Goal: Task Accomplishment & Management: Use online tool/utility

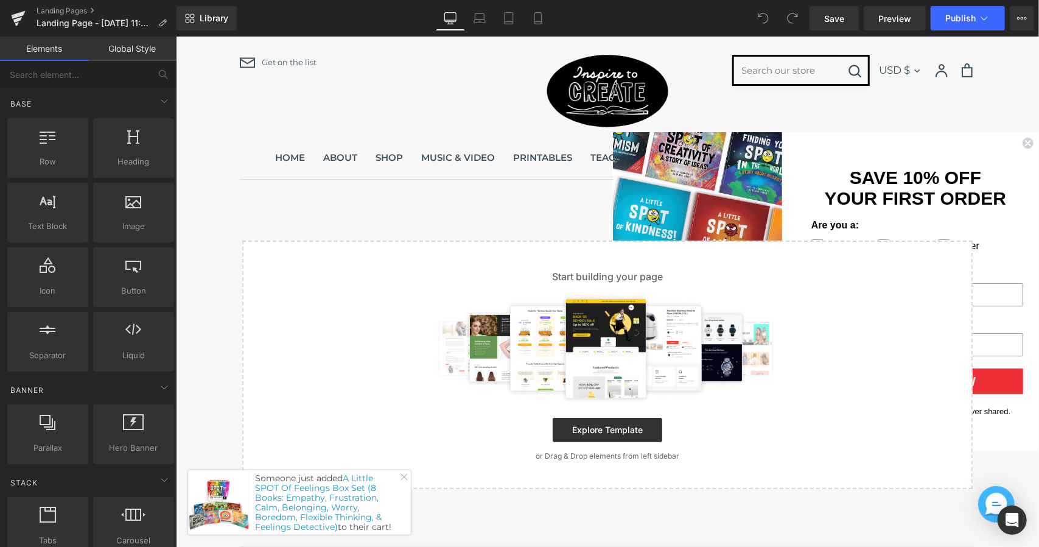
drag, startPoint x: 539, startPoint y: 206, endPoint x: 628, endPoint y: 197, distance: 89.3
click at [539, 206] on main "Select your layout" at bounding box center [606, 362] width 863 height 366
click at [1028, 140] on circle "Close dialog" at bounding box center [1028, 143] width 12 height 12
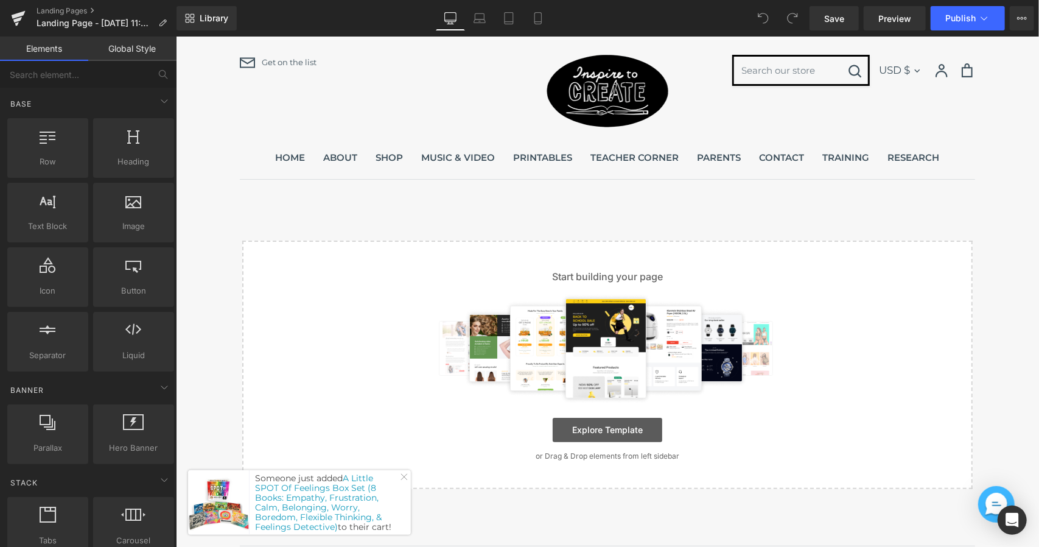
click at [642, 432] on link "Explore Template" at bounding box center [607, 429] width 110 height 24
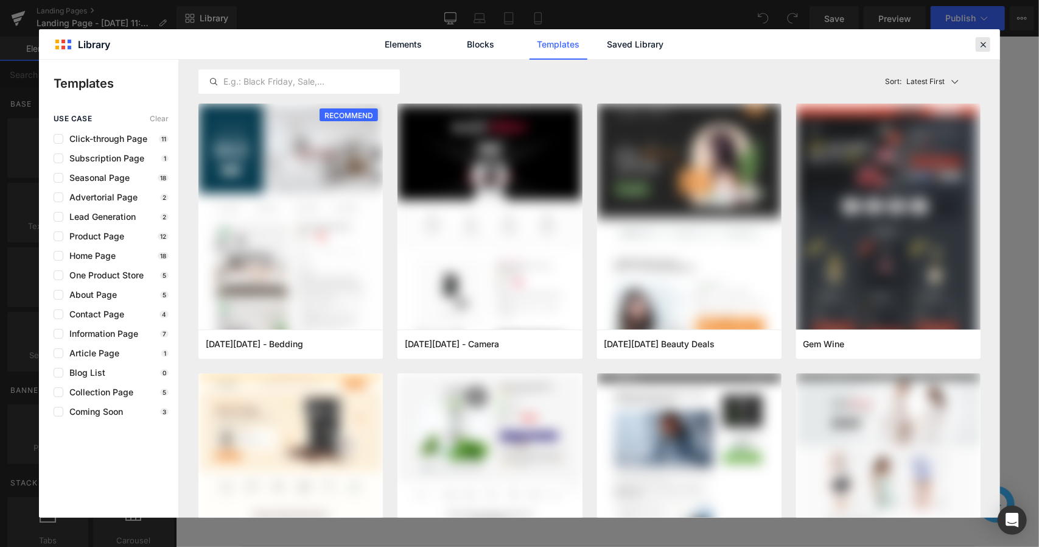
click at [984, 51] on div at bounding box center [983, 44] width 15 height 15
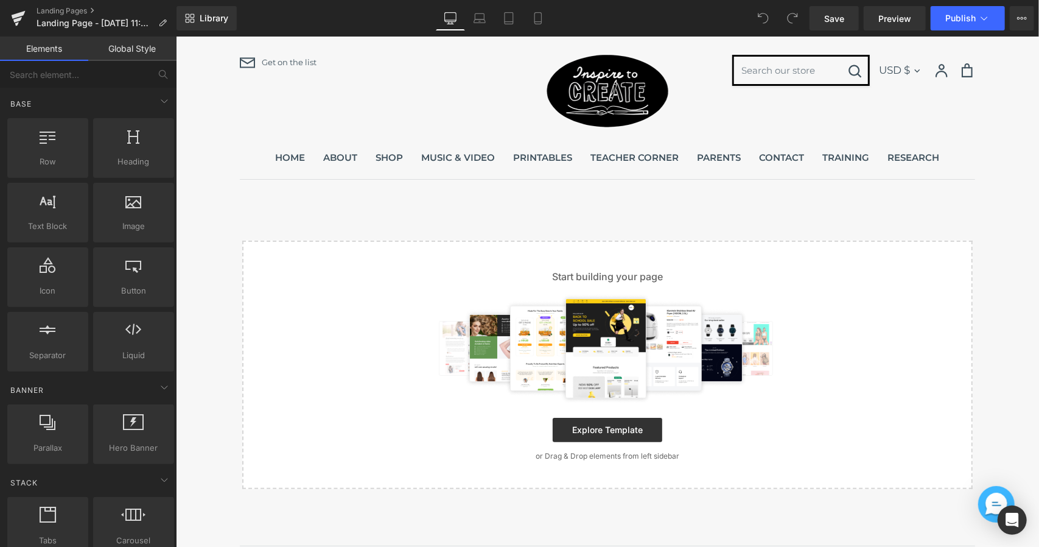
click at [824, 203] on main "Select your layout" at bounding box center [606, 362] width 863 height 366
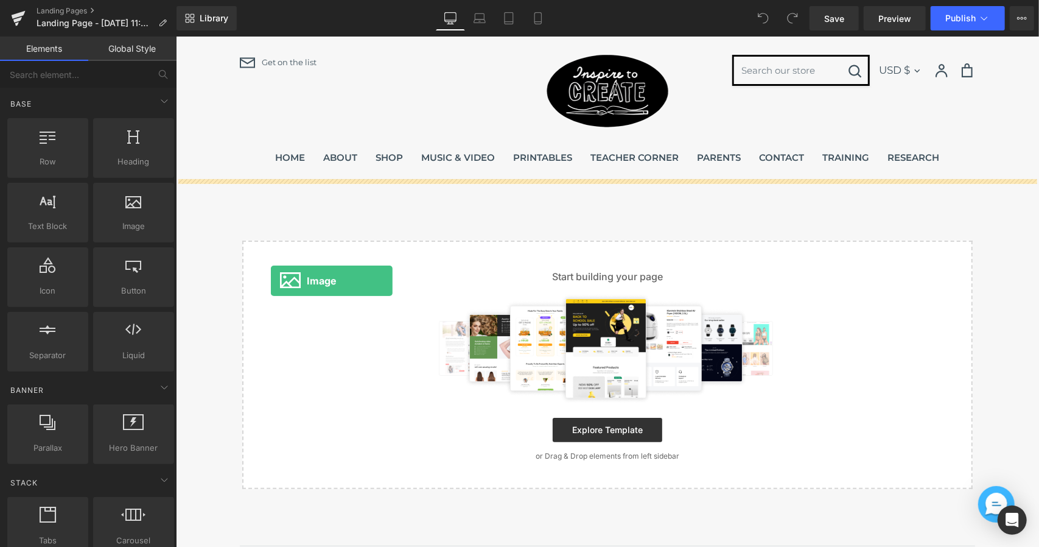
drag, startPoint x: 287, startPoint y: 237, endPoint x: 264, endPoint y: 271, distance: 41.2
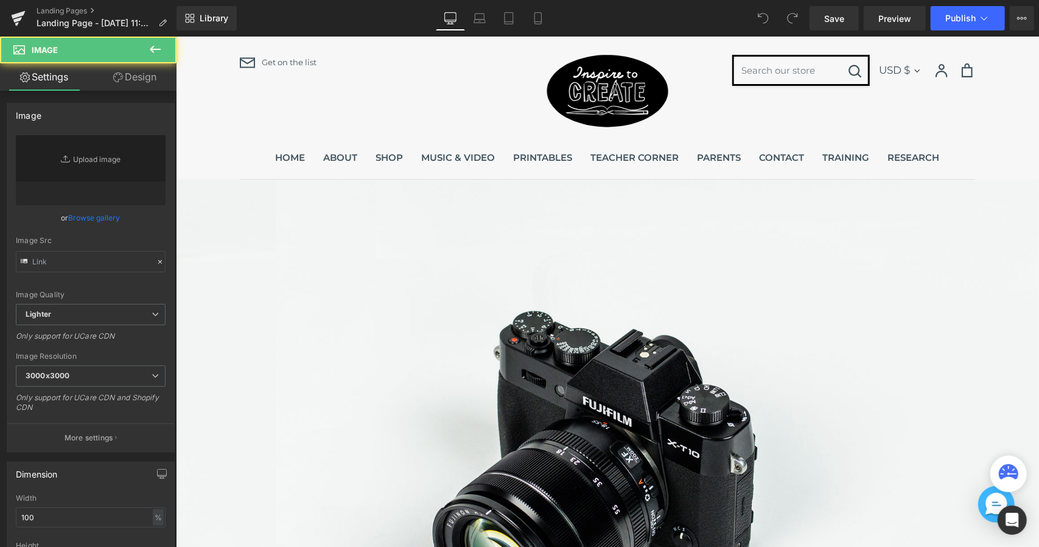
type input "//d1um8515vdn9kb.cloudfront.net/images/parallax.jpg"
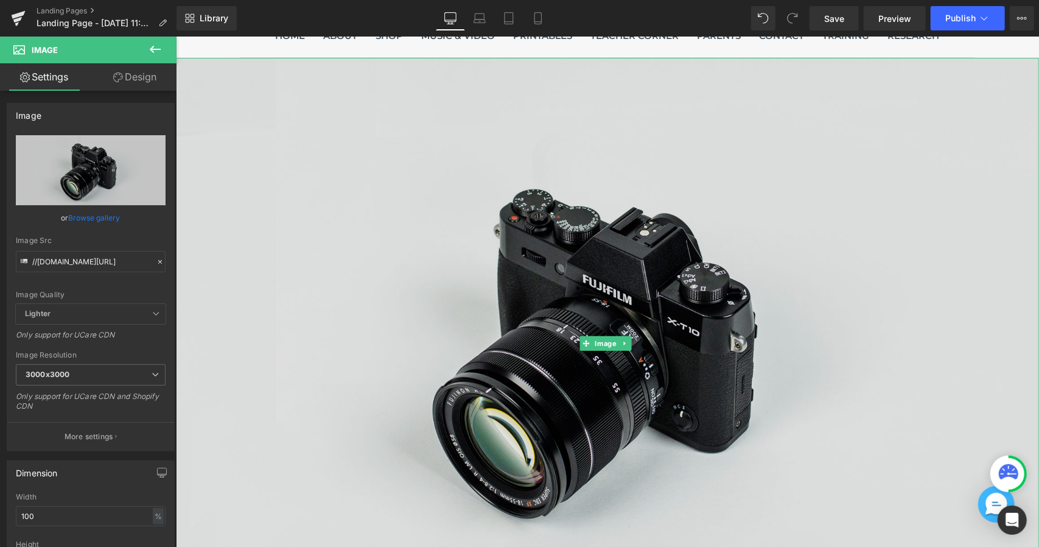
scroll to position [304, 0]
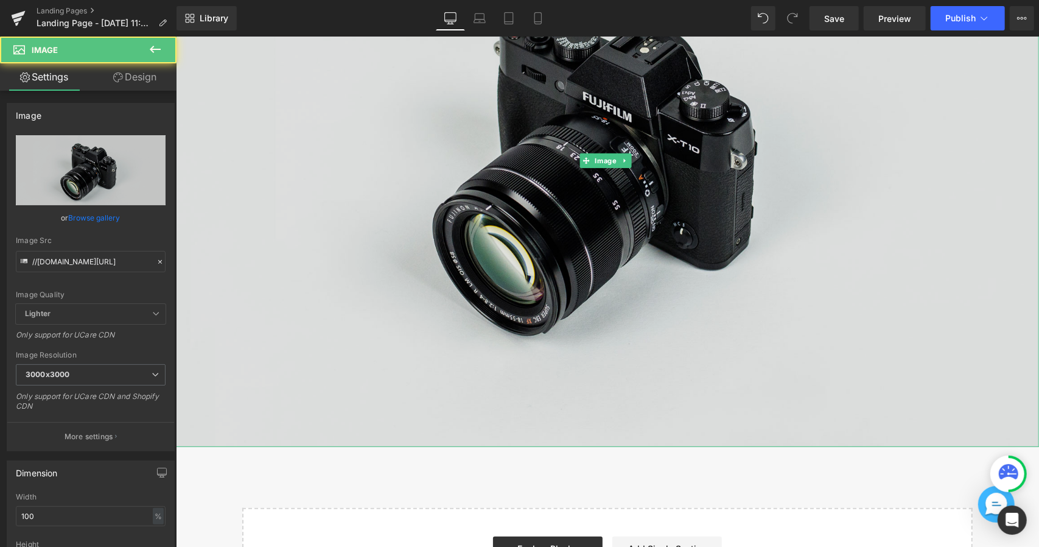
click at [507, 225] on img at bounding box center [606, 161] width 863 height 572
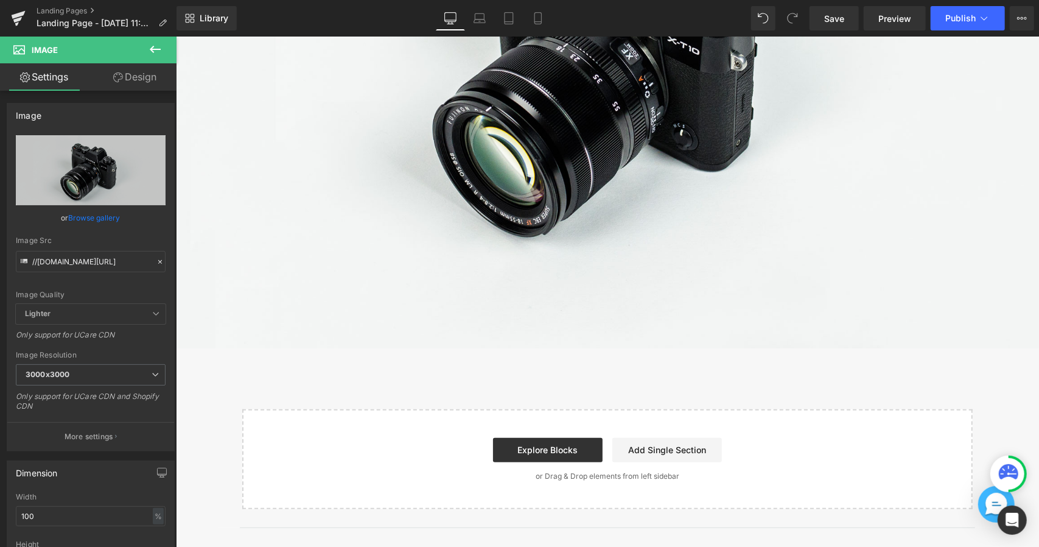
scroll to position [396, 0]
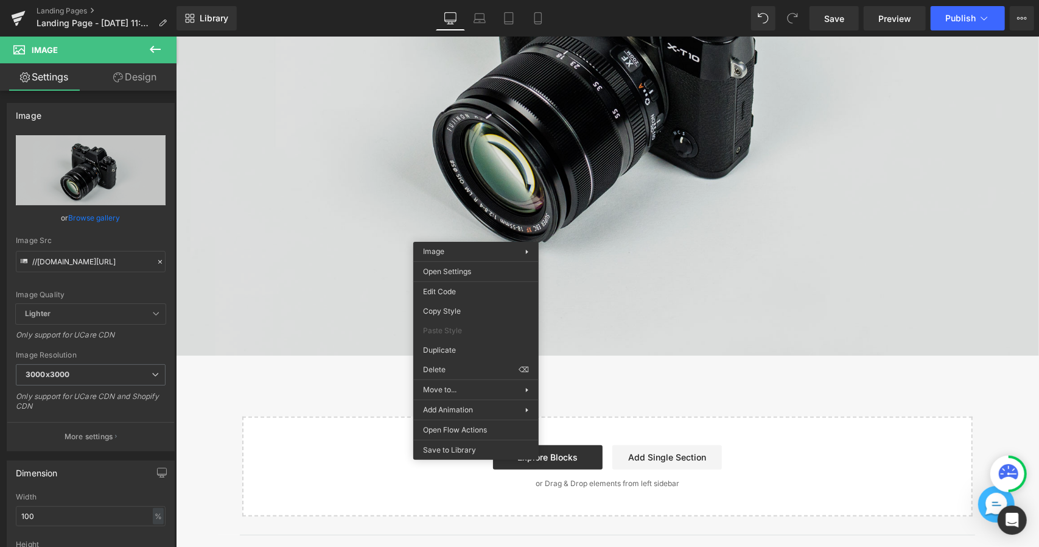
click at [645, 261] on img at bounding box center [606, 69] width 863 height 572
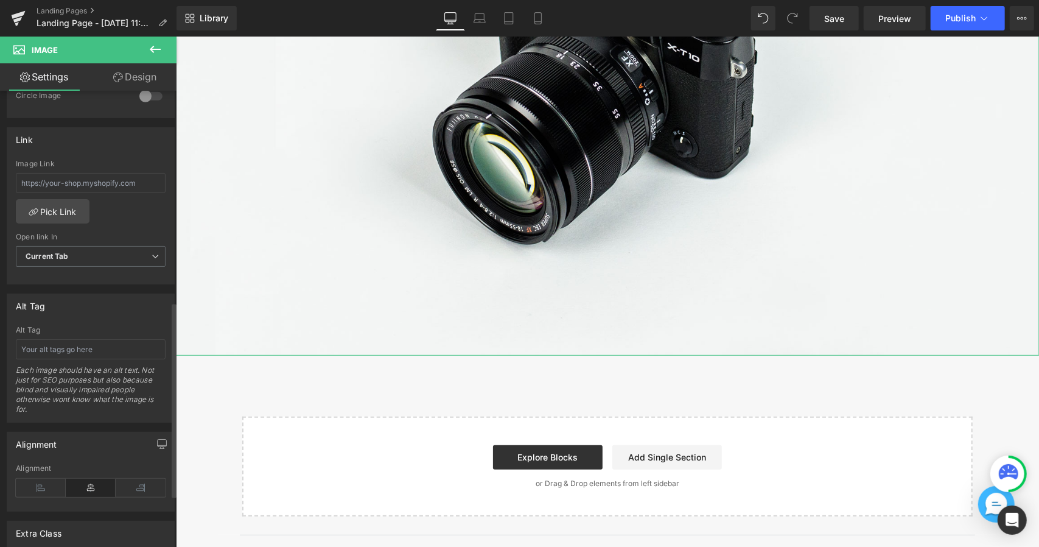
scroll to position [493, 0]
click at [128, 250] on span "Current Tab" at bounding box center [91, 260] width 150 height 21
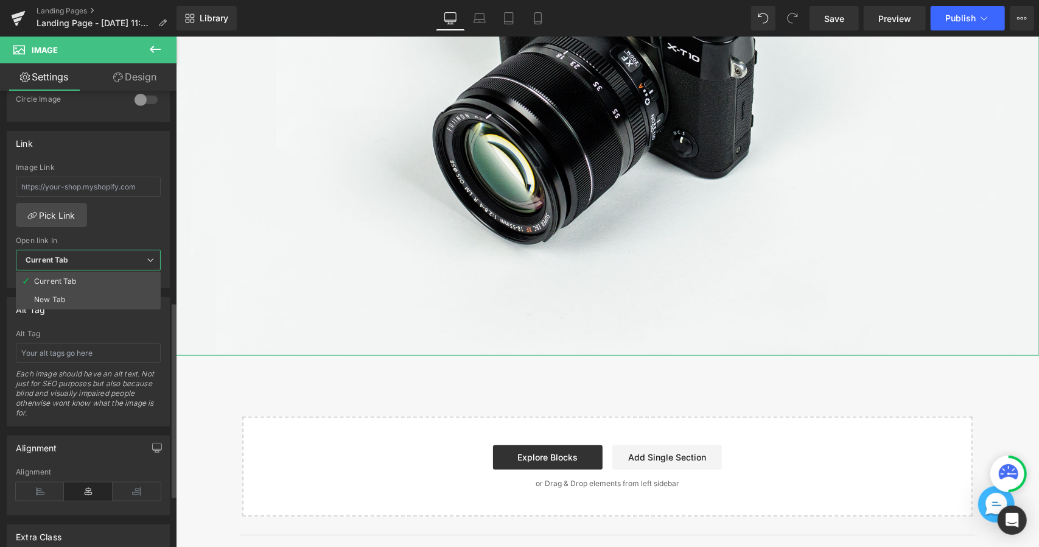
click at [128, 250] on span "Current Tab" at bounding box center [88, 260] width 145 height 21
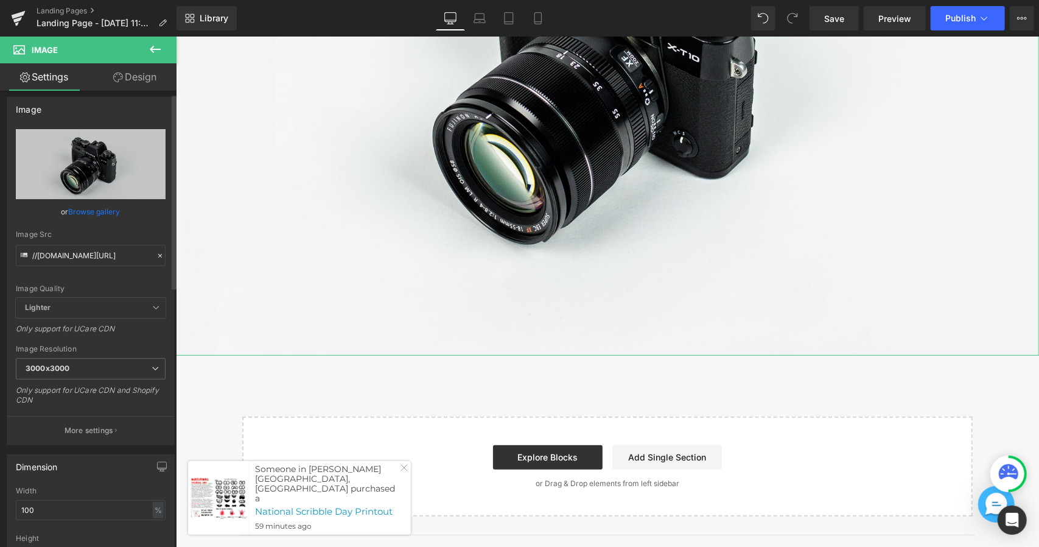
scroll to position [0, 0]
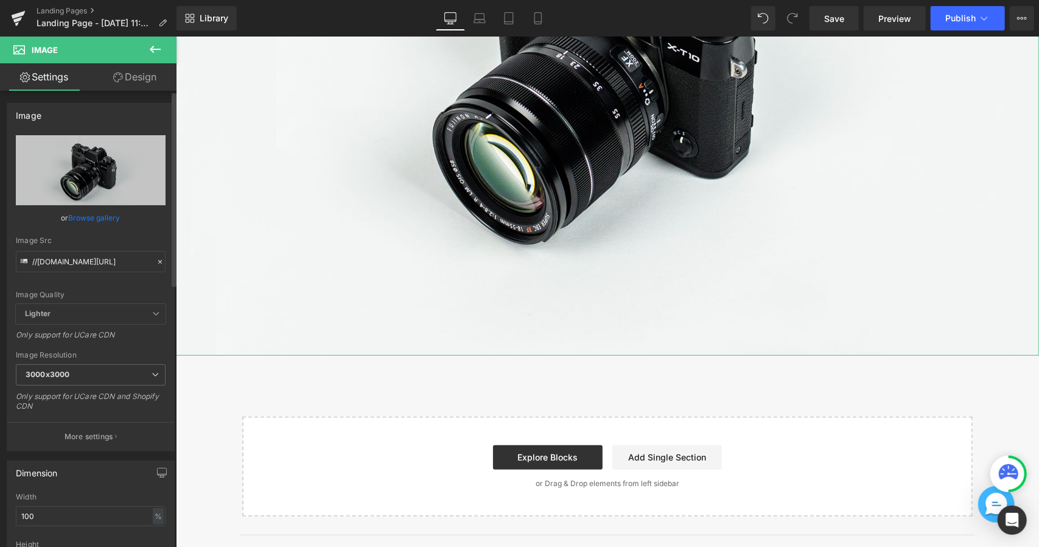
click at [85, 215] on link "Browse gallery" at bounding box center [95, 217] width 52 height 21
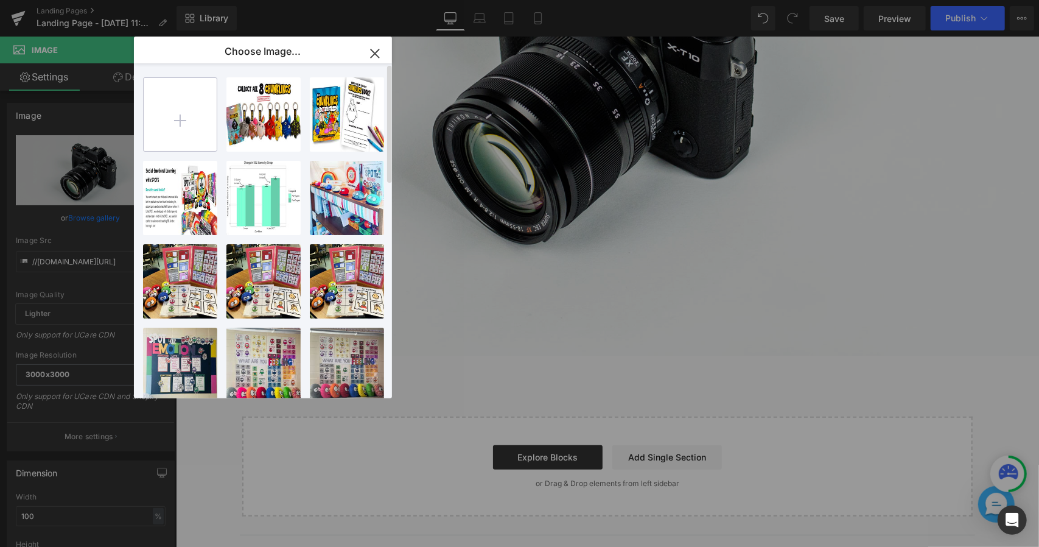
click at [188, 122] on input "file" at bounding box center [180, 114] width 73 height 73
type input "C:\fakepath\header.jpg"
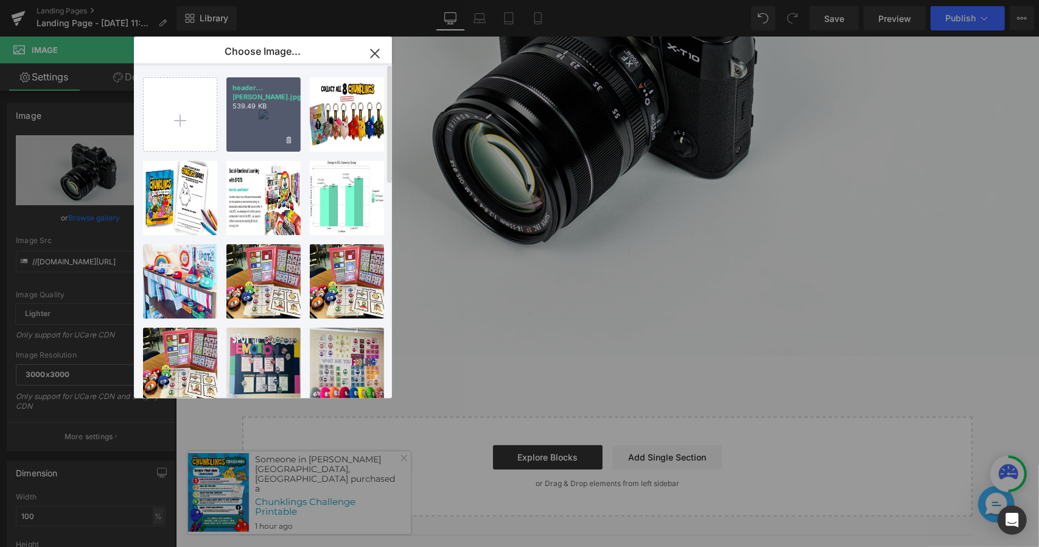
click at [273, 90] on p "header...ader.jpg" at bounding box center [264, 92] width 62 height 18
type input "https://ucarecdn.com/f4e6abfd-3d2f-4029-b3fe-4bd7cba31a3f/-/format/auto/-/previ…"
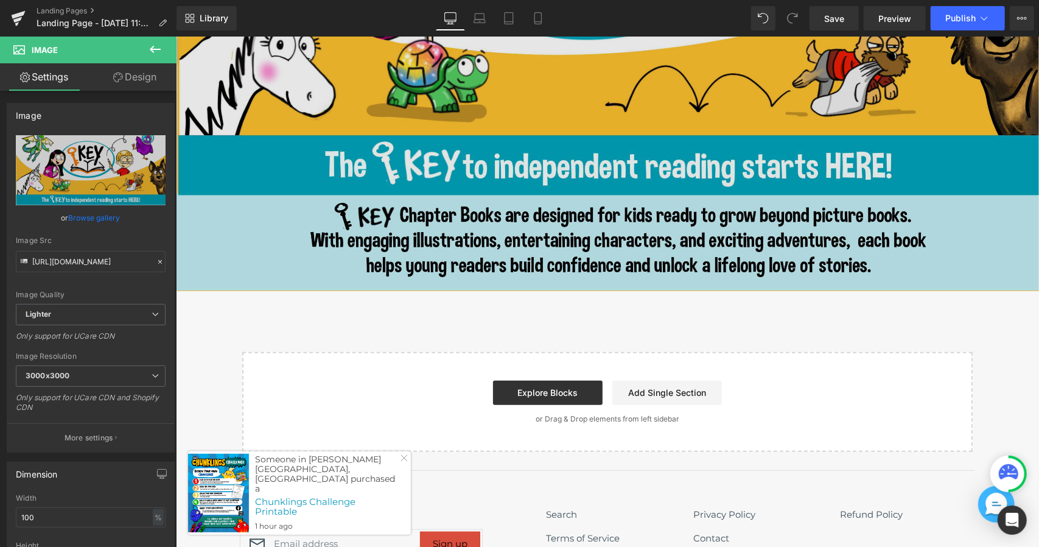
scroll to position [518, 0]
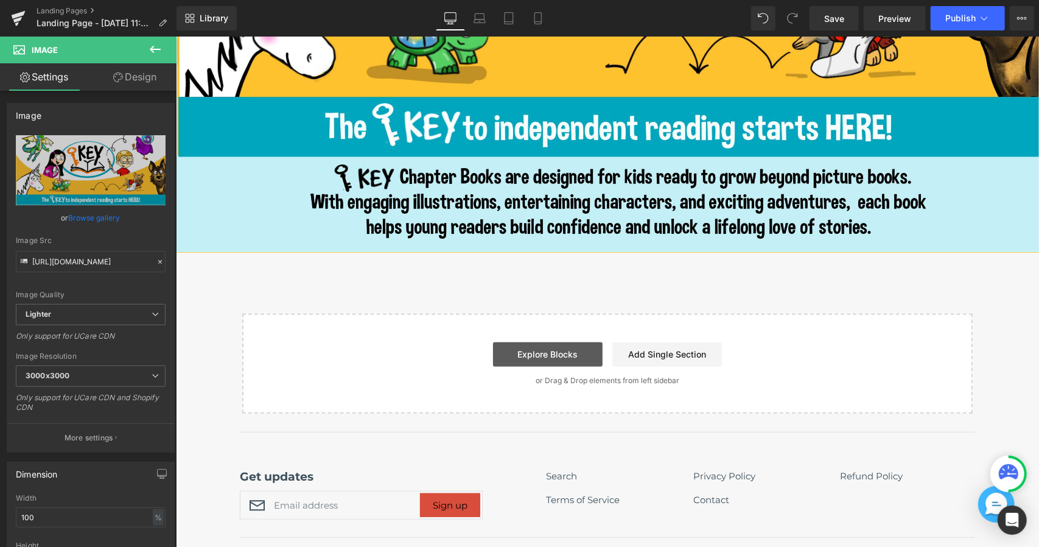
click at [575, 354] on link "Explore Blocks" at bounding box center [548, 354] width 110 height 24
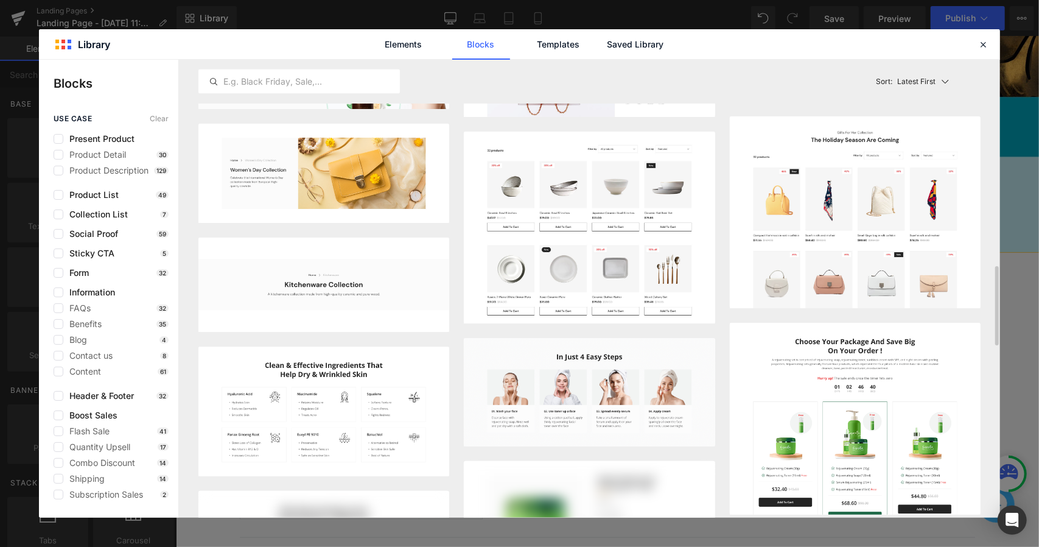
scroll to position [1134, 0]
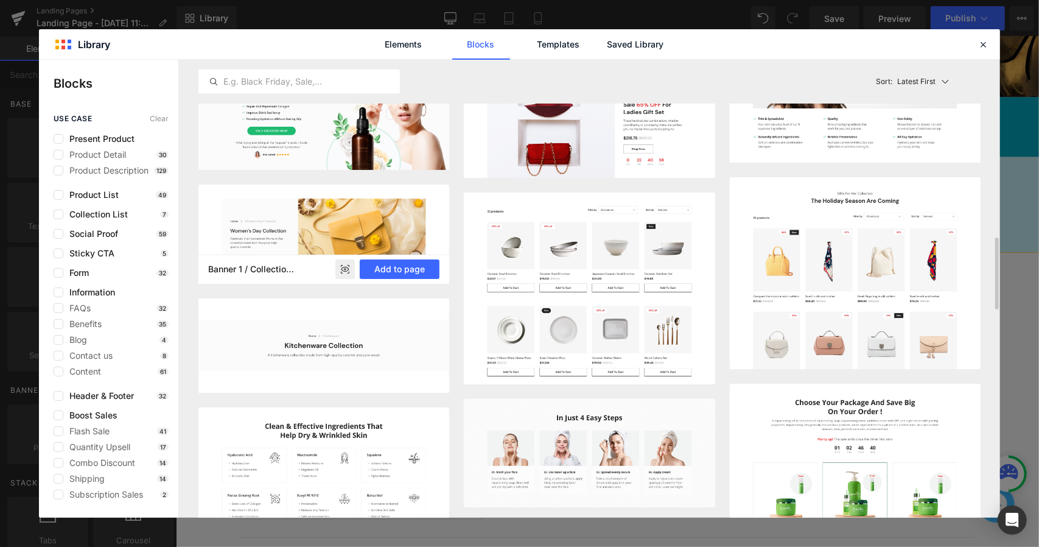
click at [382, 239] on img at bounding box center [323, 233] width 251 height 99
click at [396, 265] on button "Add to page" at bounding box center [400, 268] width 80 height 19
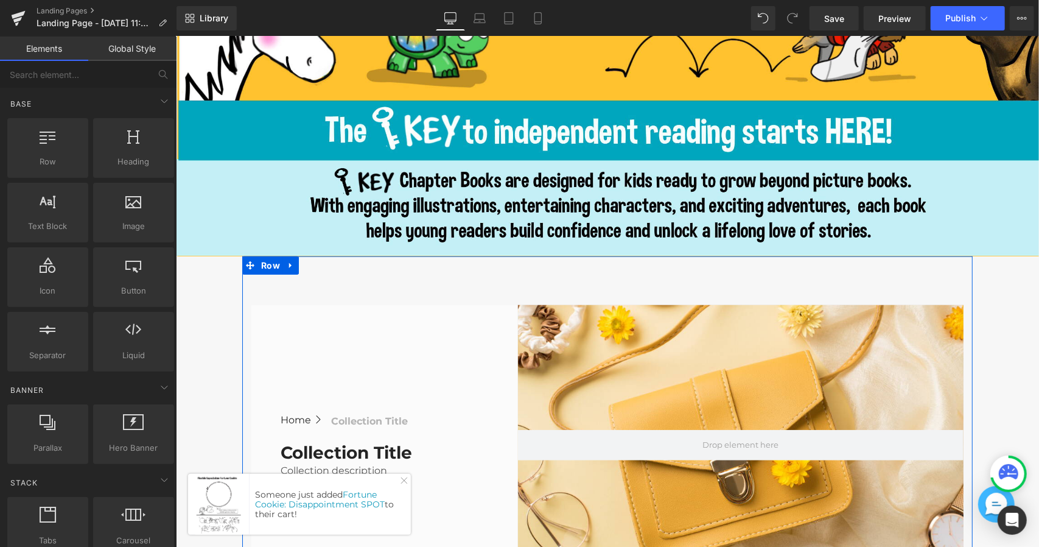
scroll to position [548, 0]
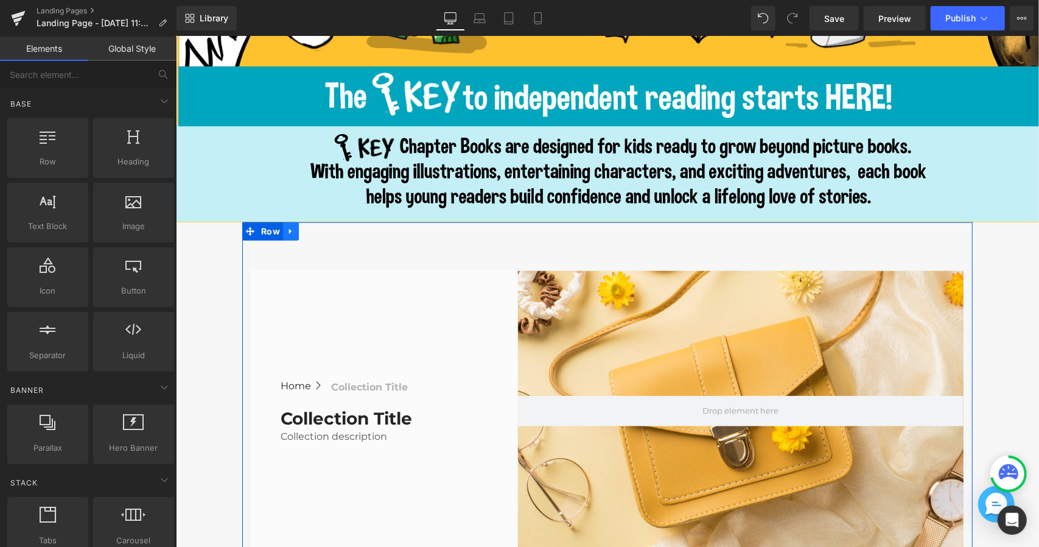
click at [291, 229] on icon at bounding box center [290, 230] width 9 height 9
click at [320, 229] on icon at bounding box center [322, 230] width 9 height 9
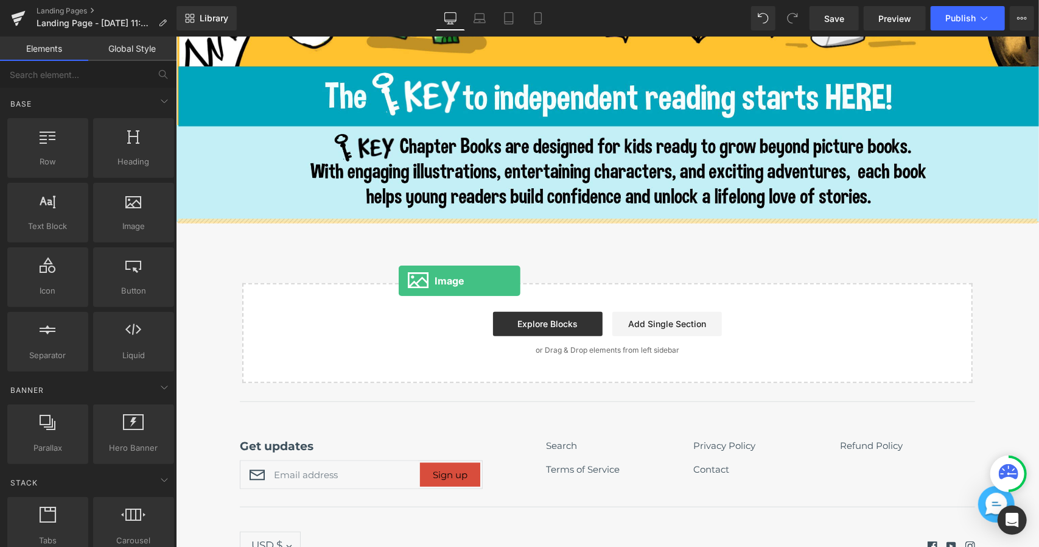
drag, startPoint x: 302, startPoint y: 253, endPoint x: 398, endPoint y: 280, distance: 99.9
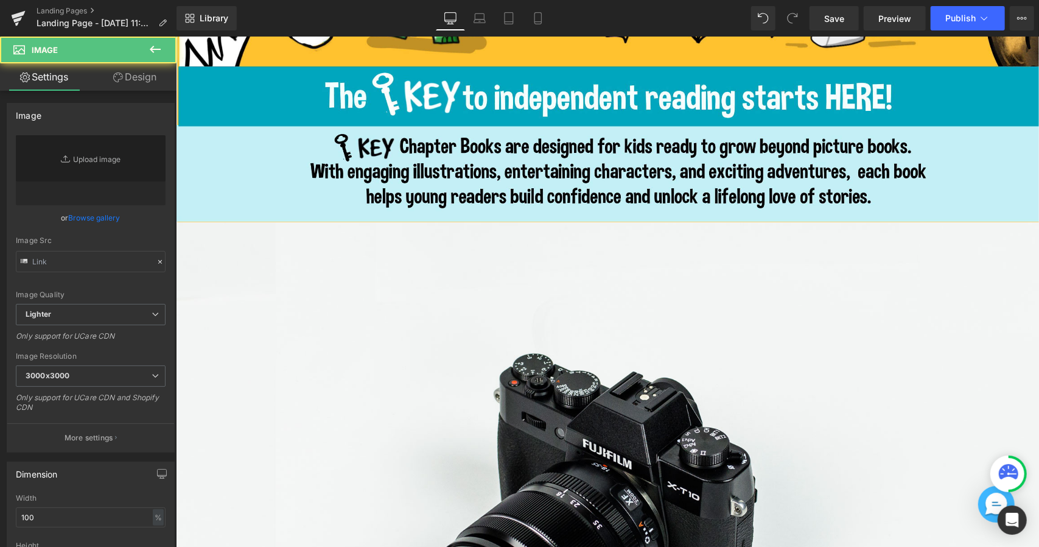
type input "//d1um8515vdn9kb.cloudfront.net/images/parallax.jpg"
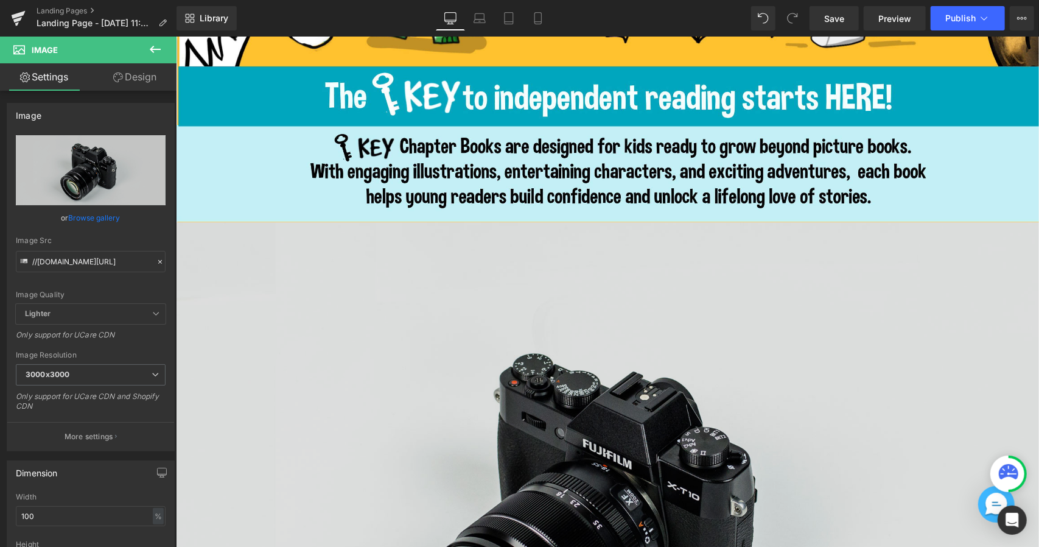
click at [414, 338] on img at bounding box center [606, 508] width 863 height 572
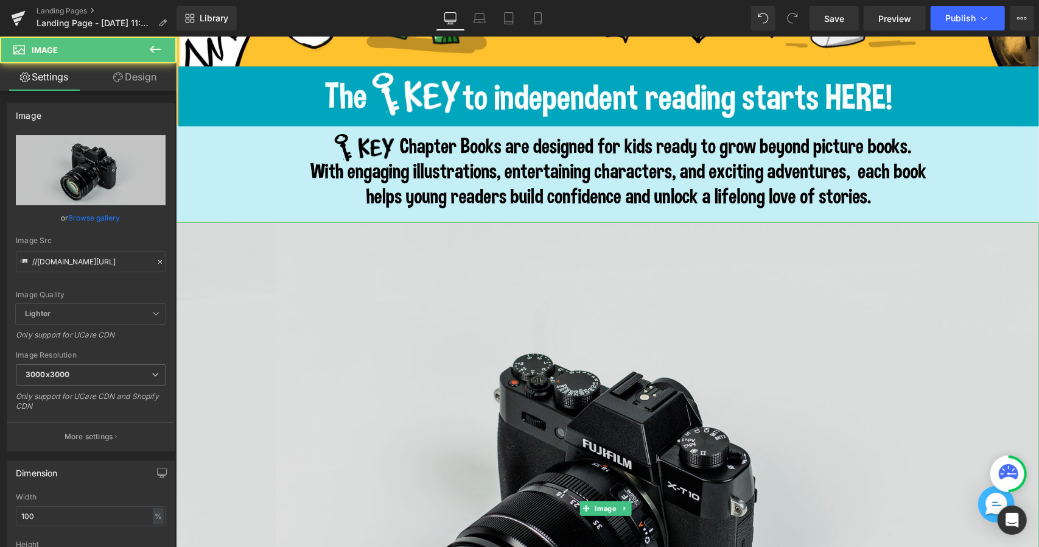
click at [414, 338] on img at bounding box center [606, 508] width 863 height 572
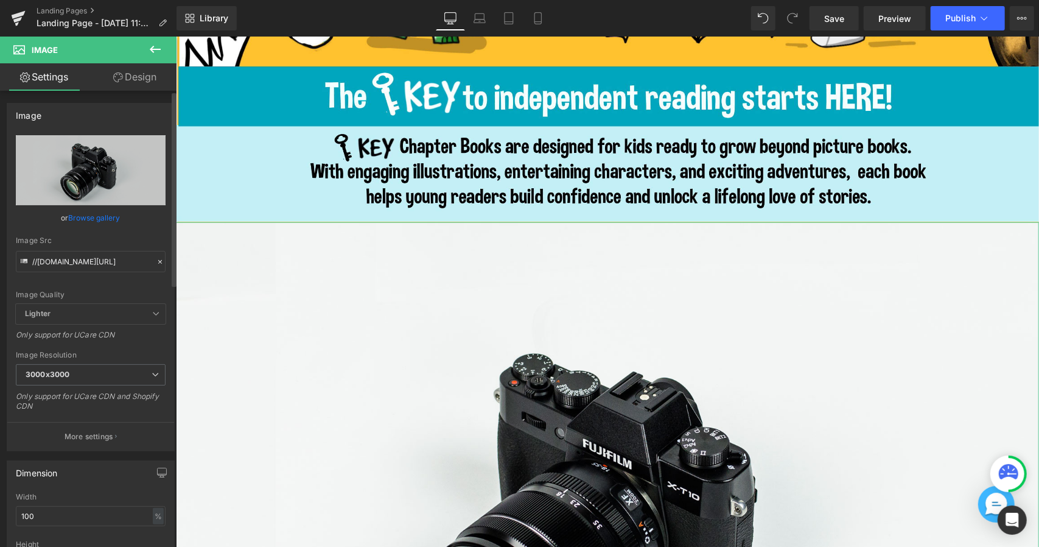
click at [107, 217] on link "Browse gallery" at bounding box center [95, 217] width 52 height 21
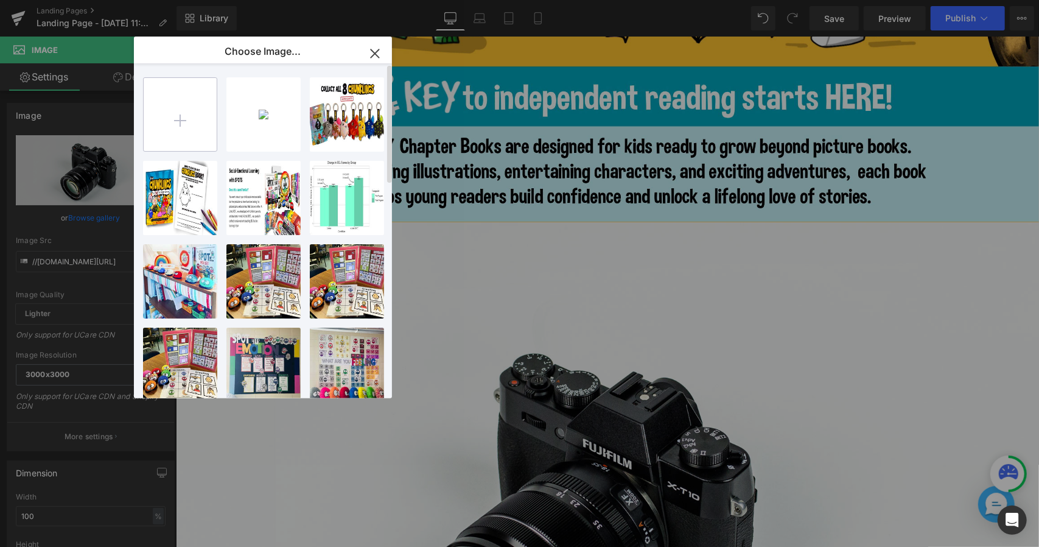
click at [169, 126] on input "file" at bounding box center [180, 114] width 73 height 73
type input "C:\fakepath\2.jpg"
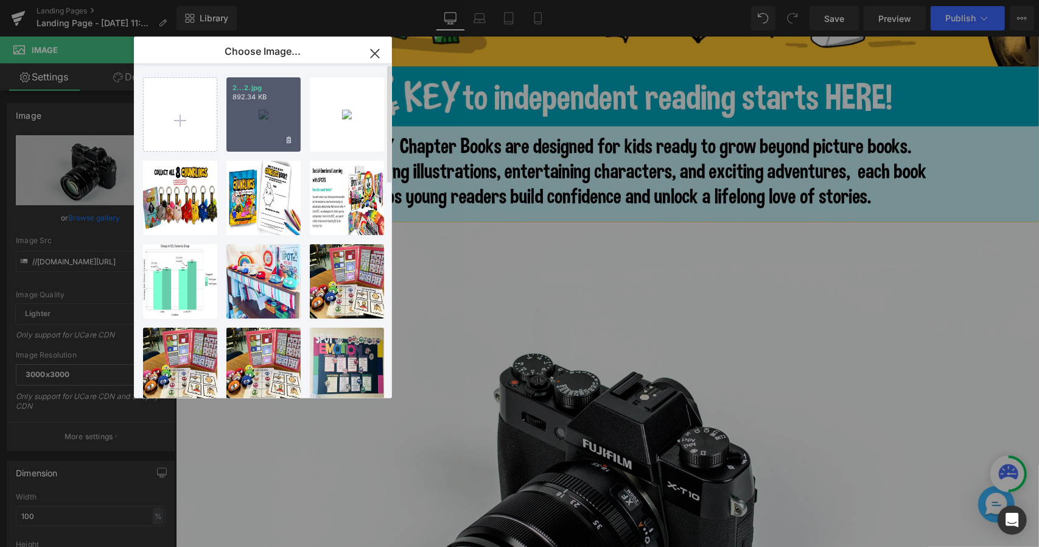
click at [270, 121] on div "2...2.jpg 892.34 KB" at bounding box center [263, 114] width 74 height 74
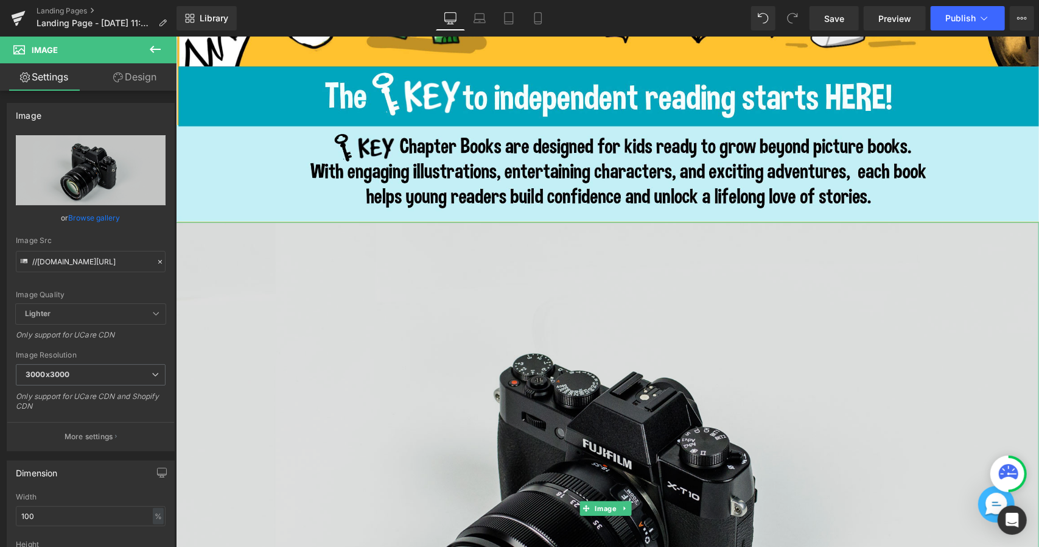
click at [275, 298] on img at bounding box center [606, 508] width 863 height 572
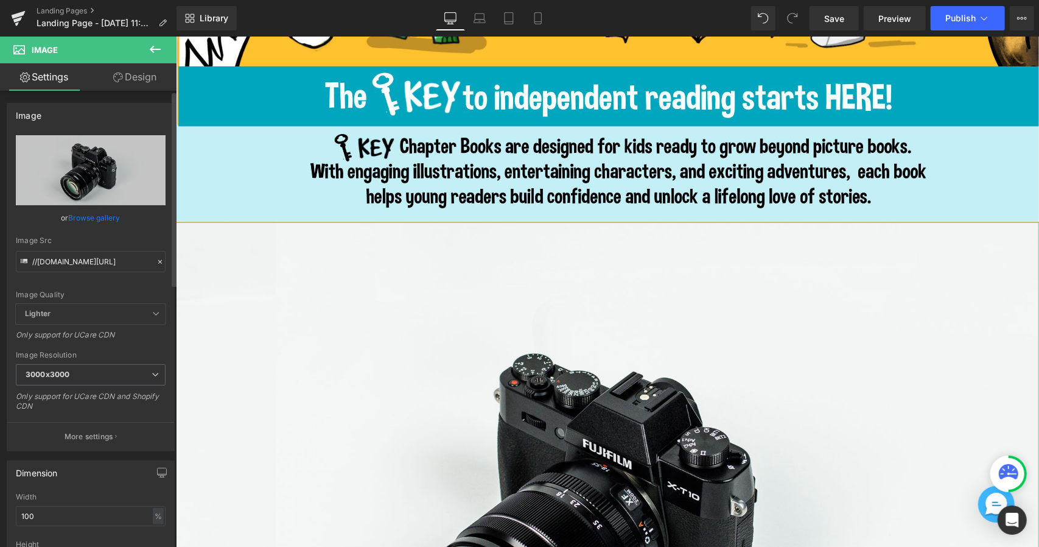
click at [99, 217] on link "Browse gallery" at bounding box center [95, 217] width 52 height 21
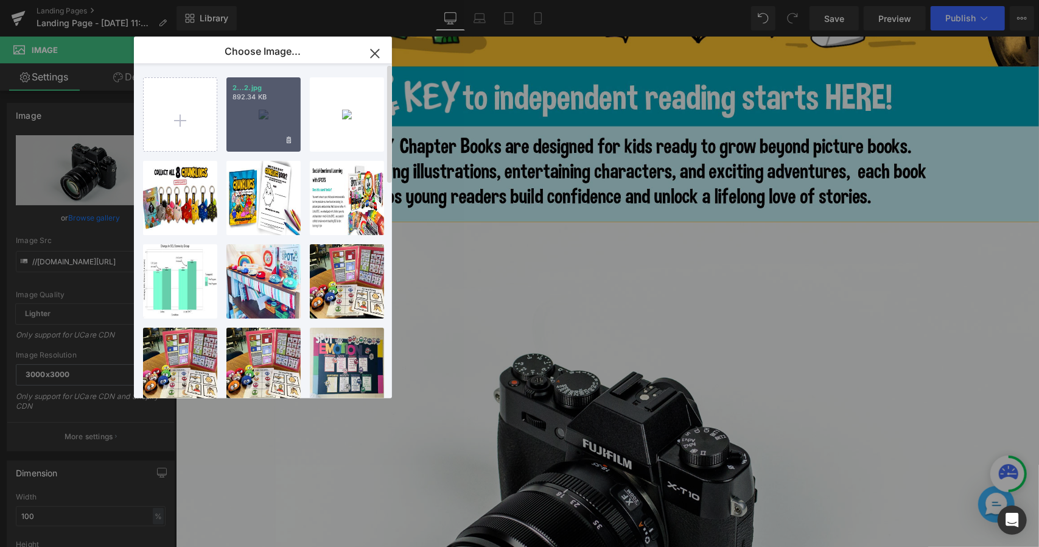
click at [270, 119] on div "2...2.jpg 892.34 KB" at bounding box center [263, 114] width 74 height 74
type input "https://ucarecdn.com/4f0bd450-412b-4b09-a426-71e64a5e2833/-/format/auto/-/previ…"
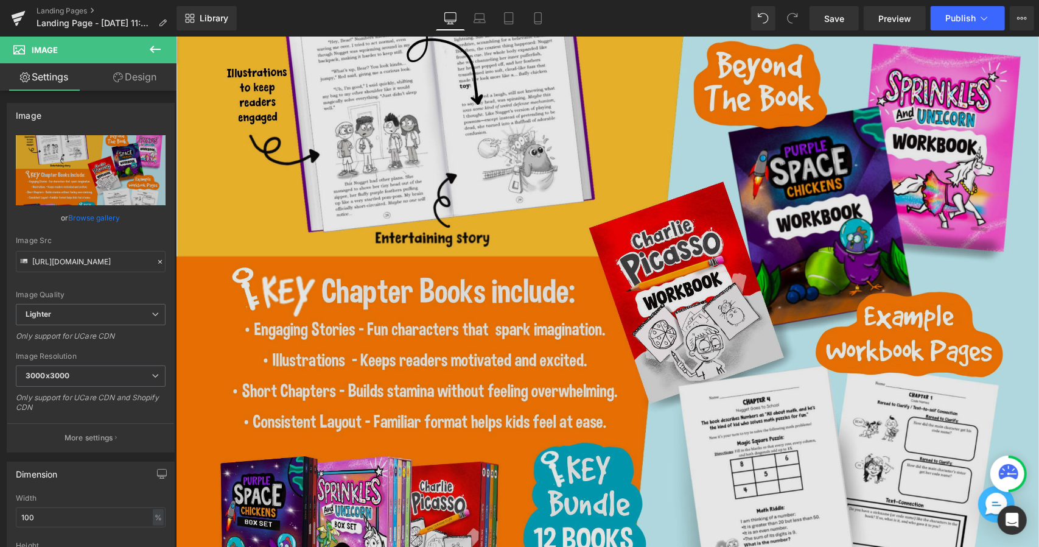
scroll to position [731, 0]
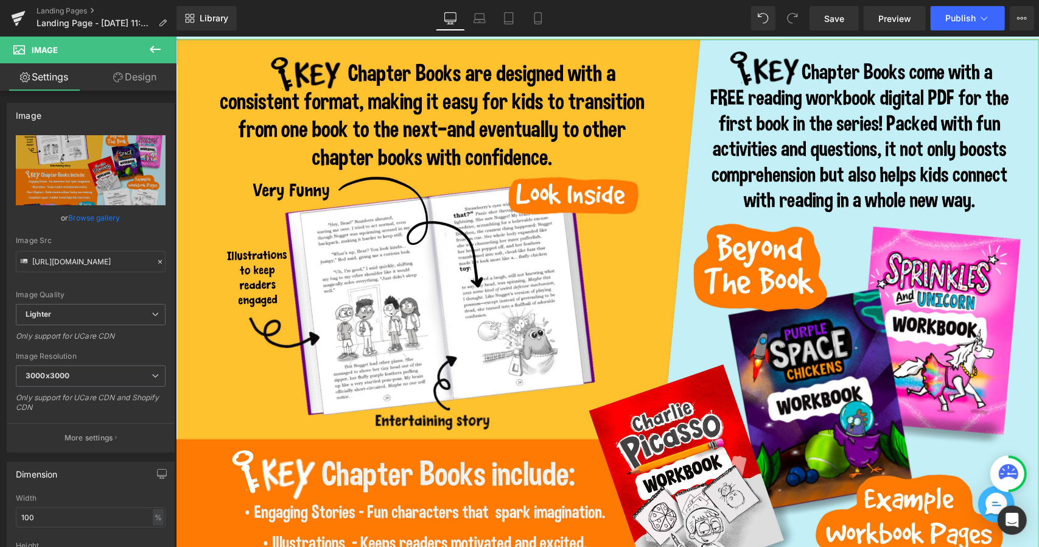
click at [120, 73] on icon at bounding box center [118, 77] width 10 height 10
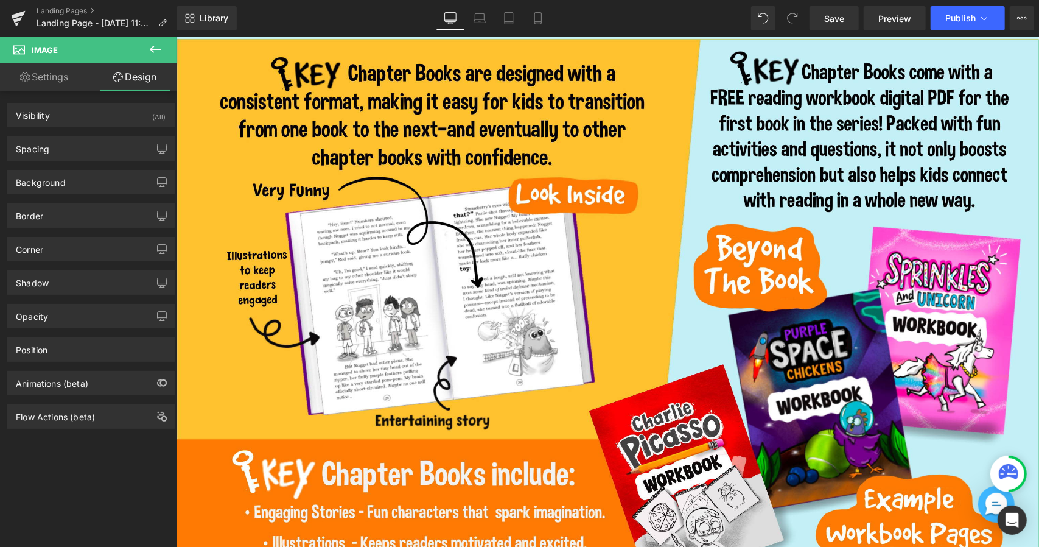
click at [46, 74] on link "Settings" at bounding box center [44, 76] width 88 height 27
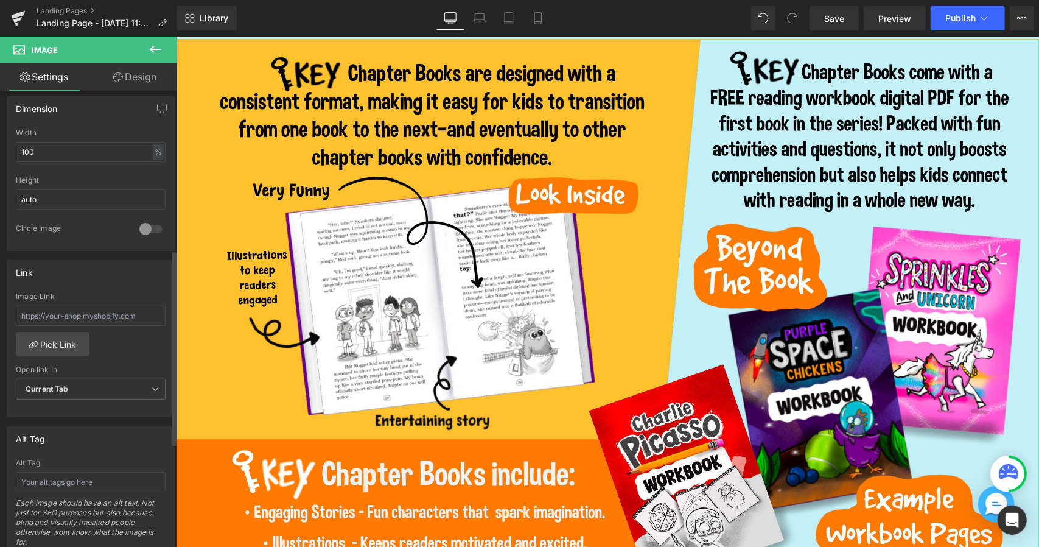
scroll to position [426, 0]
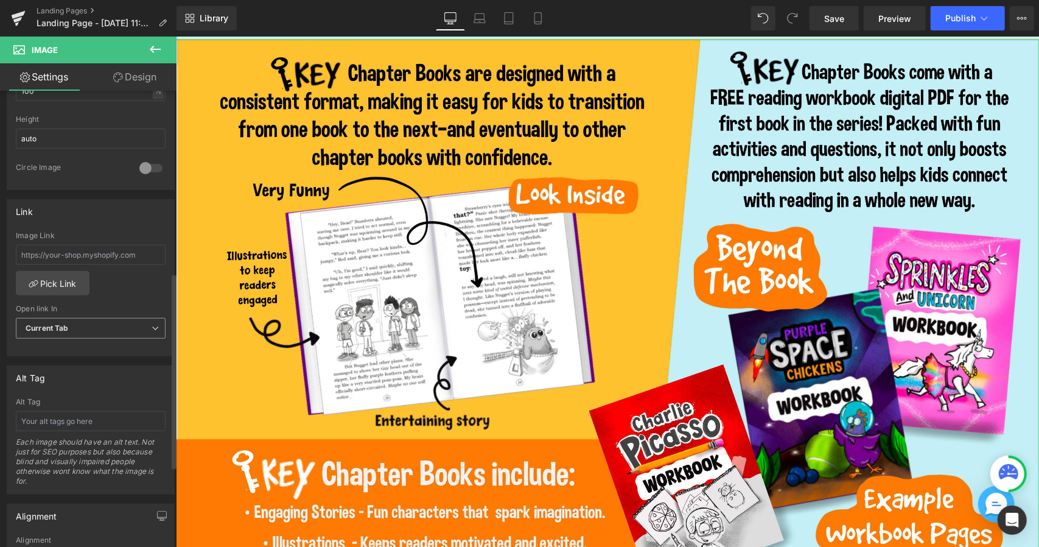
click at [81, 328] on span "Current Tab" at bounding box center [91, 328] width 150 height 21
click at [76, 359] on li "New Tab" at bounding box center [88, 368] width 145 height 18
click at [60, 276] on link "Pick Link" at bounding box center [53, 283] width 74 height 24
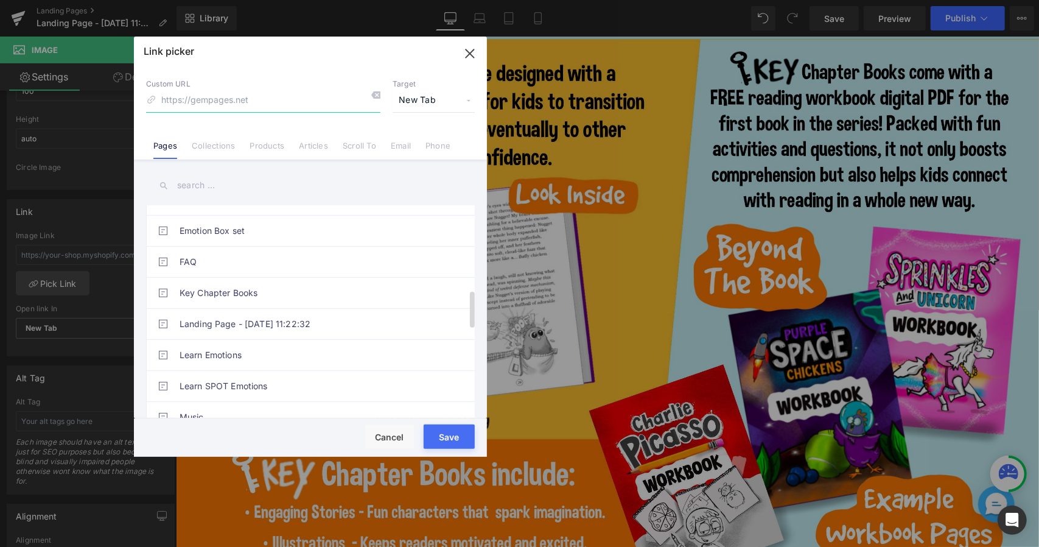
scroll to position [548, 0]
click at [254, 152] on link "Products" at bounding box center [267, 150] width 35 height 18
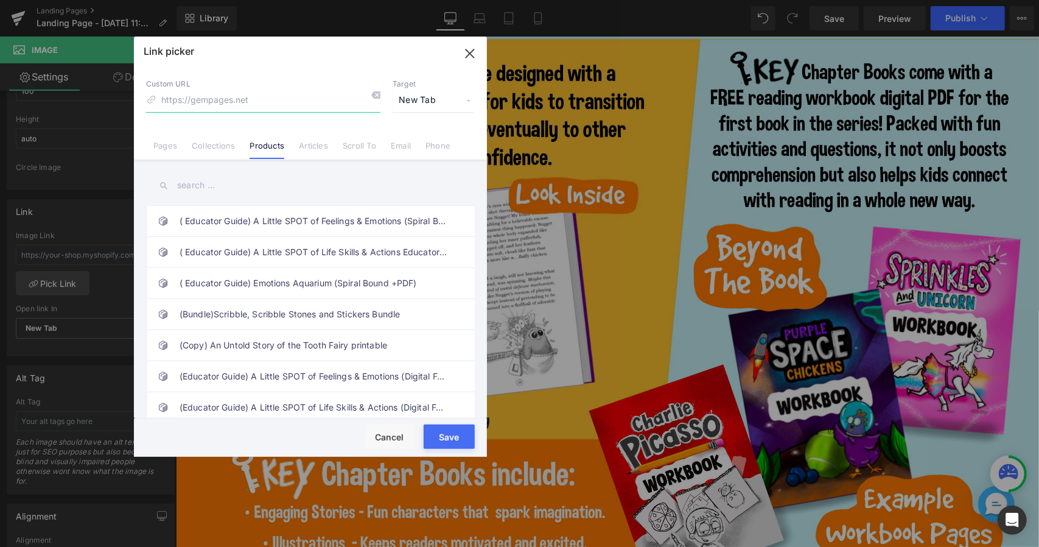
click at [249, 97] on input at bounding box center [263, 100] width 234 height 23
type input "key"
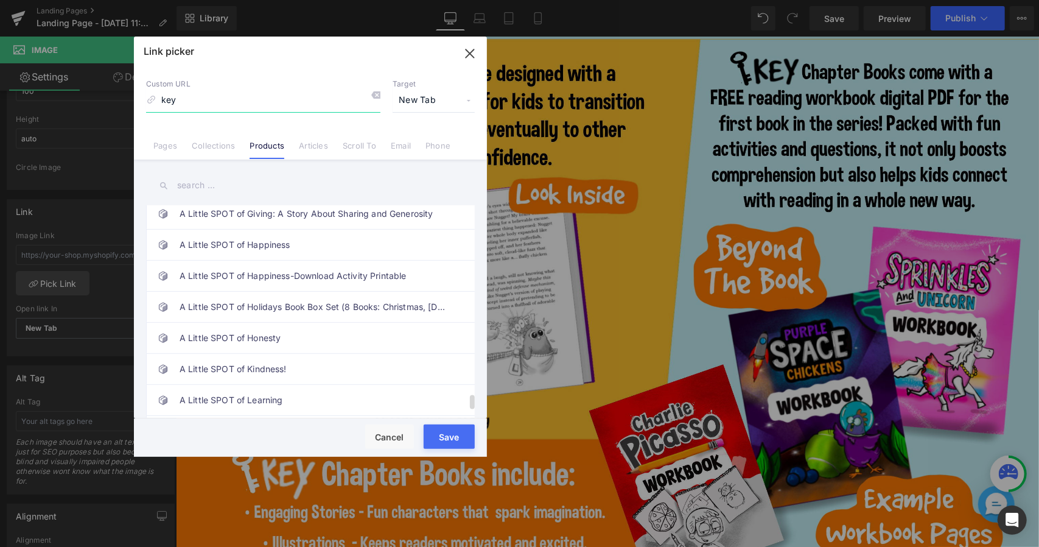
scroll to position [2877, 0]
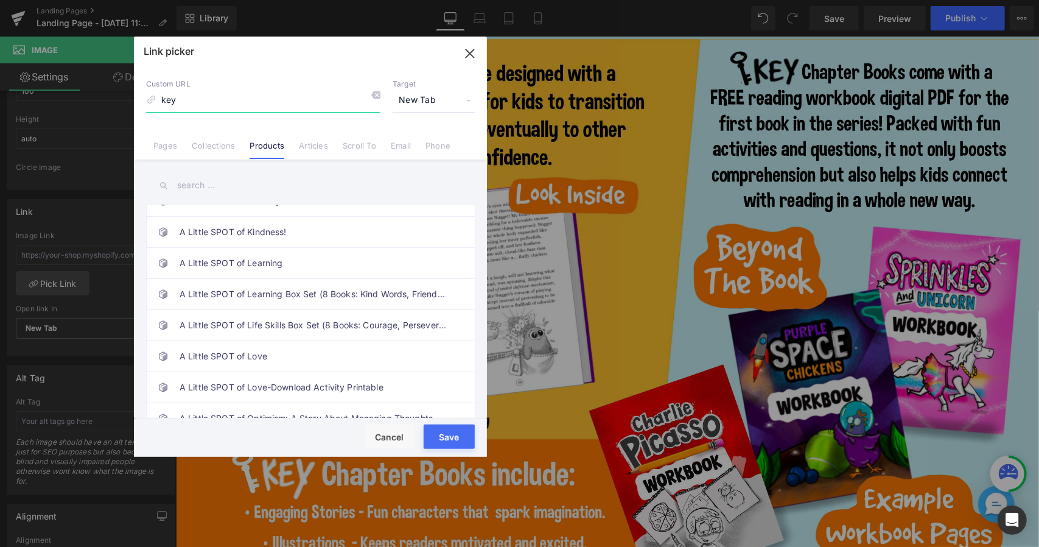
click at [225, 105] on input "key" at bounding box center [263, 100] width 234 height 23
click at [373, 102] on div at bounding box center [371, 97] width 18 height 16
click at [191, 181] on input "text" at bounding box center [310, 185] width 329 height 27
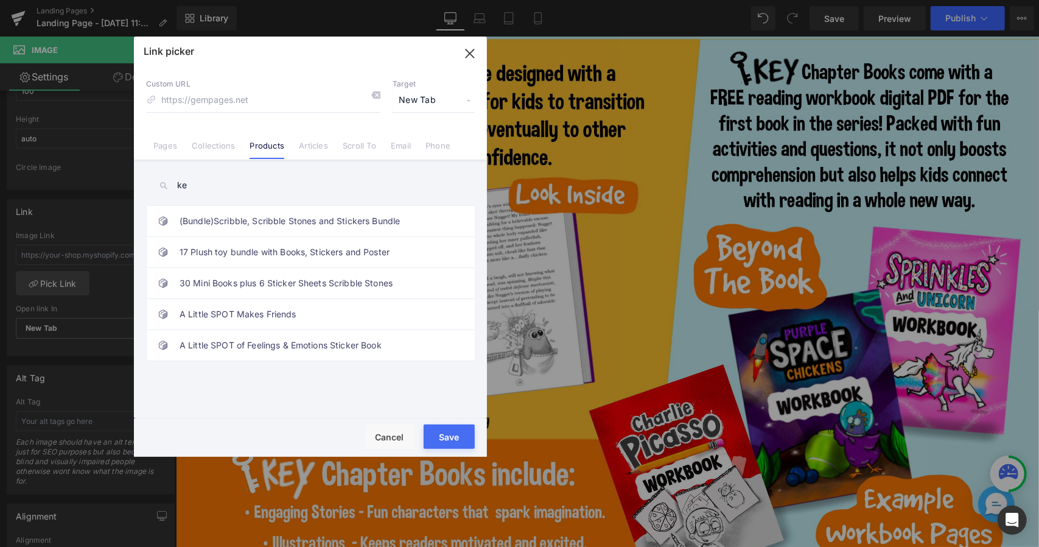
scroll to position [0, 0]
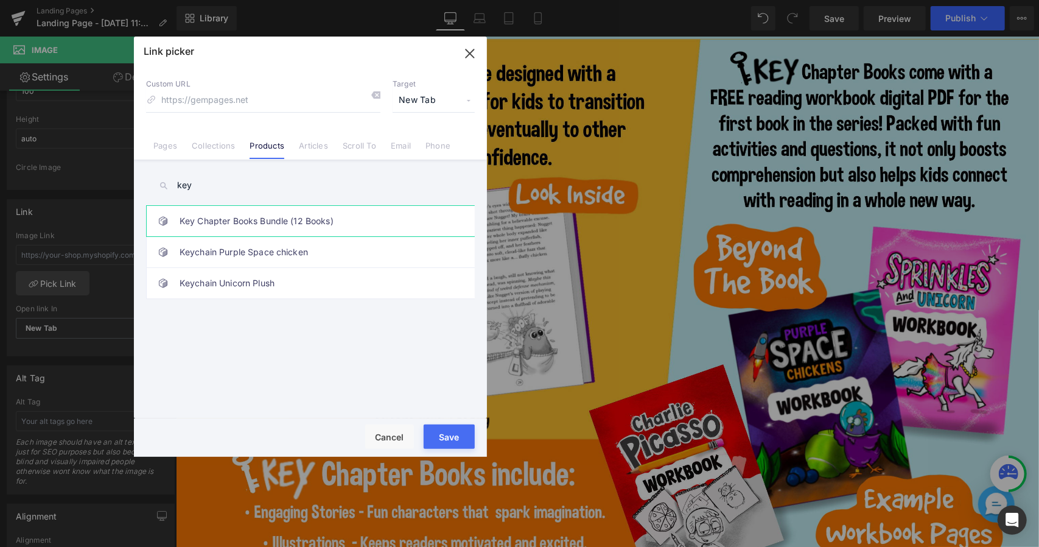
type input "key"
click at [240, 220] on link "Key Chapter Books Bundle (12 Books)" at bounding box center [314, 221] width 268 height 30
type input "/products/key-chapter-books-bundle-12-books"
click at [466, 441] on button "Save" at bounding box center [449, 436] width 51 height 24
type input "/products/key-chapter-books-bundle-12-books"
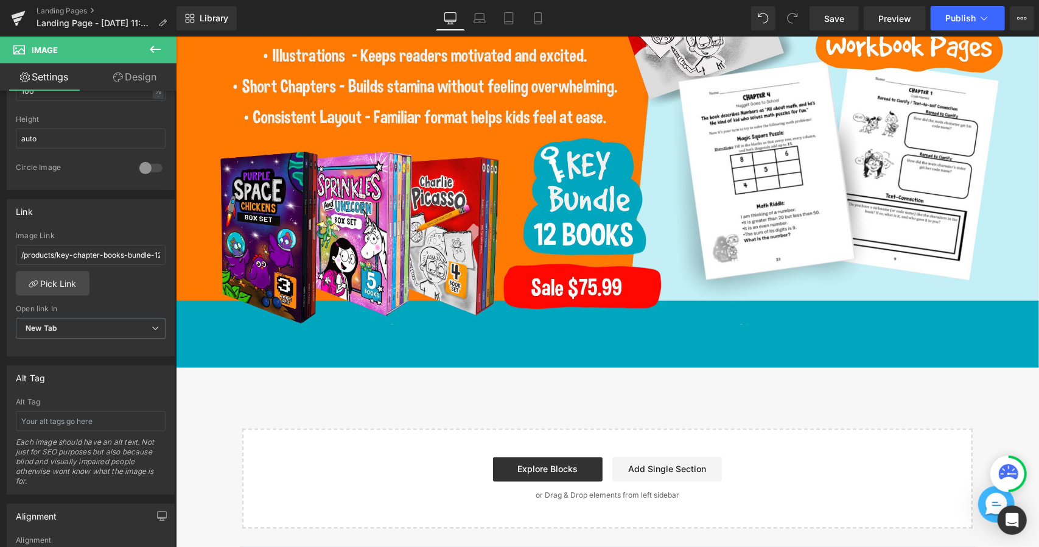
scroll to position [1339, 0]
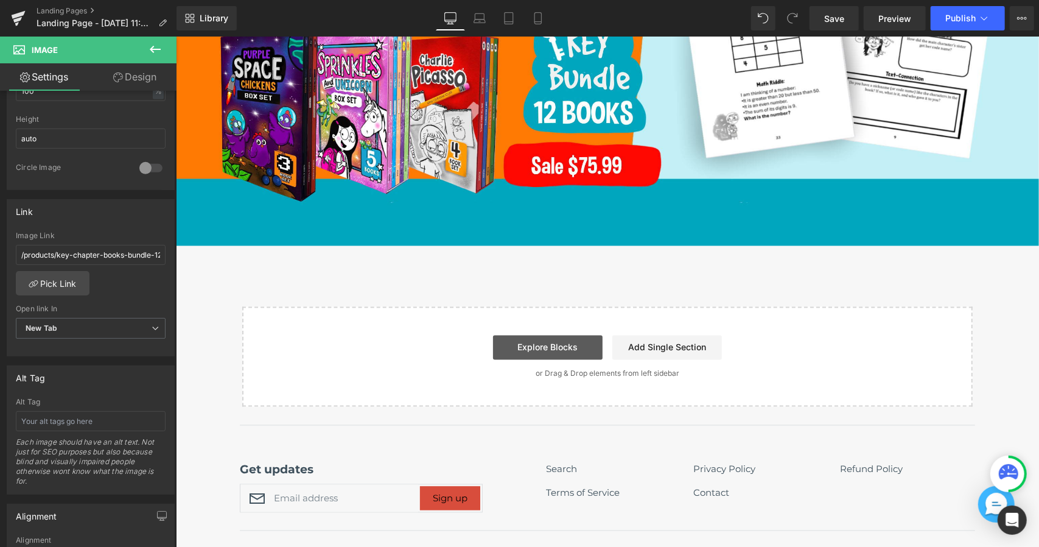
click at [533, 345] on link "Explore Blocks" at bounding box center [548, 347] width 110 height 24
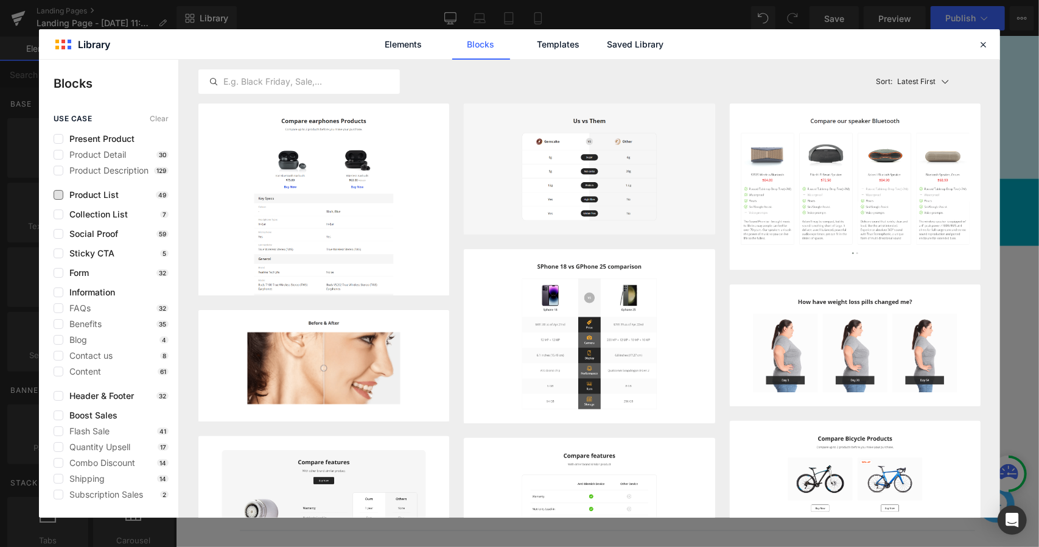
click at [97, 194] on span "Product List" at bounding box center [90, 195] width 55 height 10
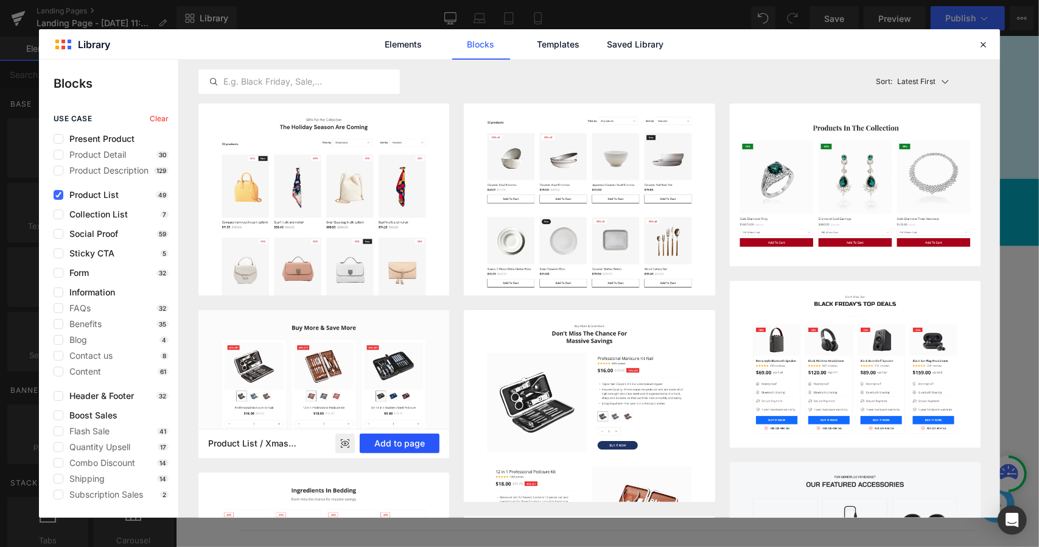
click at [399, 443] on button "Add to page" at bounding box center [400, 442] width 80 height 19
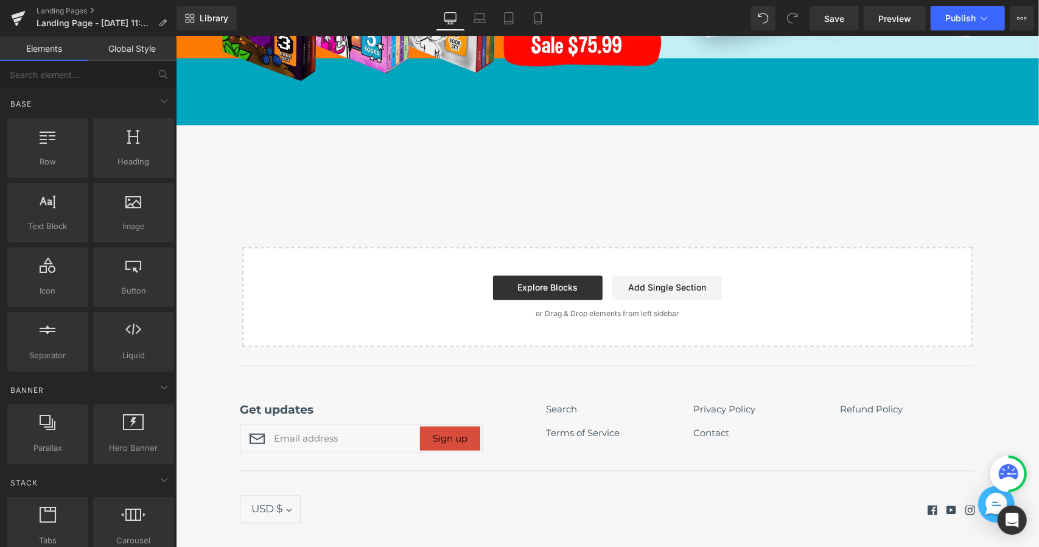
scroll to position [1481, 0]
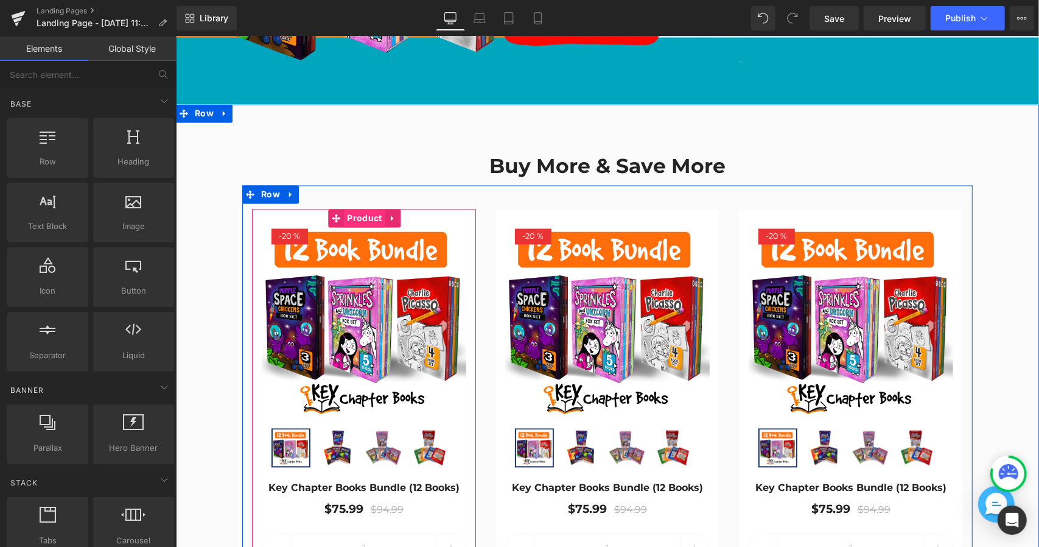
click at [365, 211] on span "Product" at bounding box center [363, 218] width 41 height 18
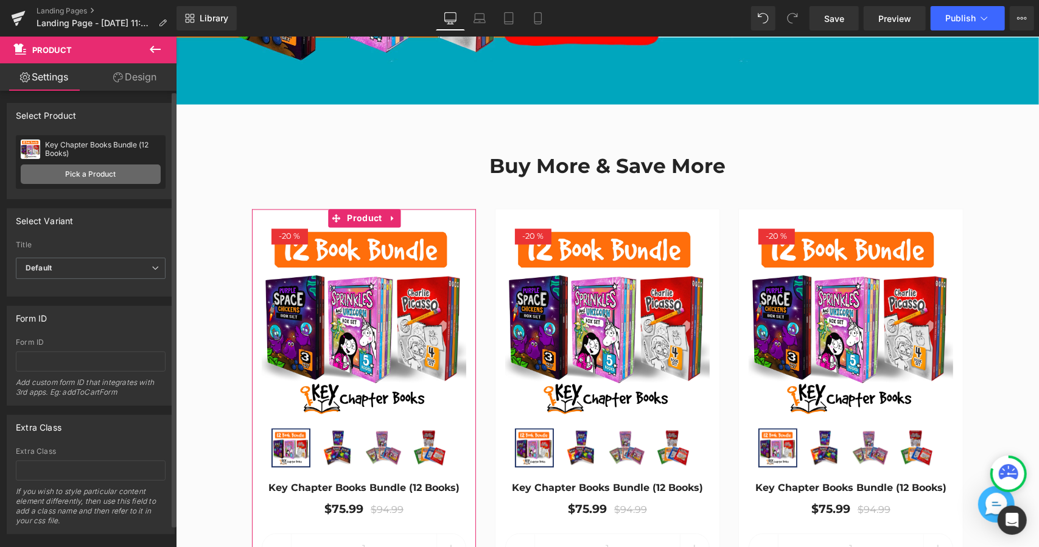
click at [80, 169] on link "Pick a Product" at bounding box center [91, 173] width 140 height 19
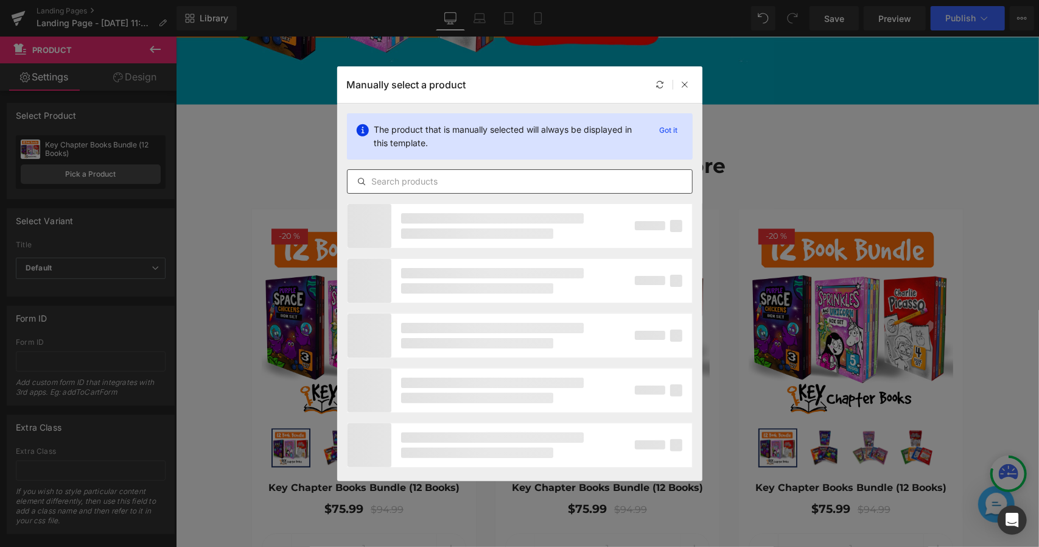
click at [449, 184] on input "text" at bounding box center [520, 181] width 345 height 15
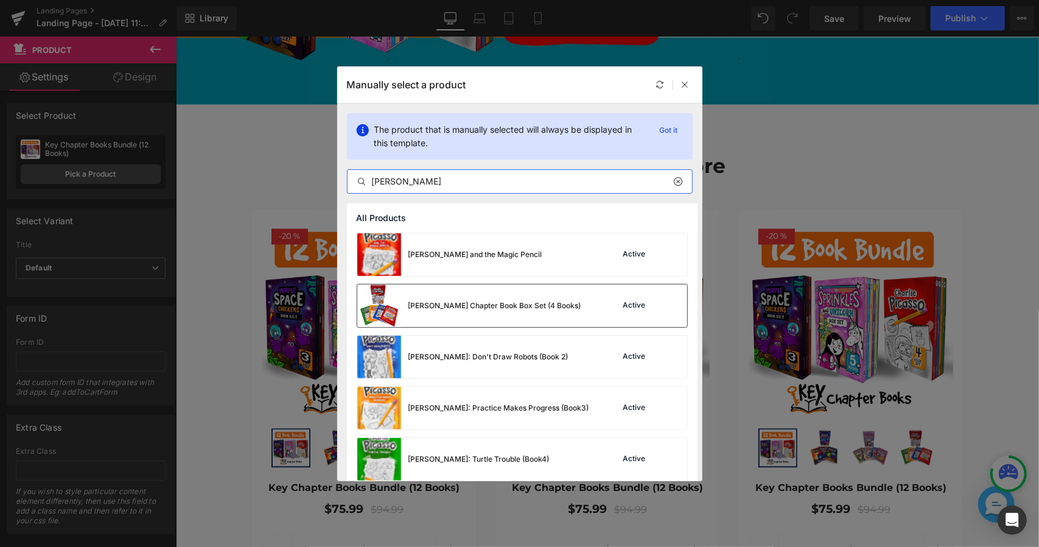
type input "charlie"
click at [457, 299] on div "Charlie Picasso Chapter Book Box Set (4 Books)" at bounding box center [469, 305] width 224 height 43
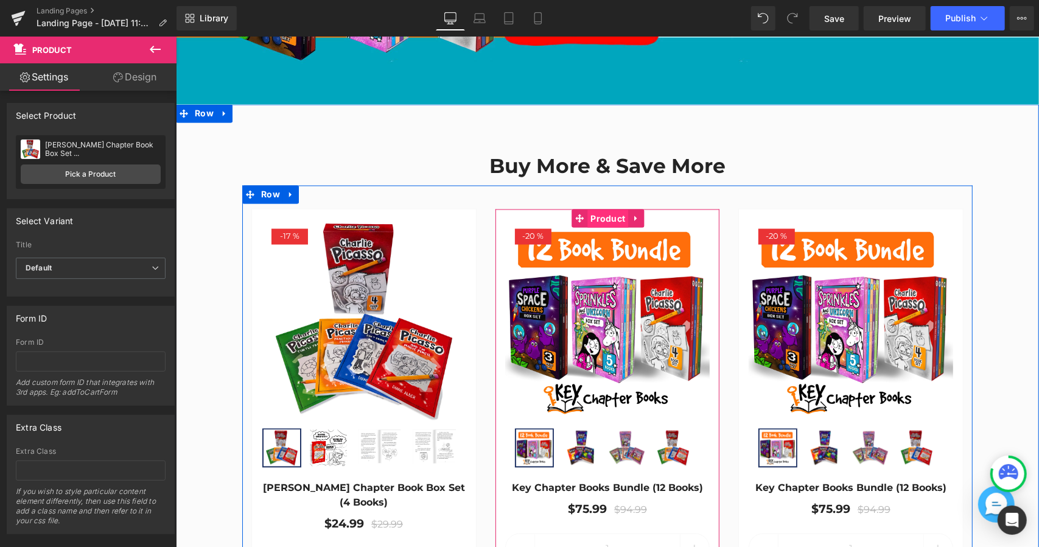
click at [617, 209] on span "Product" at bounding box center [607, 218] width 41 height 18
click at [642, 273] on img at bounding box center [607, 321] width 205 height 205
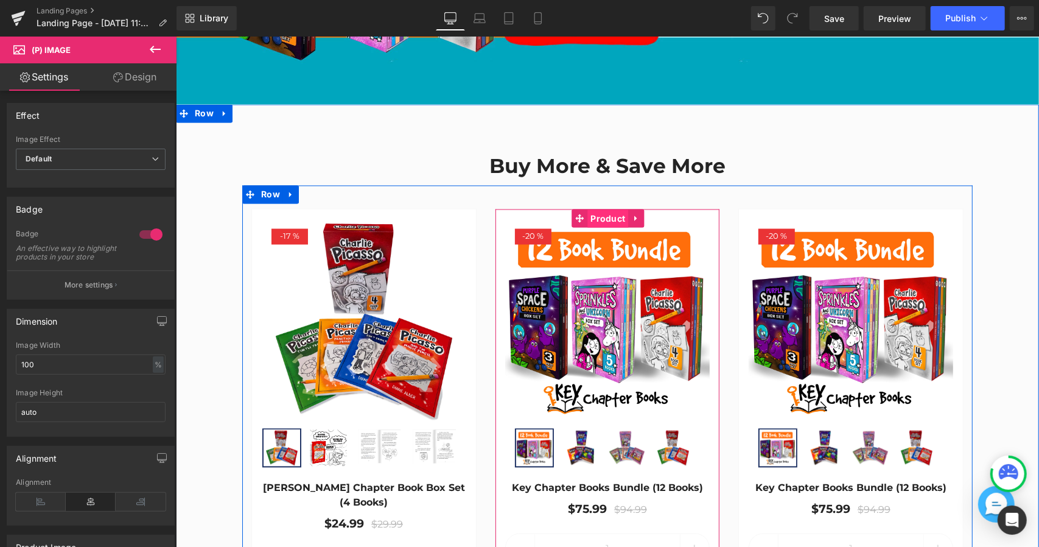
click at [615, 209] on span "Product" at bounding box center [607, 218] width 41 height 18
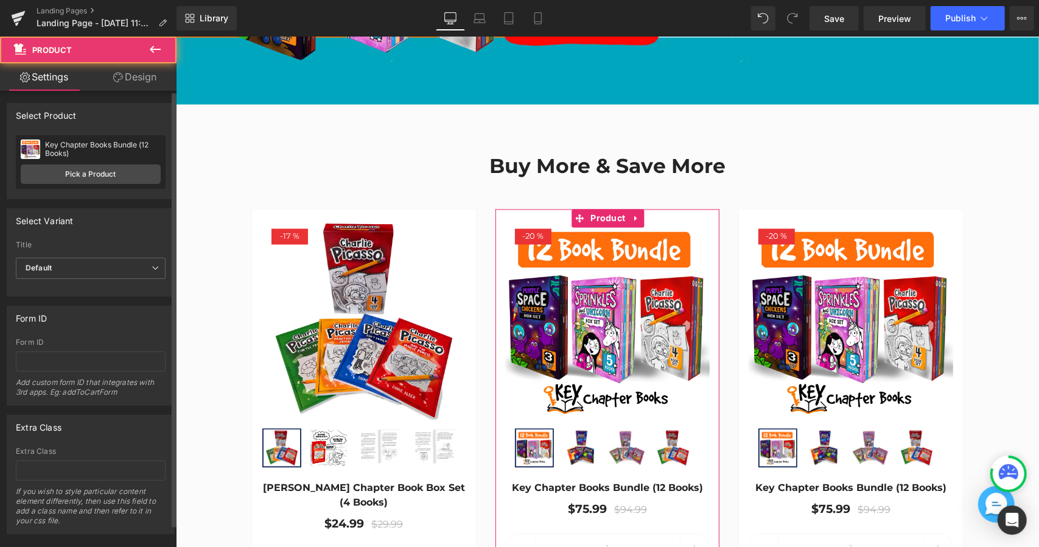
click at [104, 187] on div "Key Chapter Books Bundle (12 Books) Key Chapter Books Bundle (12 Books) Pick a …" at bounding box center [91, 162] width 150 height 54
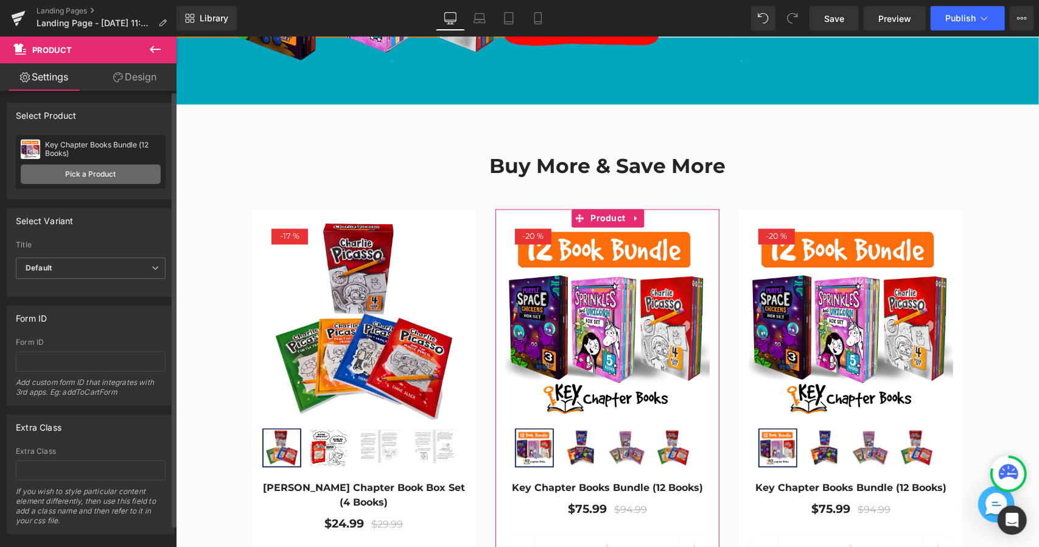
click at [105, 178] on link "Pick a Product" at bounding box center [91, 173] width 140 height 19
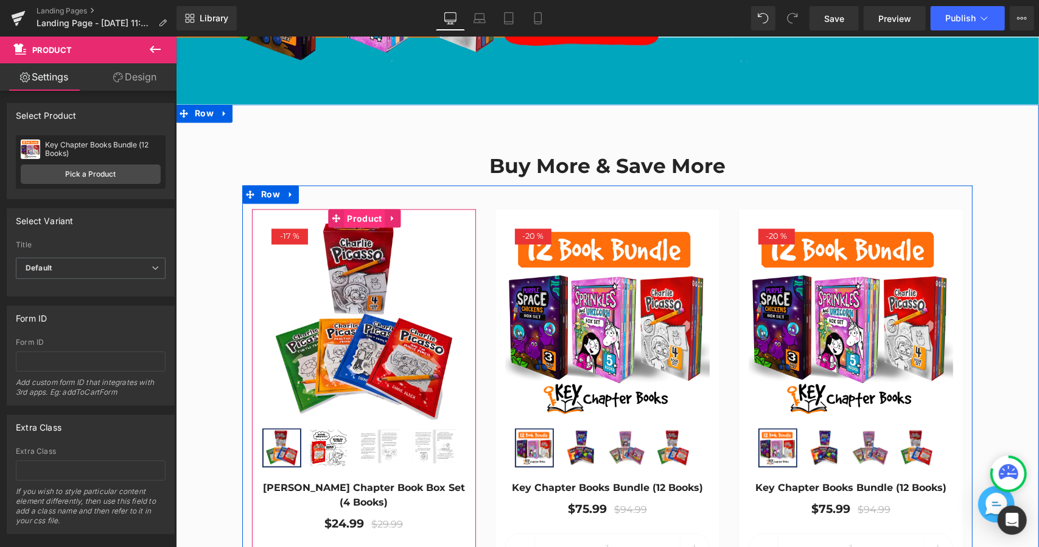
click at [362, 211] on span "Product" at bounding box center [363, 218] width 41 height 18
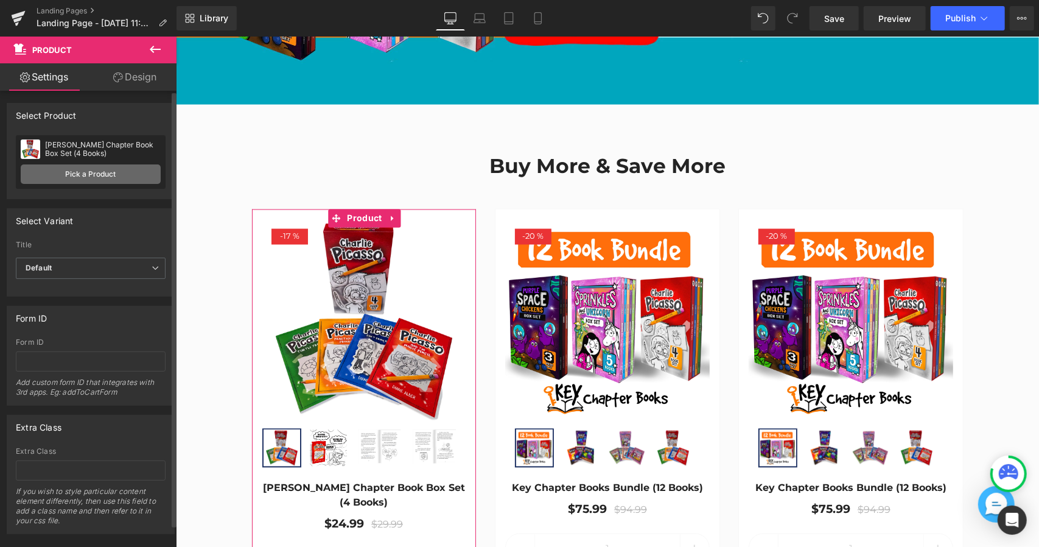
click at [106, 173] on link "Pick a Product" at bounding box center [91, 173] width 140 height 19
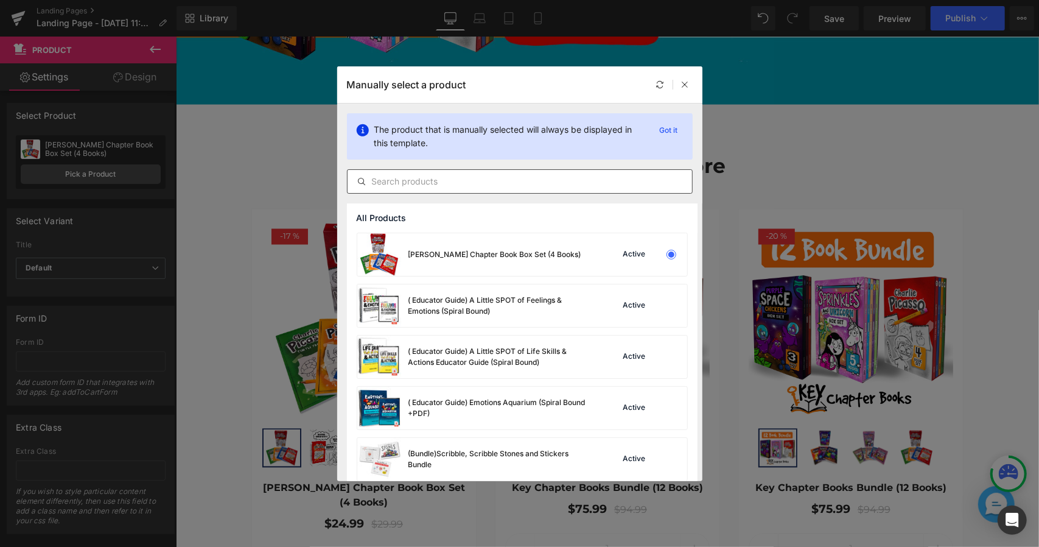
click at [483, 182] on input "text" at bounding box center [520, 181] width 345 height 15
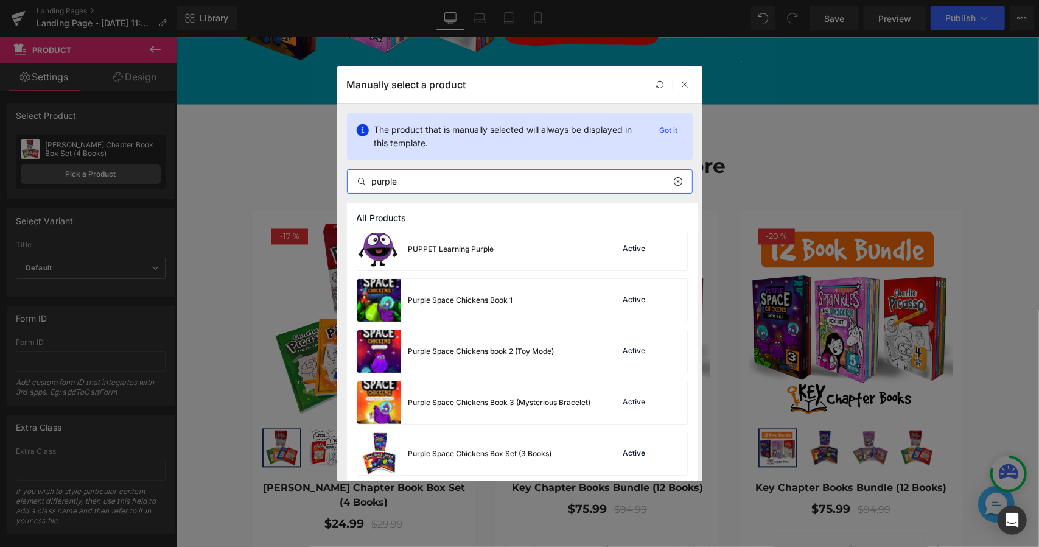
scroll to position [265, 0]
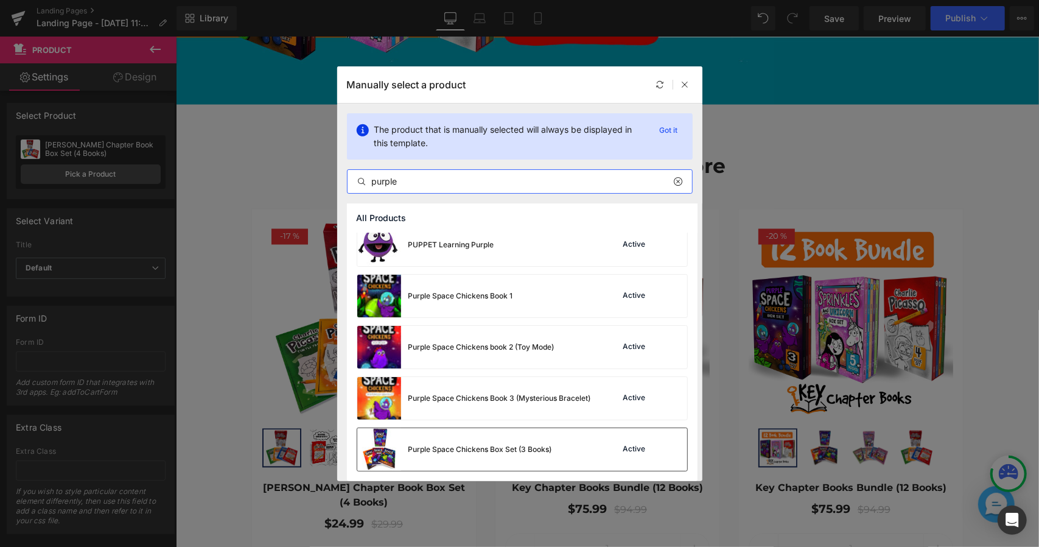
type input "purple"
click at [495, 454] on div "Purple Space Chickens Box Set (3 Books)" at bounding box center [481, 449] width 144 height 11
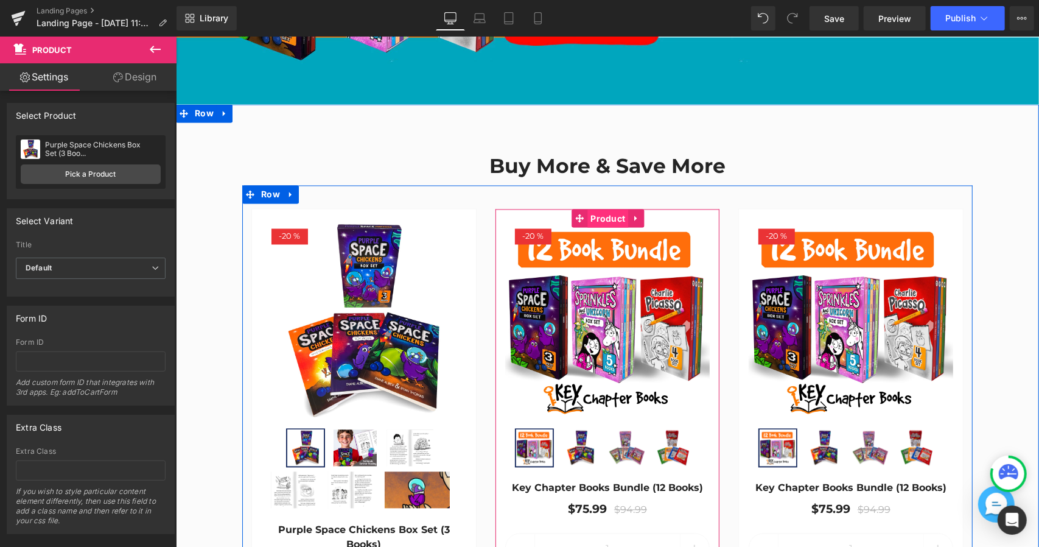
click at [605, 209] on span "Product" at bounding box center [607, 218] width 41 height 18
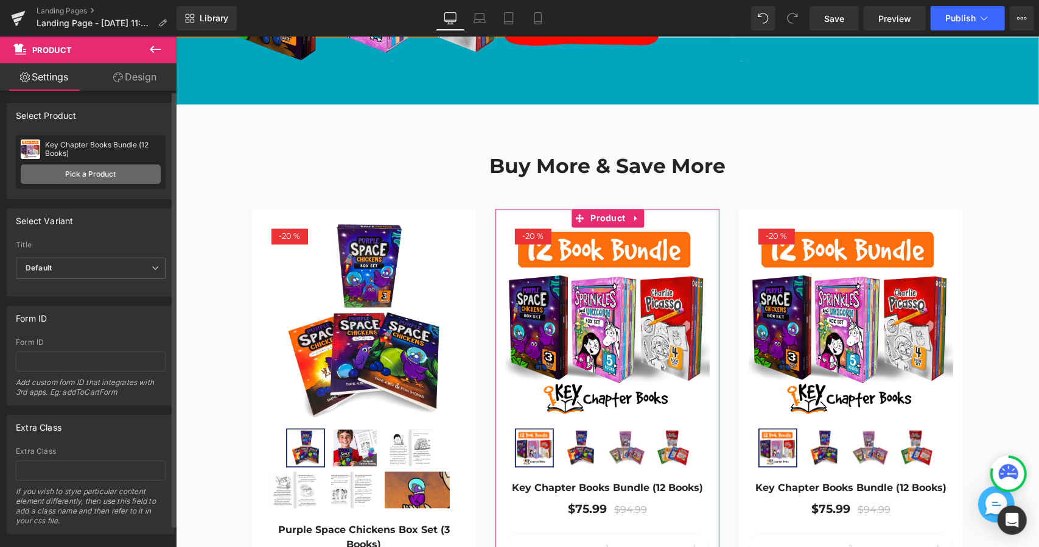
click at [110, 176] on link "Pick a Product" at bounding box center [91, 173] width 140 height 19
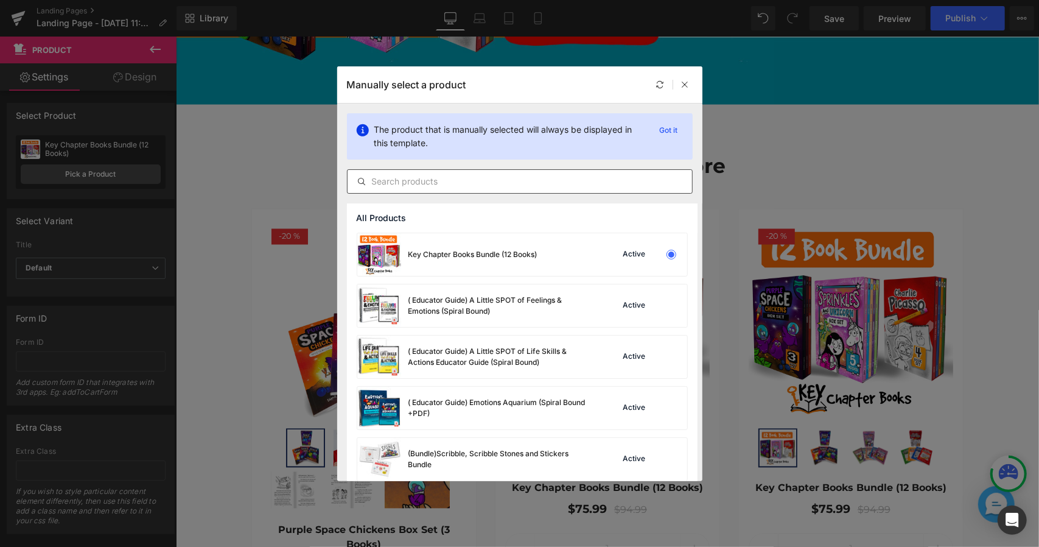
click at [420, 180] on input "text" at bounding box center [520, 181] width 345 height 15
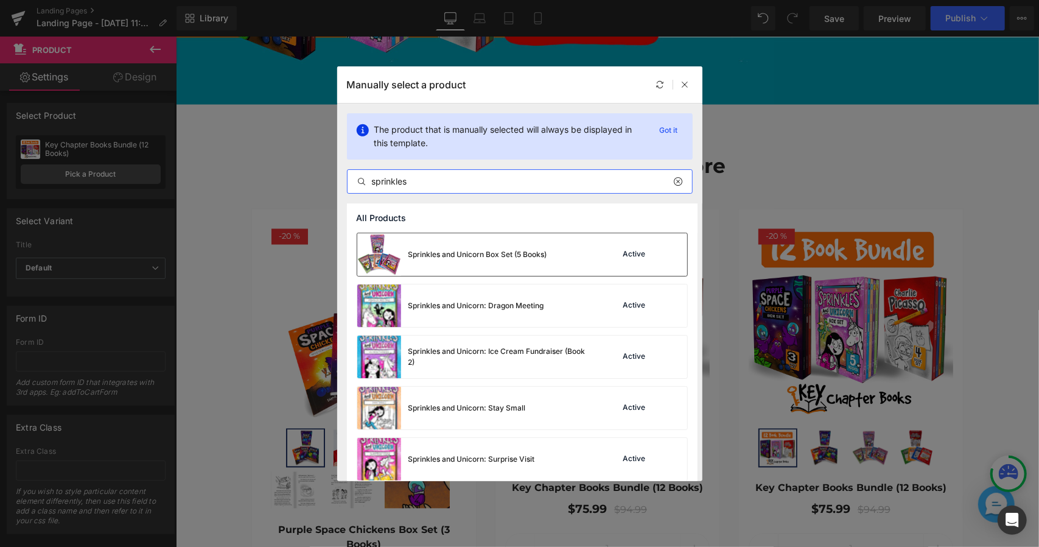
type input "sprinkles"
click at [492, 252] on div "Sprinkles and Unicorn Box Set (5 Books)" at bounding box center [478, 254] width 139 height 11
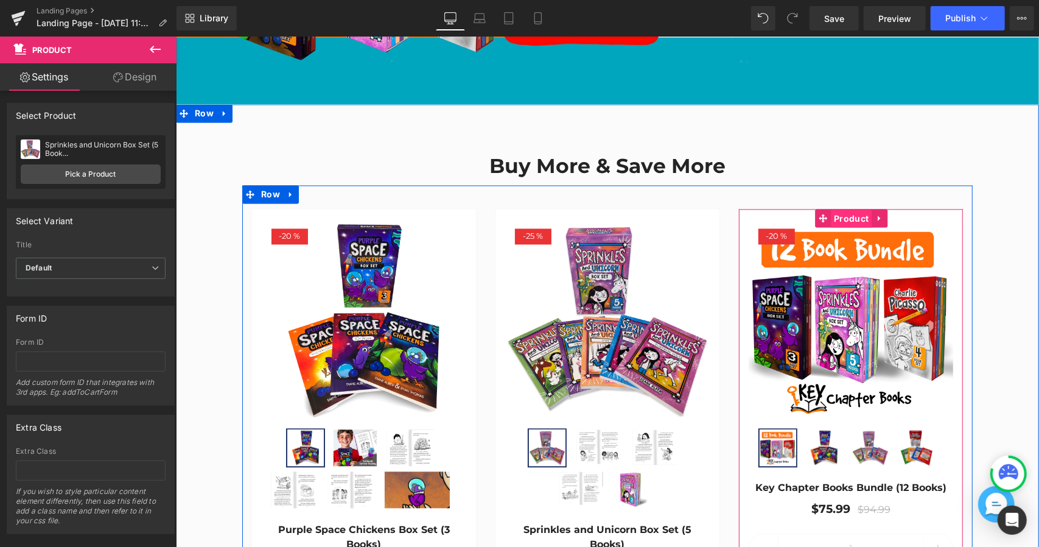
click at [857, 211] on span "Product" at bounding box center [850, 218] width 41 height 18
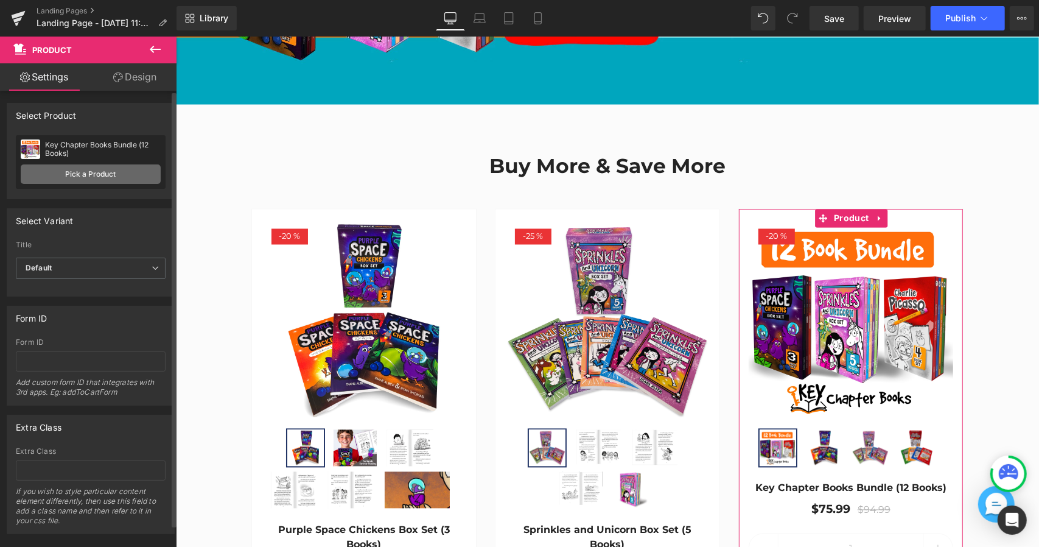
click at [112, 178] on link "Pick a Product" at bounding box center [91, 173] width 140 height 19
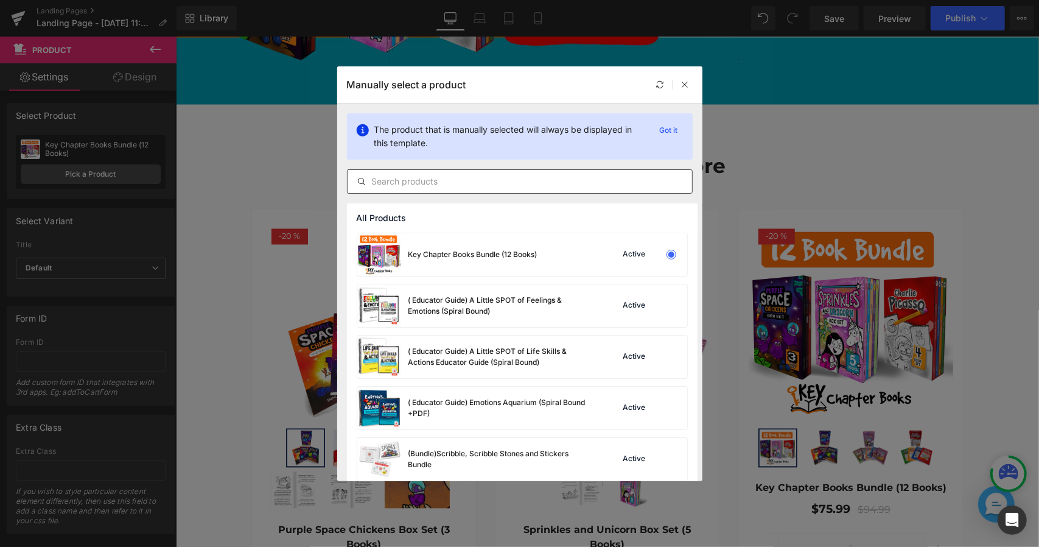
click at [503, 182] on input "text" at bounding box center [520, 181] width 345 height 15
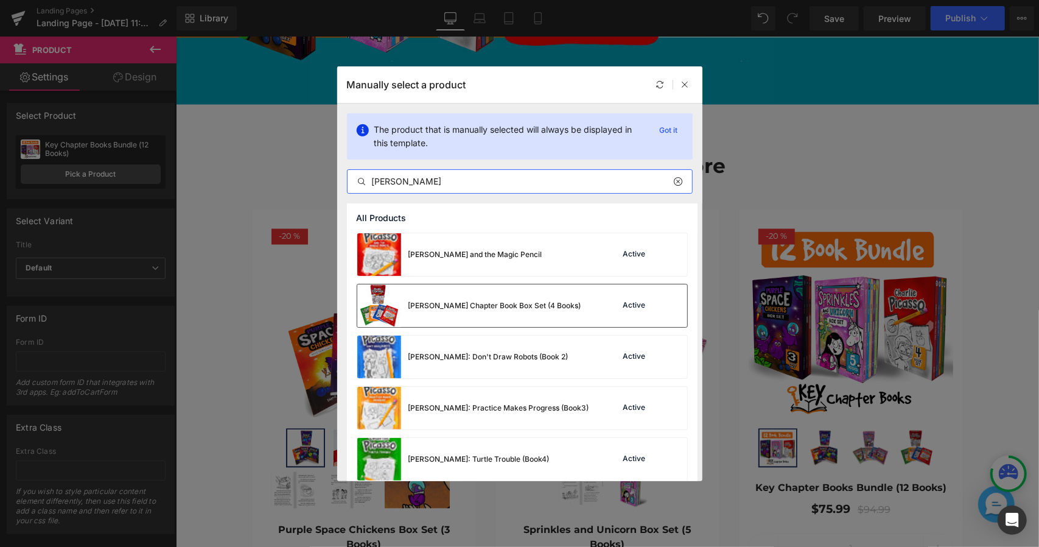
type input "Charlie"
click at [533, 297] on div "Charlie Picasso Chapter Book Box Set (4 Books)" at bounding box center [469, 305] width 224 height 43
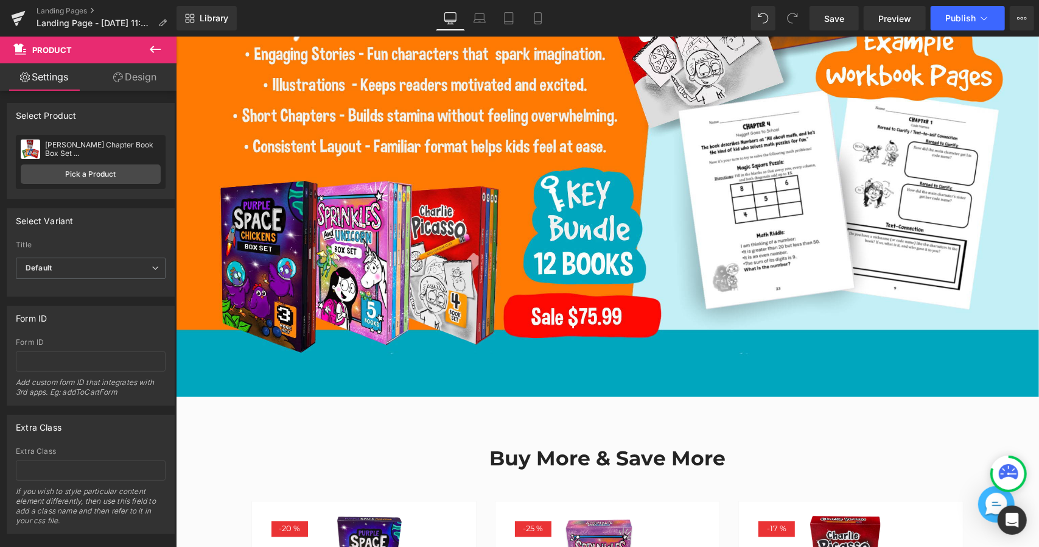
scroll to position [1298, 0]
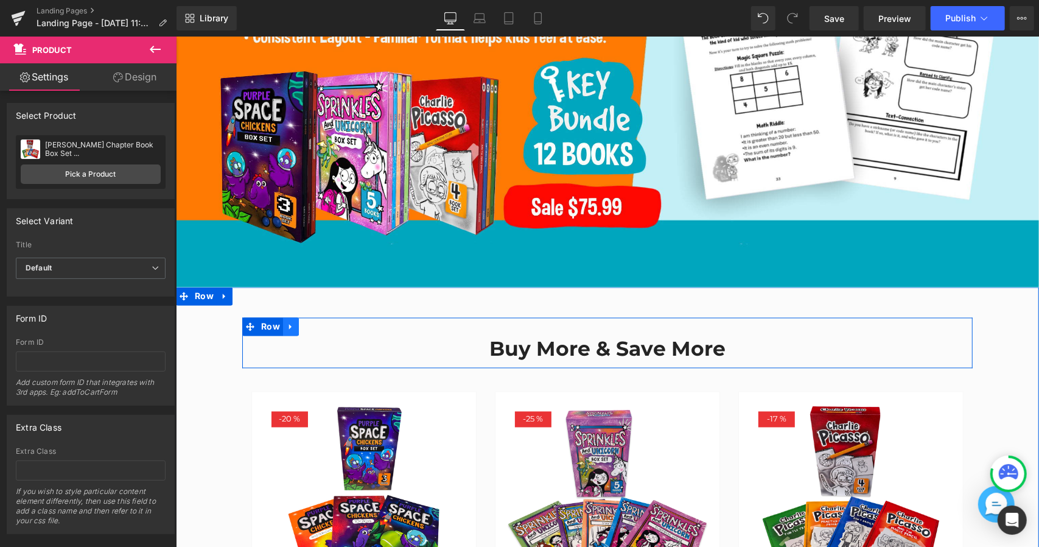
click at [286, 321] on icon at bounding box center [290, 325] width 9 height 9
click at [319, 322] on icon at bounding box center [322, 326] width 9 height 9
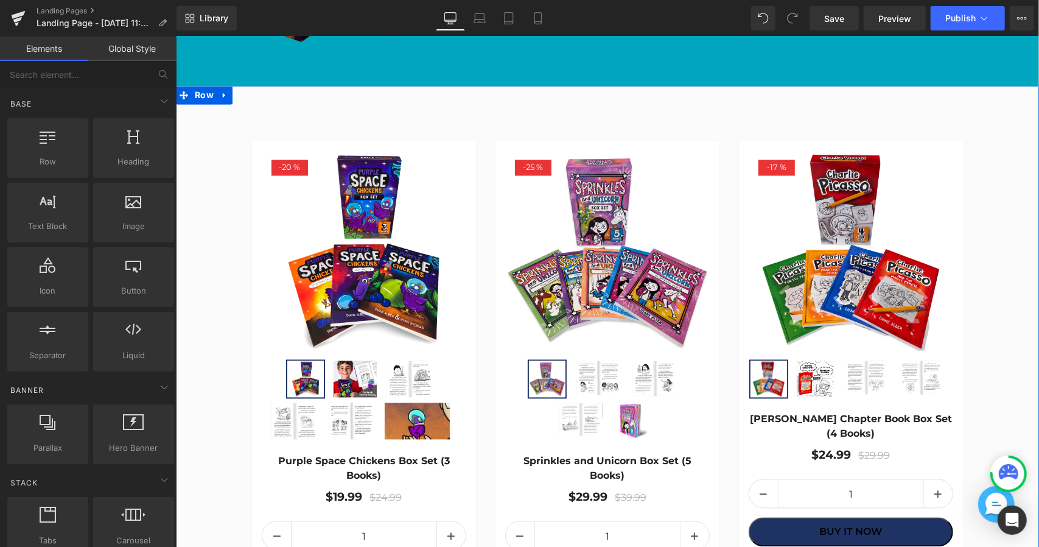
scroll to position [1602, 0]
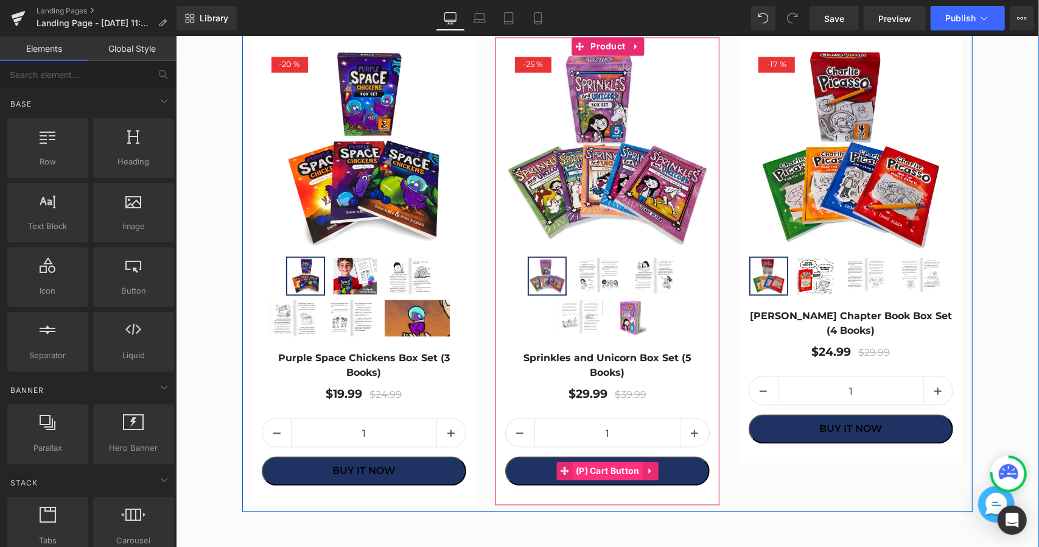
click at [623, 461] on span "(P) Cart Button" at bounding box center [607, 470] width 70 height 18
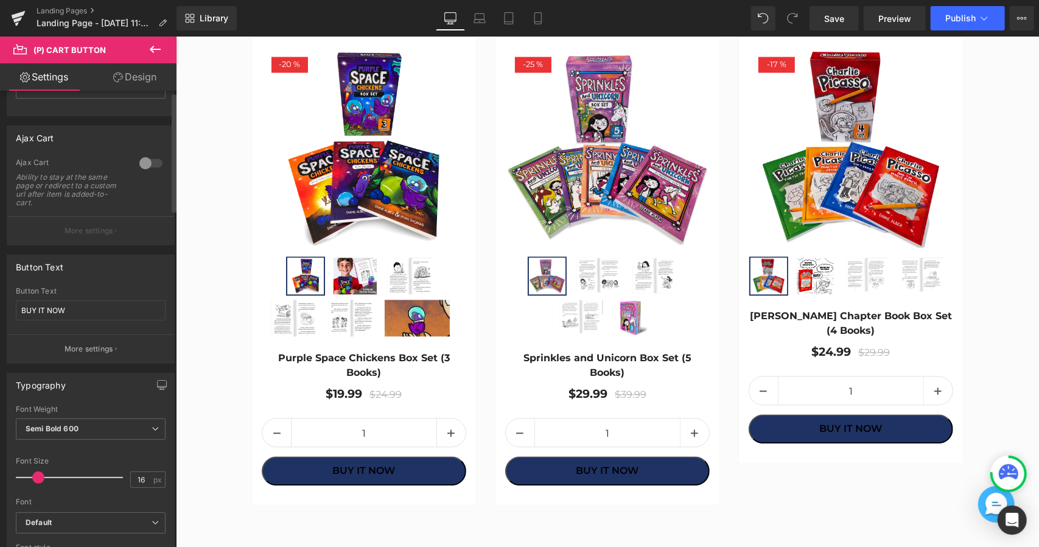
scroll to position [365, 0]
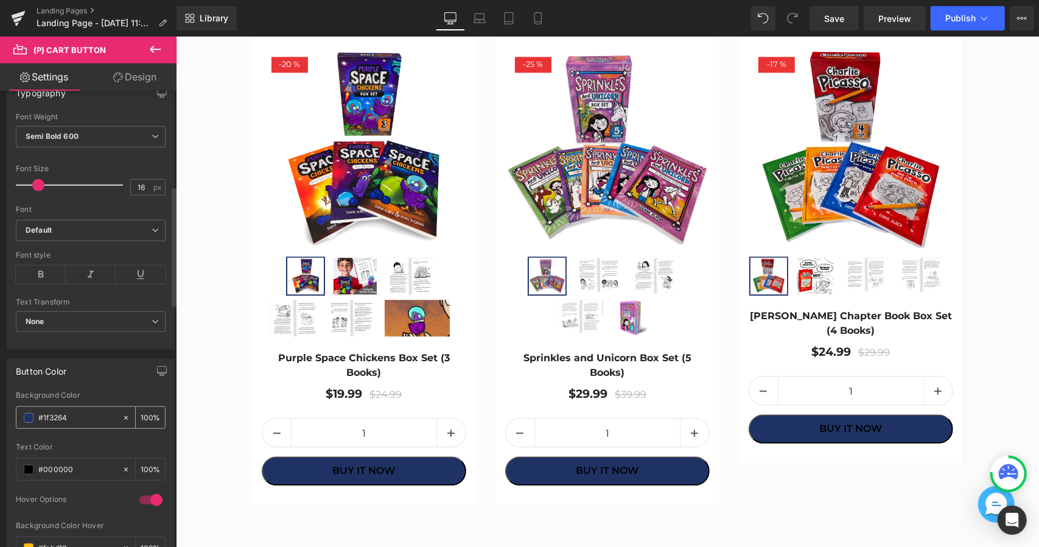
click at [40, 412] on input "#1f3264" at bounding box center [77, 417] width 78 height 13
click at [31, 414] on span at bounding box center [29, 418] width 10 height 10
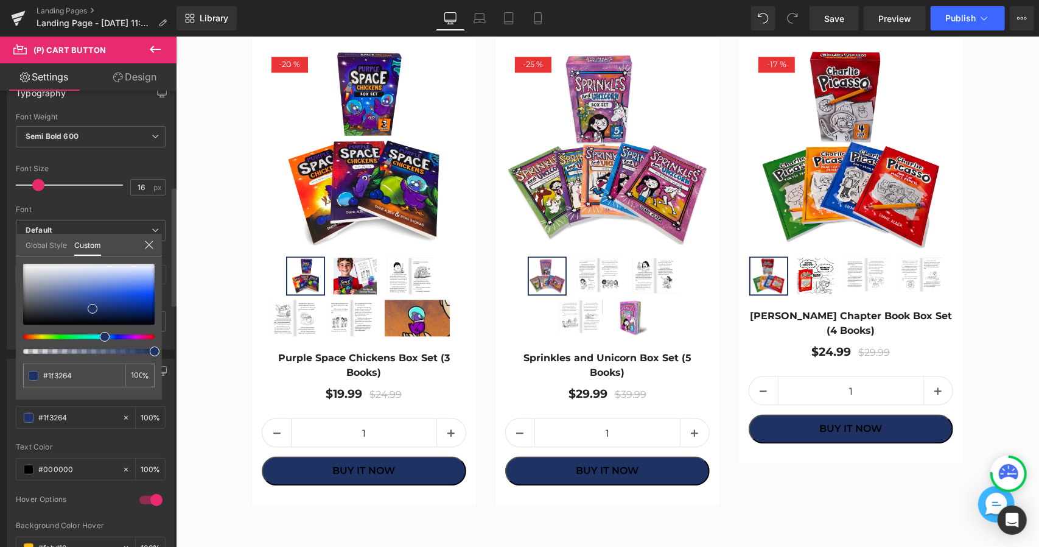
type input "#65301f"
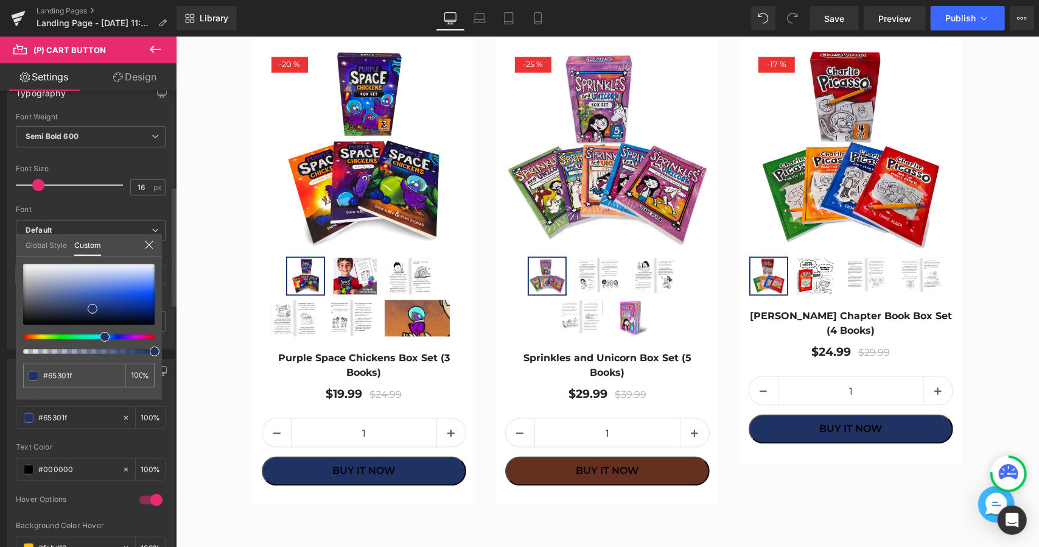
click at [24, 334] on div at bounding box center [84, 336] width 132 height 5
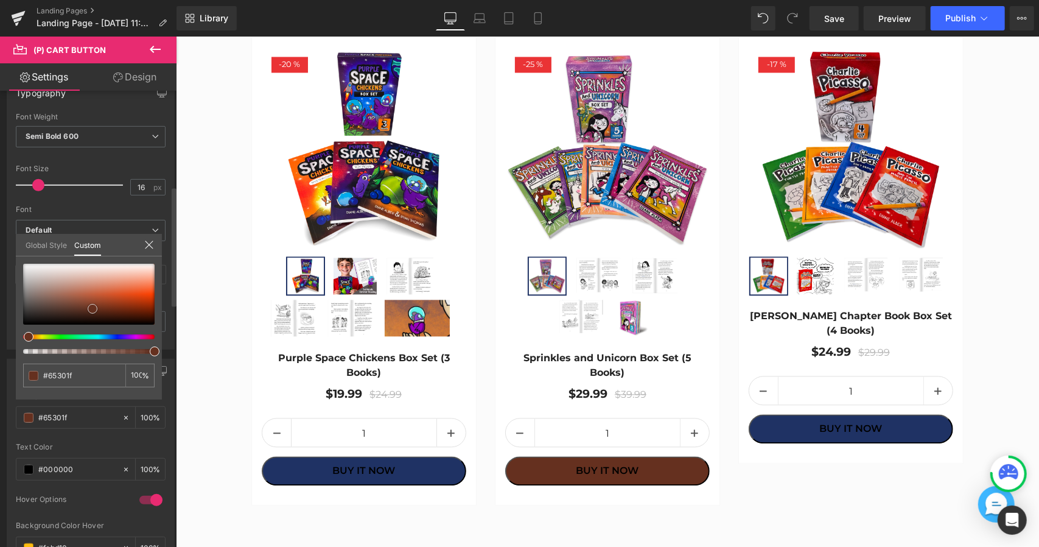
type input "#d74b1d"
type input "#d64c1e"
type input "#e7430d"
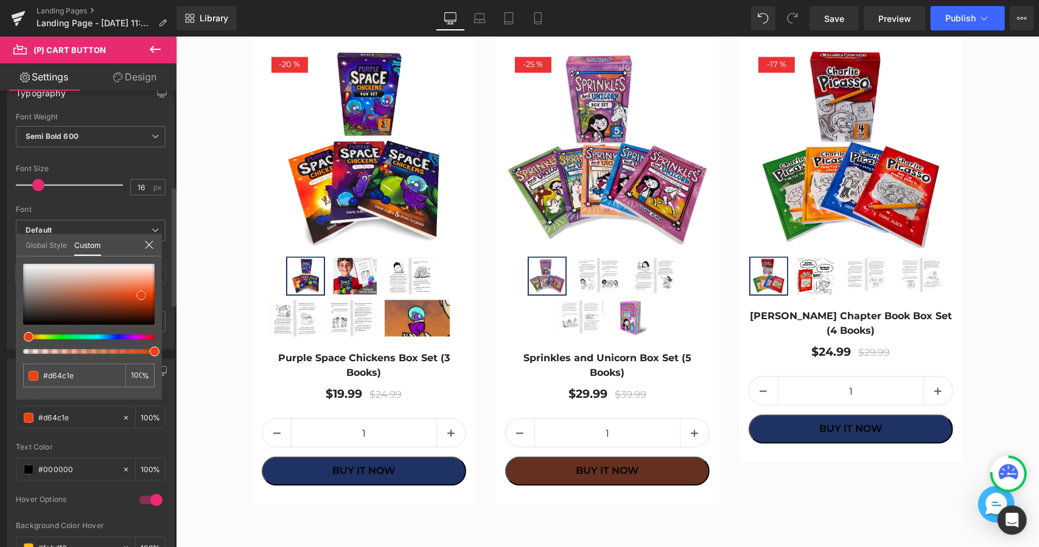
type input "#e7430d"
type input "#e83f07"
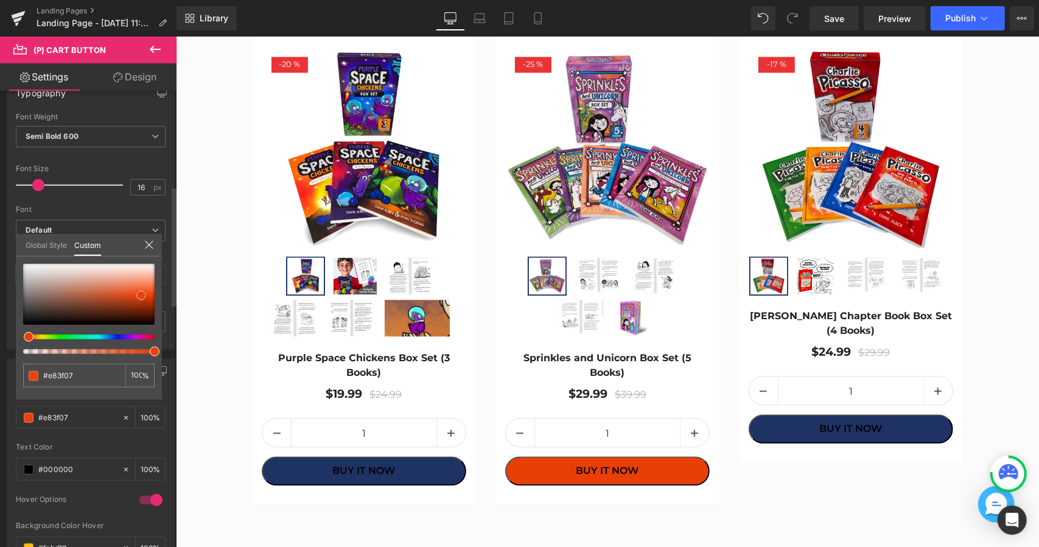
type input "#e93b01"
type input "#ea3a00"
drag, startPoint x: 122, startPoint y: 295, endPoint x: 167, endPoint y: 297, distance: 45.1
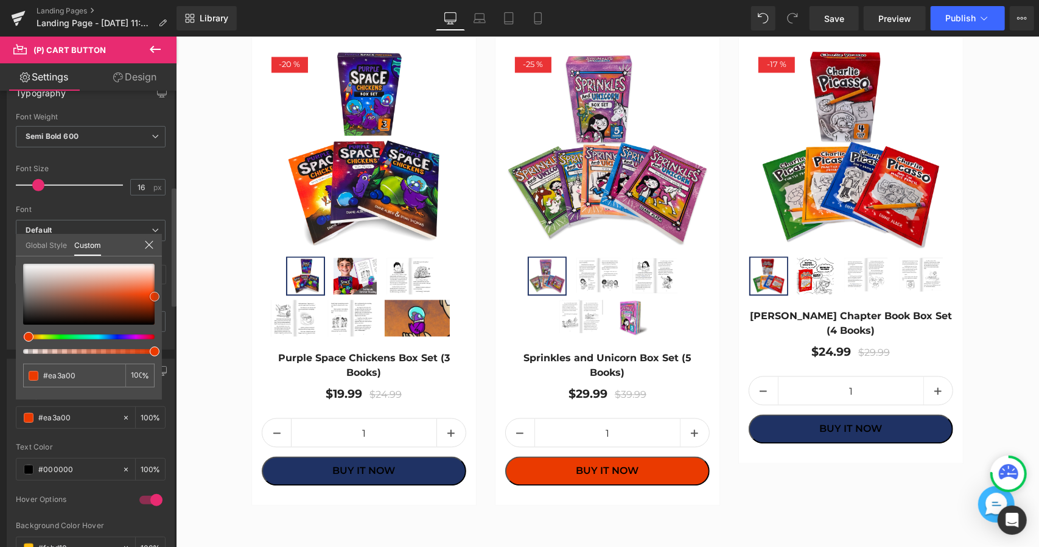
click at [167, 349] on div "Button Color rgba(234, 58, 0, 1) Background Color #ea3a00 100 % #000000 Text Co…" at bounding box center [91, 487] width 182 height 276
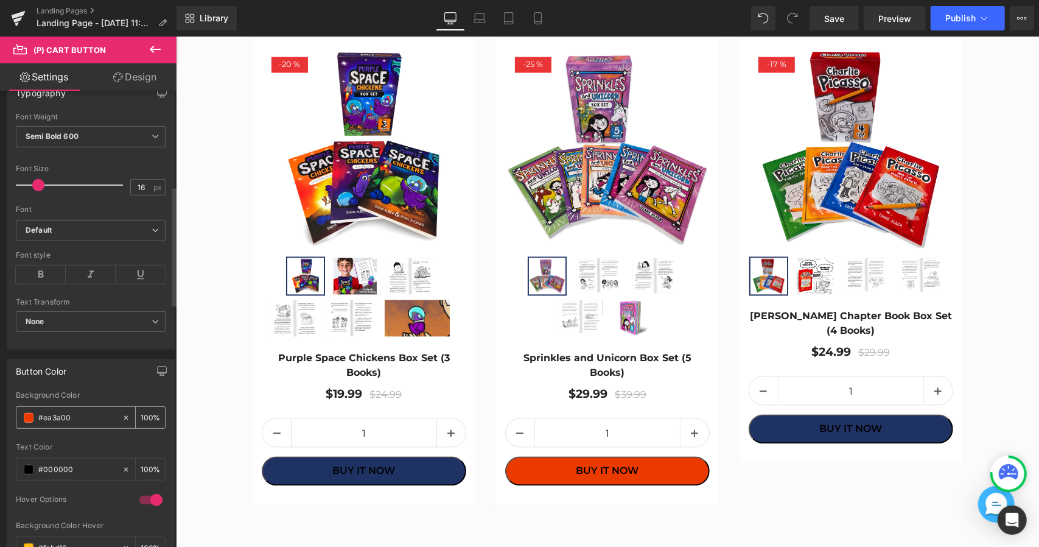
click at [91, 413] on input "#ea3a00" at bounding box center [77, 417] width 78 height 13
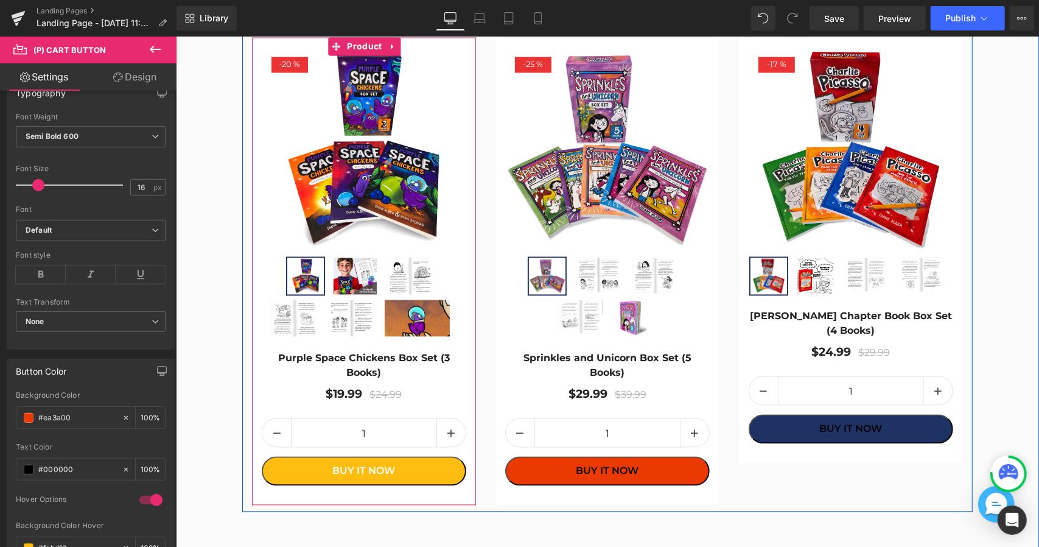
click at [279, 461] on button "BUY IT NOW" at bounding box center [363, 469] width 205 height 29
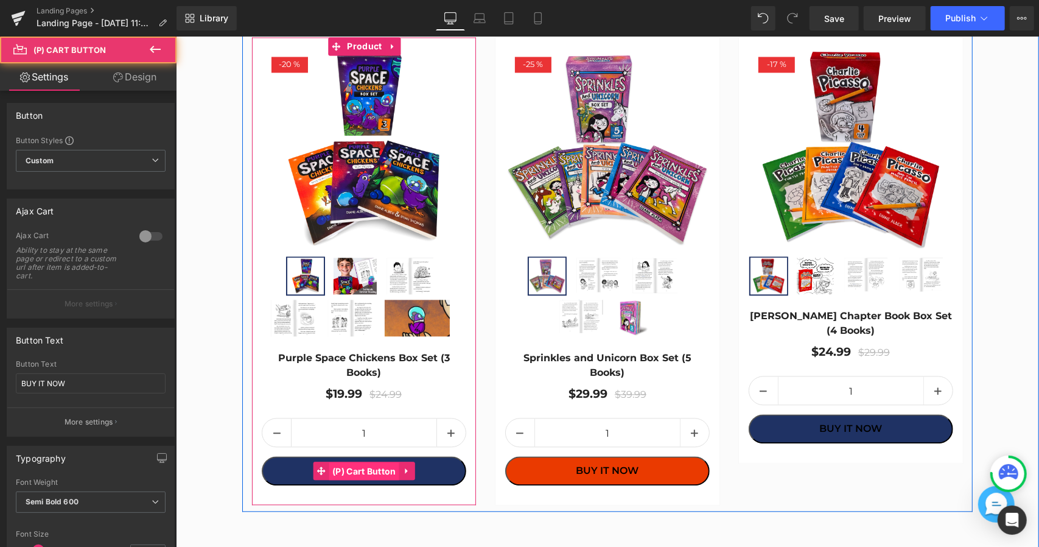
click at [371, 468] on span "(P) Cart Button" at bounding box center [364, 470] width 70 height 18
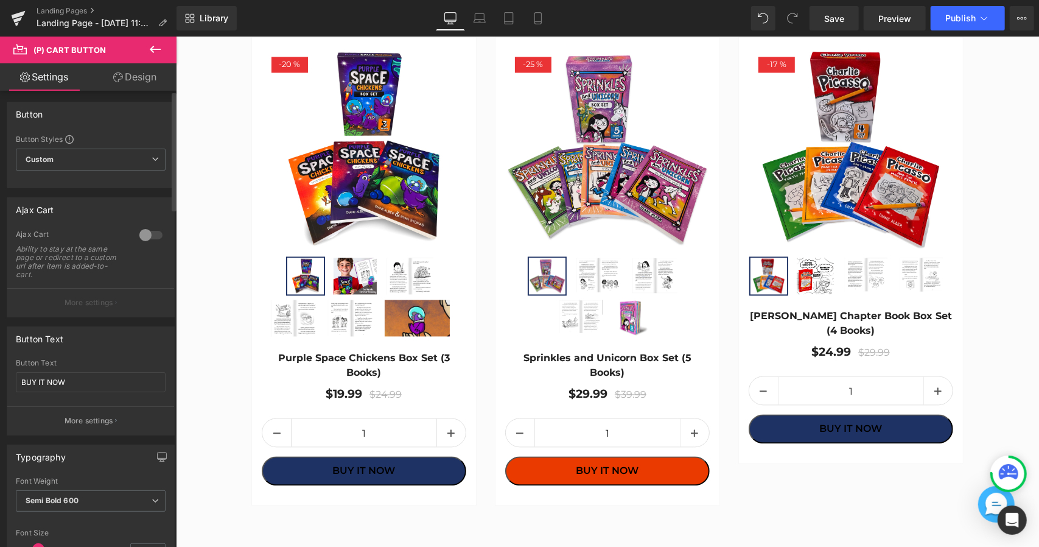
scroll to position [0, 0]
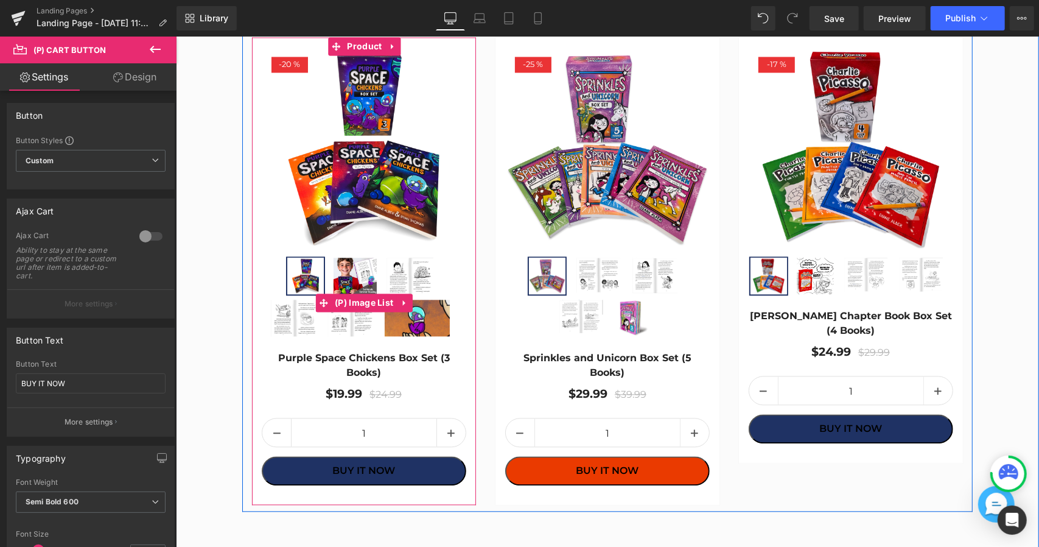
click at [365, 259] on img at bounding box center [354, 275] width 43 height 37
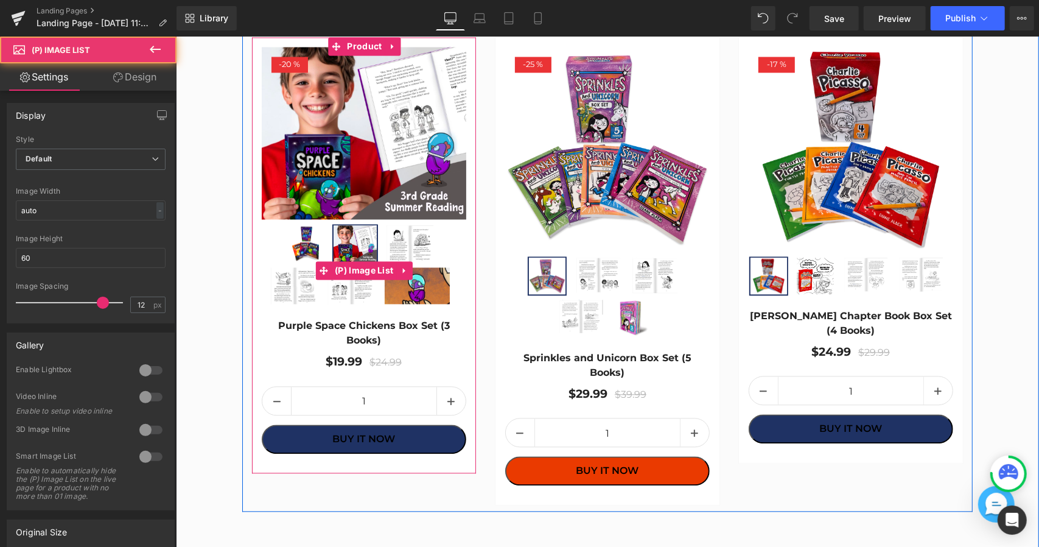
click at [420, 283] on img at bounding box center [416, 285] width 65 height 37
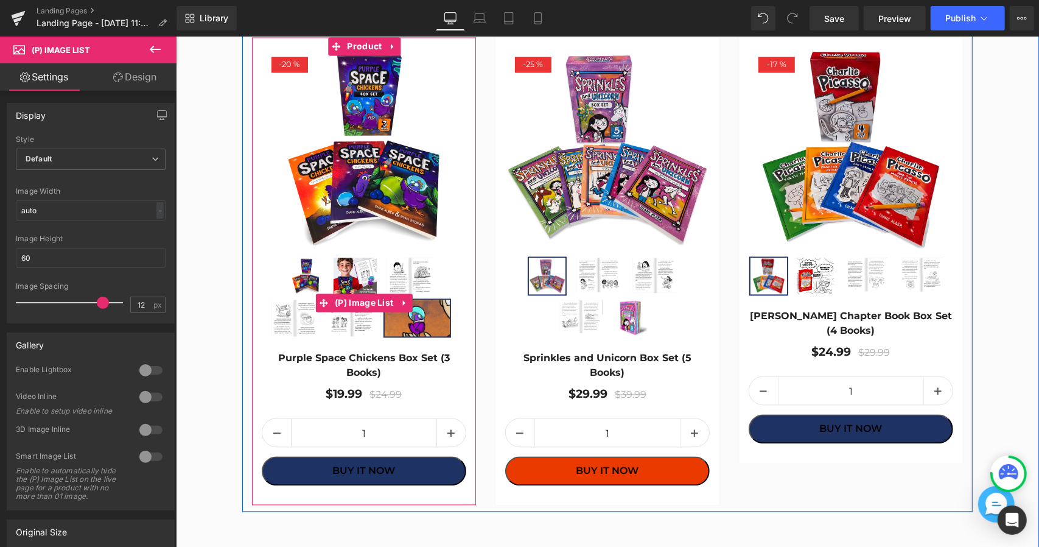
click at [415, 300] on img at bounding box center [416, 317] width 65 height 37
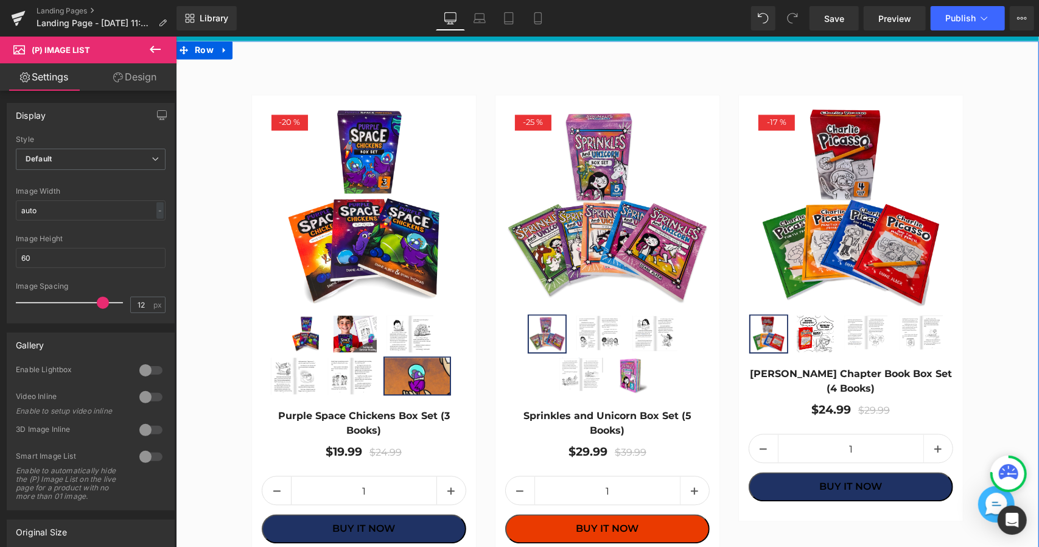
scroll to position [1542, 0]
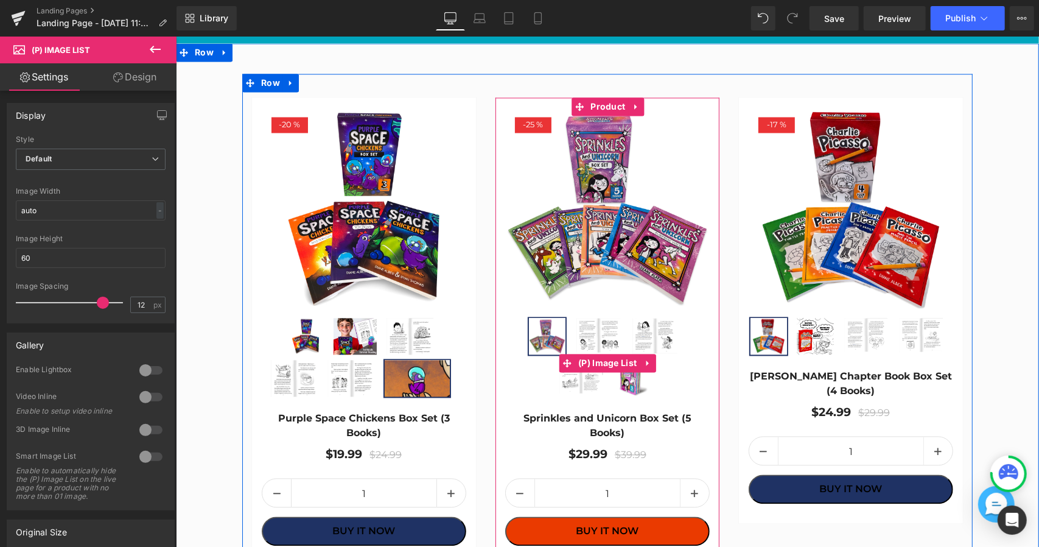
click at [589, 332] on img at bounding box center [598, 336] width 46 height 37
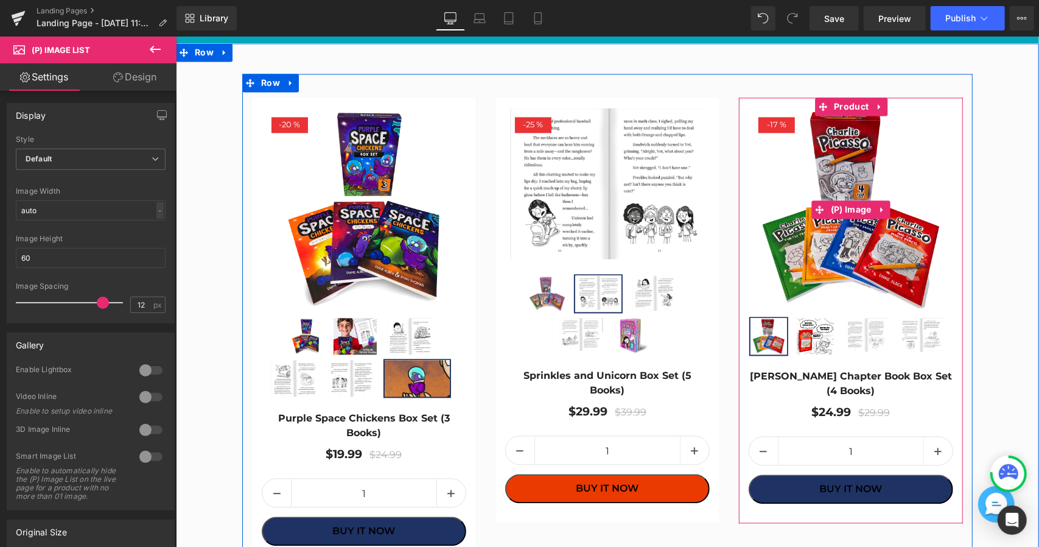
click at [817, 160] on img at bounding box center [850, 209] width 205 height 205
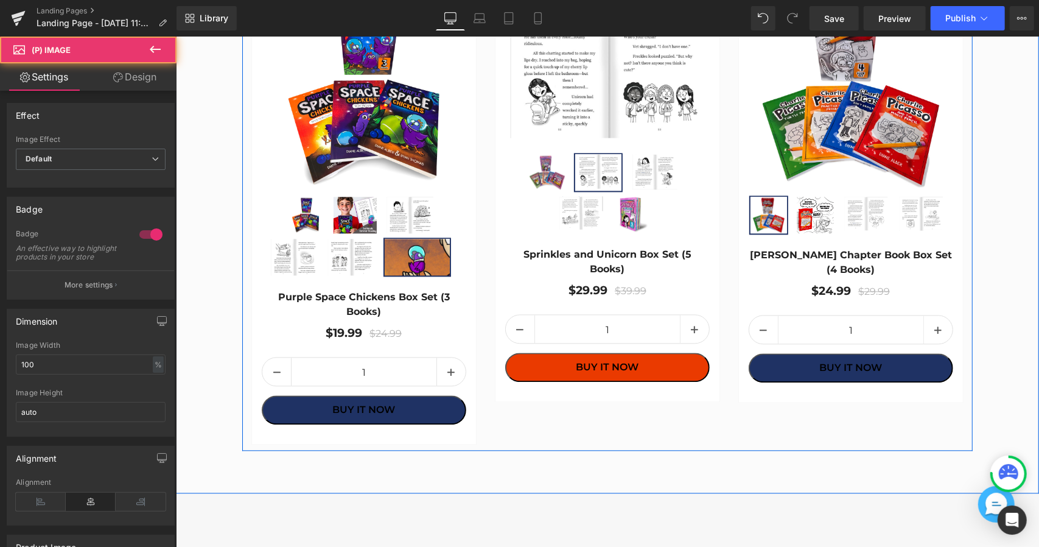
scroll to position [1663, 0]
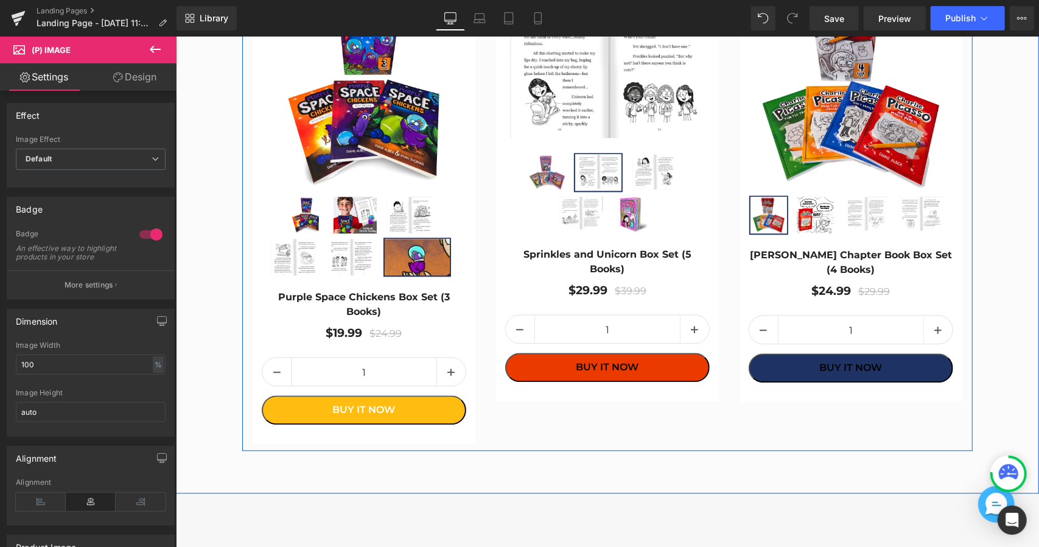
click at [435, 399] on button "BUY IT NOW" at bounding box center [363, 409] width 205 height 29
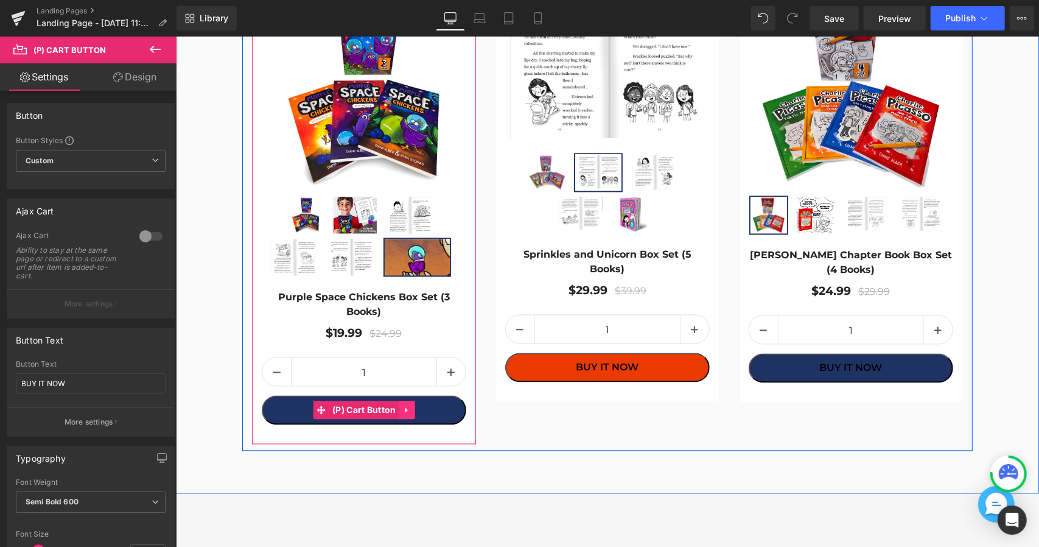
click at [407, 405] on icon at bounding box center [406, 409] width 9 height 9
click at [430, 407] on icon at bounding box center [430, 409] width 2 height 5
click at [354, 401] on span "(P) Cart Button" at bounding box center [364, 409] width 70 height 18
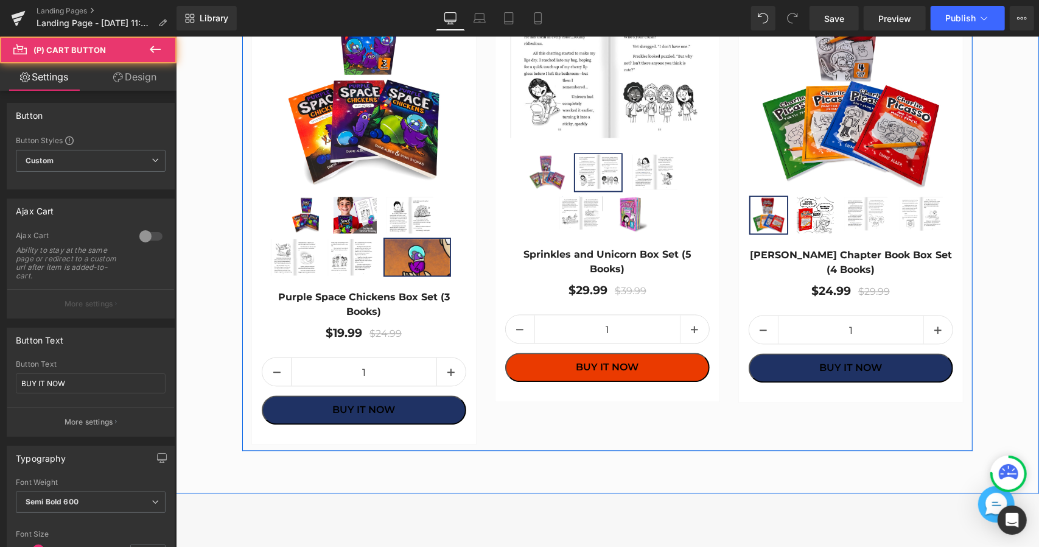
click at [499, 432] on div "- 20 % (P) Image" at bounding box center [607, 201] width 731 height 498
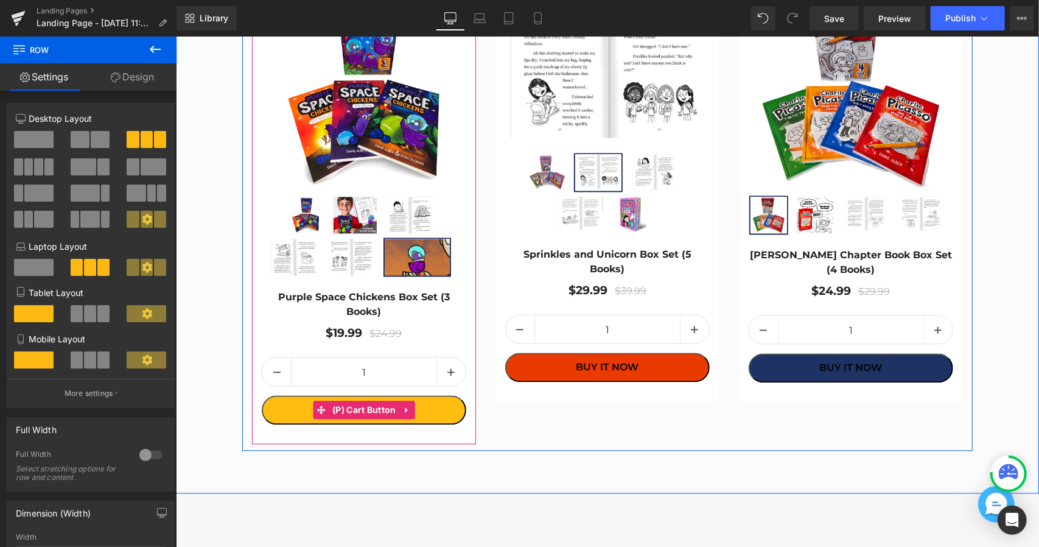
click at [386, 402] on span "(P) Cart Button" at bounding box center [364, 409] width 70 height 18
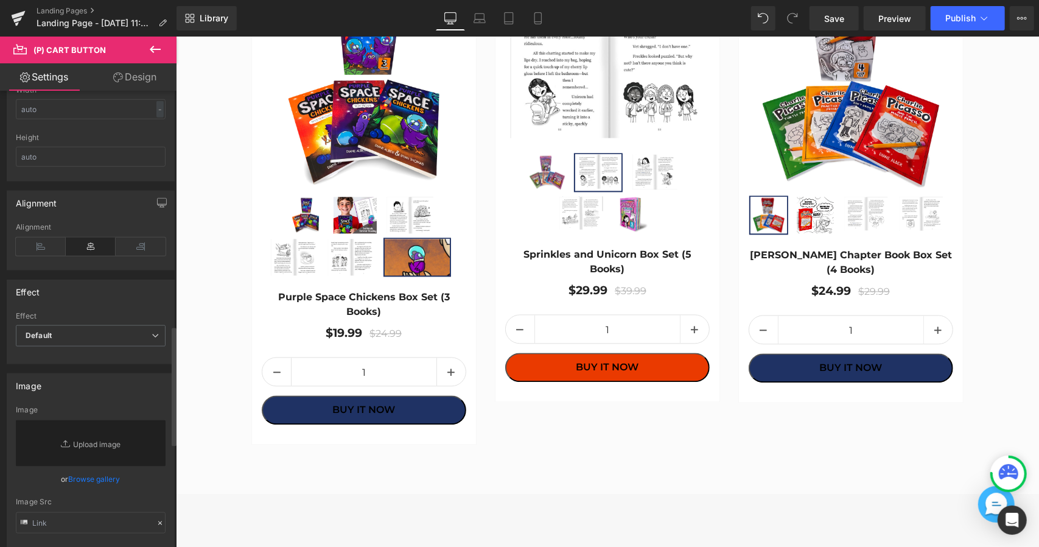
scroll to position [1096, 0]
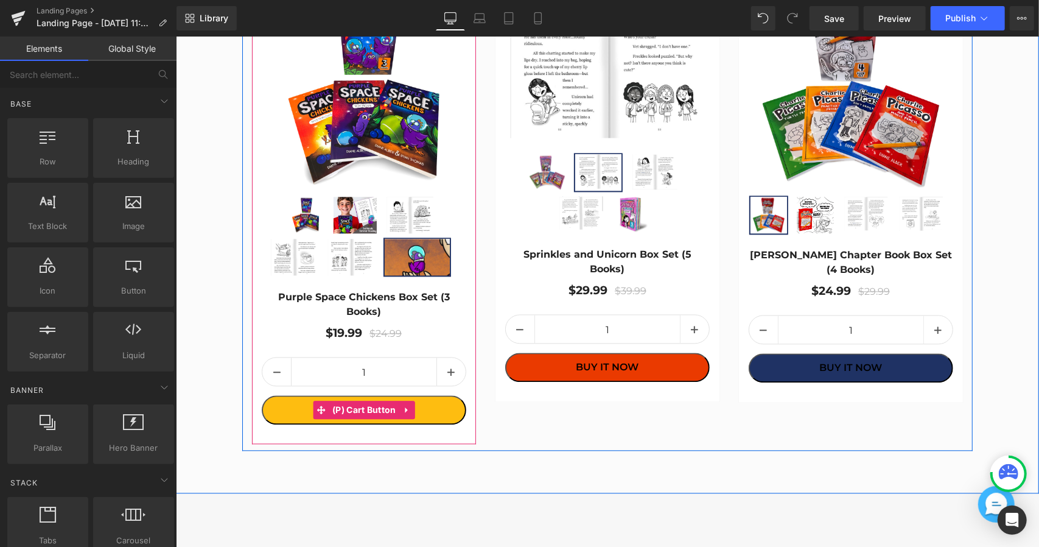
click at [364, 405] on span "(P) Cart Button" at bounding box center [364, 409] width 70 height 18
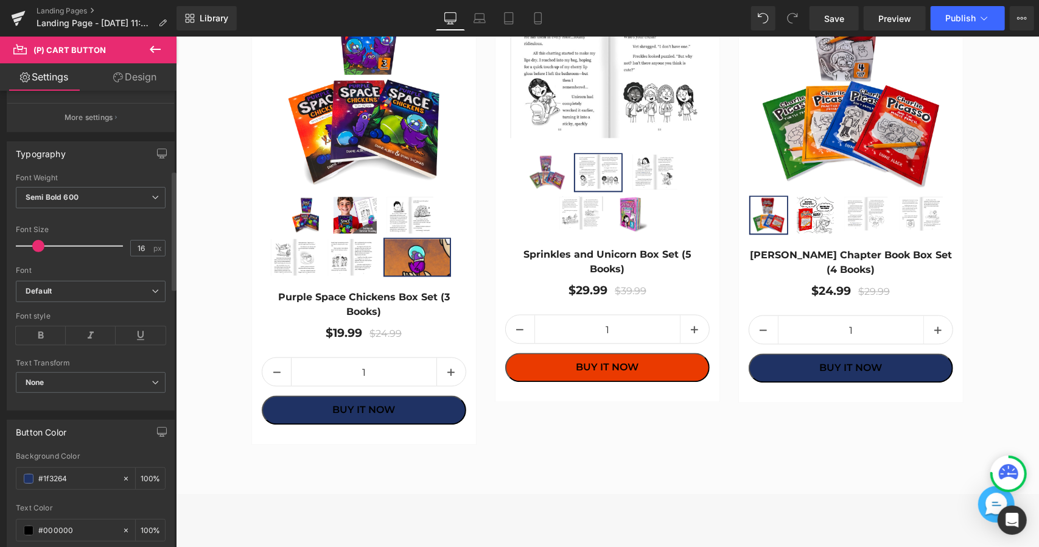
scroll to position [548, 0]
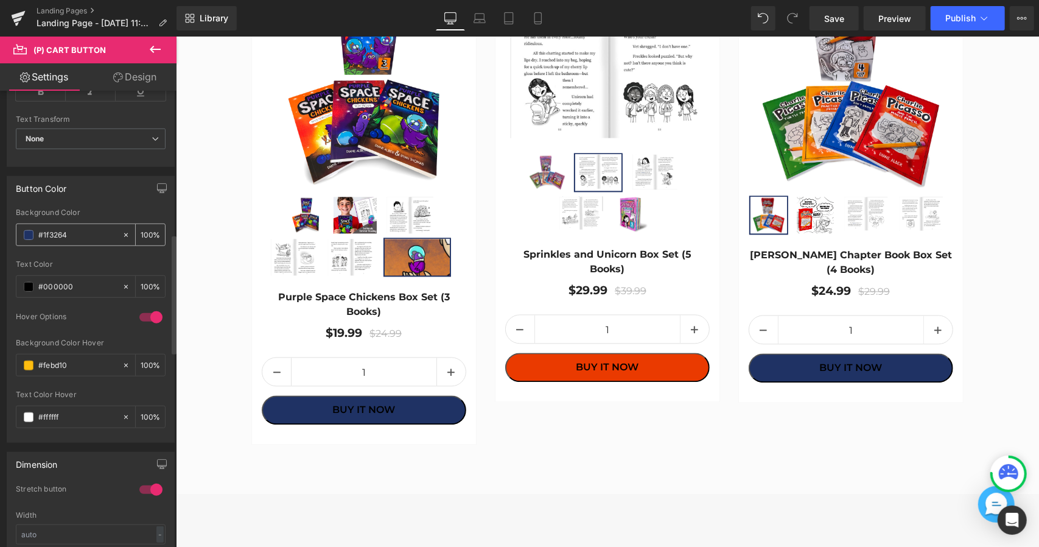
click at [60, 237] on input "#1f3264" at bounding box center [77, 234] width 78 height 13
click at [27, 233] on span at bounding box center [29, 235] width 10 height 10
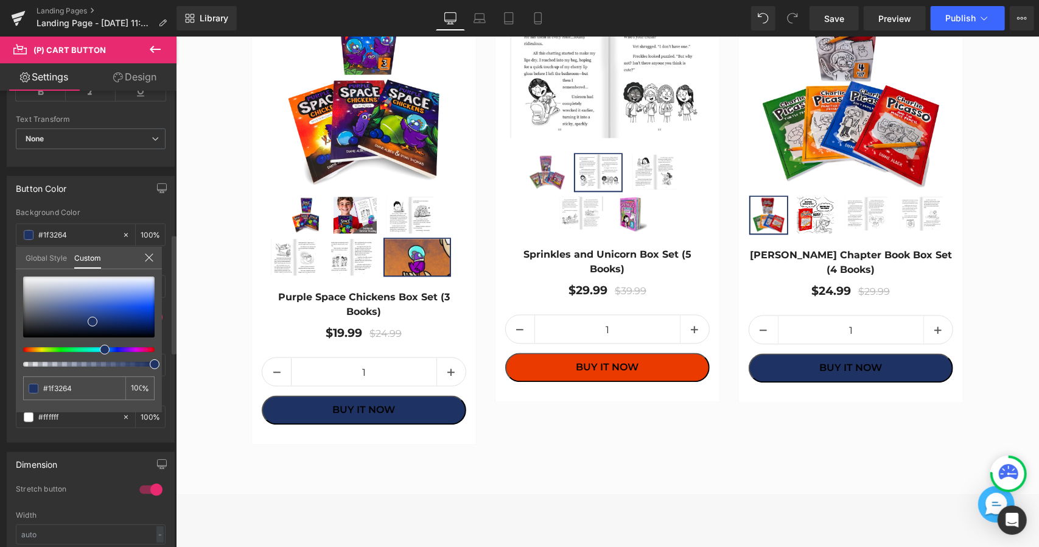
type input "#65451f"
type input "#651f1f"
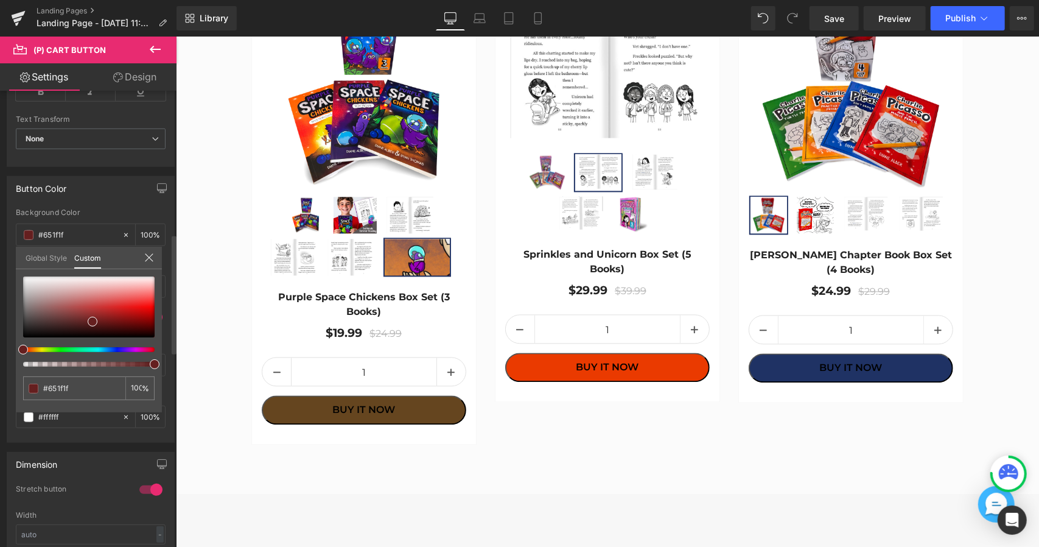
click at [10, 362] on div "Button Color rgba(101, 31, 31, 1) Background Color #651f1f 100 % #000000 Text C…" at bounding box center [91, 305] width 182 height 276
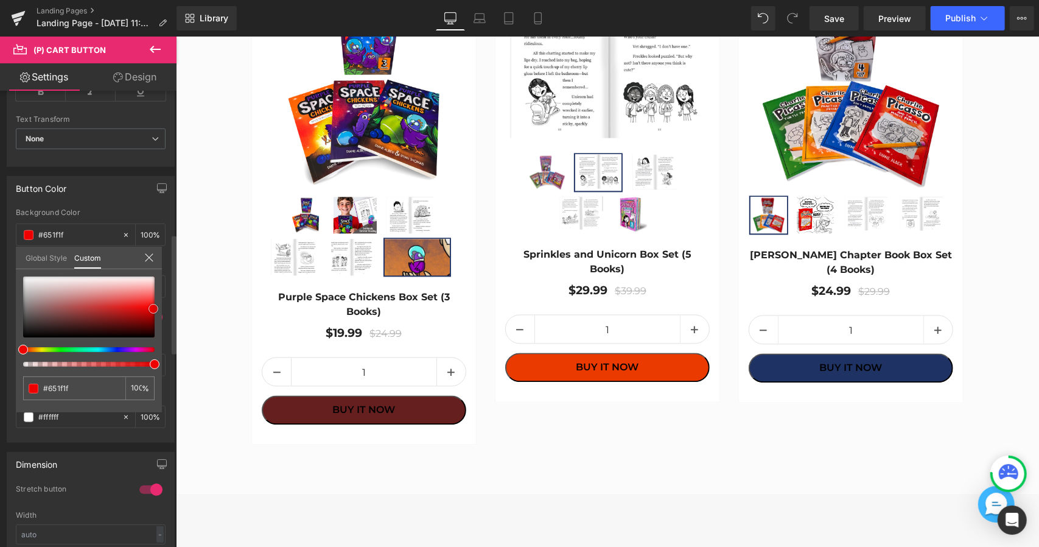
type input "#ef0000"
click at [153, 309] on div at bounding box center [89, 306] width 132 height 61
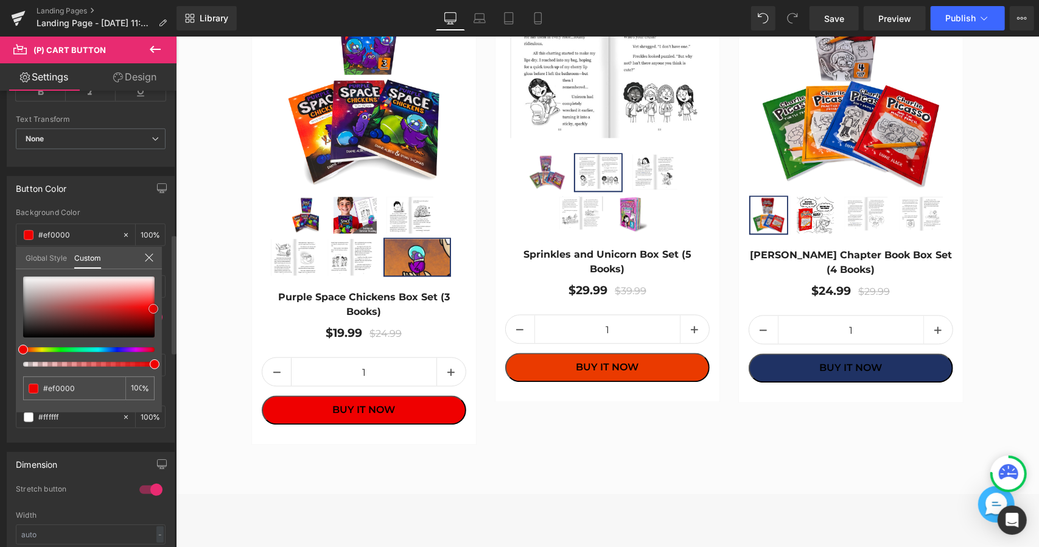
type input "#fd0b0b"
type input "#fe3838"
type input "#fe3e3e"
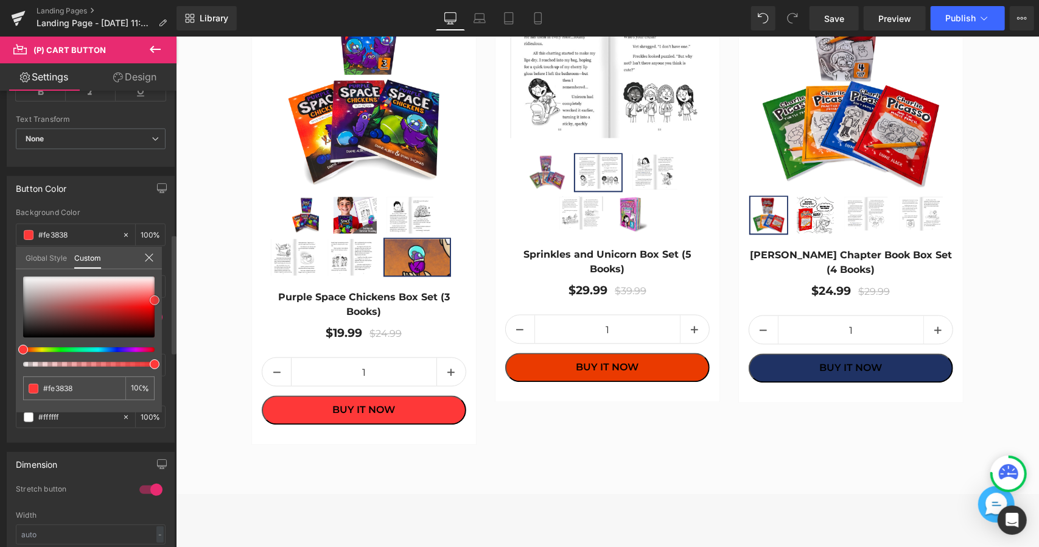
type input "#fe3e3e"
type input "#fe4d4d"
type input "#fe6161"
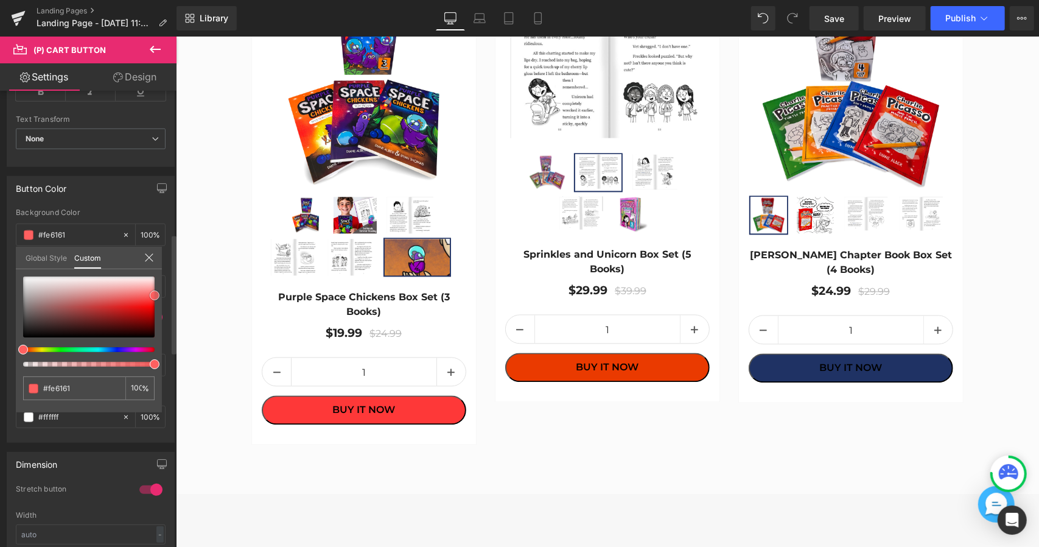
type input "#ff6b6b"
type input "#ff6060"
type input "#ff4747"
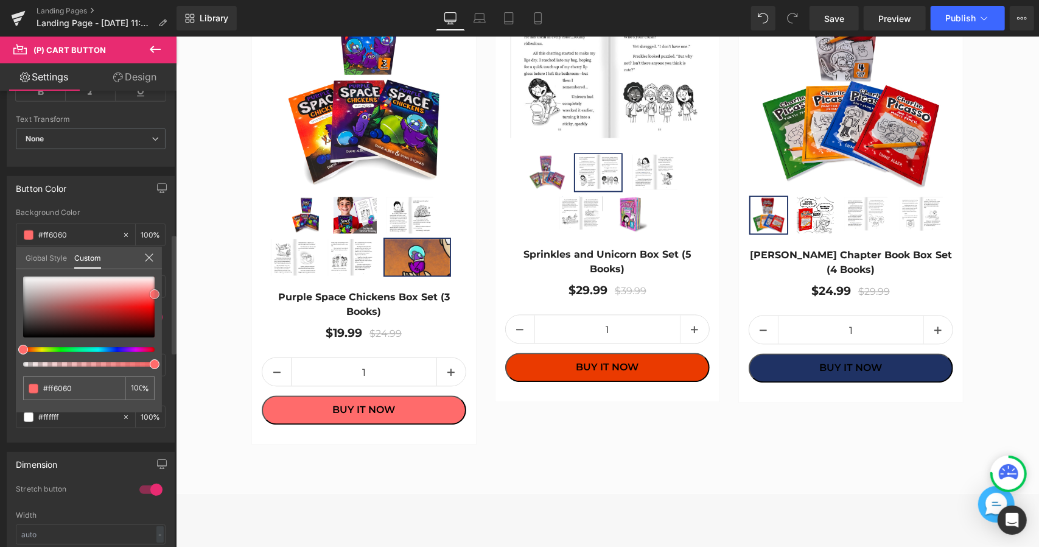
type input "#ff4747"
type input "#fe3939"
type input "#fb1212"
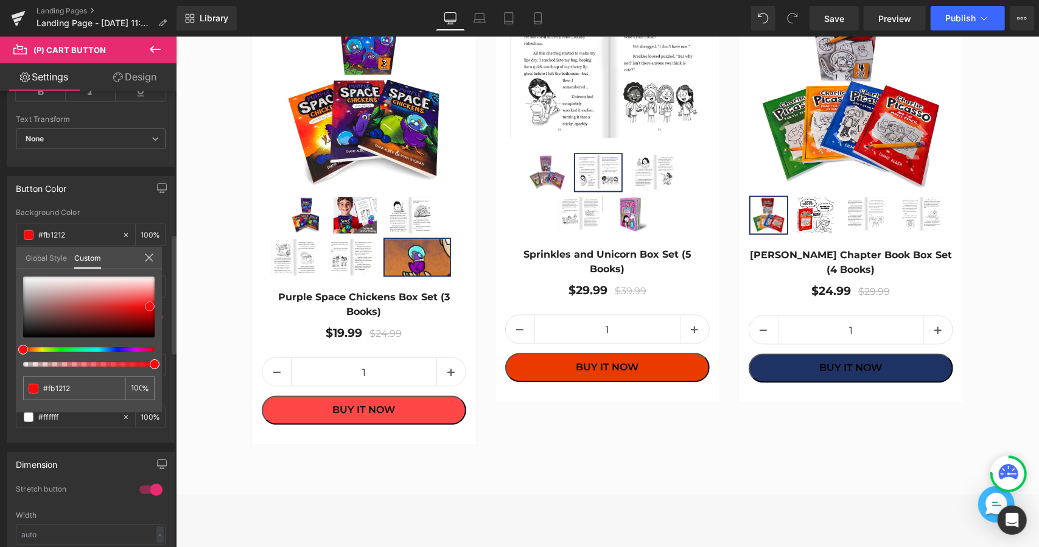
type input "#fa0a0a"
type input "#f70707"
type input "#f40a0a"
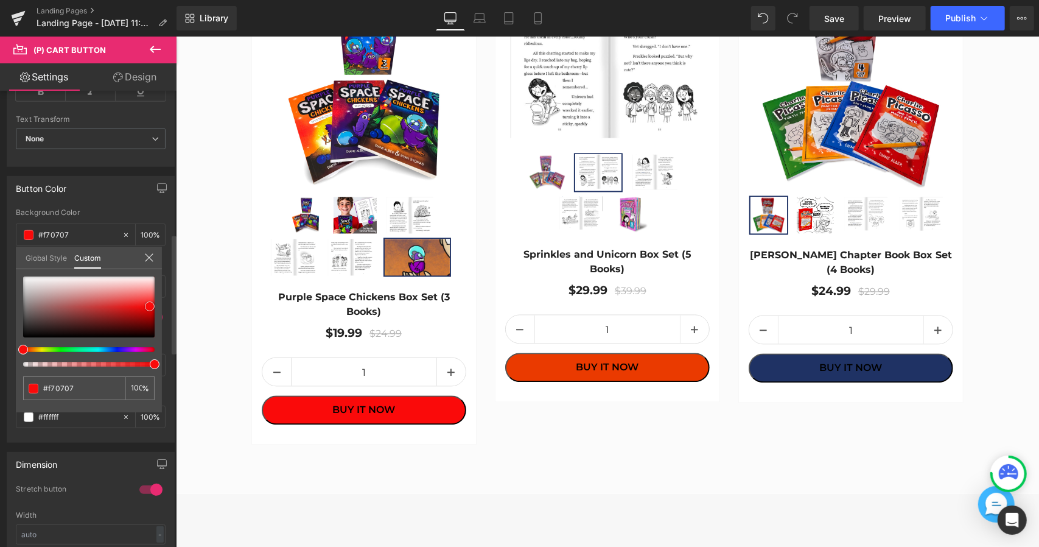
type input "#f40a0a"
type input "#f30b0b"
type input "#f00e0e"
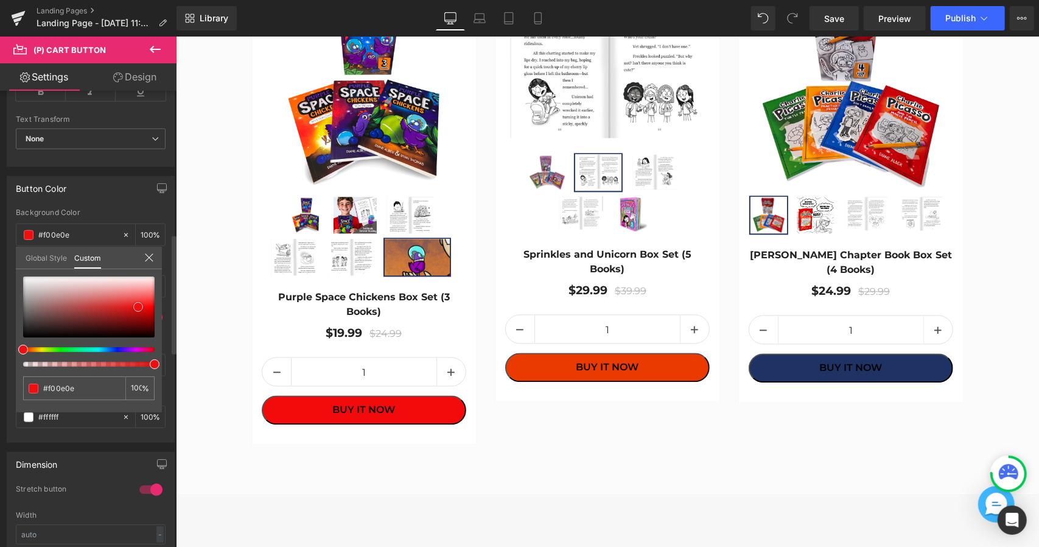
type input "#ee1010"
drag, startPoint x: 151, startPoint y: 306, endPoint x: 136, endPoint y: 304, distance: 15.3
click at [136, 304] on span at bounding box center [138, 307] width 10 height 10
type input "#ee4010"
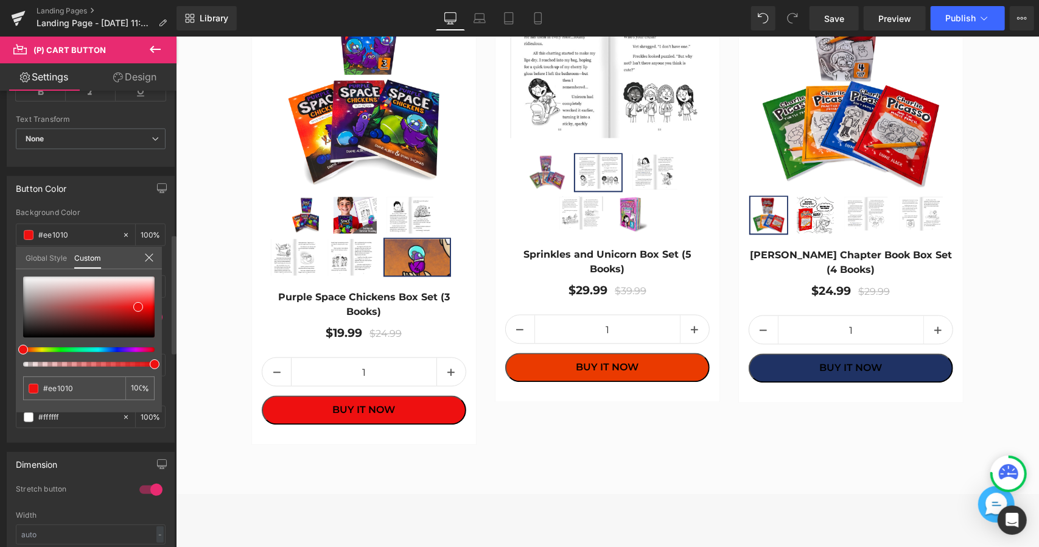
type input "#ee4010"
type input "#ee5a10"
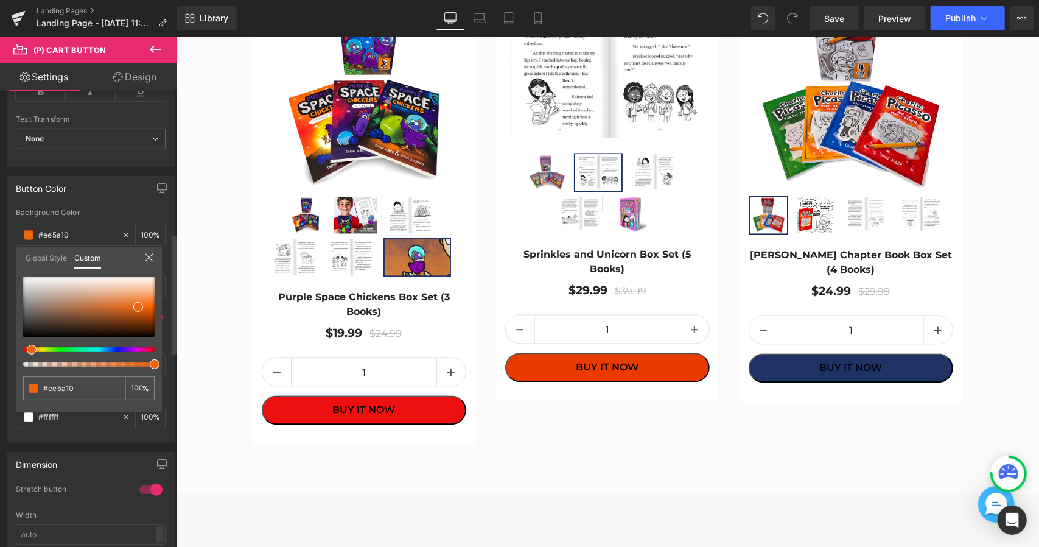
type input "#ee6510"
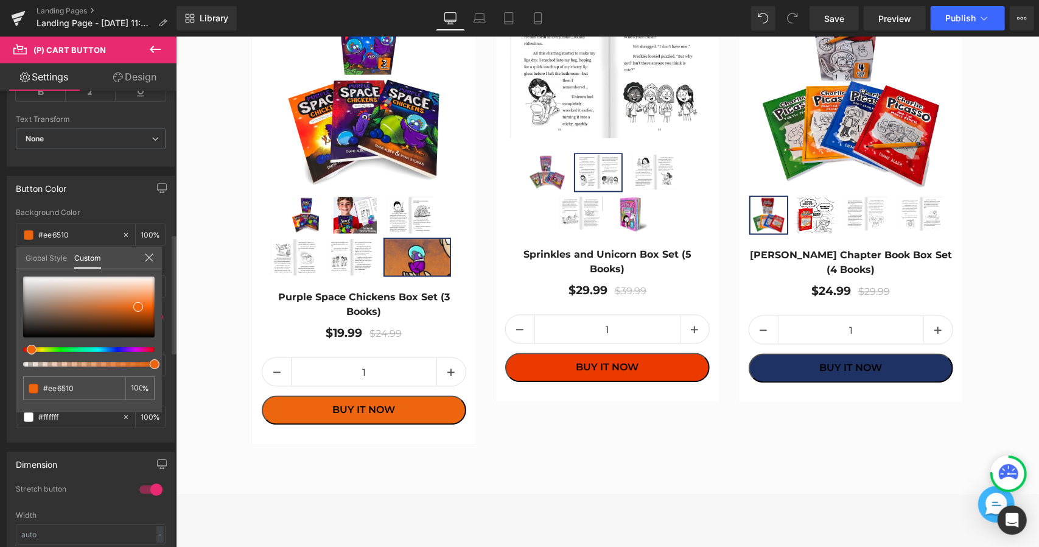
type input "#ee7410"
type input "#ee6d10"
type input "#ee6510"
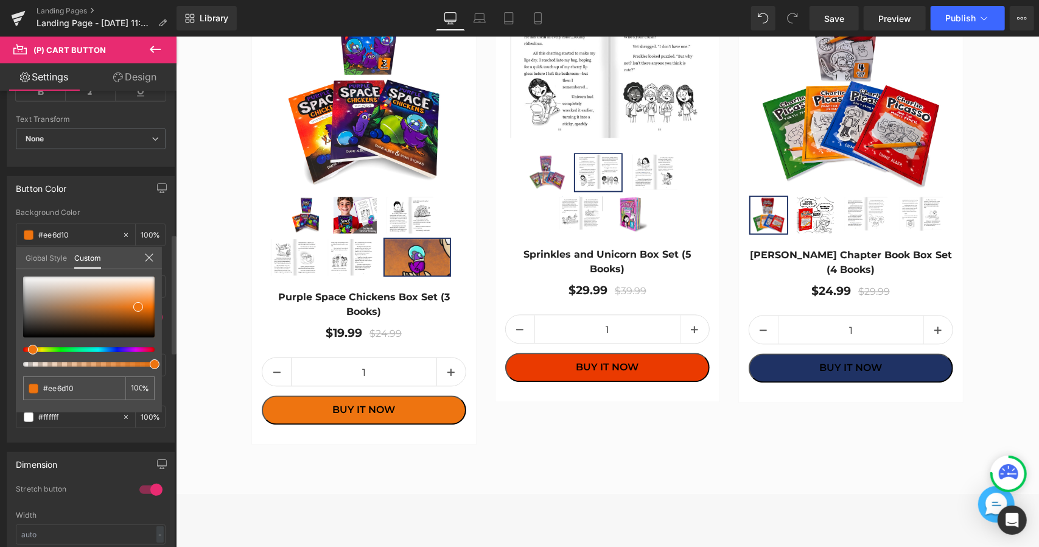
type input "#ee6510"
type input "#ee5a10"
type input "#ee5310"
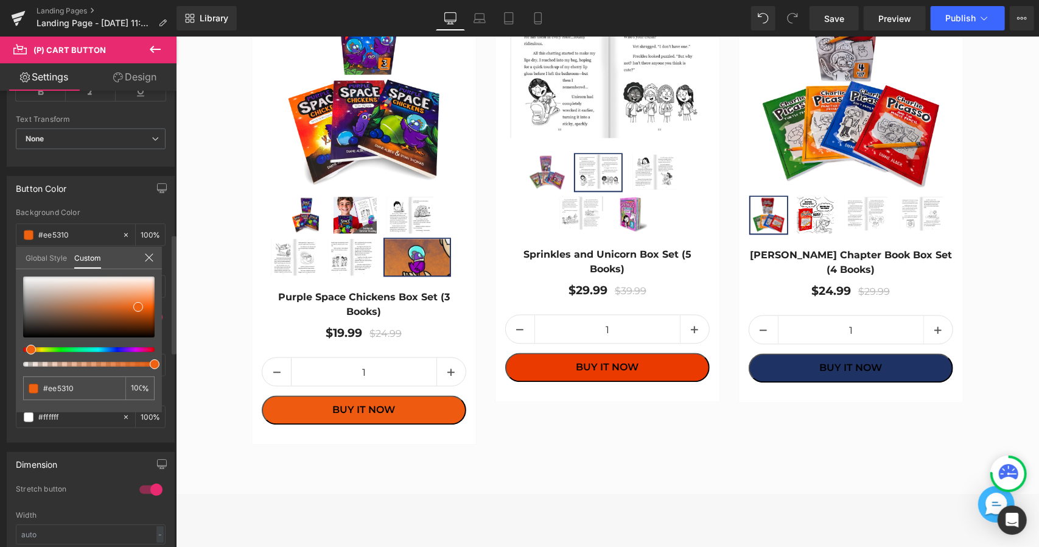
type input "#ee4810"
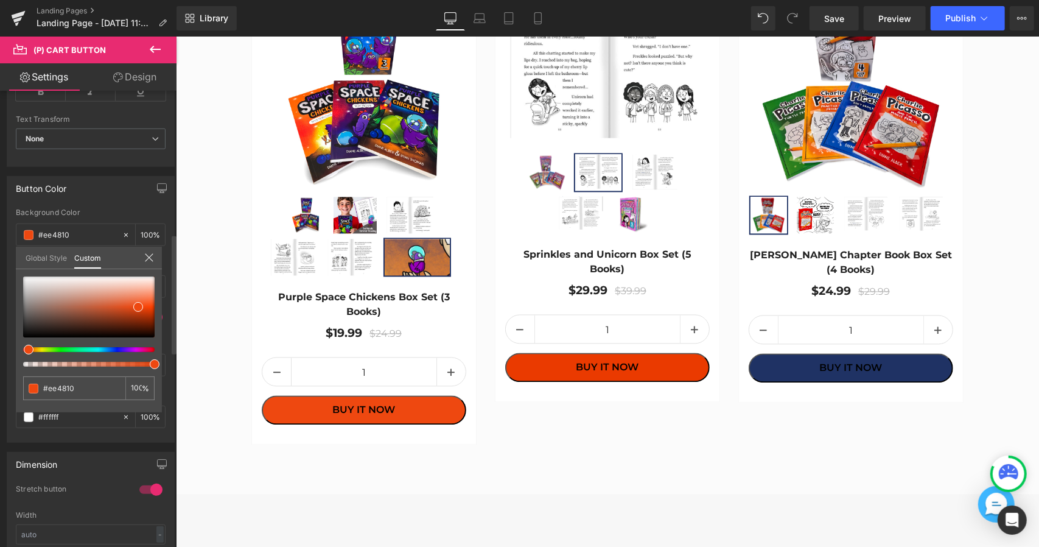
type input "#ee4010"
type input "#ee3c10"
type input "#ee1710"
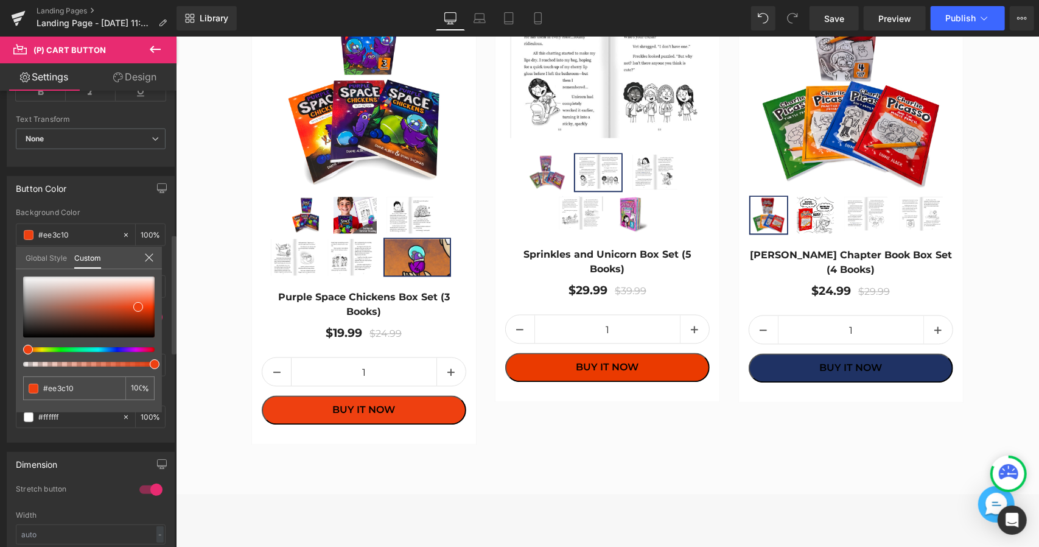
type input "#ee1710"
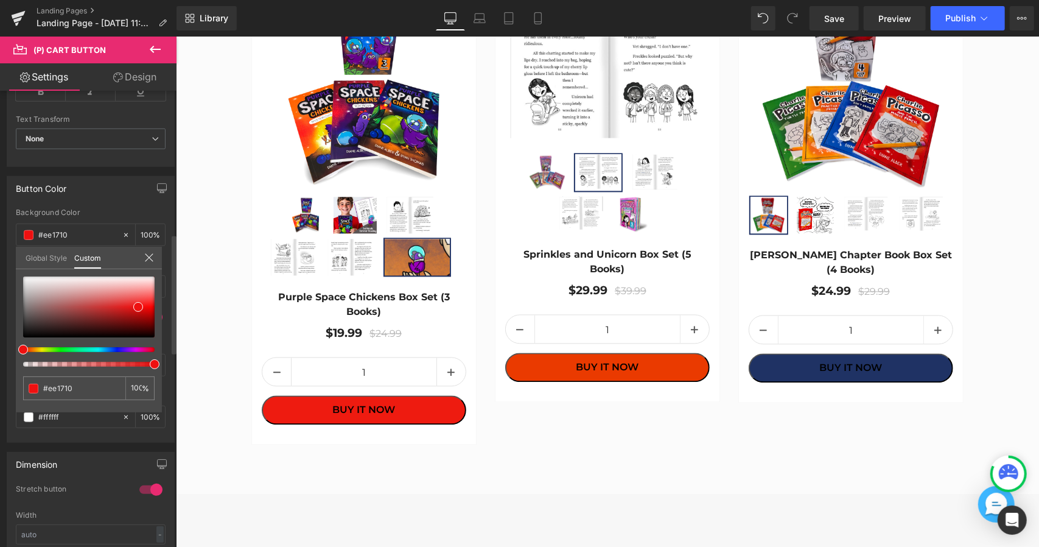
type input "#ee1b10"
type input "#ee3510"
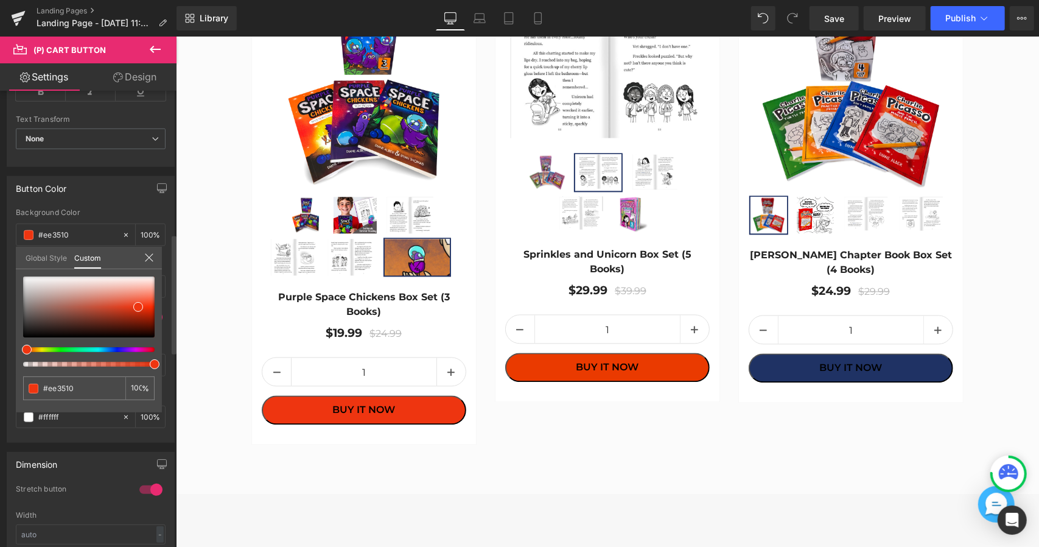
click at [26, 349] on span at bounding box center [27, 350] width 10 height 10
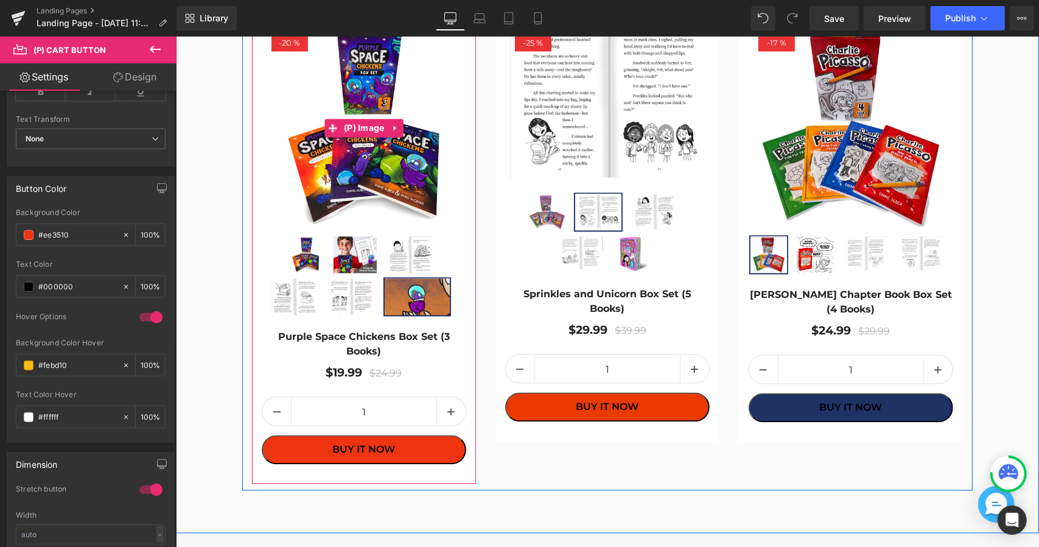
scroll to position [1663, 0]
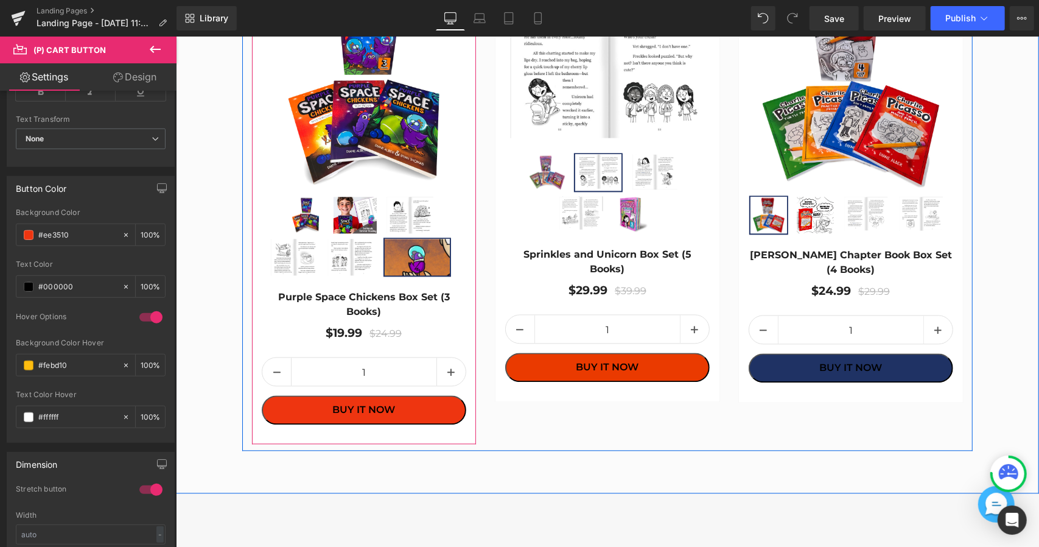
click at [455, 170] on img at bounding box center [363, 87] width 205 height 205
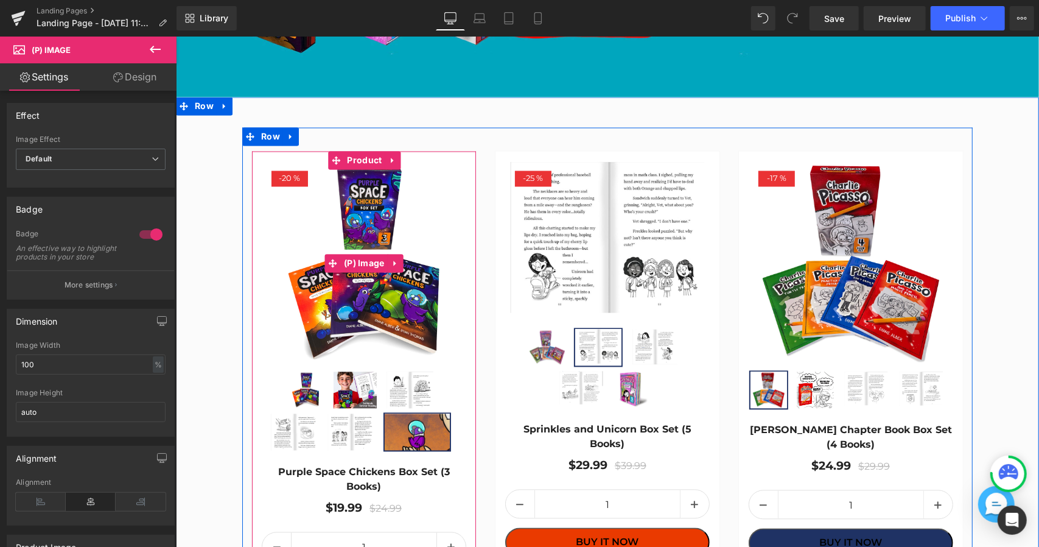
scroll to position [1481, 0]
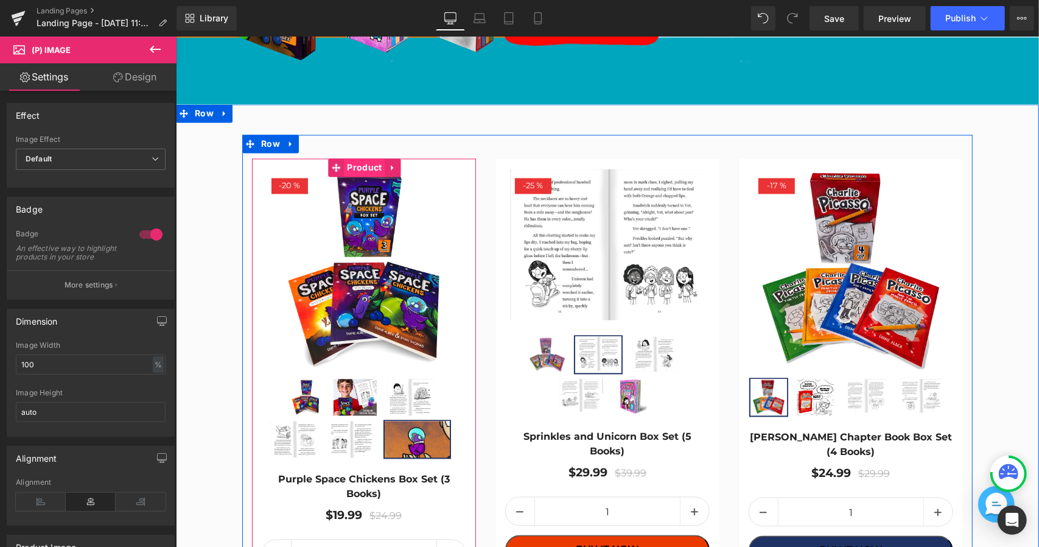
click at [368, 160] on span "Product" at bounding box center [363, 167] width 41 height 18
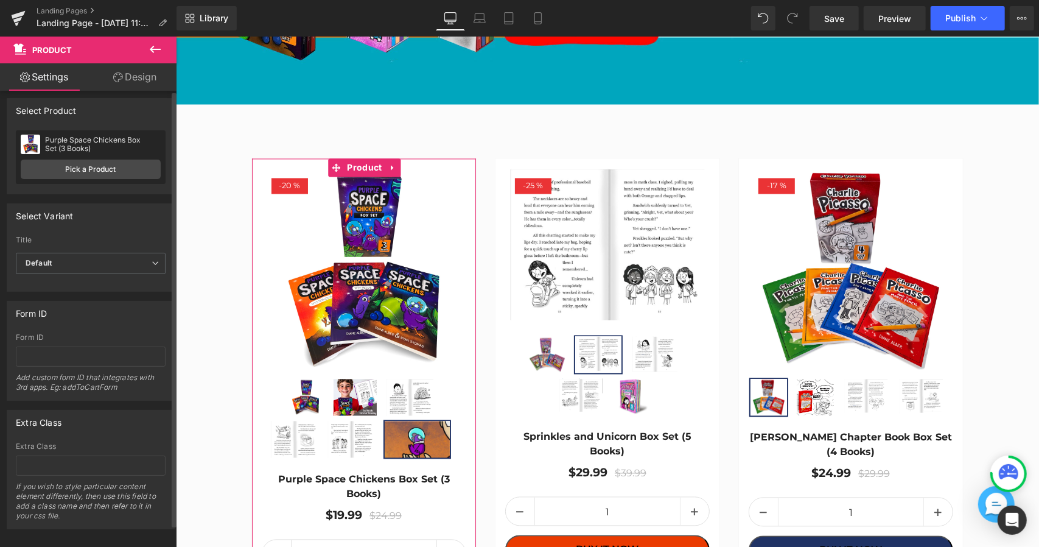
scroll to position [17, 0]
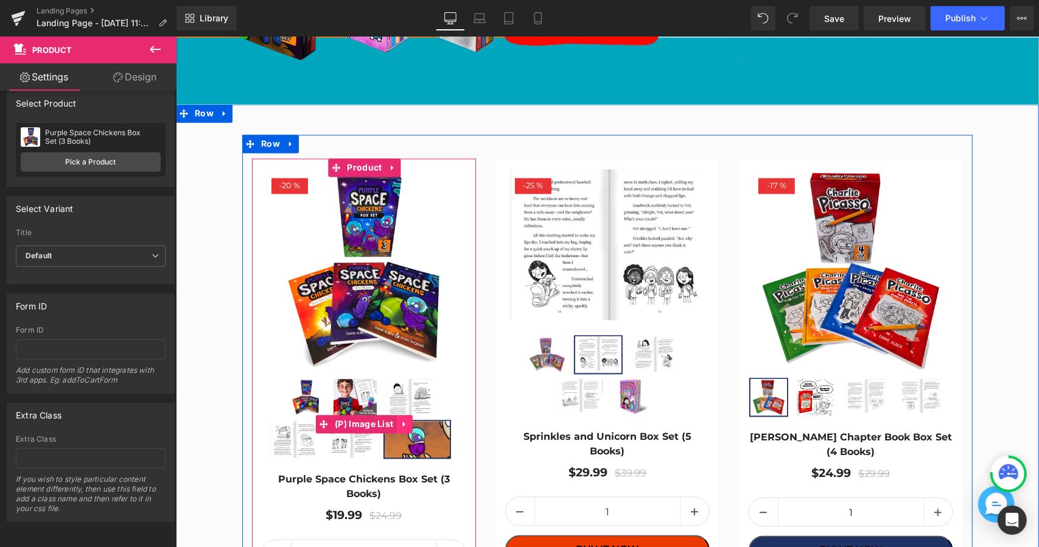
click at [405, 419] on icon at bounding box center [403, 423] width 9 height 9
click at [409, 419] on icon at bounding box center [411, 423] width 9 height 9
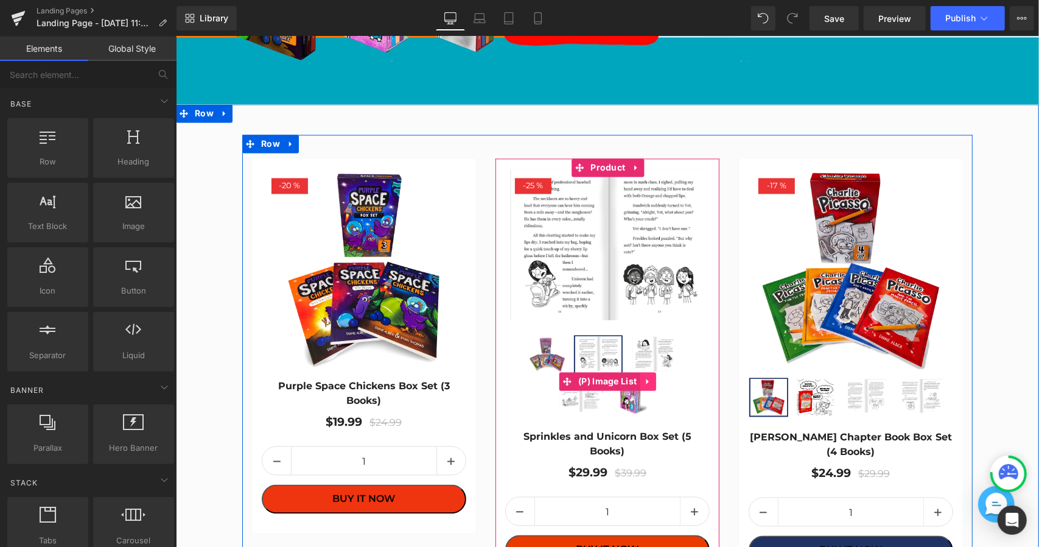
click at [647, 376] on icon at bounding box center [647, 380] width 9 height 9
click at [655, 377] on icon at bounding box center [655, 381] width 9 height 9
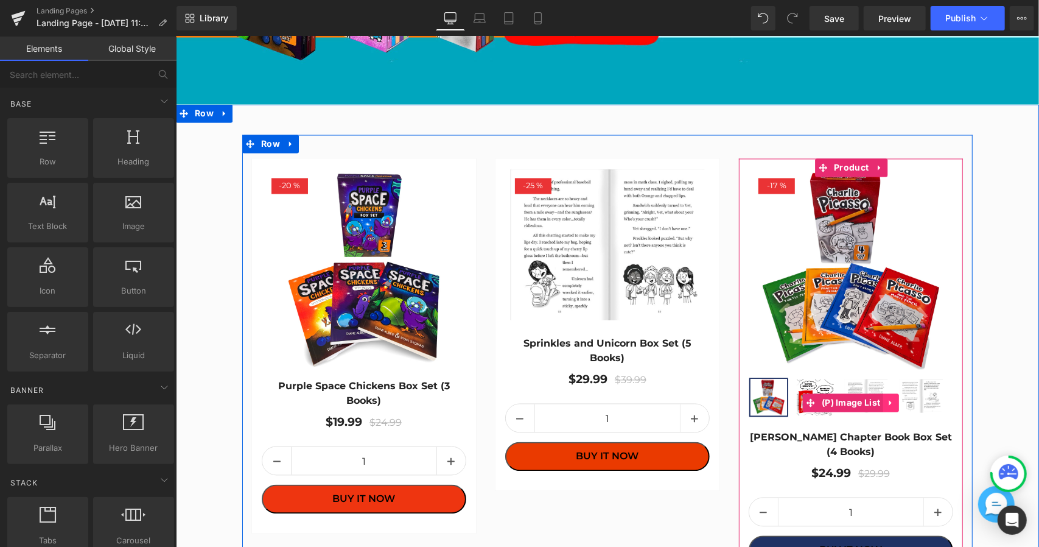
click at [893, 398] on icon at bounding box center [890, 402] width 9 height 9
click at [896, 400] on icon at bounding box center [898, 402] width 9 height 9
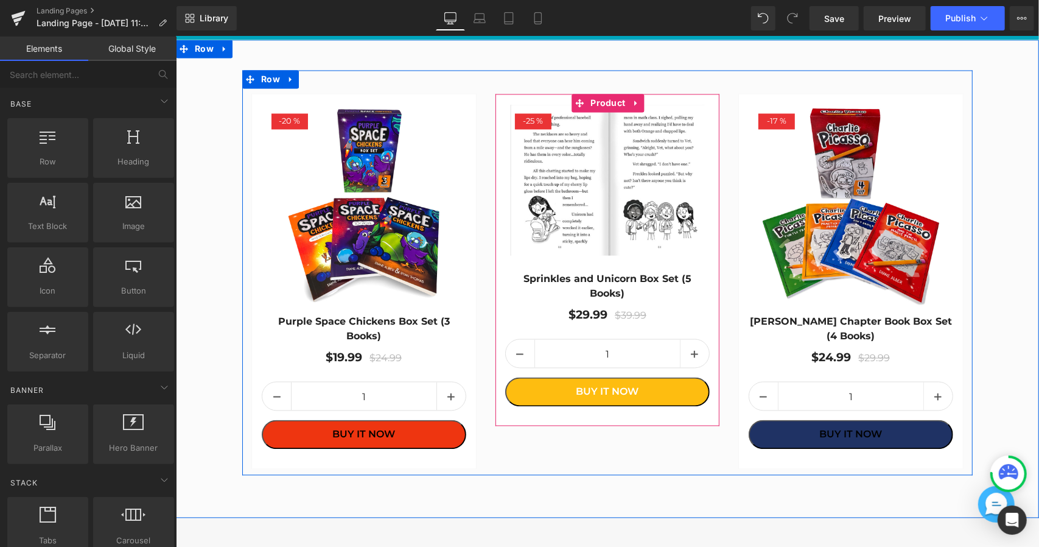
scroll to position [1542, 0]
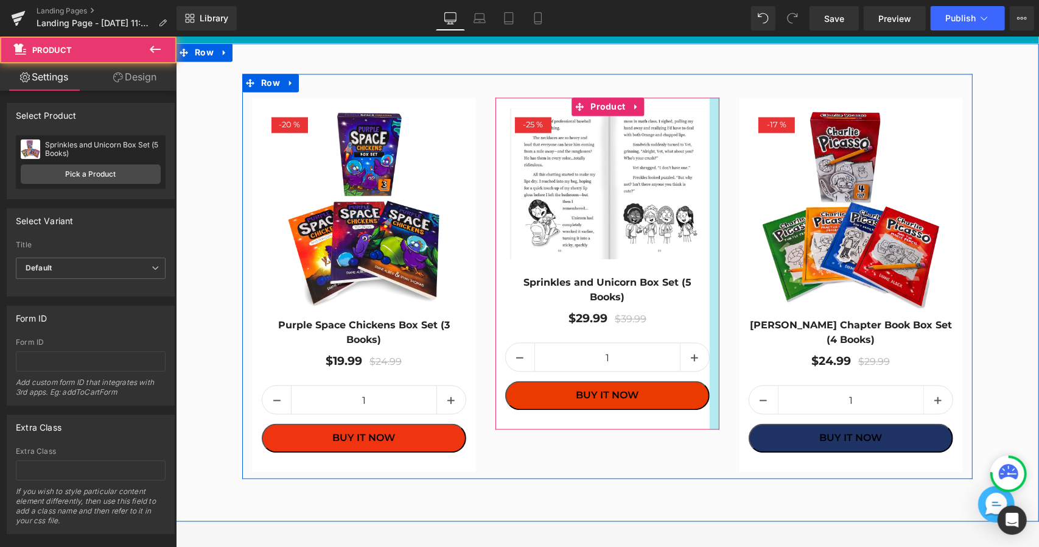
click at [715, 403] on div at bounding box center [714, 263] width 10 height 332
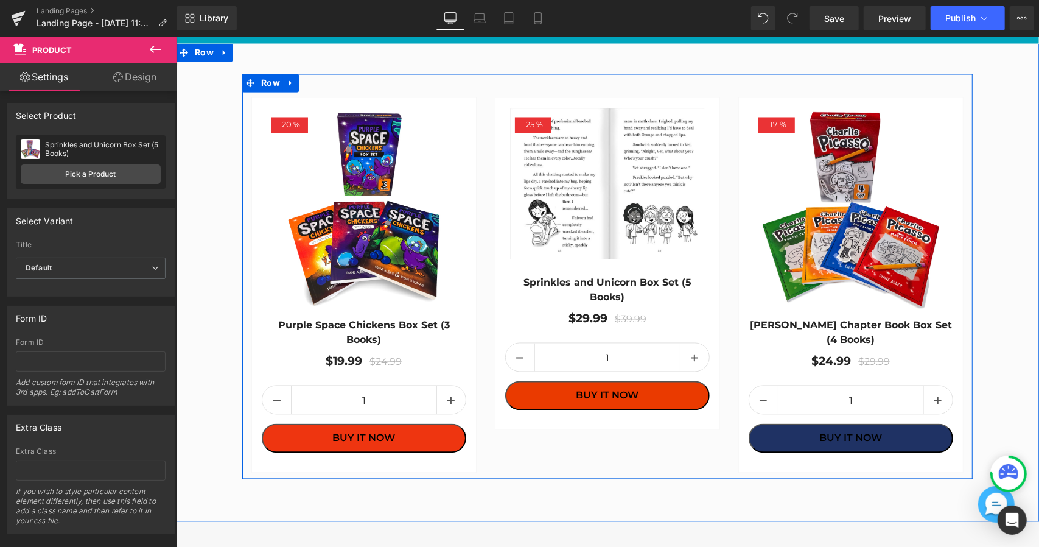
click at [637, 446] on div "- 20 % (P) Image Purple Space Chickens Box Set (3 Books) (P) Title $19.99 $24.9…" at bounding box center [607, 276] width 731 height 405
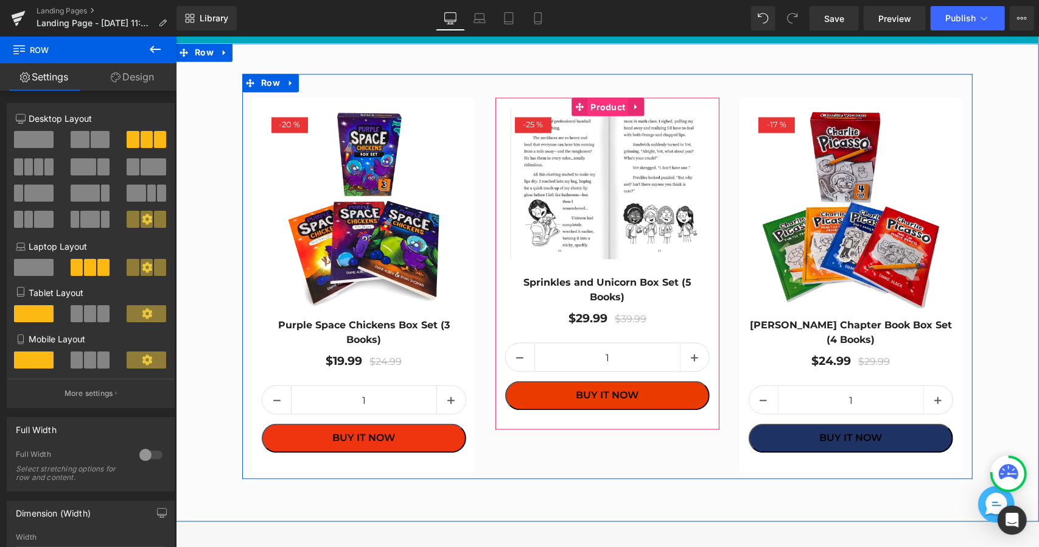
click at [609, 104] on span "Product" at bounding box center [607, 107] width 41 height 18
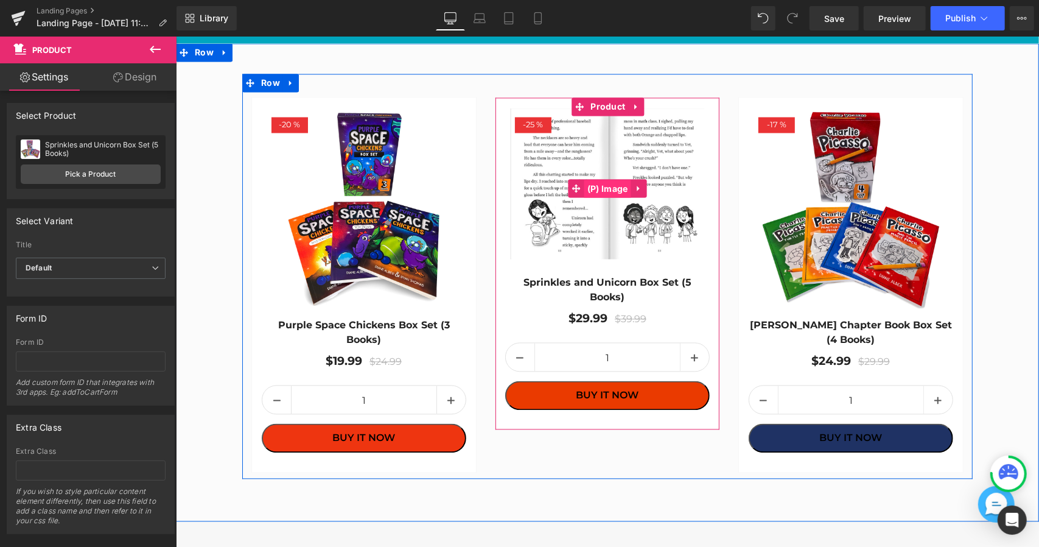
click at [623, 189] on span "(P) Image" at bounding box center [607, 189] width 47 height 18
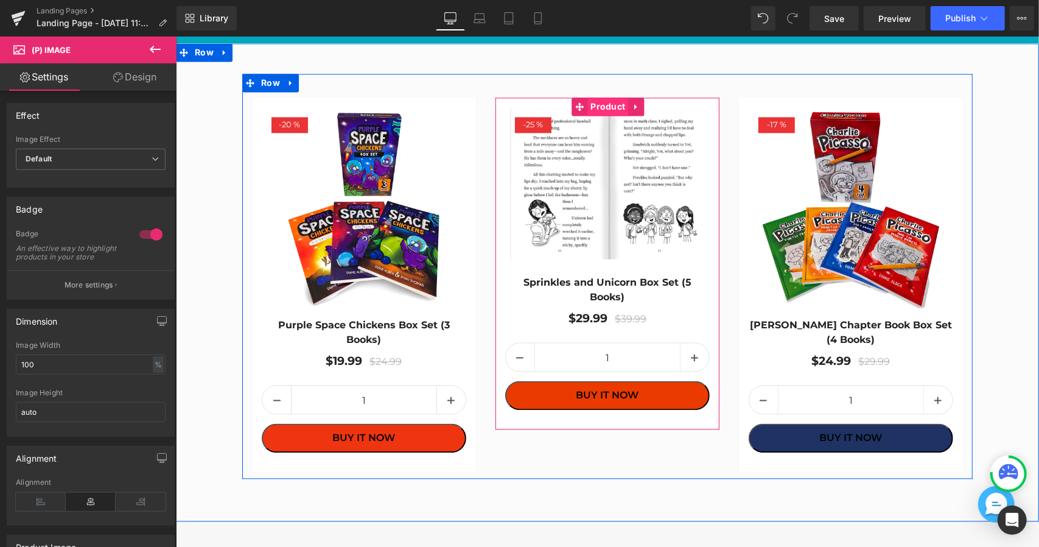
click at [614, 98] on span "Product" at bounding box center [607, 106] width 41 height 18
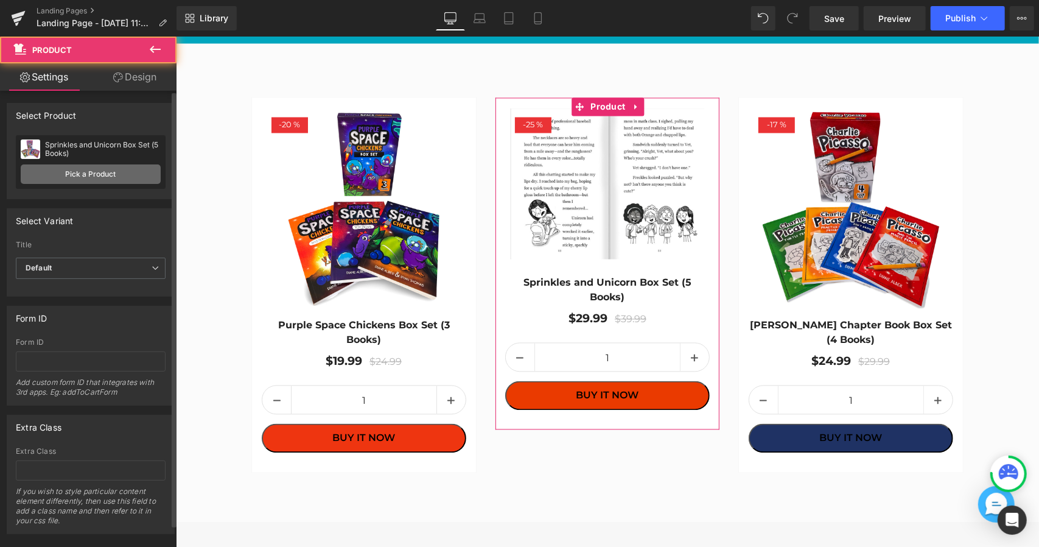
click at [83, 183] on link "Pick a Product" at bounding box center [91, 173] width 140 height 19
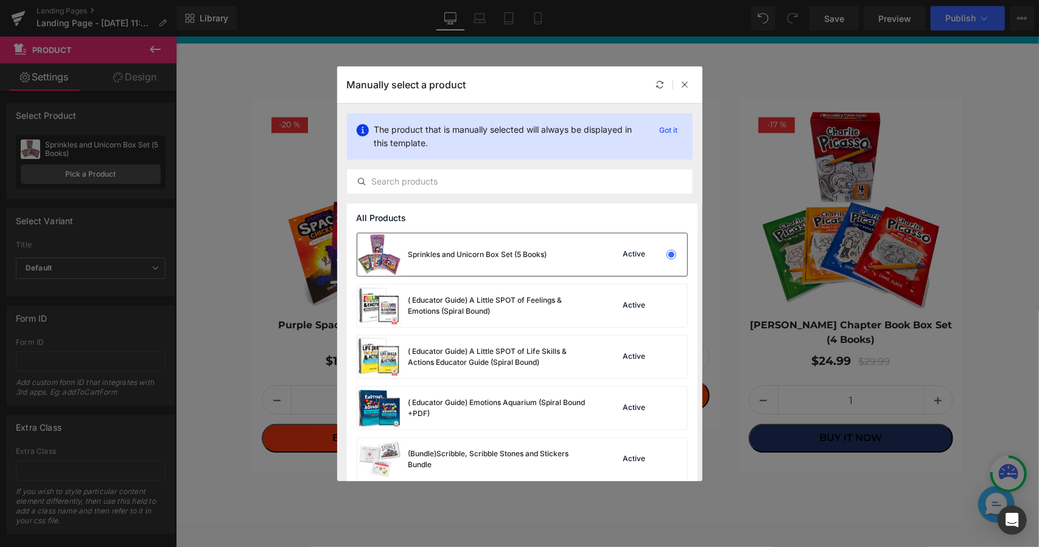
click at [465, 261] on div "Sprinkles and Unicorn Box Set (5 Books)" at bounding box center [452, 254] width 190 height 43
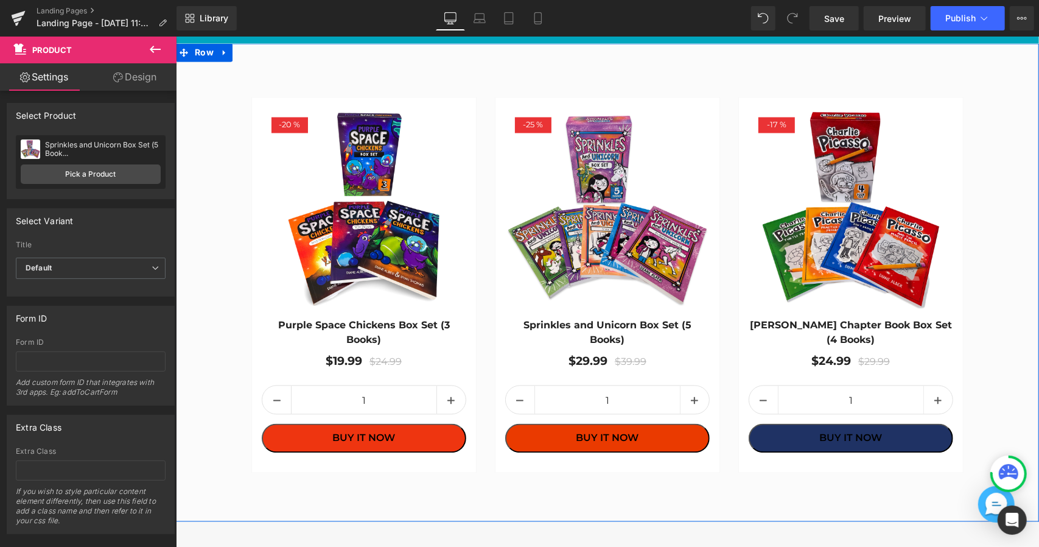
click at [863, 482] on div "- 20 % (P) Image Purple Space Chickens Box Set (3 Books) (P) Title $19.99 $24.9…" at bounding box center [606, 282] width 863 height 478
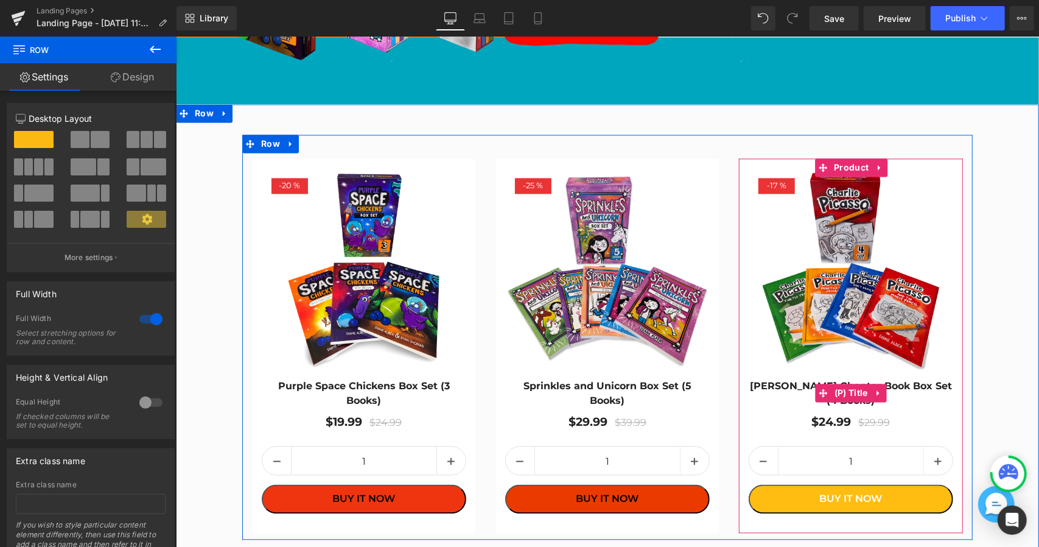
scroll to position [1663, 0]
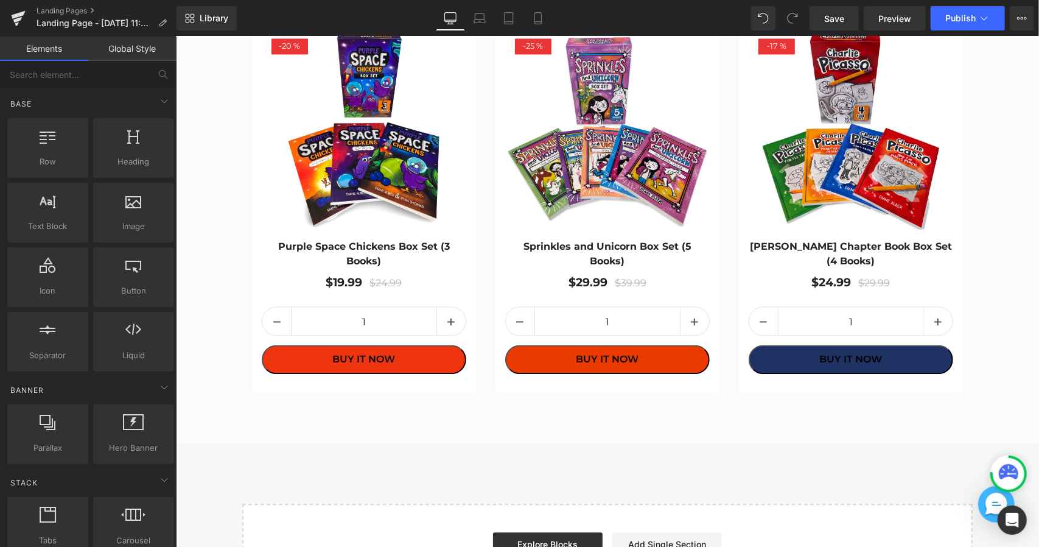
scroll to position [1644, 0]
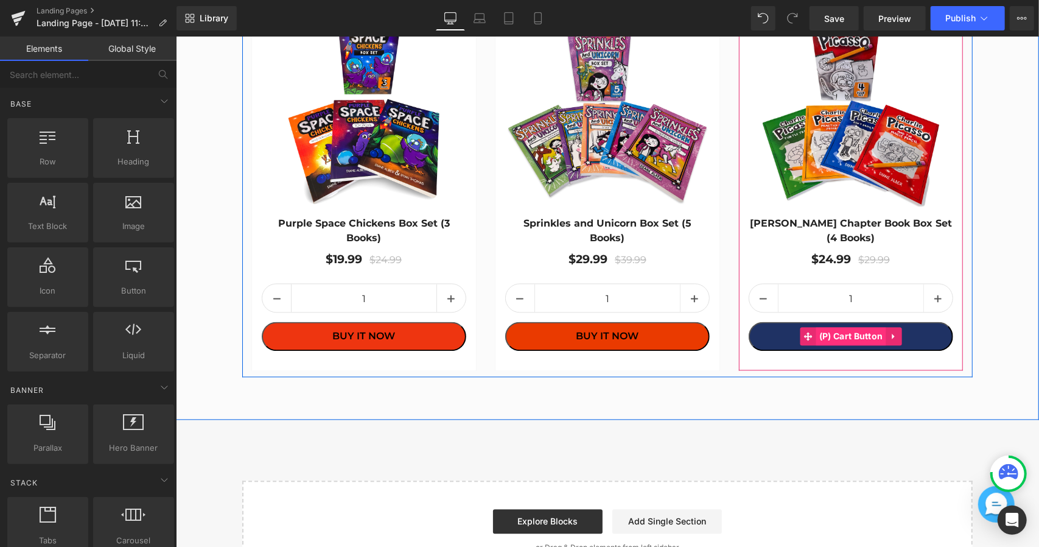
click at [840, 328] on span "(P) Cart Button" at bounding box center [851, 335] width 70 height 18
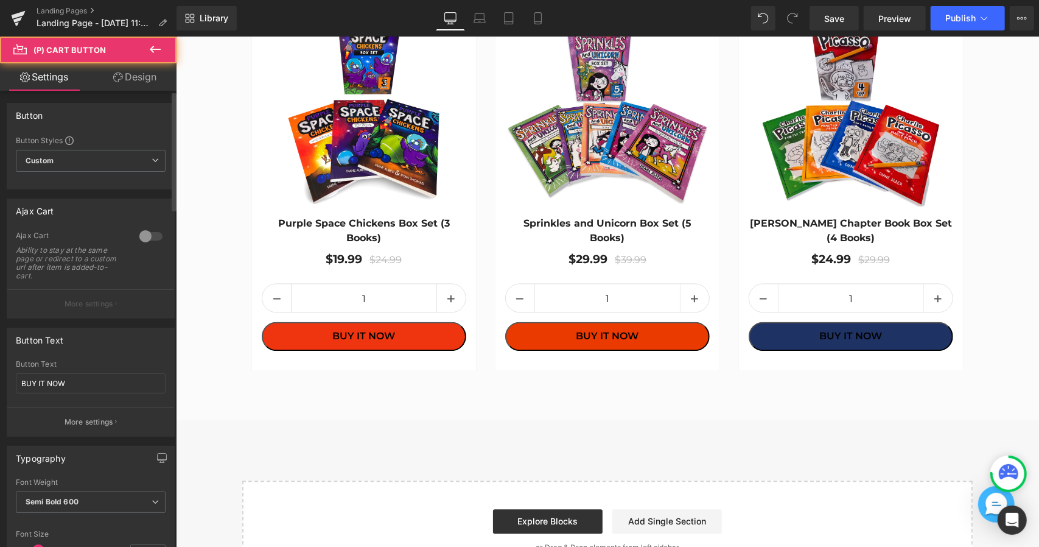
scroll to position [365, 0]
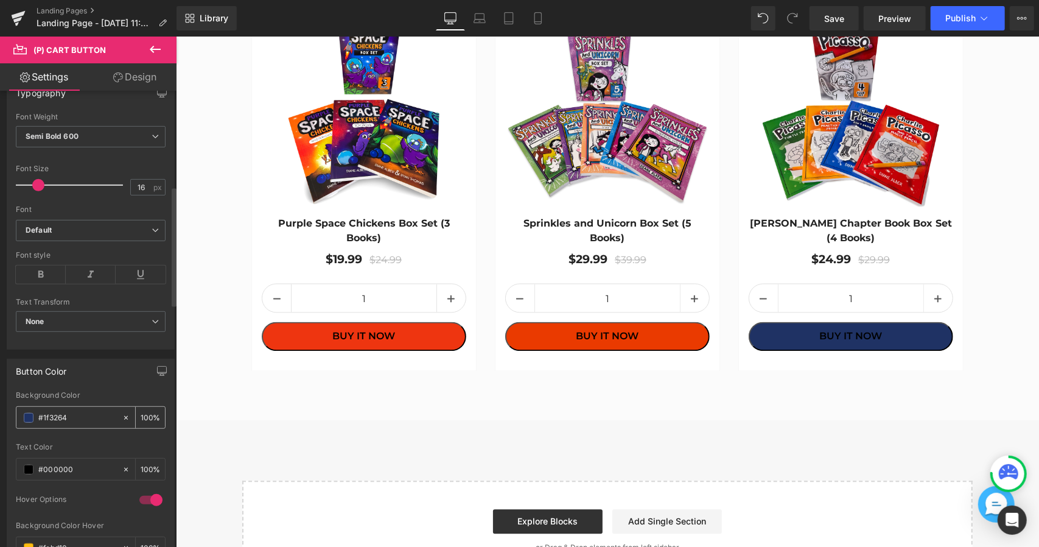
click at [66, 411] on input "#1f3264" at bounding box center [77, 417] width 78 height 13
drag, startPoint x: 115, startPoint y: 416, endPoint x: 71, endPoint y: 412, distance: 44.6
click at [116, 416] on div "#1f3264" at bounding box center [68, 417] width 105 height 21
click at [31, 413] on span at bounding box center [29, 418] width 10 height 10
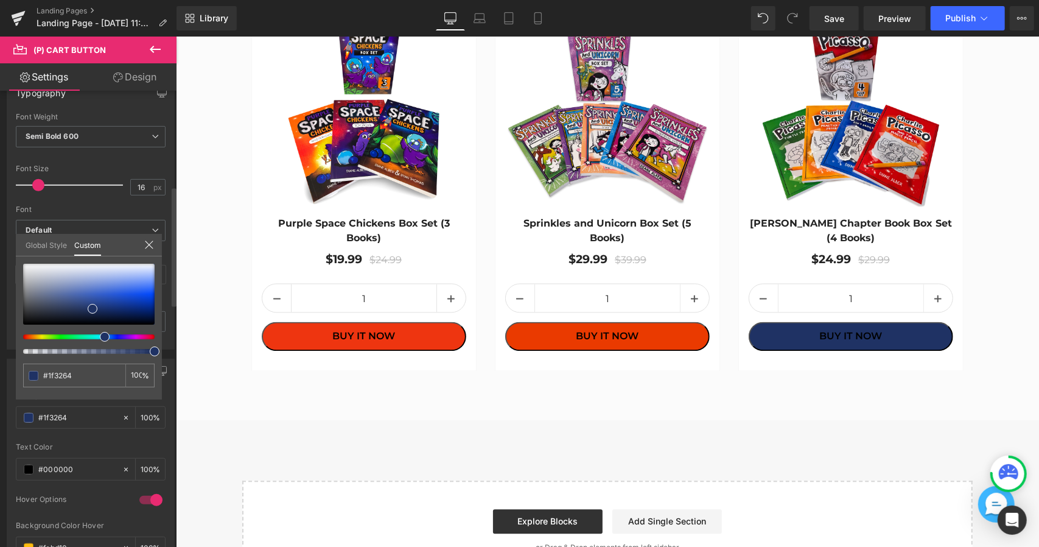
click at [153, 335] on div at bounding box center [89, 336] width 132 height 5
click at [153, 337] on div at bounding box center [89, 336] width 132 height 5
click at [151, 334] on div at bounding box center [89, 336] width 132 height 5
type input "#65561f"
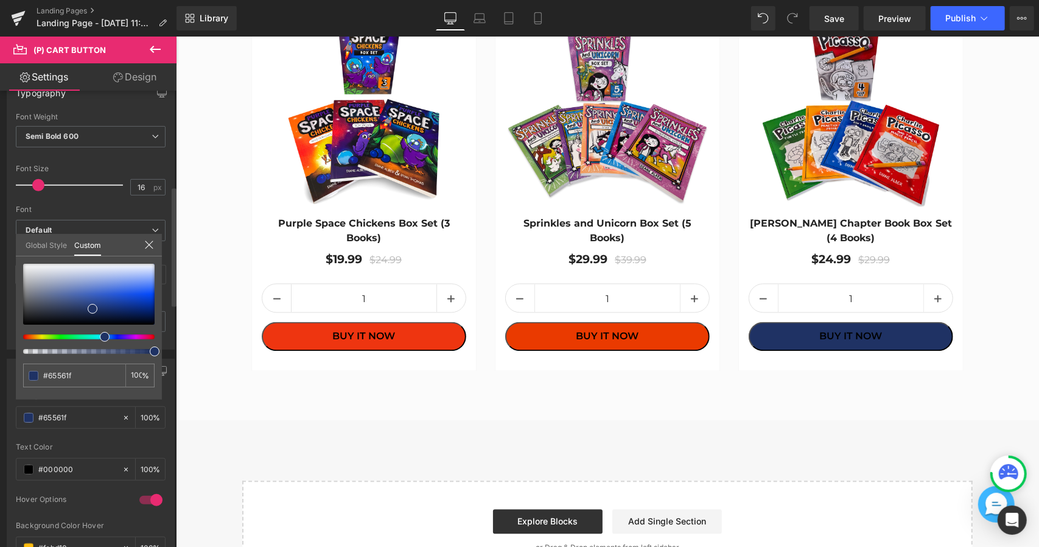
type input "#653a1f"
type input "#651f1f"
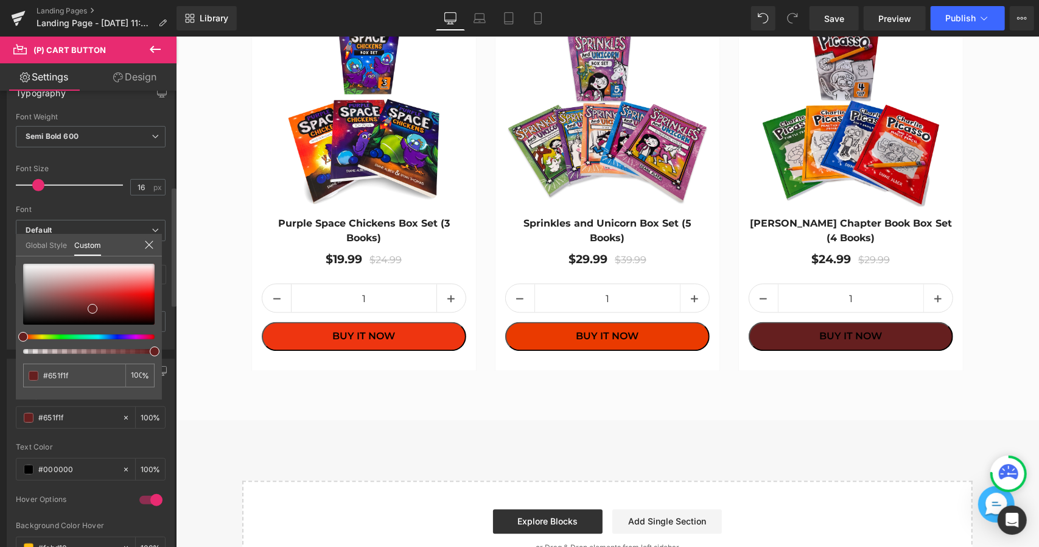
type input "#65211f"
type input "#65251f"
type input "#65271f"
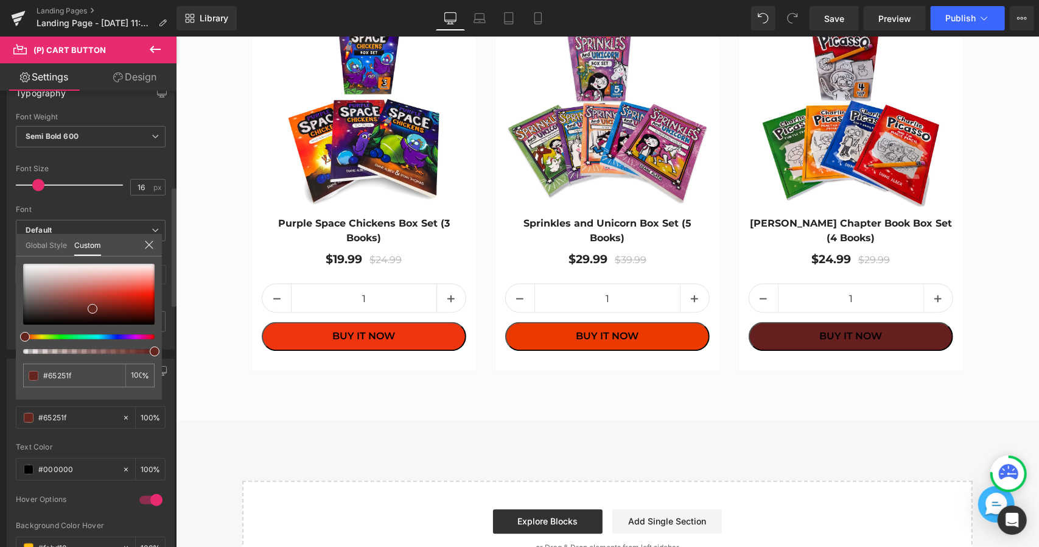
type input "#65271f"
type input "#652a1f"
type input "#652e1f"
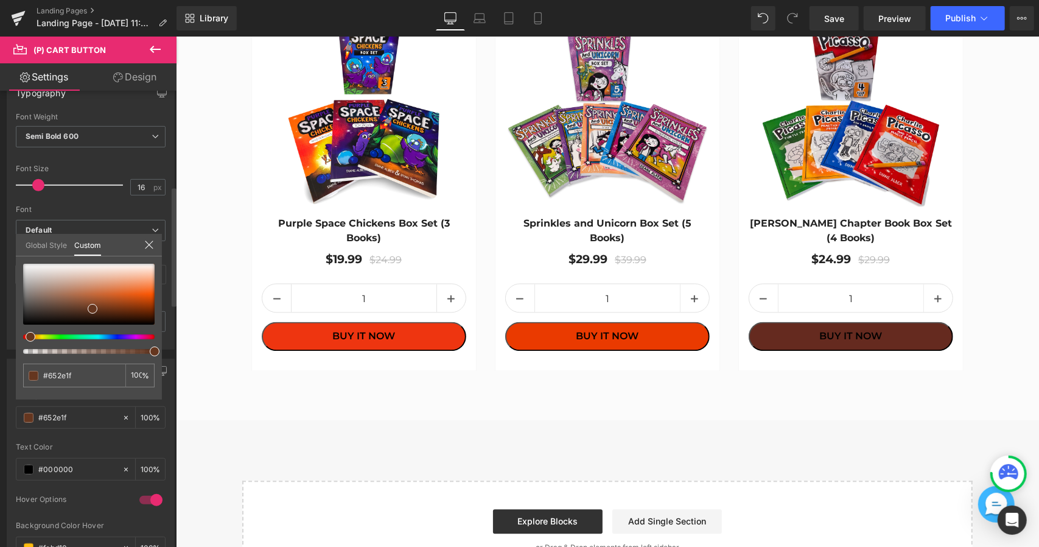
type input "#65301f"
type input "#65361f"
type input "#65341f"
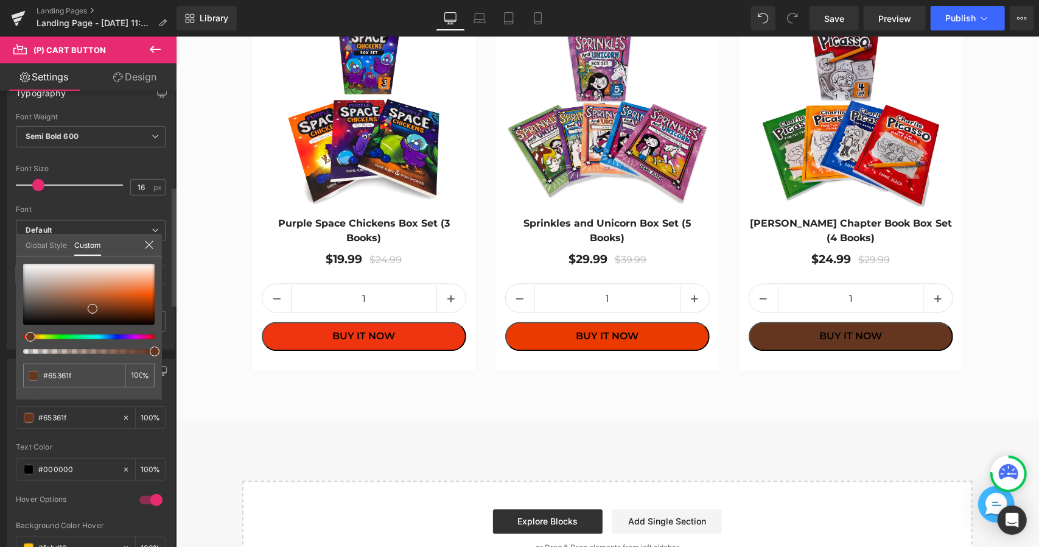
type input "#65341f"
type input "#65301f"
type input "#652d1f"
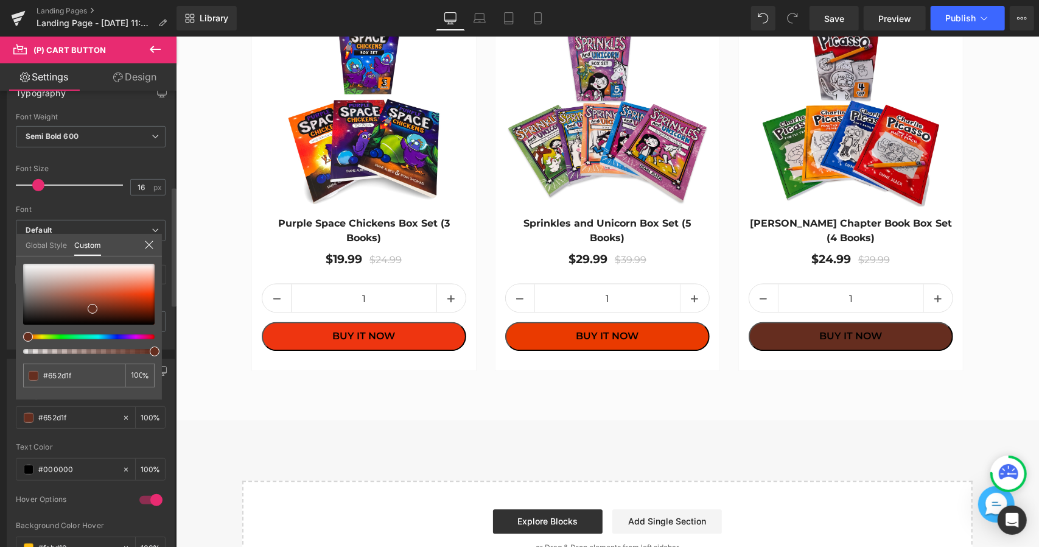
type input "#652a1f"
type input "#65281f"
type input "#652a1f"
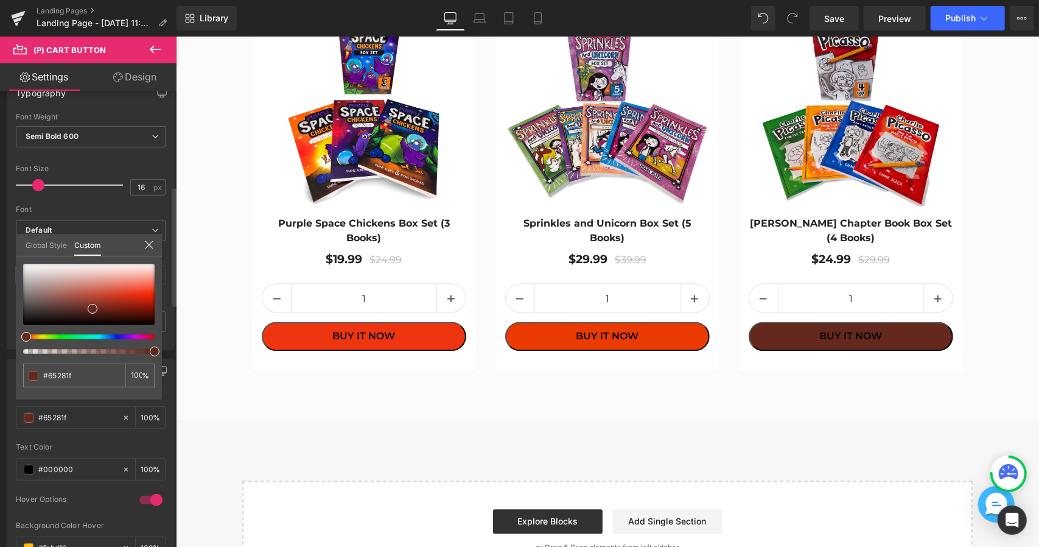
type input "#652a1f"
drag, startPoint x: 35, startPoint y: 336, endPoint x: 22, endPoint y: 334, distance: 13.5
click at [22, 334] on div at bounding box center [84, 336] width 132 height 5
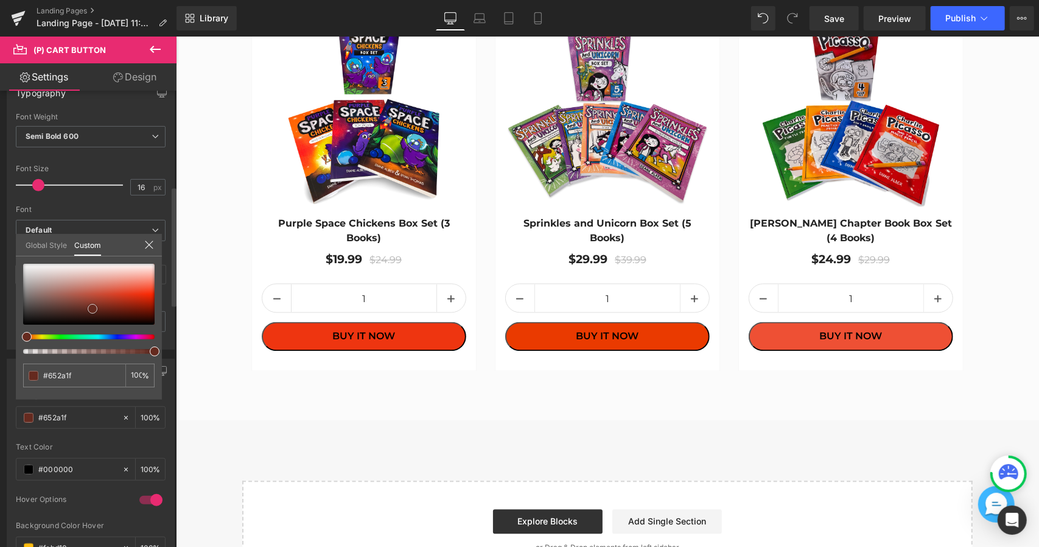
type input "#ee5034"
type input "#e22808"
type input "#e52604"
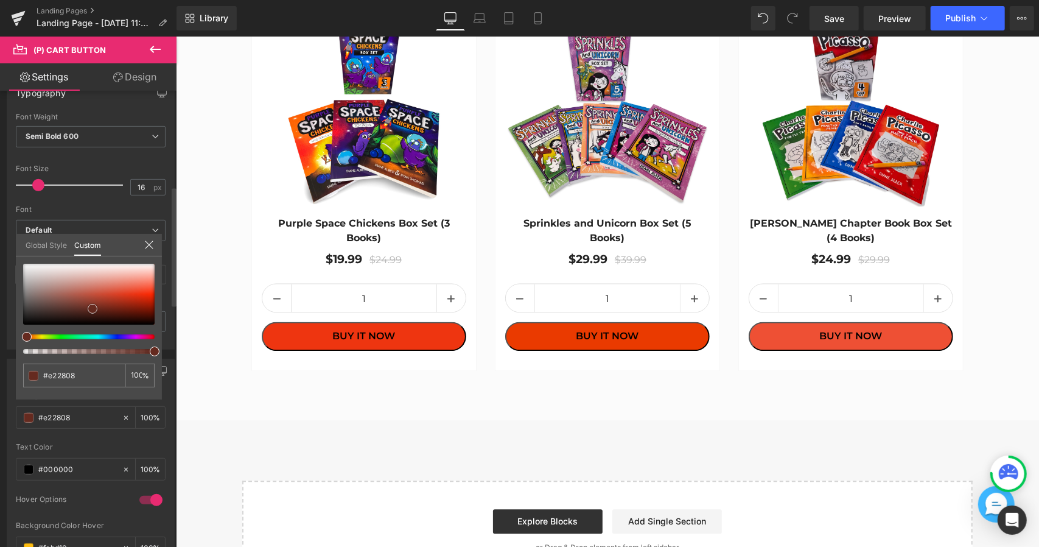
type input "#e52604"
type input "#f22602"
type input "#ff3b19"
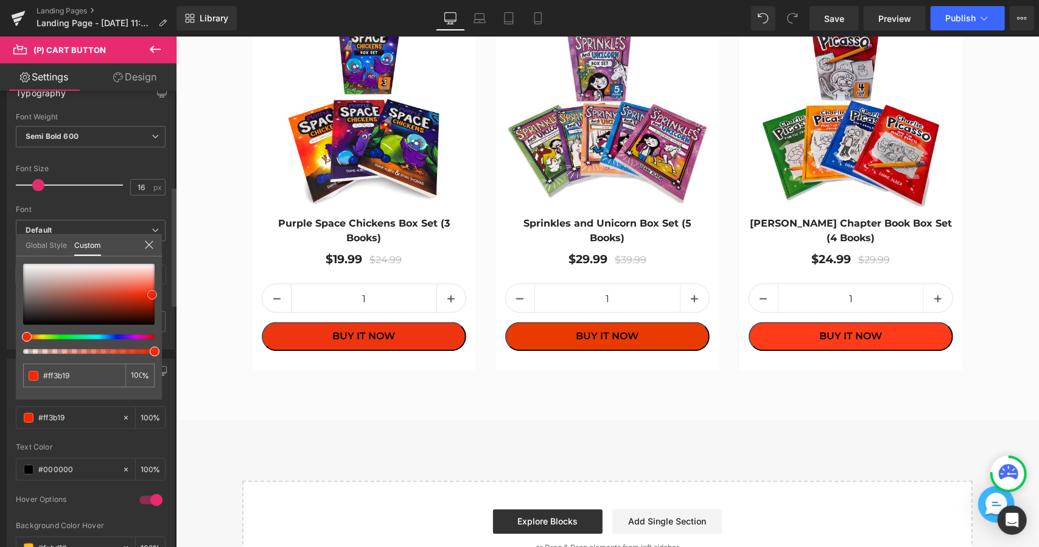
type input "#ff401e"
type input "#fd4d2e"
type input "#ff5a3d"
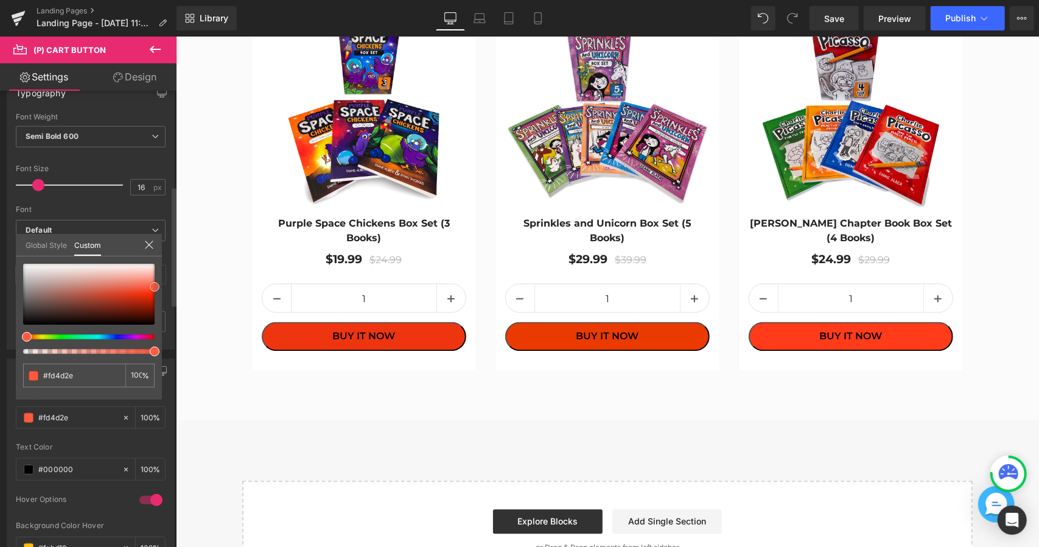
type input "#ff5a3d"
type input "#fe7961"
type input "#ff8975"
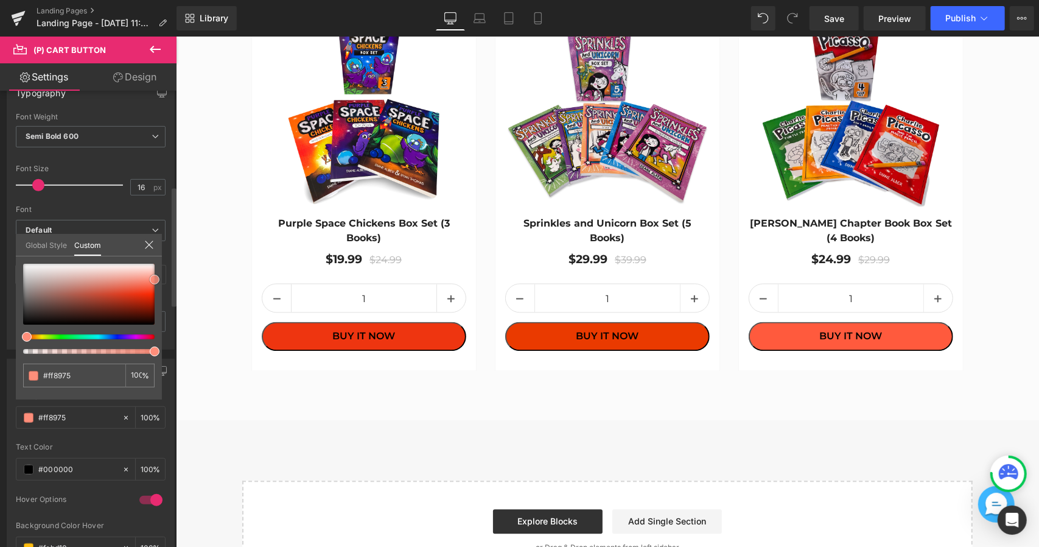
type input "#ff8e7a"
type input "#ff7c66"
type input "#fe5e42"
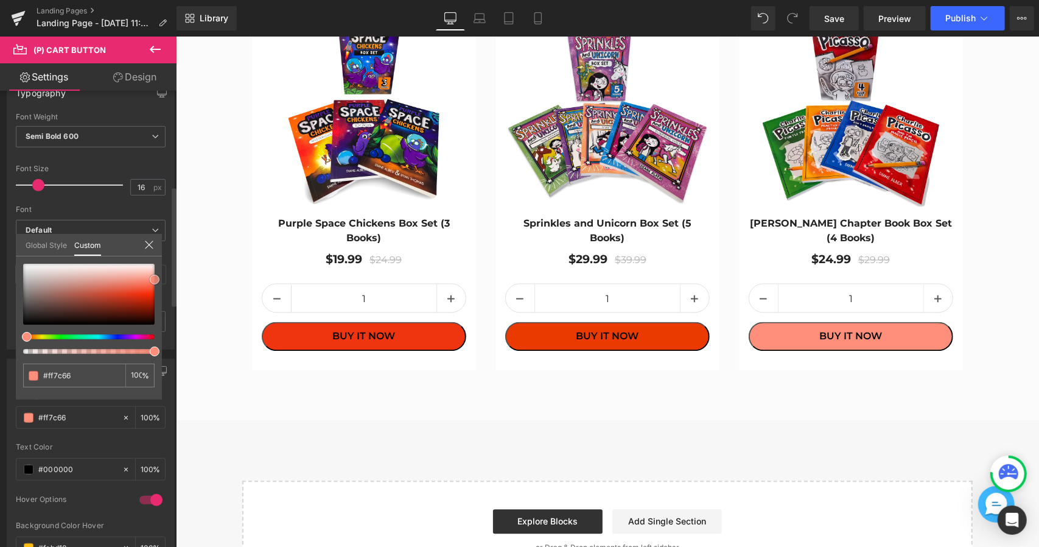
type input "#fe5e42"
type input "#ff5a3d"
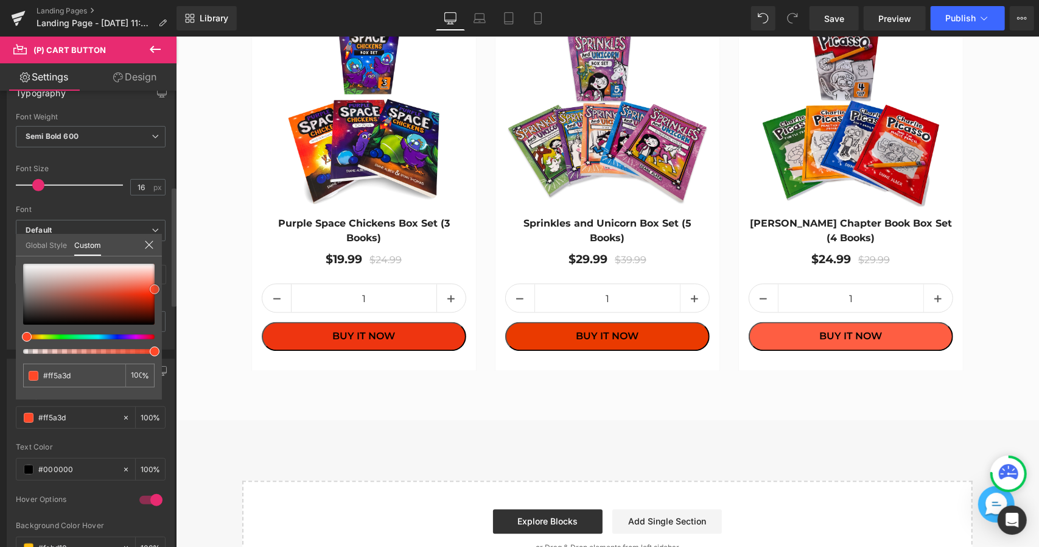
type input "#fd4929"
type input "#ff4828"
type input "#fe4423"
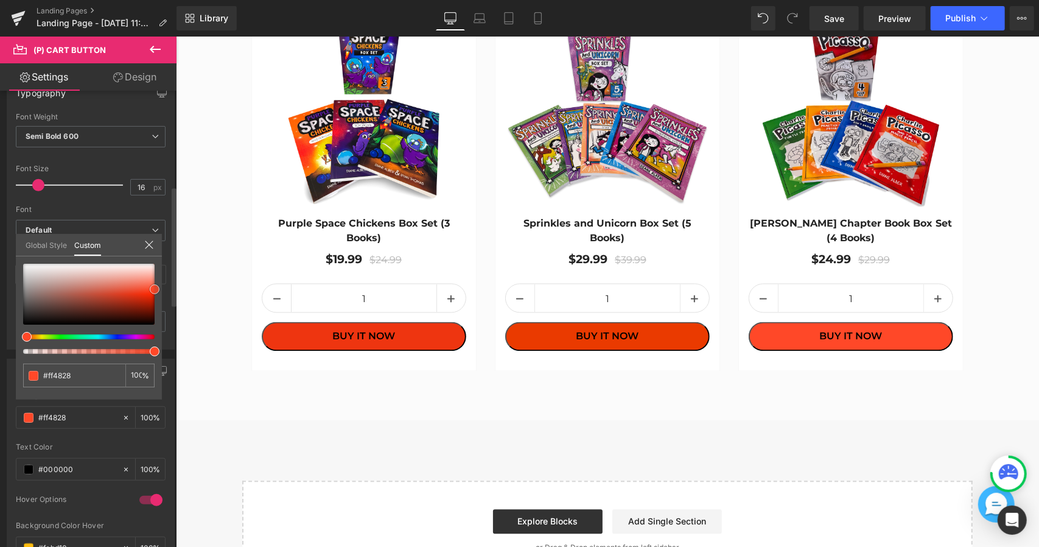
type input "#fe4423"
type input "#fb3512"
type input "#fc300c"
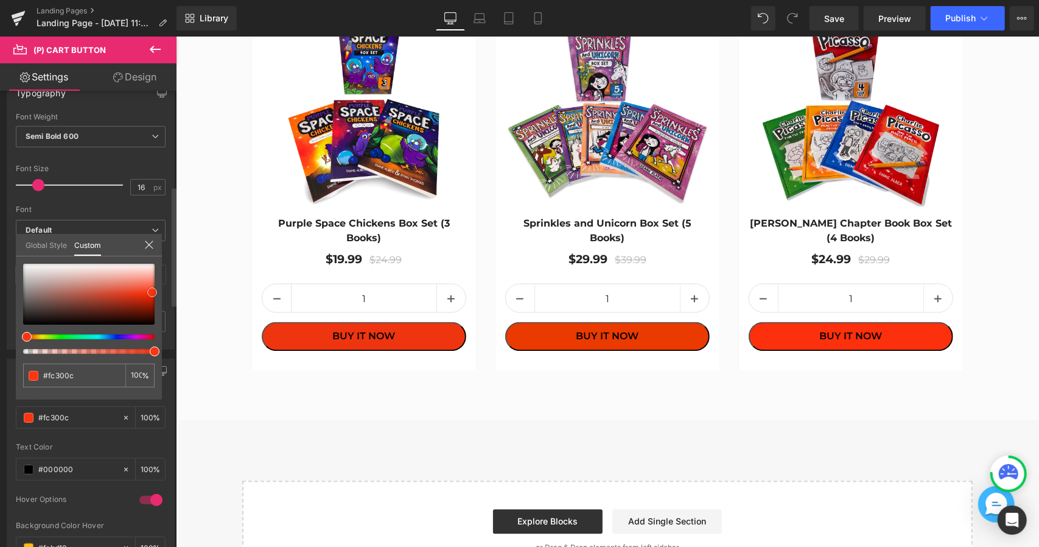
type input "#fc2c07"
type input "#fb2d08"
type input "#fa2e0a"
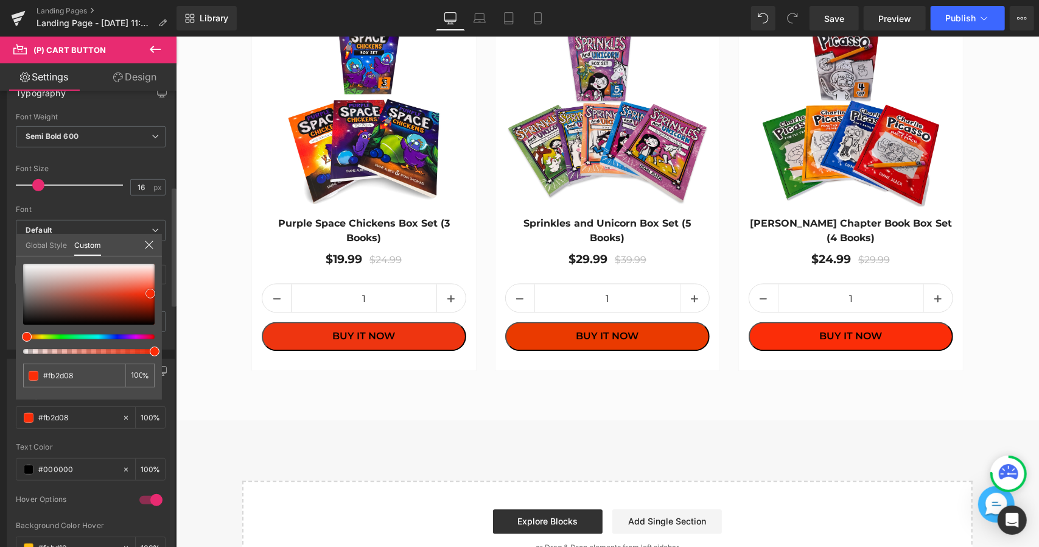
type input "#fa2e0a"
type input "#f72f0c"
click at [148, 293] on div at bounding box center [89, 294] width 132 height 61
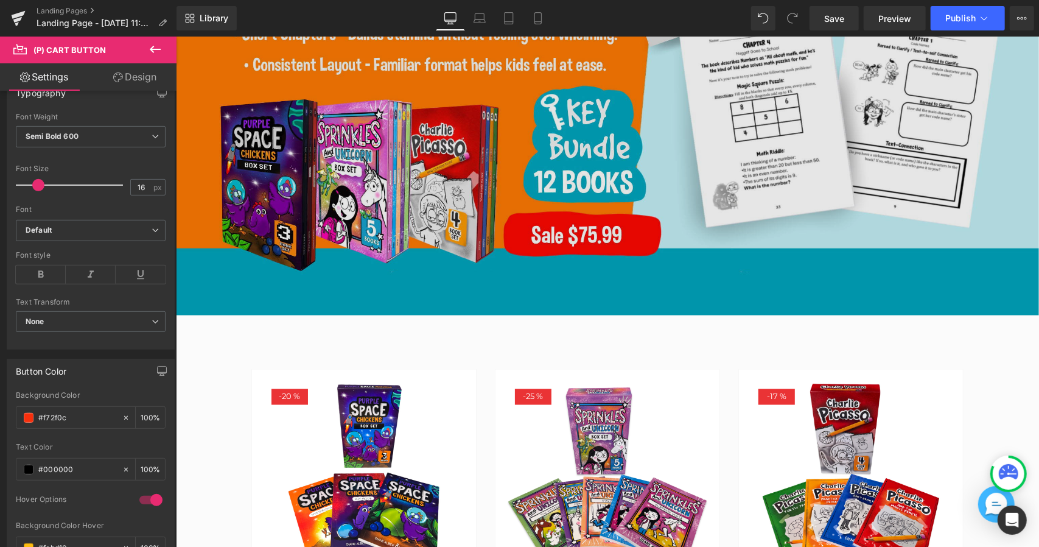
scroll to position [1096, 0]
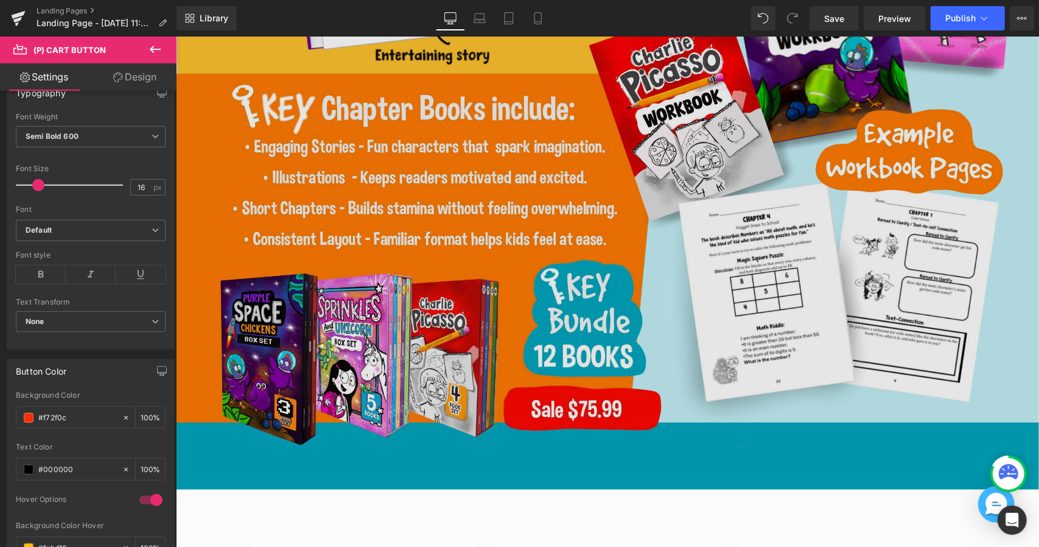
click at [585, 398] on img at bounding box center [606, 81] width 863 height 815
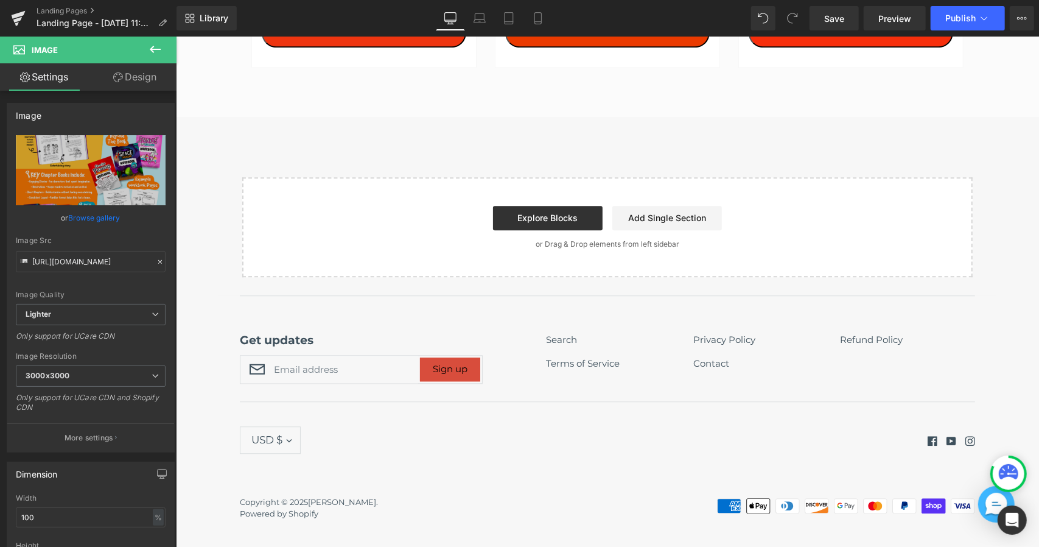
scroll to position [1643, 0]
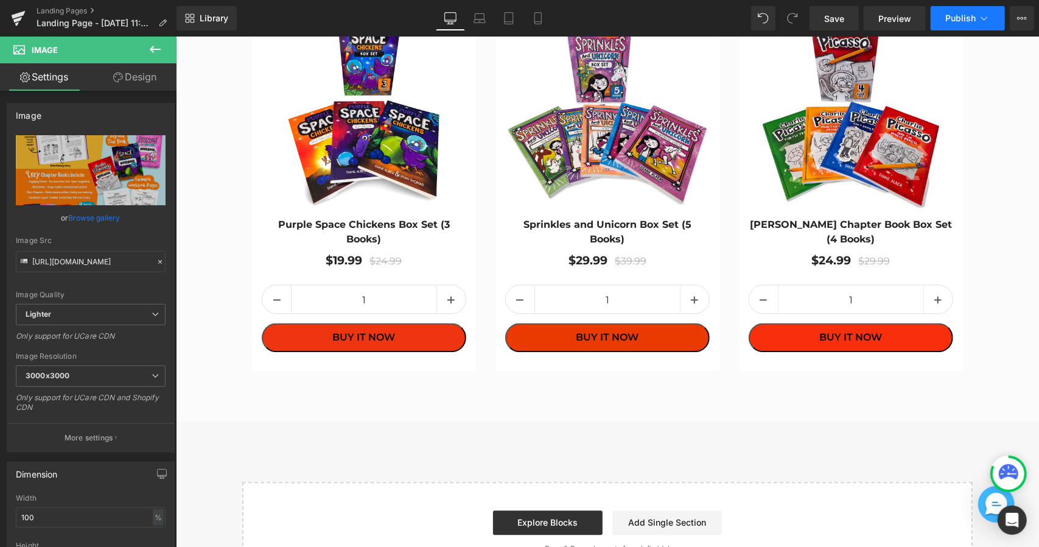
click at [948, 21] on span "Publish" at bounding box center [961, 18] width 30 height 10
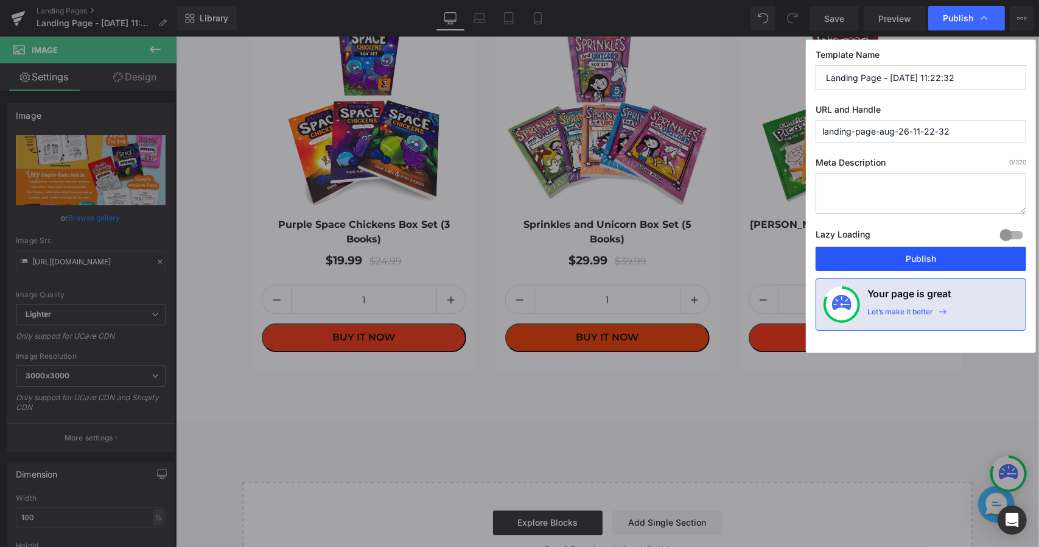
drag, startPoint x: 783, startPoint y: 225, endPoint x: 960, endPoint y: 261, distance: 180.3
click at [960, 261] on button "Publish" at bounding box center [921, 259] width 211 height 24
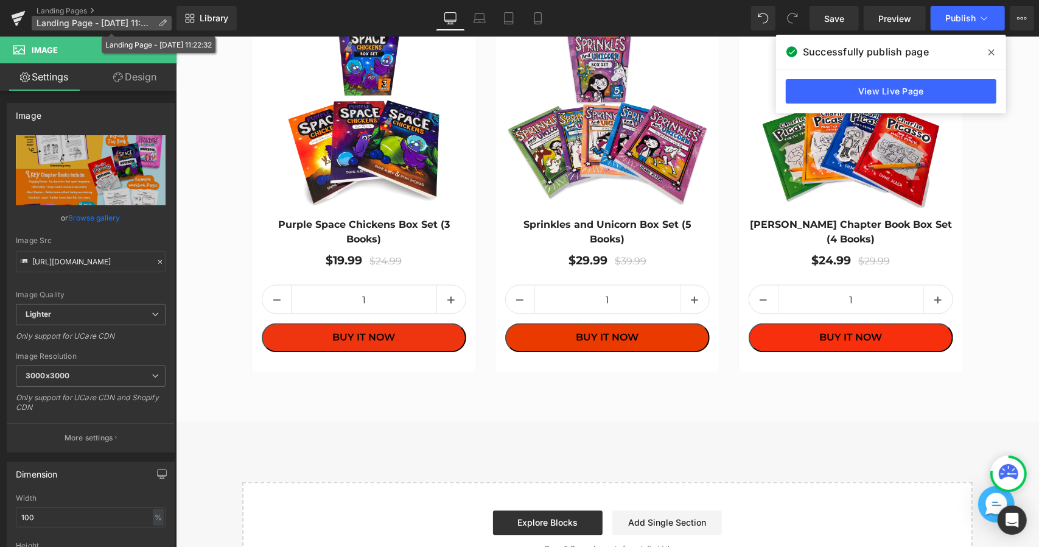
click at [161, 25] on icon at bounding box center [162, 23] width 9 height 9
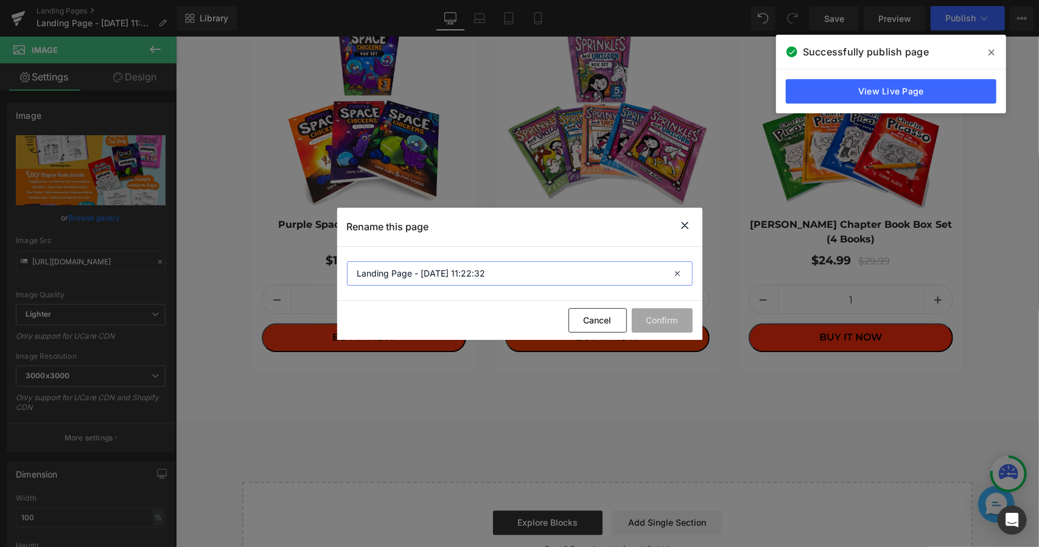
drag, startPoint x: 503, startPoint y: 272, endPoint x: 353, endPoint y: 269, distance: 149.8
click at [353, 269] on input "Landing Page - Aug 26, 11:22:32" at bounding box center [520, 273] width 346 height 24
type input "Key chapter Books"
click at [658, 326] on button "Confirm" at bounding box center [662, 320] width 61 height 24
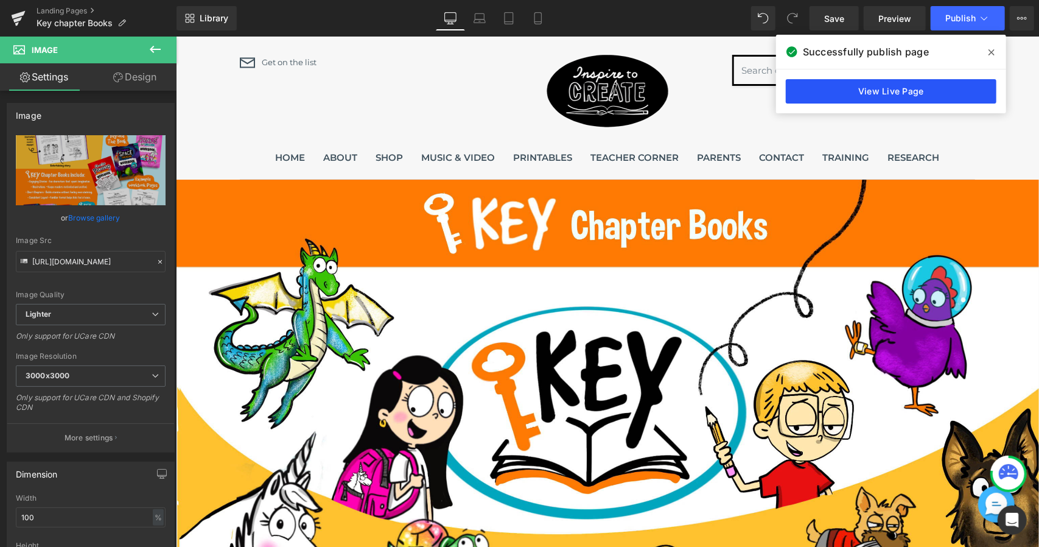
click at [955, 89] on link "View Live Page" at bounding box center [891, 91] width 211 height 24
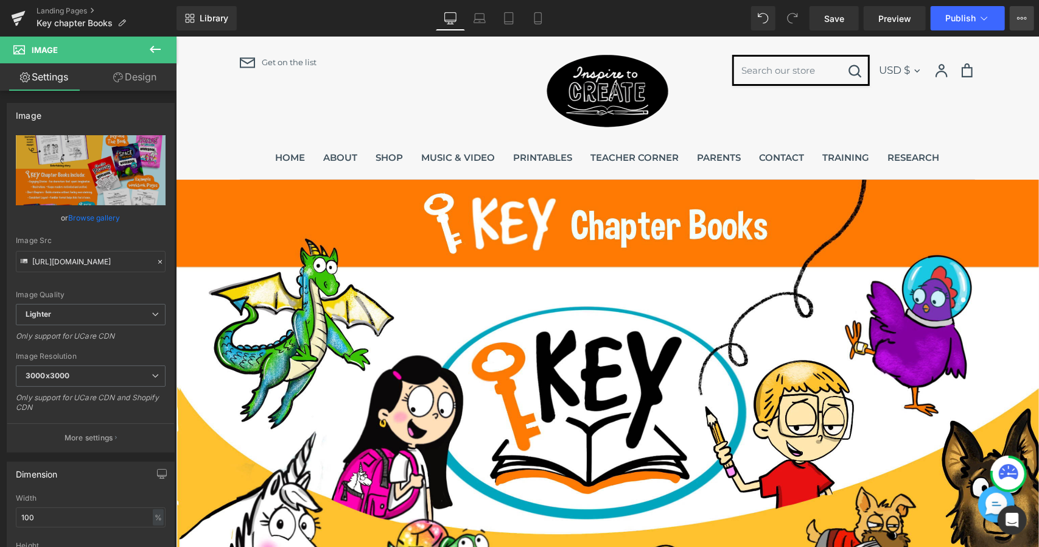
click at [1020, 18] on icon at bounding box center [1022, 18] width 10 height 10
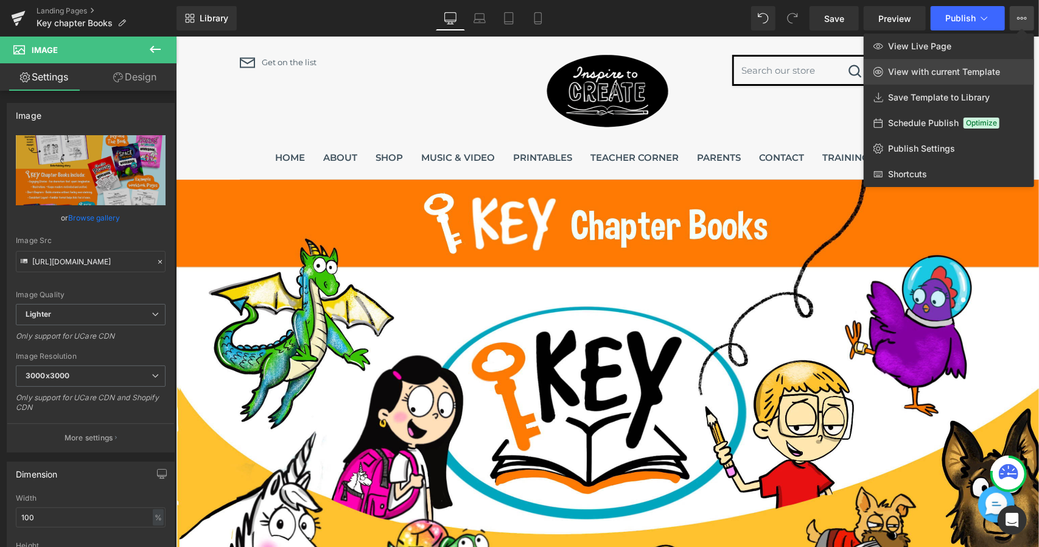
click at [983, 74] on span "View with current Template" at bounding box center [944, 71] width 112 height 11
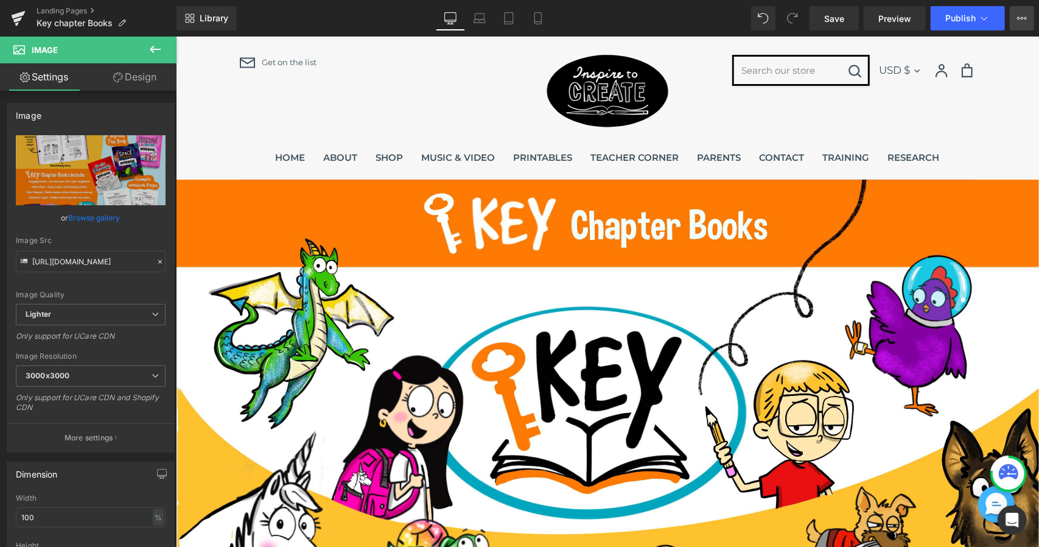
click at [1019, 15] on icon at bounding box center [1022, 18] width 10 height 10
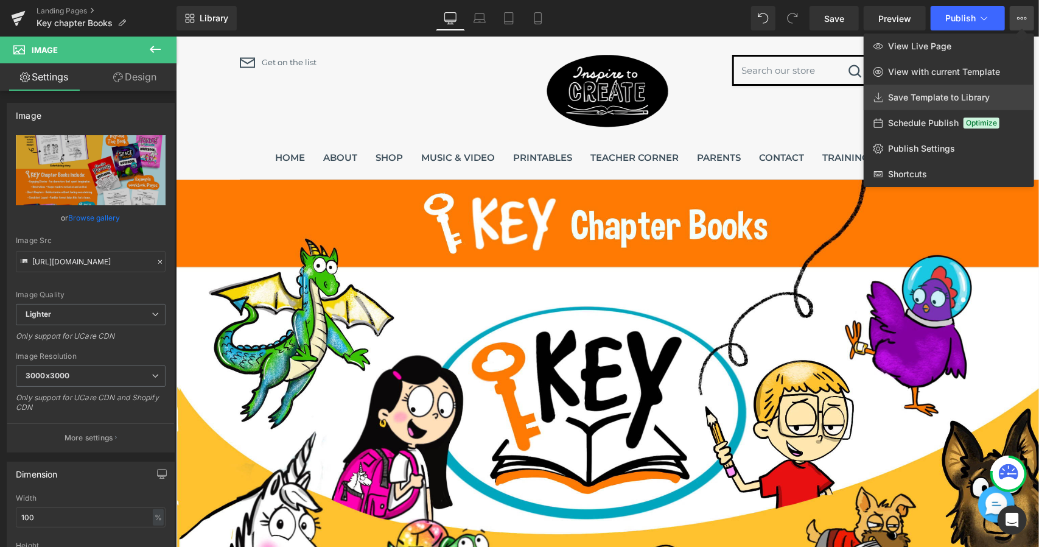
click at [927, 99] on span "Save Template to Library" at bounding box center [939, 97] width 102 height 11
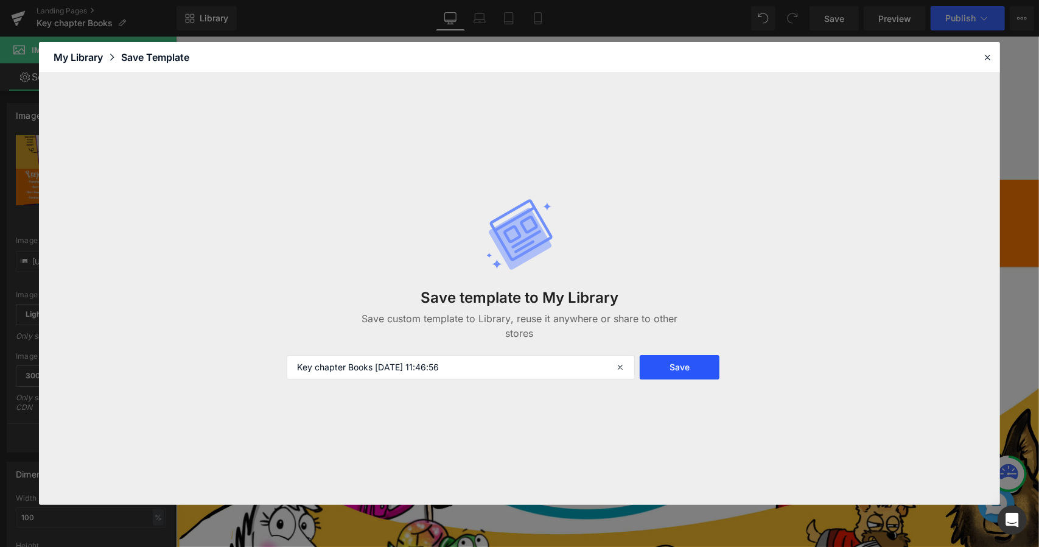
click at [669, 360] on button "Save" at bounding box center [680, 367] width 80 height 24
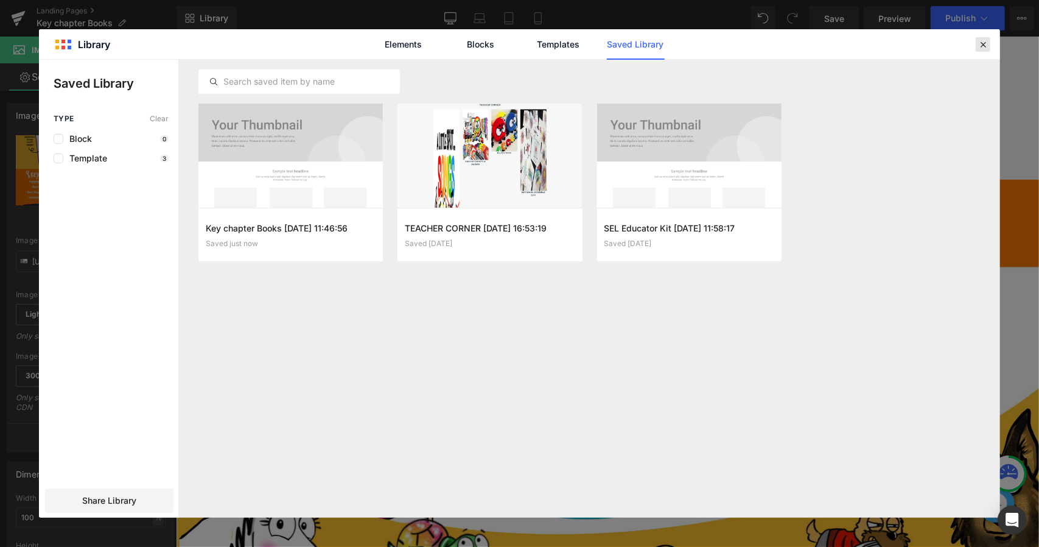
click at [986, 44] on icon at bounding box center [983, 44] width 11 height 11
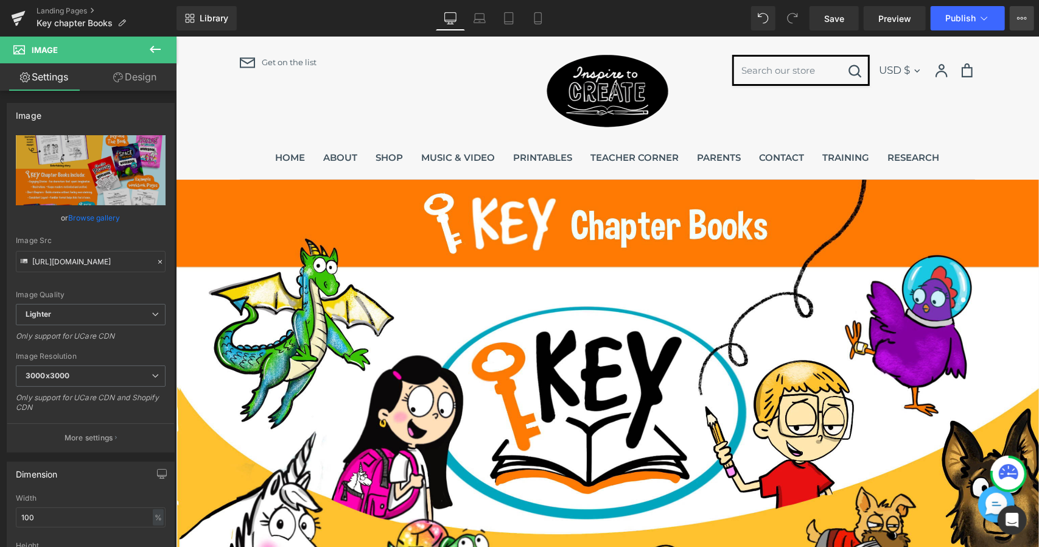
click at [1019, 12] on button "View Live Page View with current Template Save Template to Library Schedule Pub…" at bounding box center [1022, 18] width 24 height 24
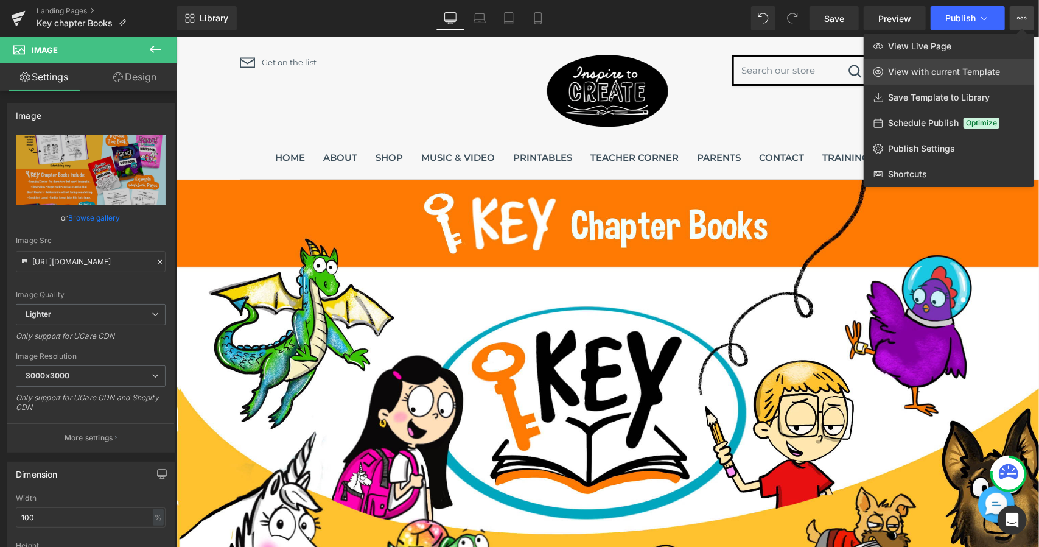
click at [980, 69] on span "View with current Template" at bounding box center [944, 71] width 112 height 11
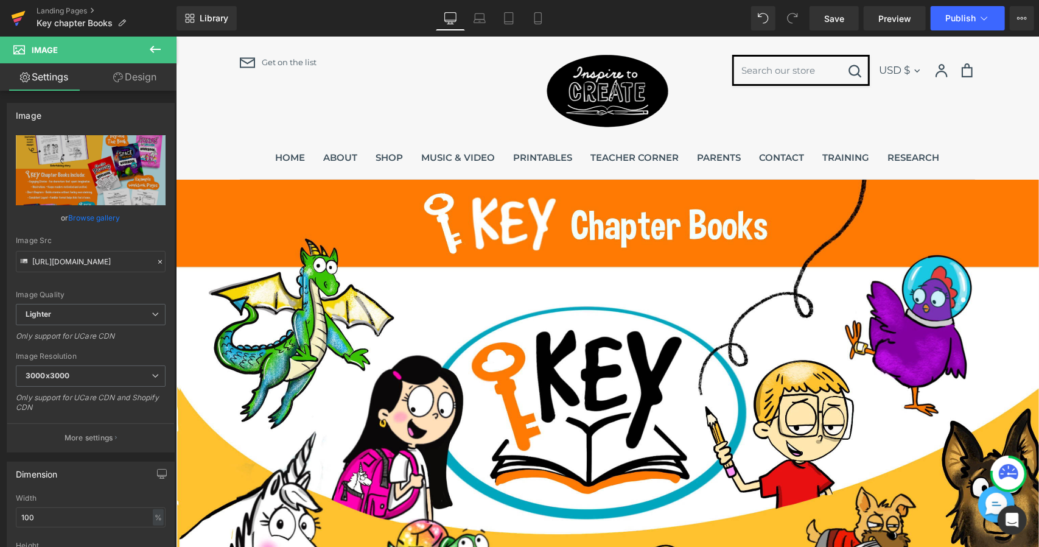
click at [18, 18] on icon at bounding box center [17, 19] width 9 height 5
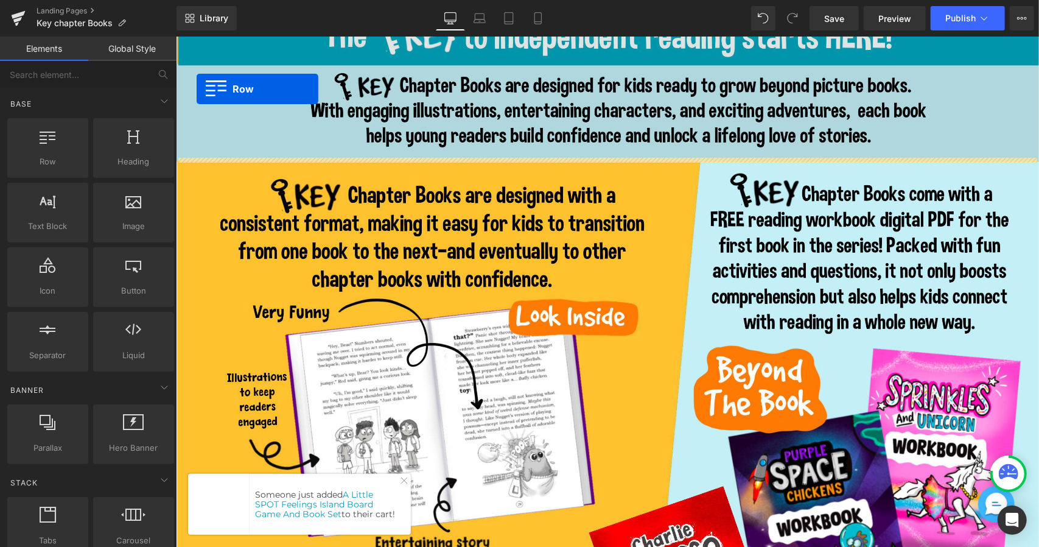
scroll to position [597, 0]
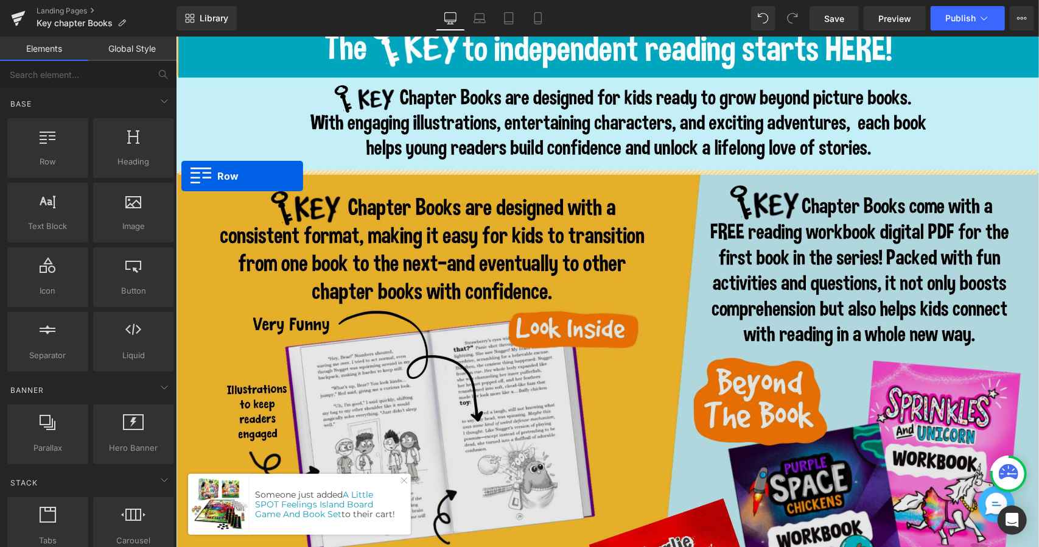
drag, startPoint x: 181, startPoint y: 370, endPoint x: 181, endPoint y: 175, distance: 194.2
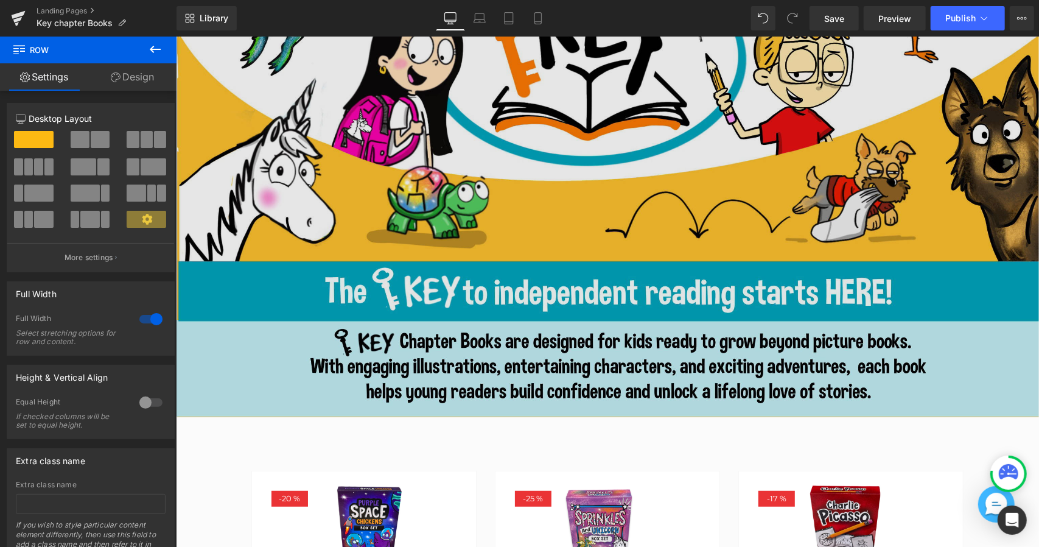
scroll to position [170, 0]
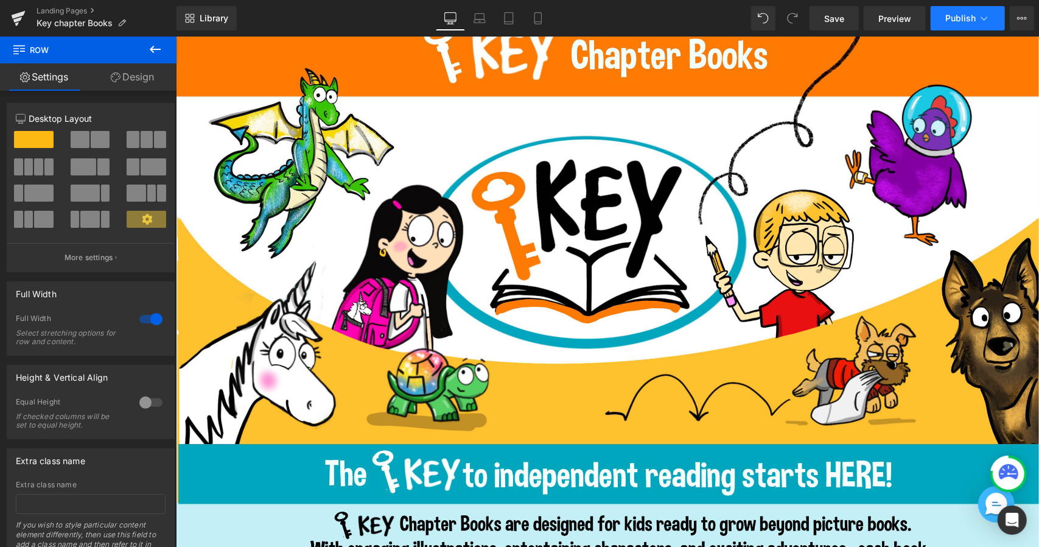
click at [959, 18] on span "Publish" at bounding box center [961, 18] width 30 height 10
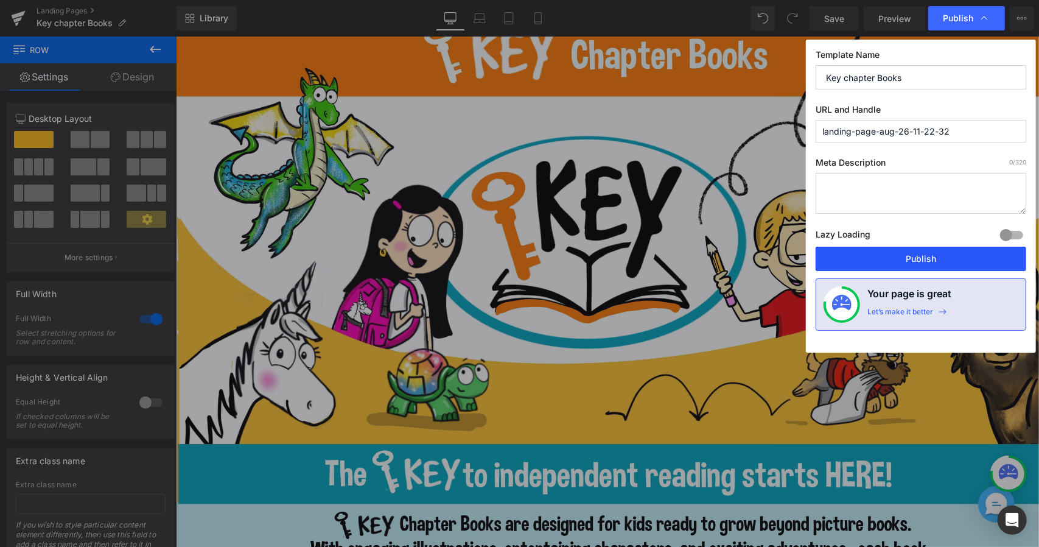
click at [999, 256] on button "Publish" at bounding box center [921, 259] width 211 height 24
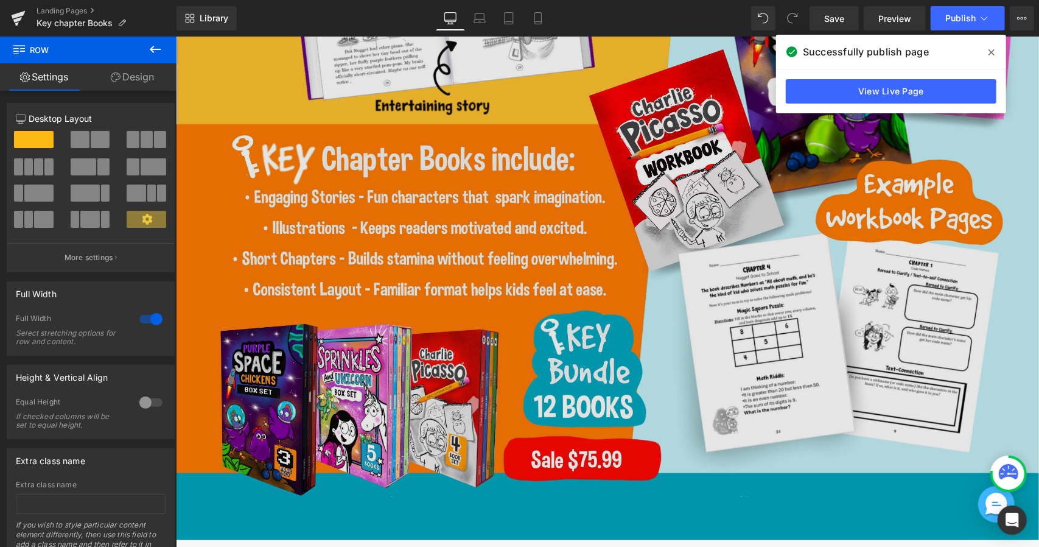
scroll to position [1510, 0]
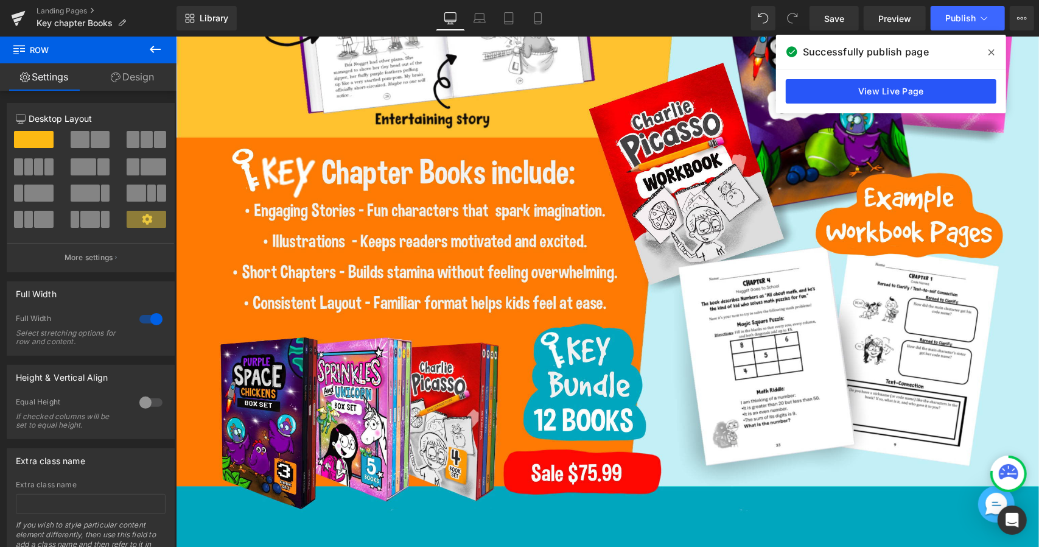
click at [849, 94] on link "View Live Page" at bounding box center [891, 91] width 211 height 24
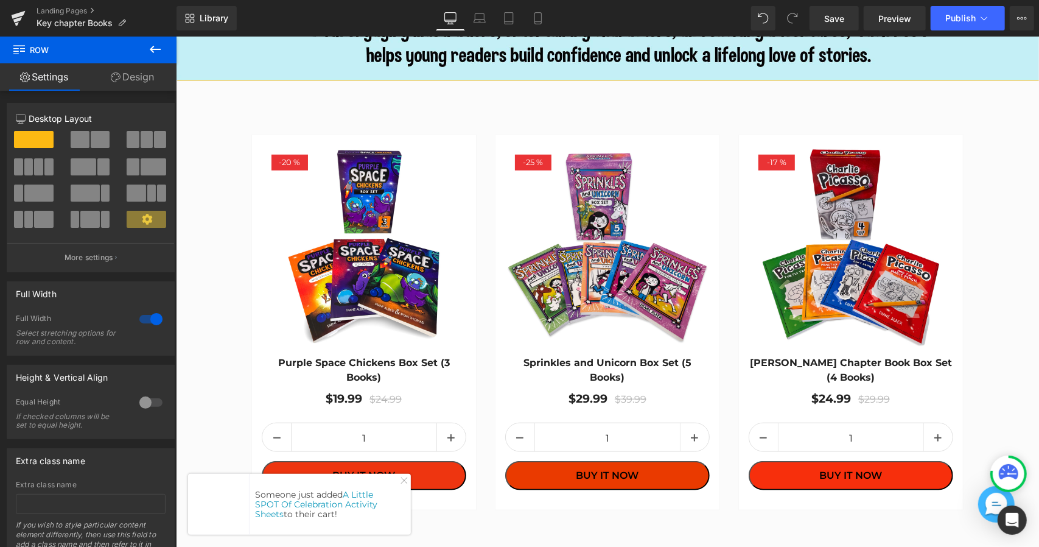
scroll to position [779, 0]
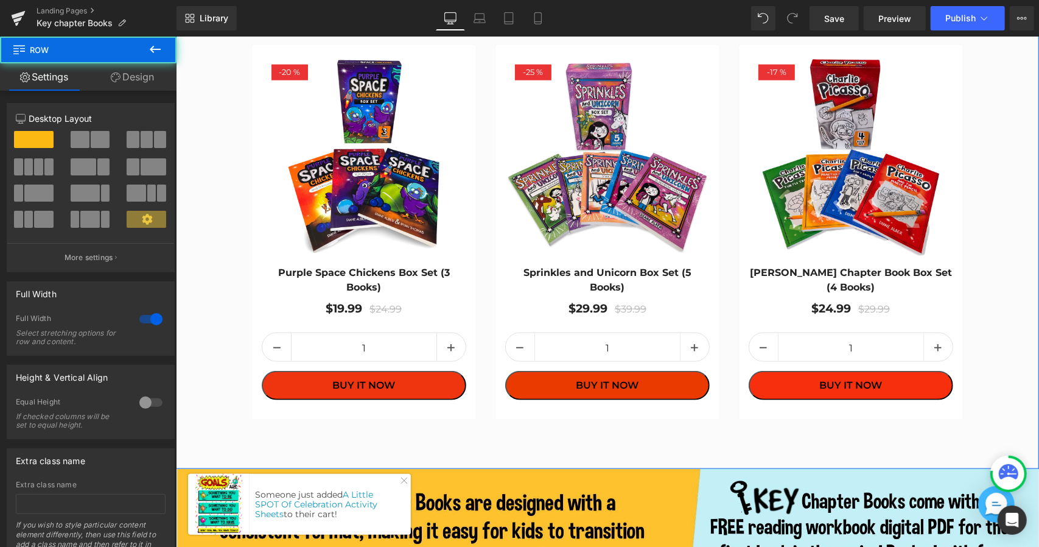
click at [222, 86] on div "- 20 % (P) Image Purple Space Chickens Box Set (3 Books) (P) Title $19.99 $24.9…" at bounding box center [606, 223] width 863 height 405
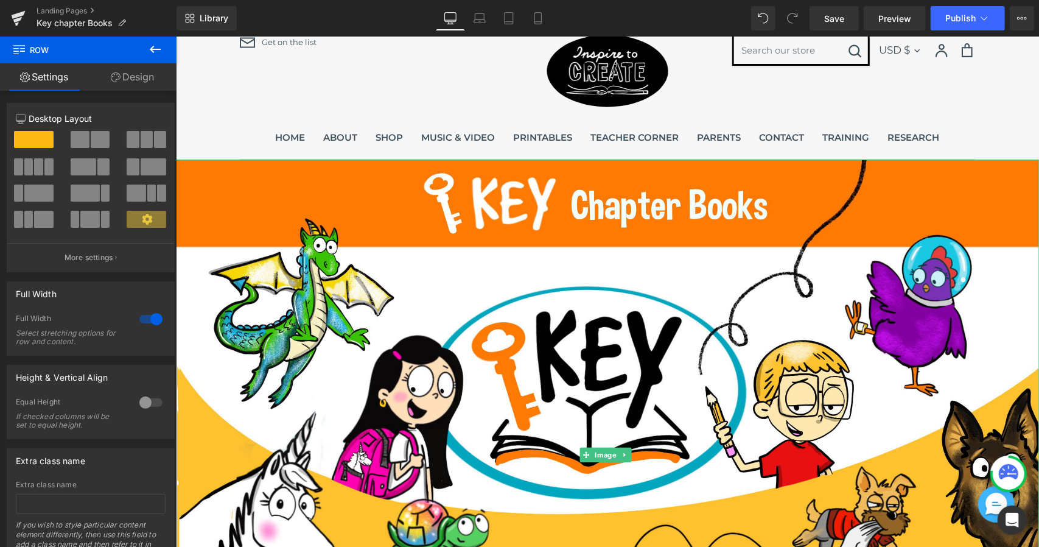
scroll to position [0, 0]
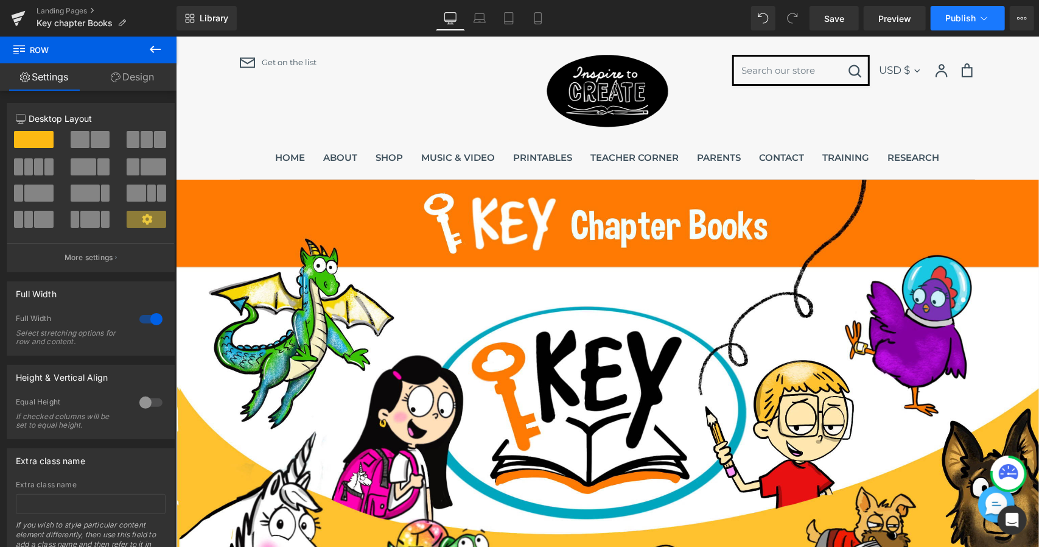
click at [961, 26] on button "Publish" at bounding box center [968, 18] width 74 height 24
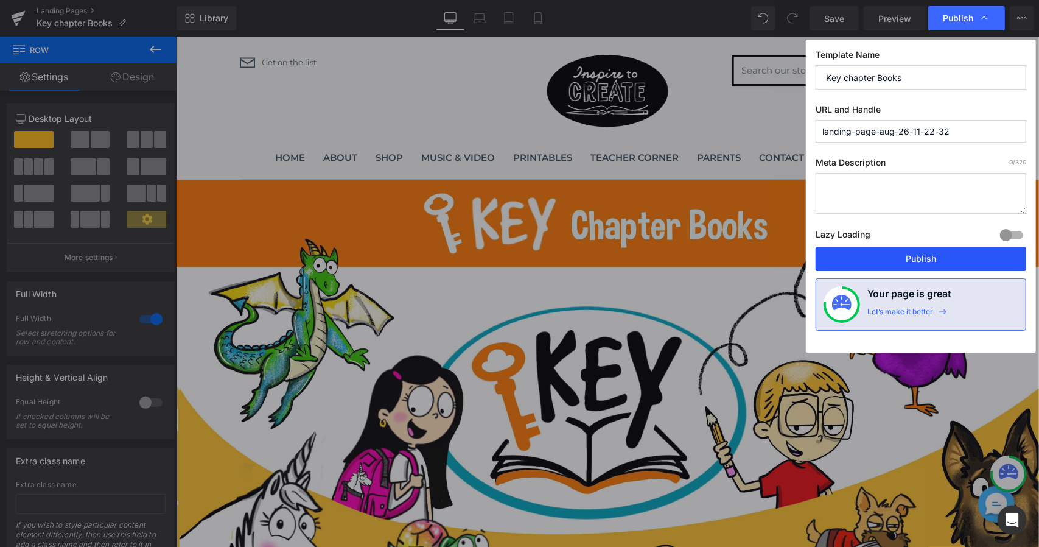
click at [920, 265] on button "Publish" at bounding box center [921, 259] width 211 height 24
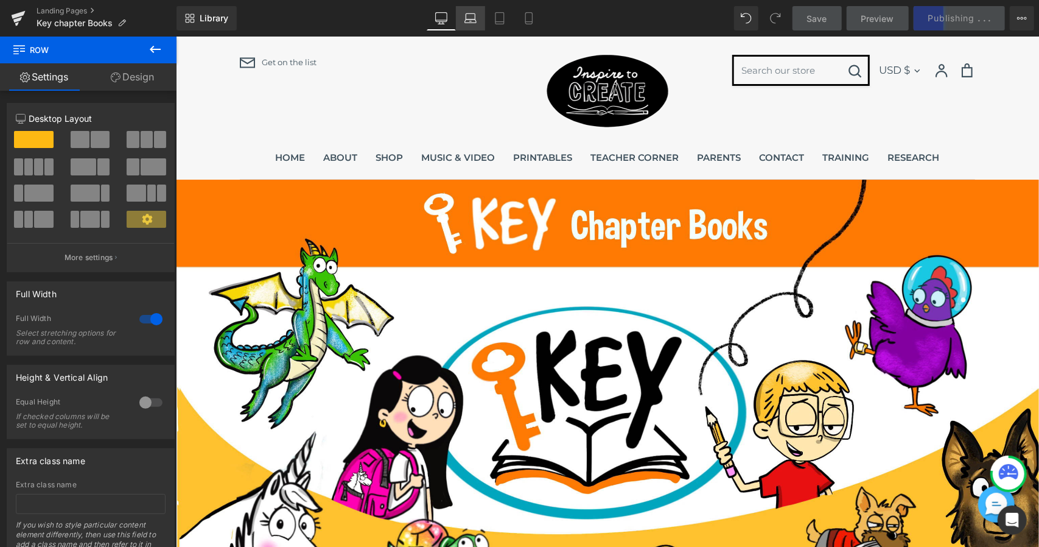
click at [461, 15] on link "Laptop" at bounding box center [470, 18] width 29 height 24
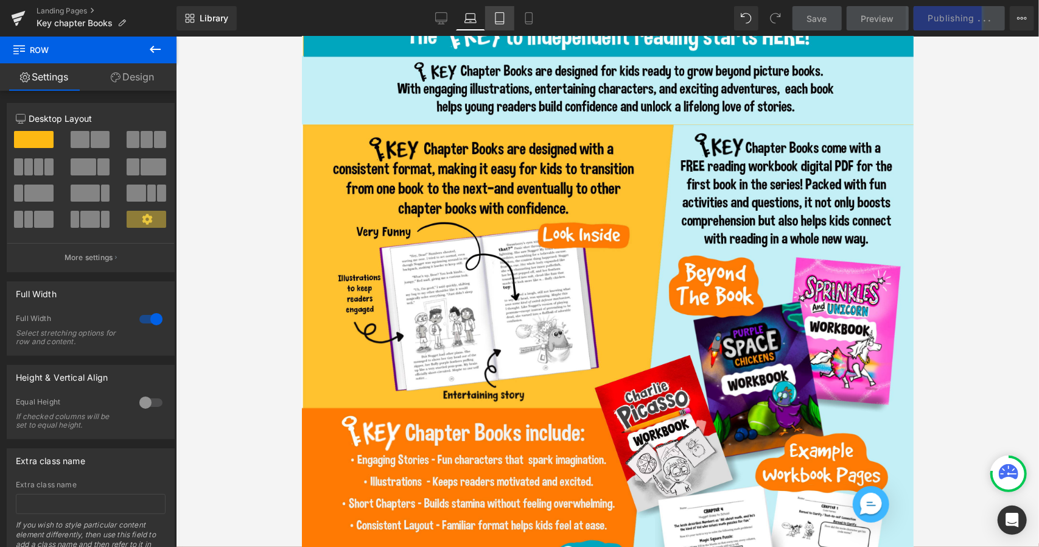
click at [505, 16] on icon at bounding box center [500, 18] width 12 height 12
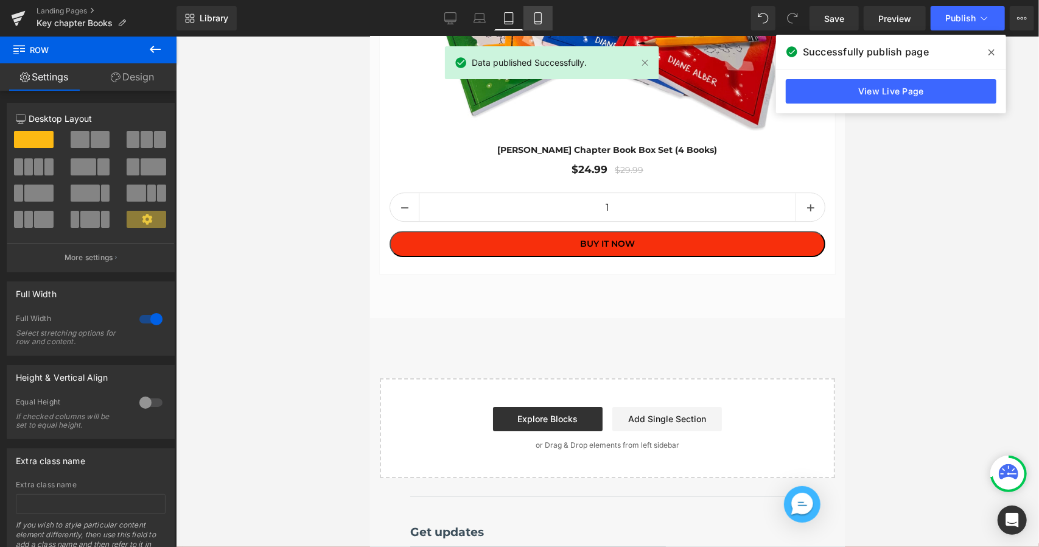
click at [547, 14] on link "Mobile" at bounding box center [538, 18] width 29 height 24
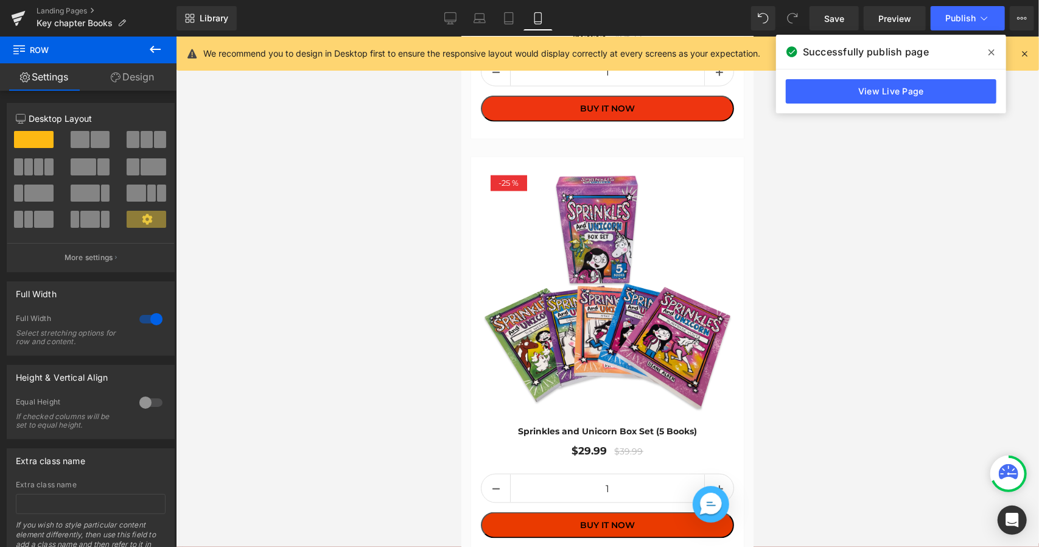
scroll to position [1218, 0]
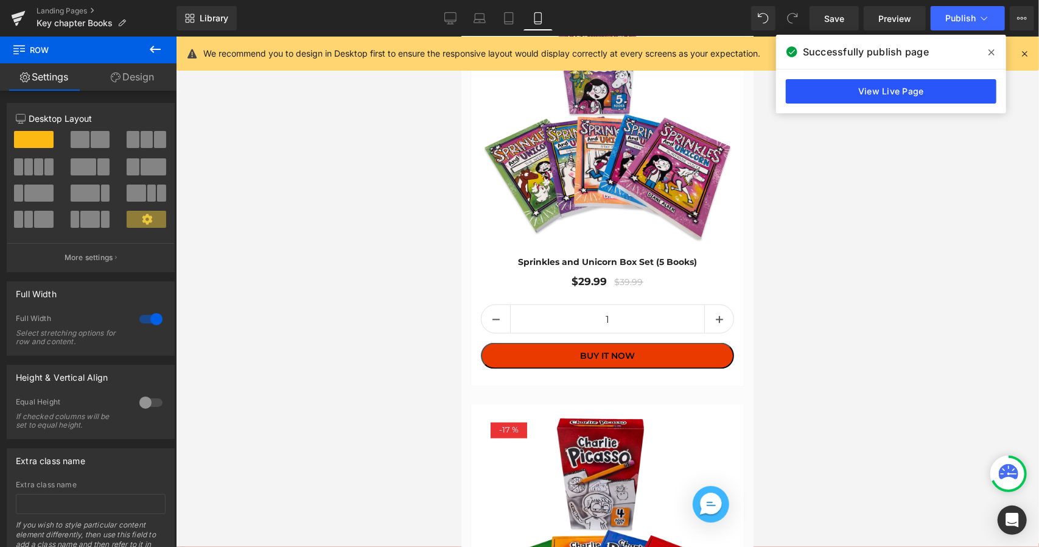
click at [963, 95] on link "View Live Page" at bounding box center [891, 91] width 211 height 24
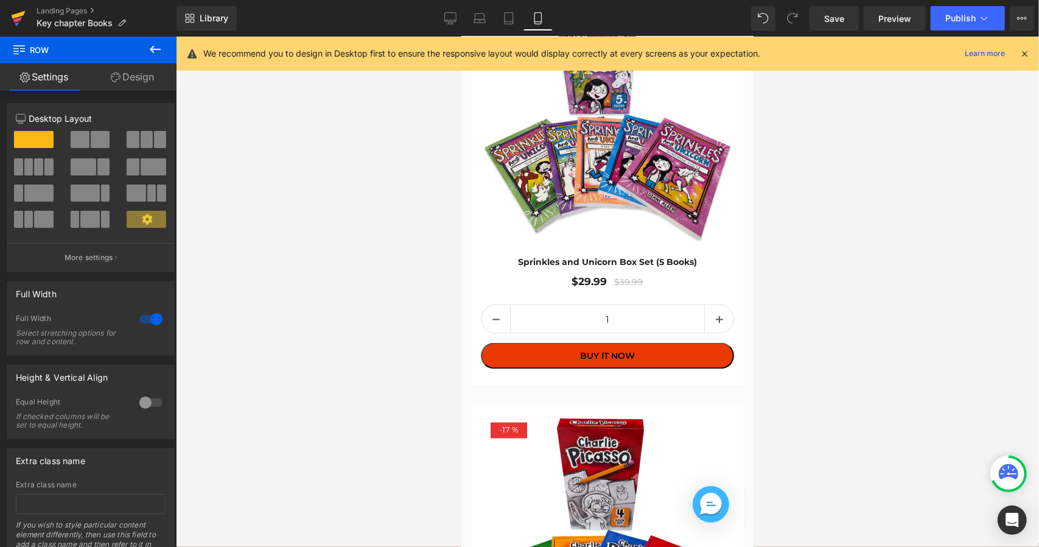
click at [16, 16] on icon at bounding box center [19, 15] width 14 height 8
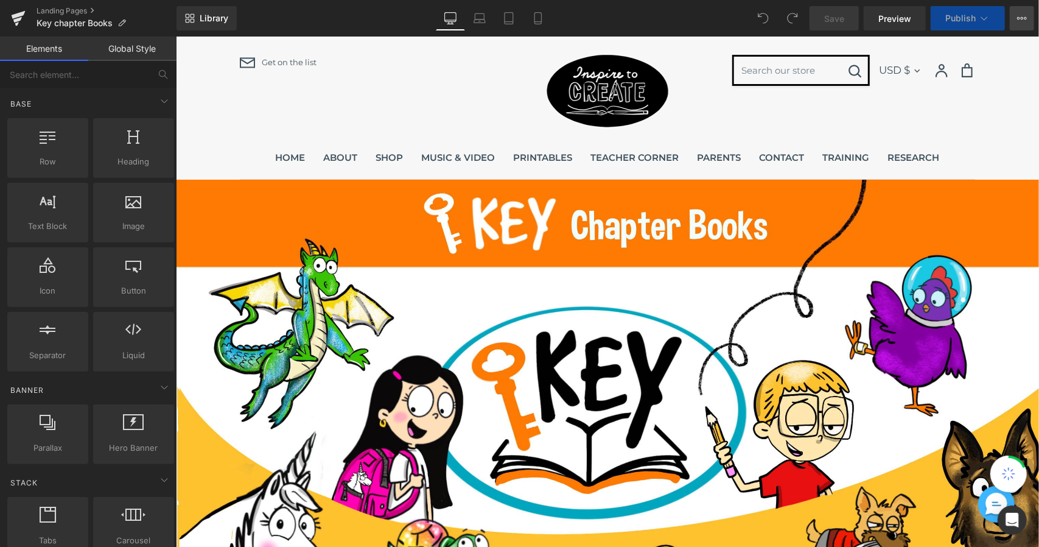
click at [1025, 19] on icon at bounding box center [1022, 18] width 10 height 10
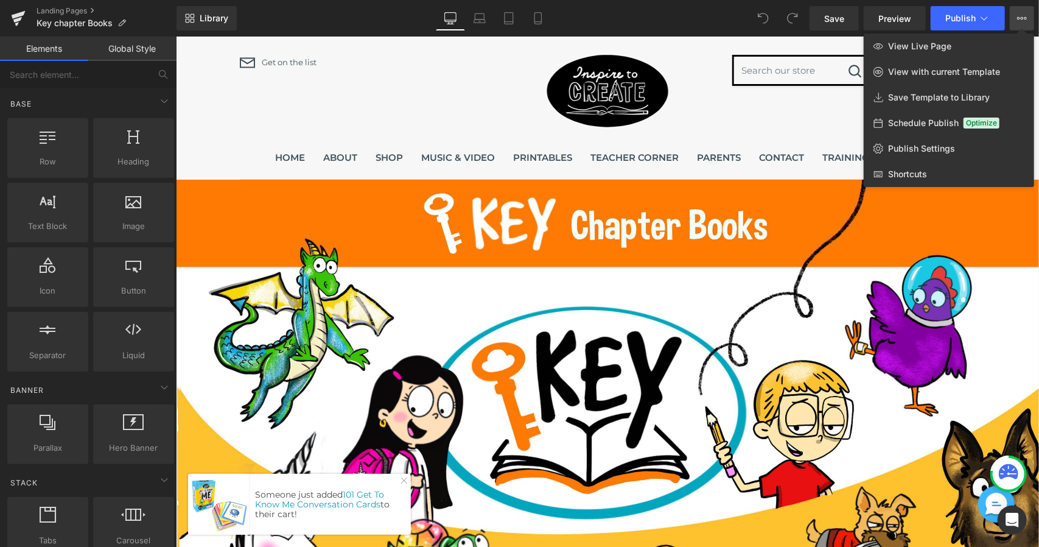
click at [122, 59] on link "Global Style" at bounding box center [132, 49] width 88 height 24
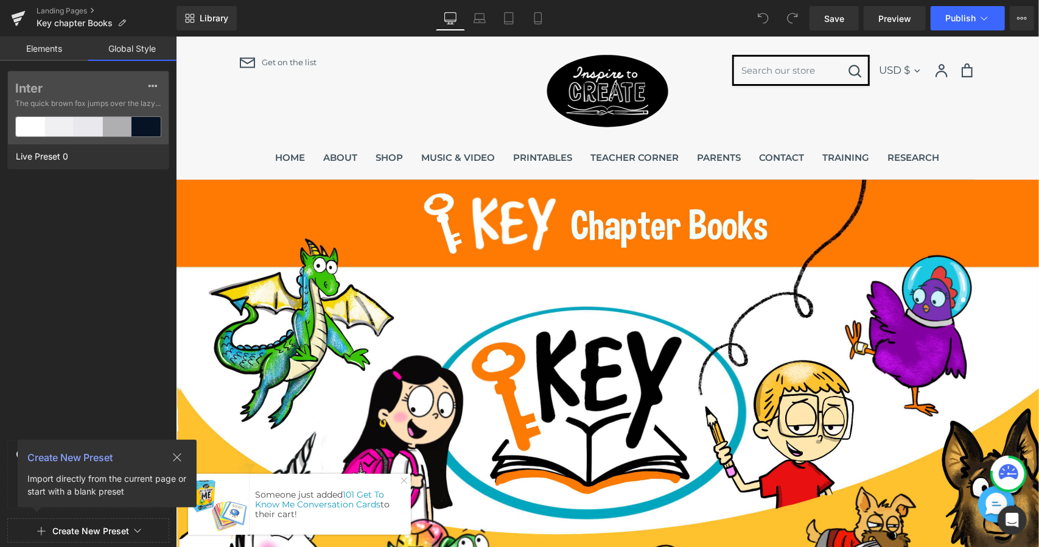
click at [57, 48] on link "Elements" at bounding box center [44, 49] width 88 height 24
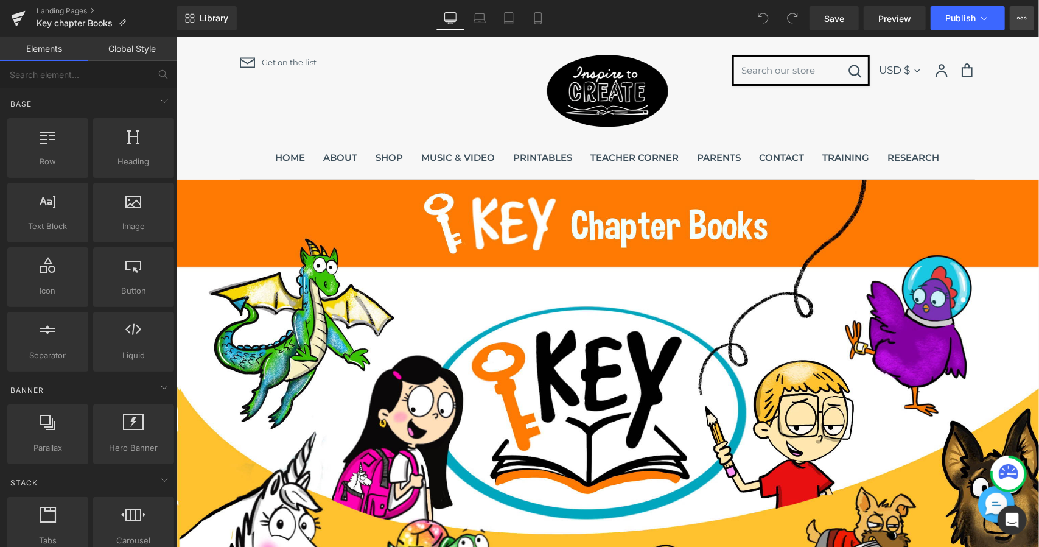
click at [1018, 18] on icon at bounding box center [1022, 18] width 10 height 10
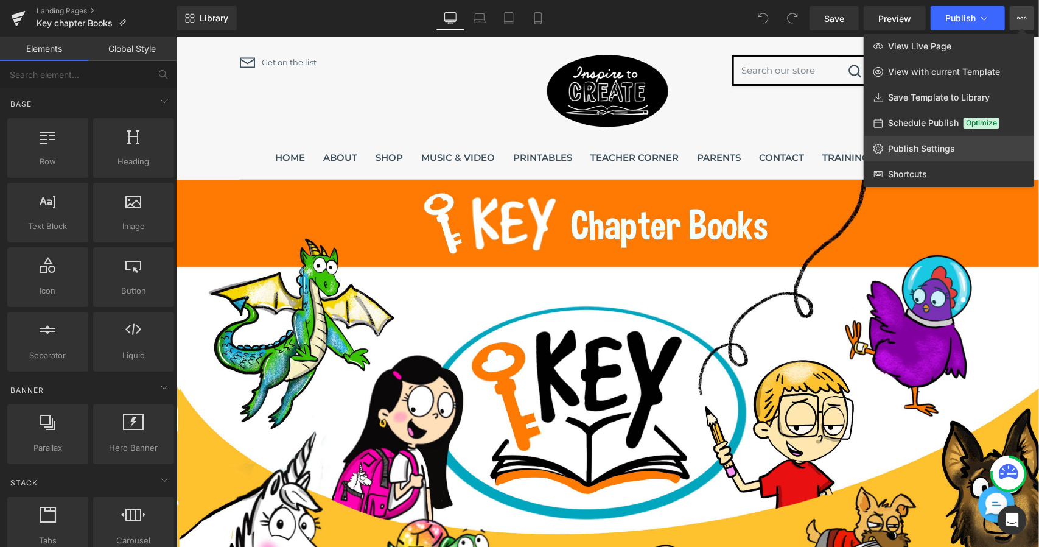
click at [908, 150] on span "Publish Settings" at bounding box center [921, 148] width 67 height 11
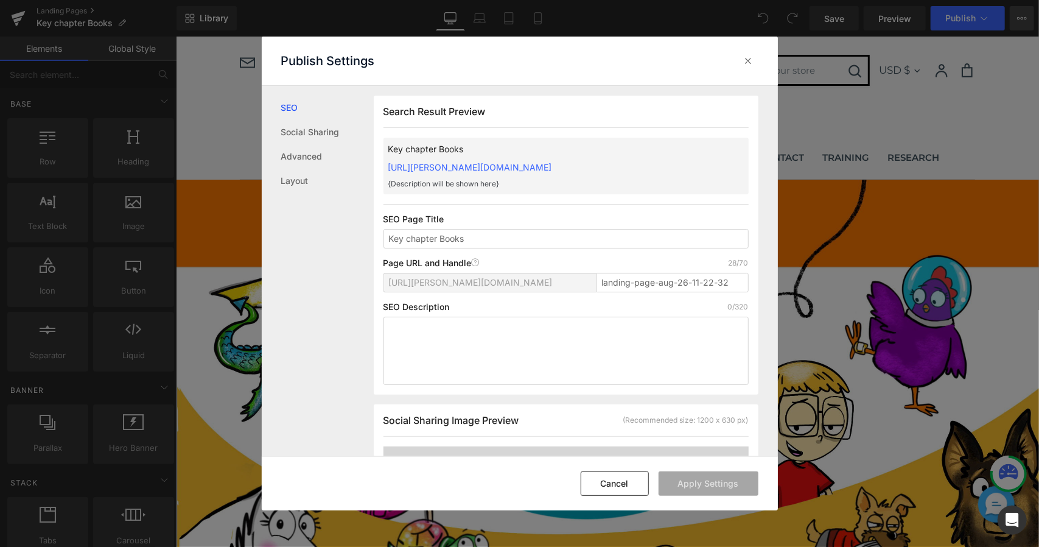
scroll to position [1, 0]
drag, startPoint x: 729, startPoint y: 279, endPoint x: 563, endPoint y: 281, distance: 166.2
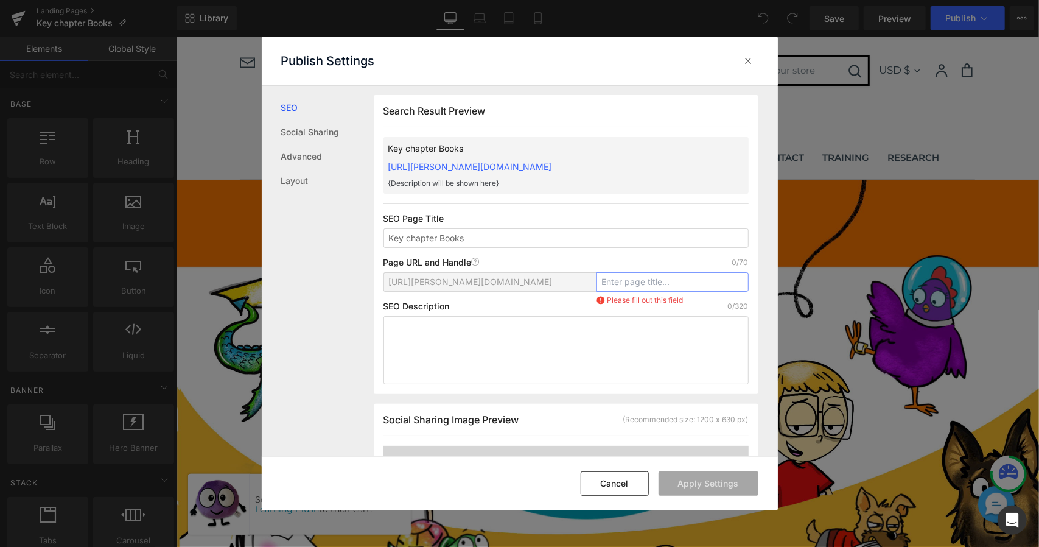
paste input "key-chapter-books"
type input "key-chapter-books"
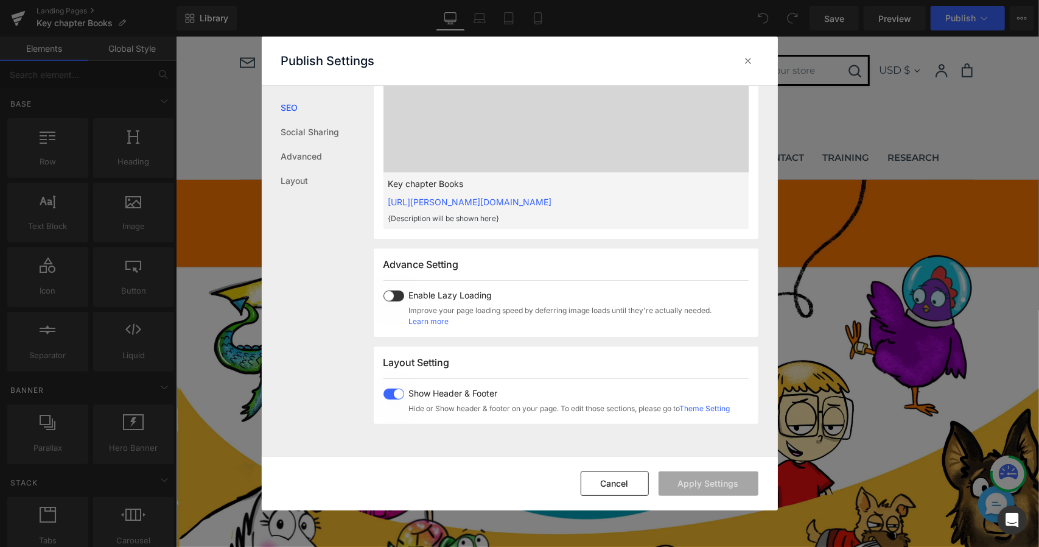
scroll to position [0, 0]
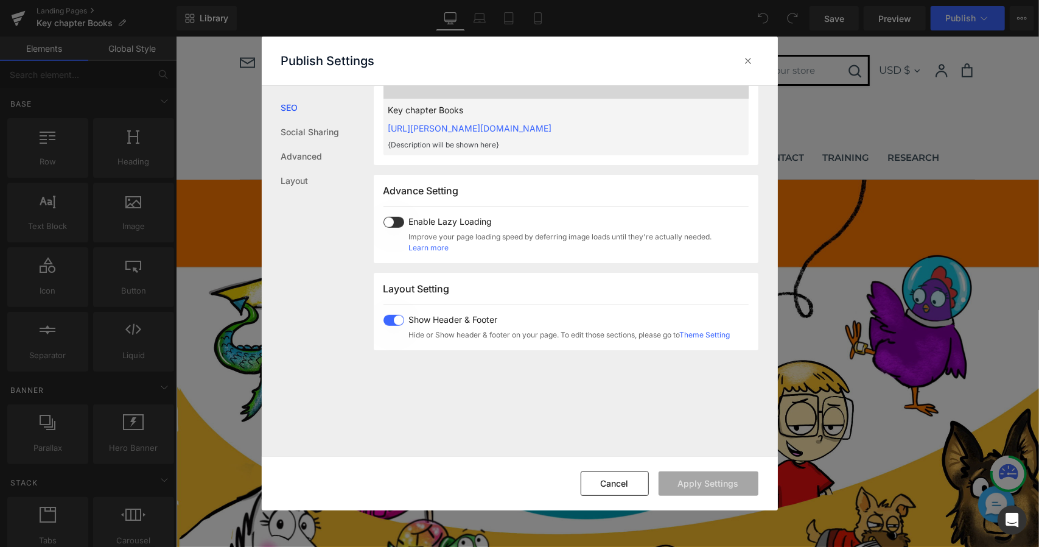
click at [0, 0] on div "Search Result Preview Key chapter Books https://diane-alber.myshopify.com/pages…" at bounding box center [0, 0] width 0 height 0
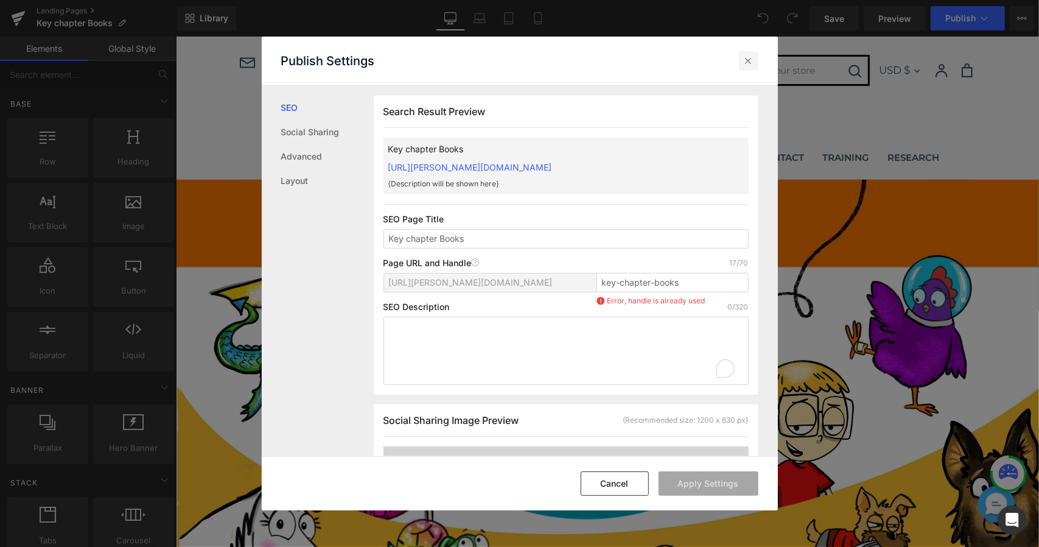
click at [750, 66] on icon at bounding box center [749, 61] width 12 height 12
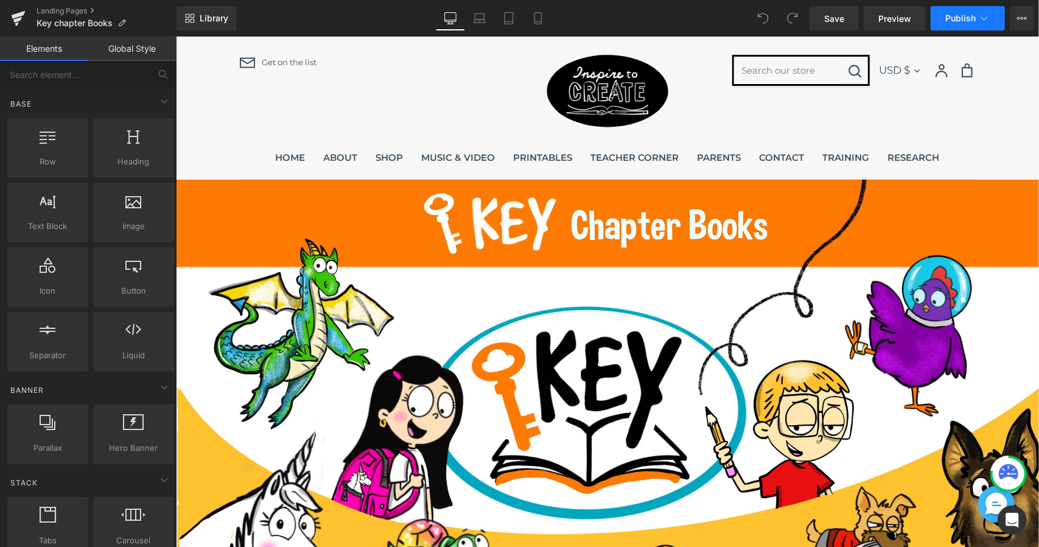
click at [996, 24] on button "Publish" at bounding box center [968, 18] width 74 height 24
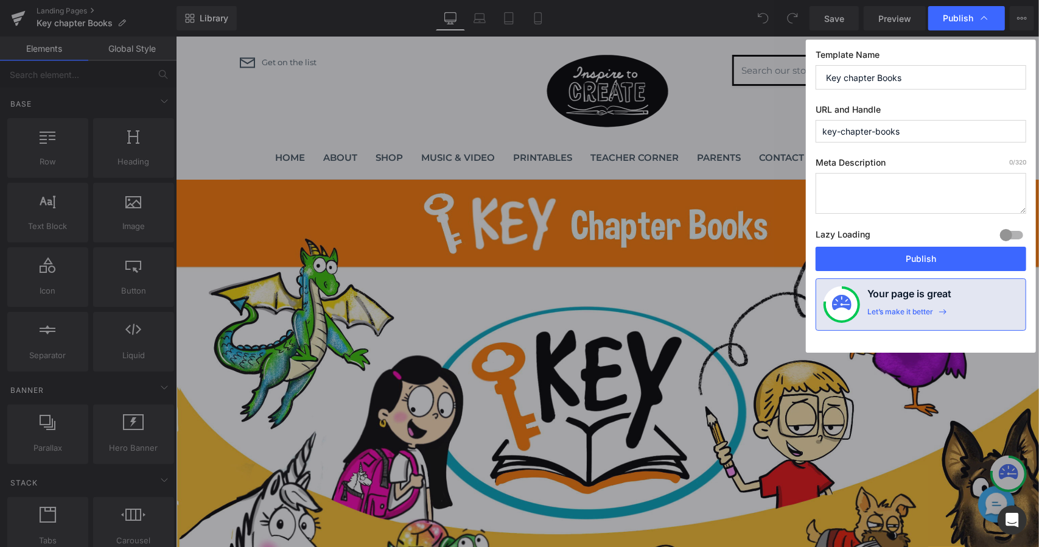
click at [942, 126] on input "key-chapter-books" at bounding box center [921, 131] width 211 height 23
click at [0, 0] on button "Publish" at bounding box center [0, 0] width 0 height 0
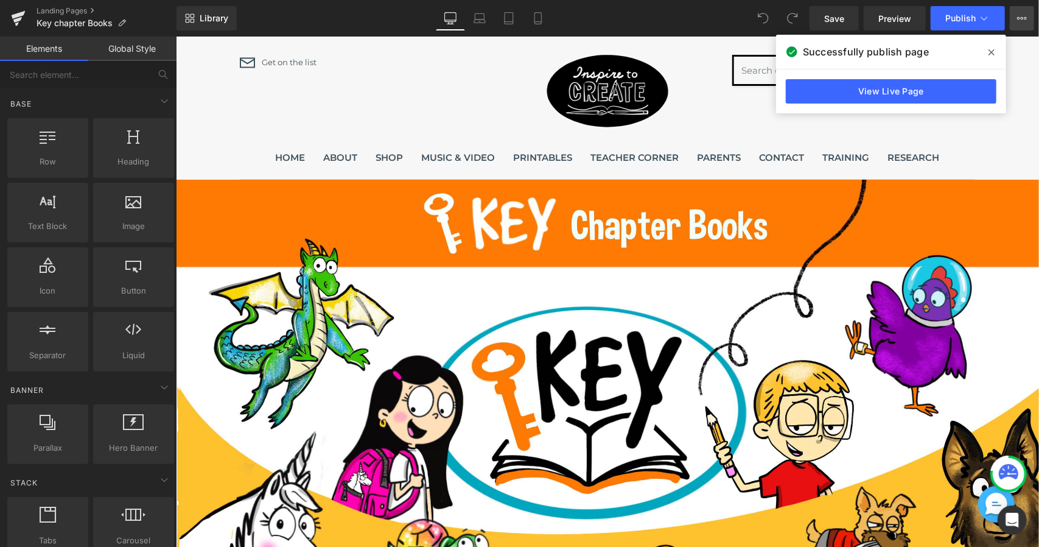
click at [1022, 29] on button "View Live Page View with current Template Save Template to Library Schedule Pub…" at bounding box center [1022, 18] width 24 height 24
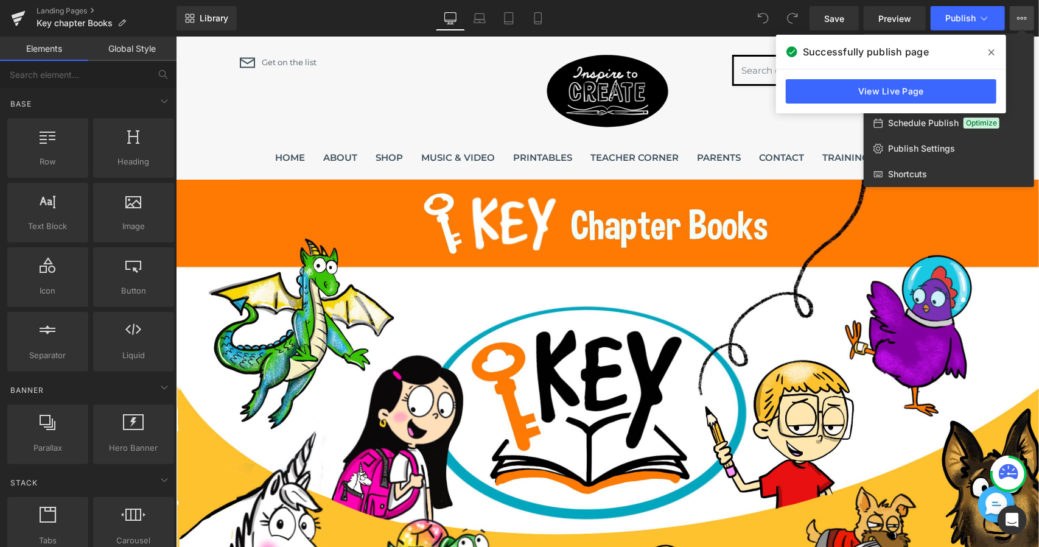
click at [739, 93] on div at bounding box center [607, 292] width 863 height 510
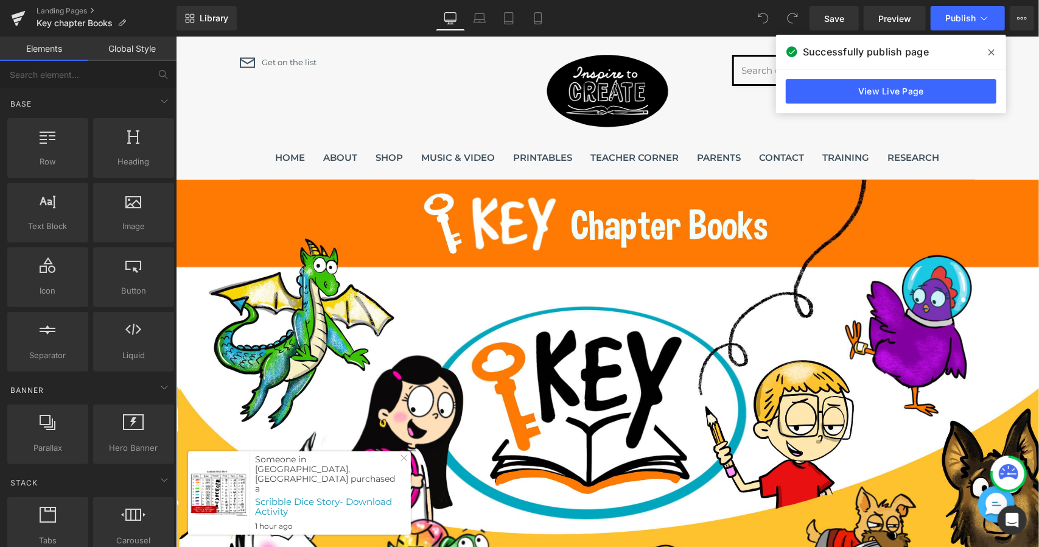
click at [988, 47] on span at bounding box center [991, 52] width 19 height 19
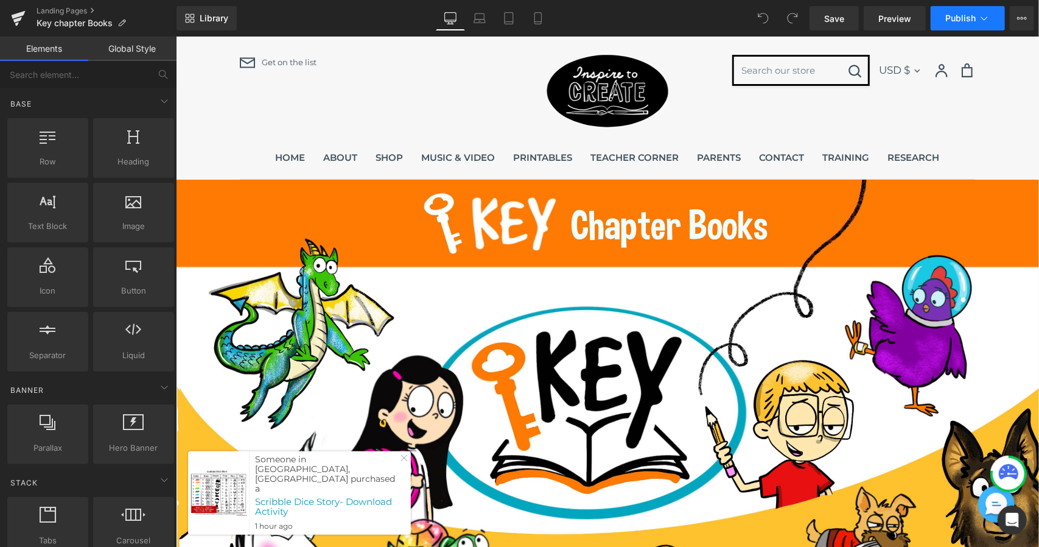
click at [989, 21] on icon at bounding box center [984, 18] width 12 height 12
click at [1025, 18] on icon at bounding box center [1026, 18] width 3 height 2
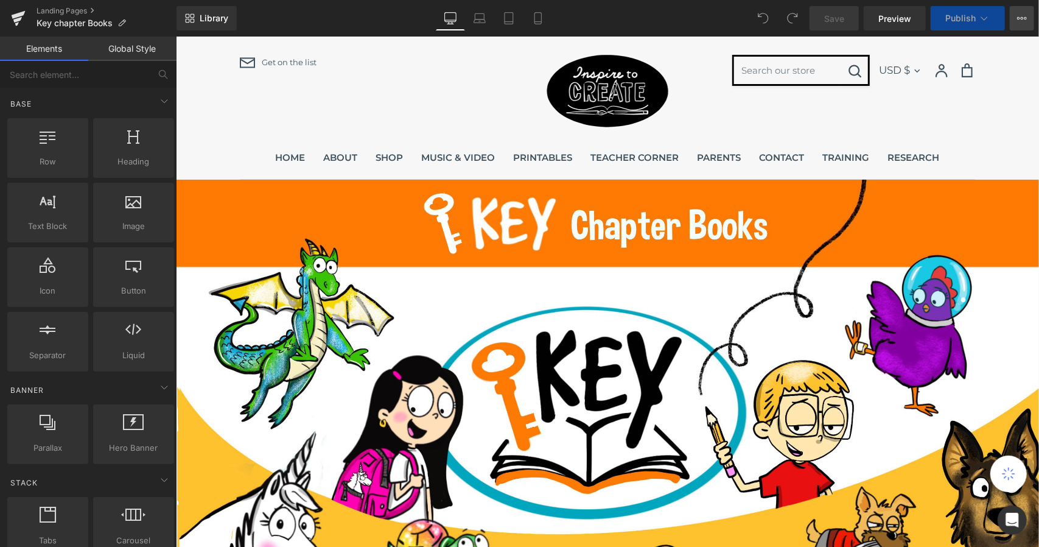
click at [1019, 18] on icon at bounding box center [1022, 18] width 10 height 10
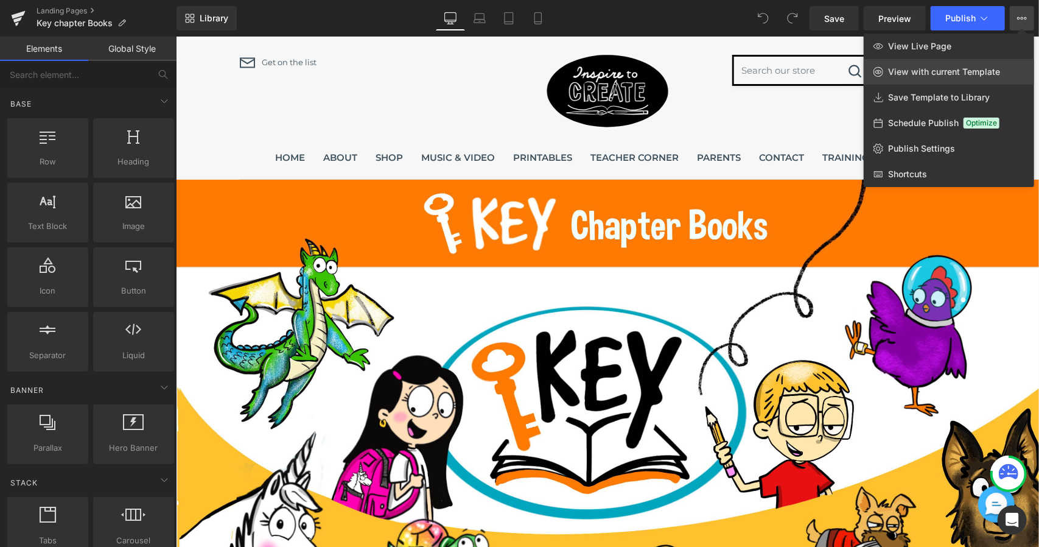
click at [982, 66] on span "View with current Template" at bounding box center [944, 71] width 112 height 11
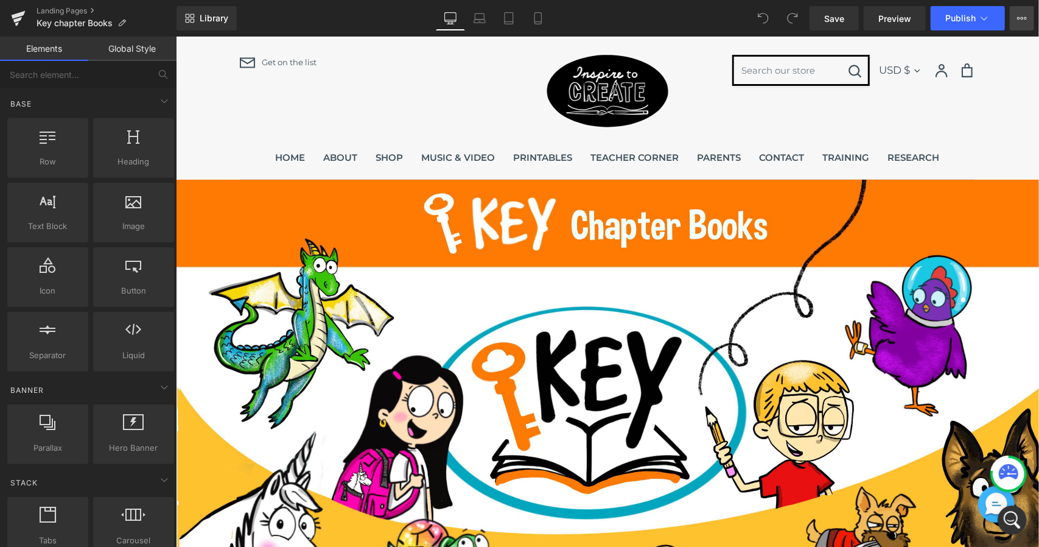
click at [1016, 17] on button "View Live Page View with current Template Save Template to Library Schedule Pub…" at bounding box center [1022, 18] width 24 height 24
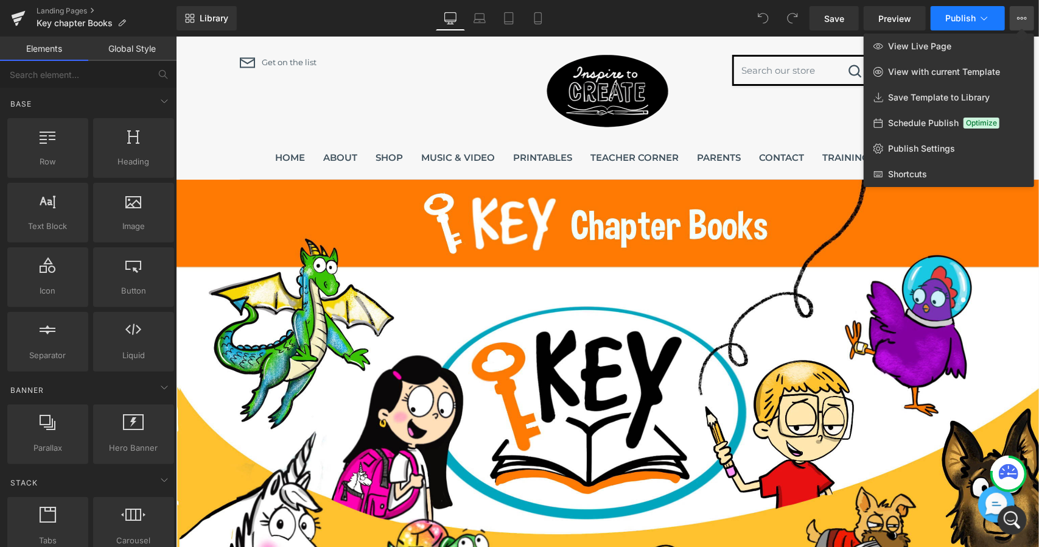
click at [972, 19] on span "Publish" at bounding box center [961, 18] width 30 height 10
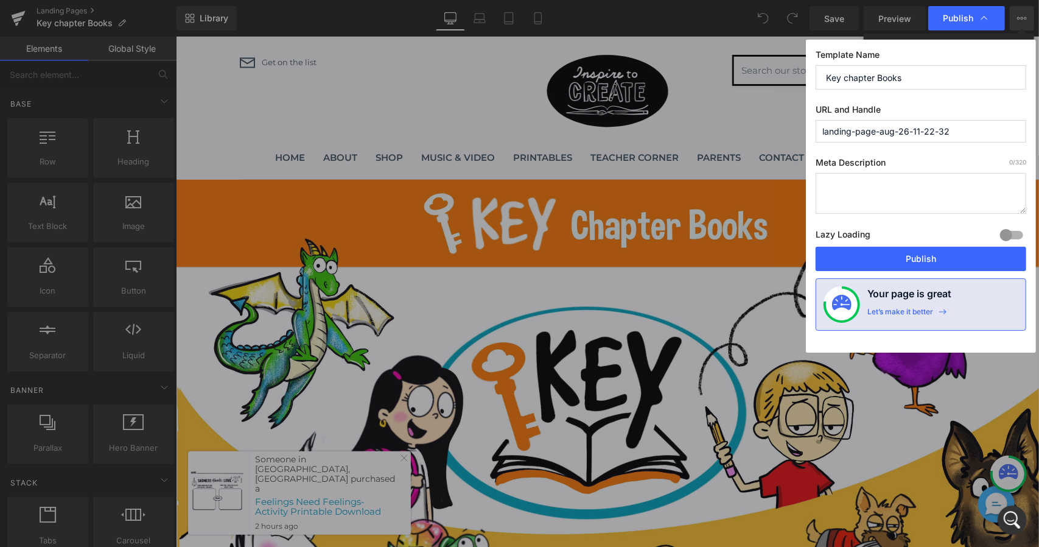
drag, startPoint x: 964, startPoint y: 130, endPoint x: 781, endPoint y: 138, distance: 184.0
click at [781, 138] on div "Publish Template Name Key chapter Books URL and Handle landing-page-aug-26-11-2…" at bounding box center [519, 273] width 1039 height 547
paste input "text"
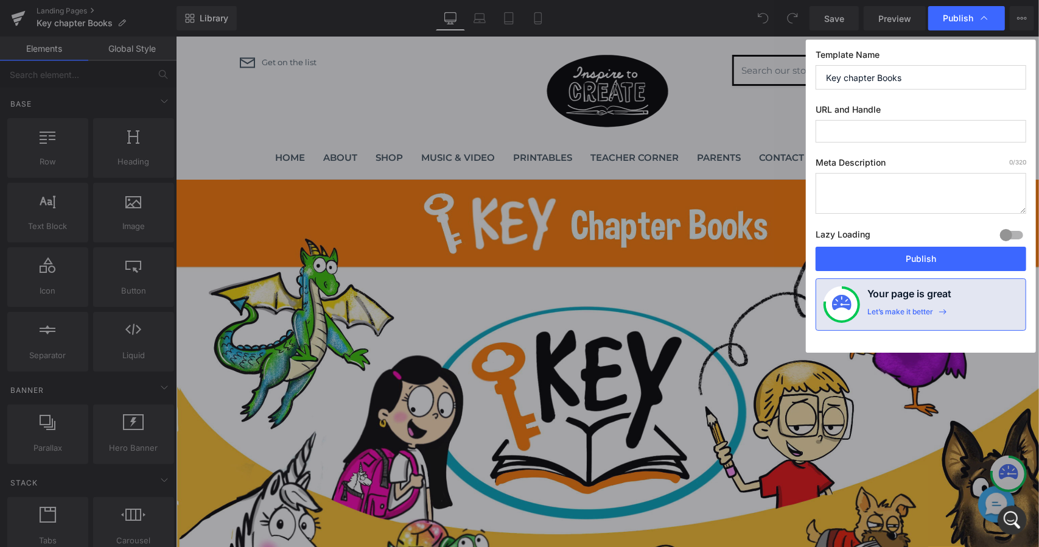
paste input "https://www.dianealber.com/pages/key-chapter-books"
click at [827, 132] on input "https://www.dianealber.com/pages/key-chapter-books" at bounding box center [921, 131] width 211 height 23
type input "h"
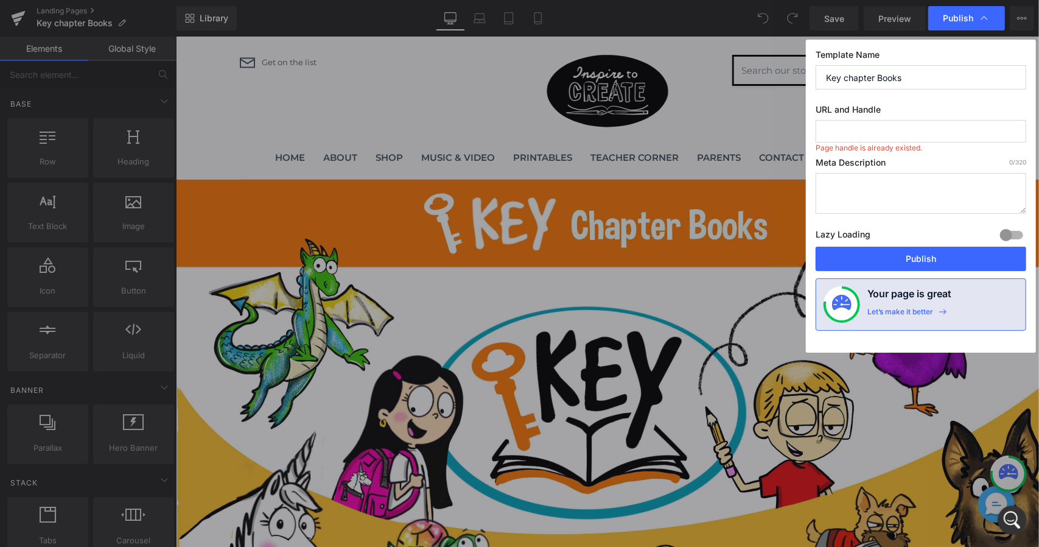
click at [913, 195] on textarea at bounding box center [921, 193] width 211 height 41
click at [923, 137] on input "text" at bounding box center [921, 131] width 211 height 23
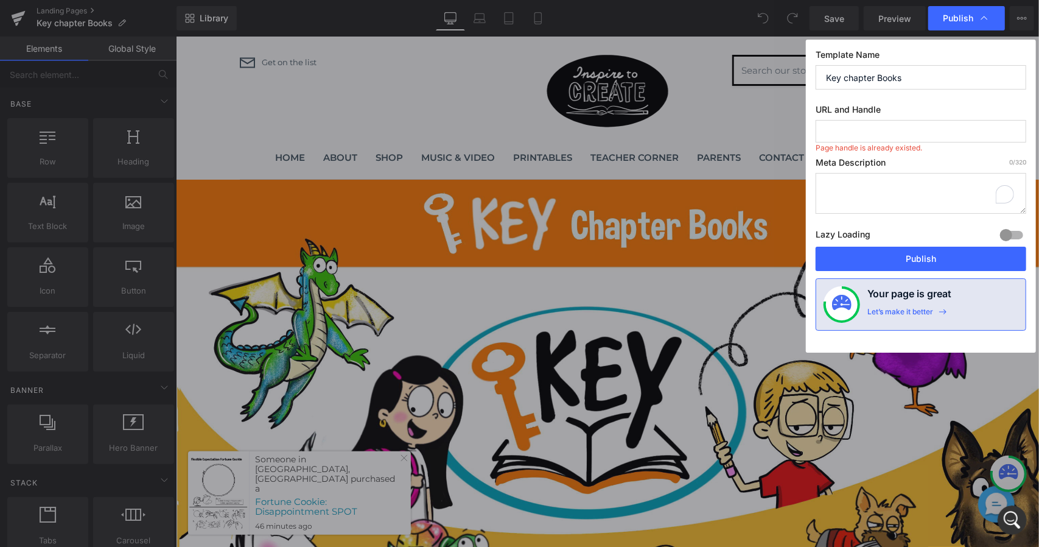
type input "contact-1000"
drag, startPoint x: 922, startPoint y: 132, endPoint x: 799, endPoint y: 127, distance: 123.7
click at [799, 127] on div "Publish Template Name Key chapter Books URL and Handle contact-1000 Meta Descri…" at bounding box center [519, 273] width 1039 height 547
click at [871, 131] on input "text" at bounding box center [921, 131] width 211 height 23
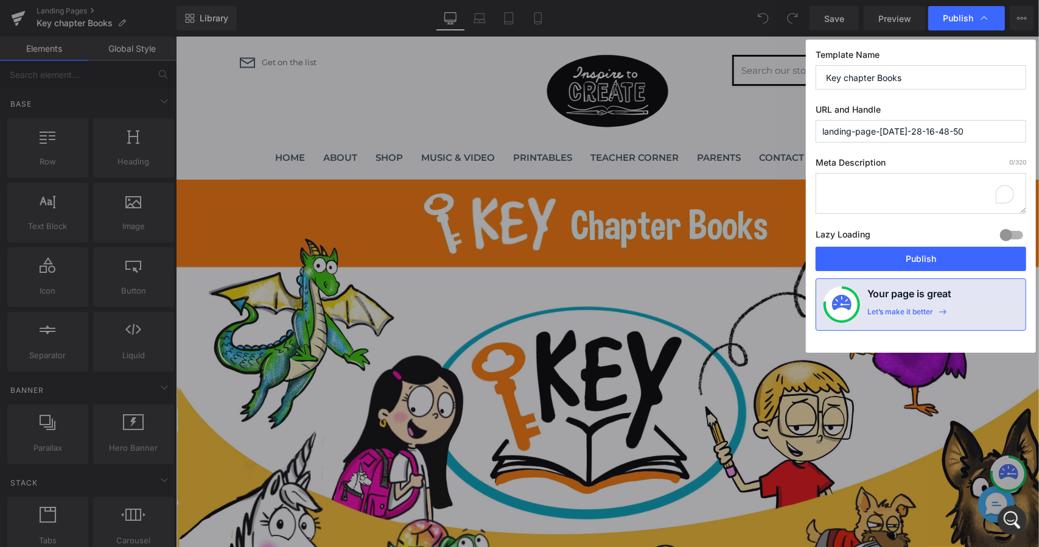
drag, startPoint x: 956, startPoint y: 131, endPoint x: 753, endPoint y: 136, distance: 203.4
click at [753, 136] on div "Publish Template Name Key chapter Books URL and Handle landing-page-jul-28-16-4…" at bounding box center [519, 273] width 1039 height 547
paste input "https://www.dianealber.com/pages/key-chapter-books"
click at [974, 206] on textarea "To enrich screen reader interactions, please activate Accessibility in Grammarl…" at bounding box center [921, 193] width 211 height 41
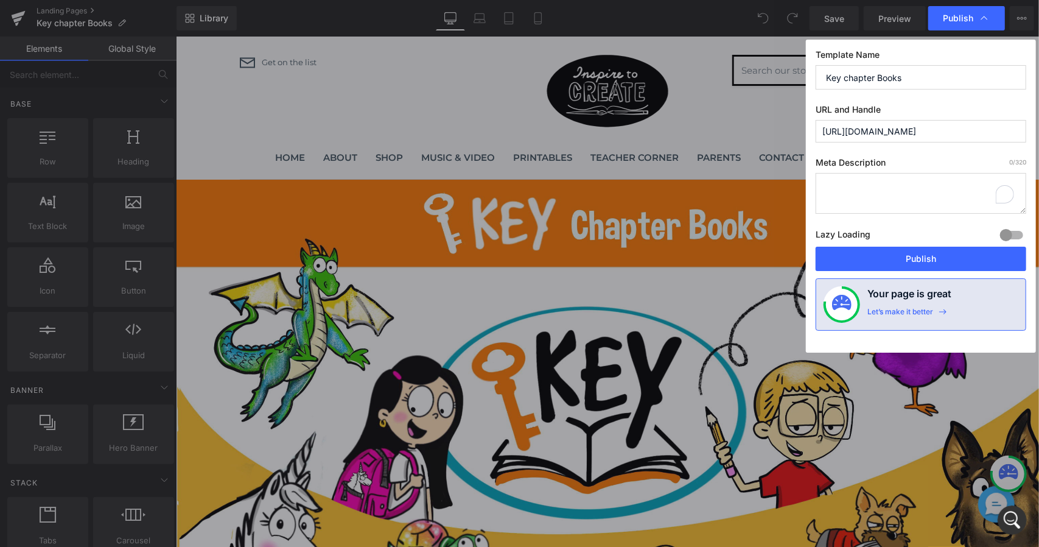
scroll to position [0, 0]
click at [974, 130] on input "https://www.dianealber.com/pages/key-chapter-books" at bounding box center [921, 131] width 211 height 23
click at [829, 132] on input "httpswww.dianealber.compageskey-chapter-books" at bounding box center [921, 131] width 211 height 23
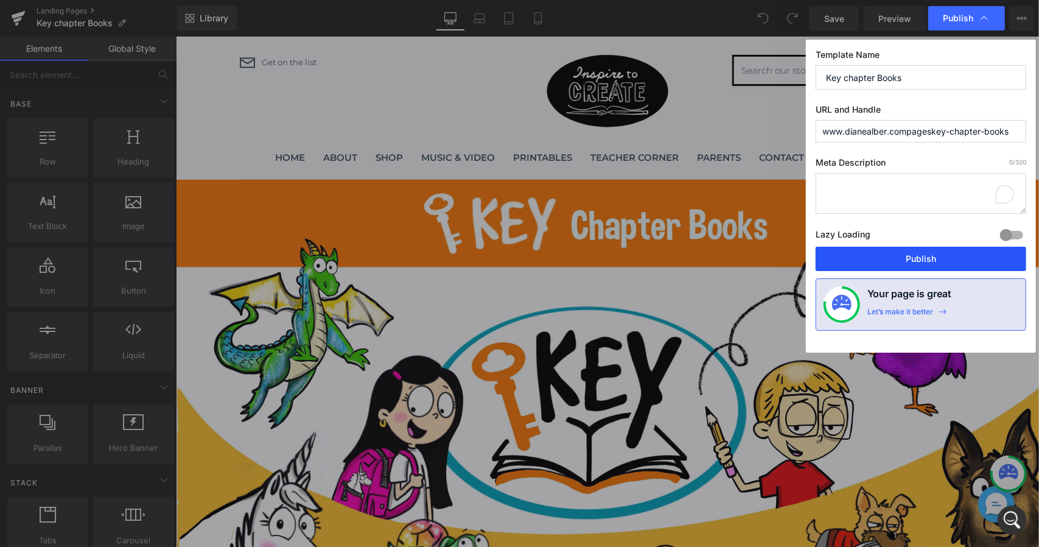
type input "www.dianealber.compageskey-chapter-books"
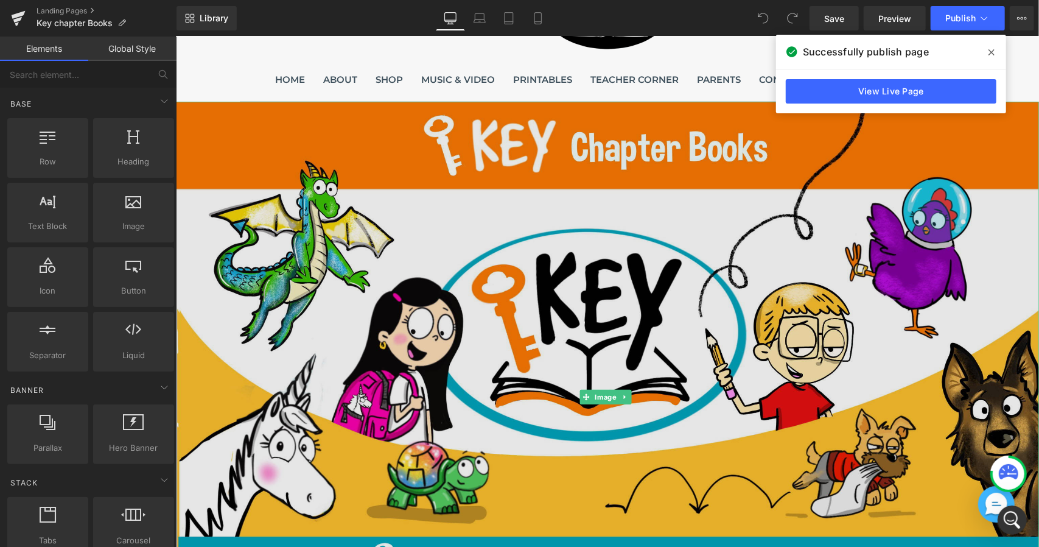
scroll to position [304, 0]
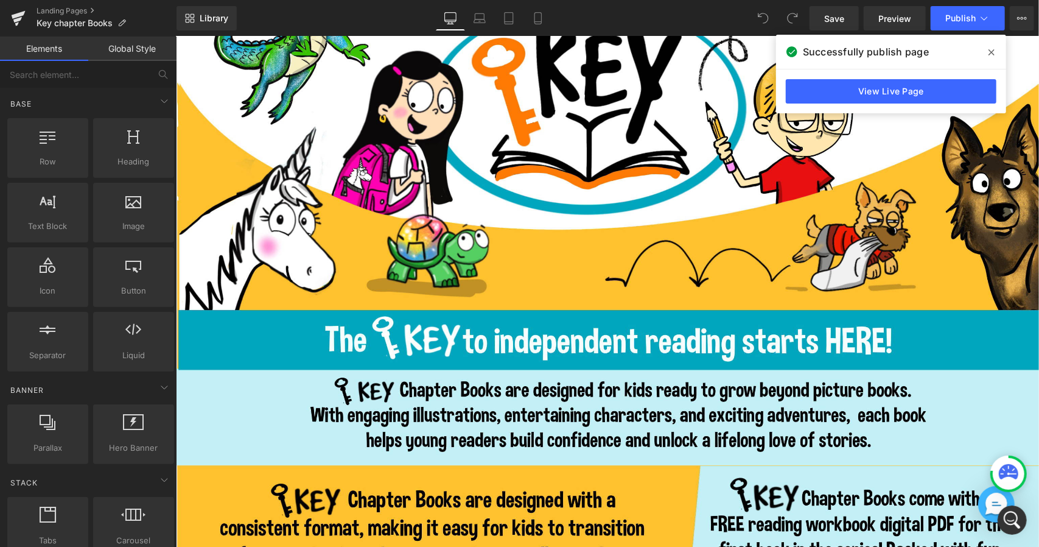
click at [994, 494] on icon "Messenger Dummy Widget" at bounding box center [996, 502] width 19 height 19
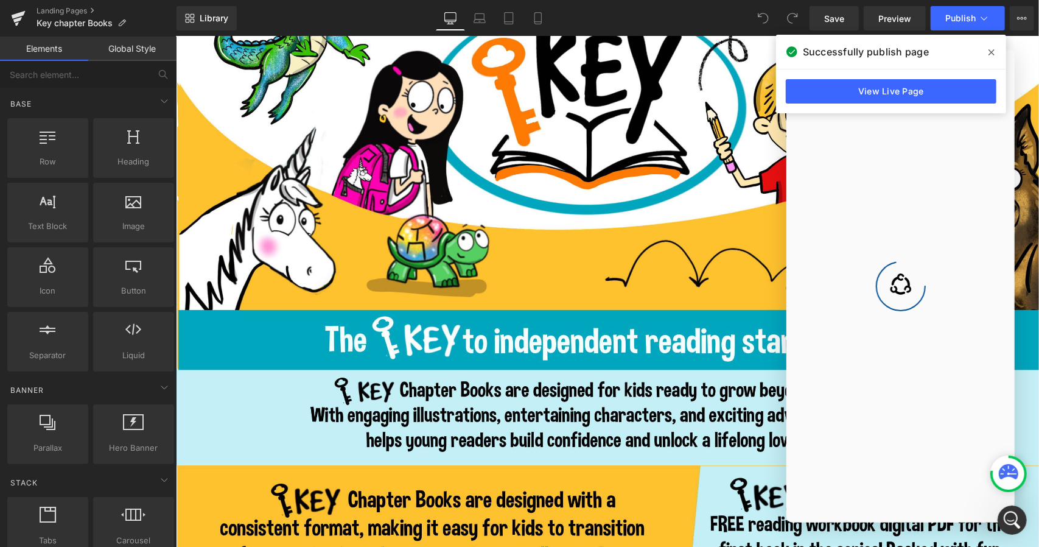
scroll to position [0, 0]
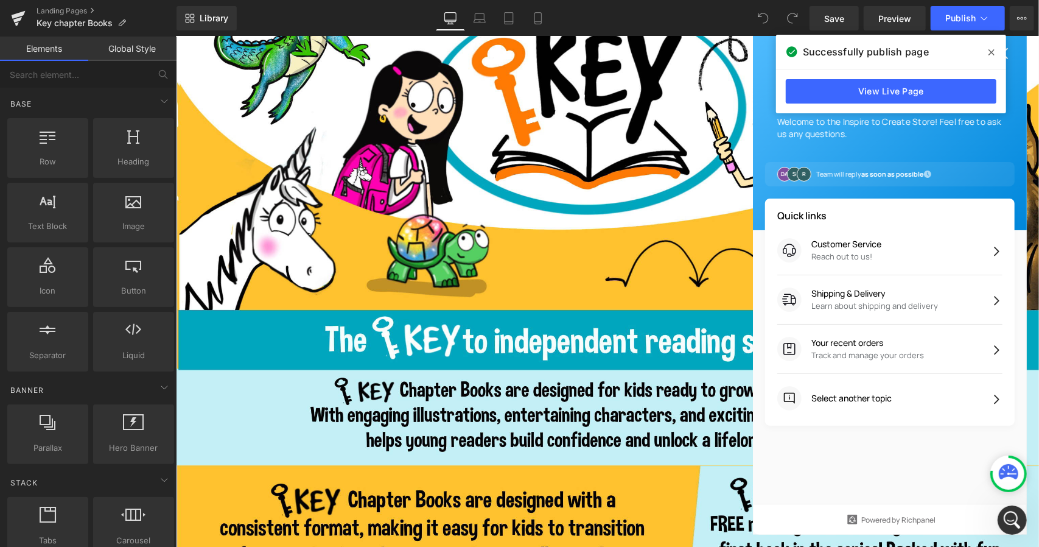
click at [1012, 470] on icon at bounding box center [1008, 471] width 19 height 15
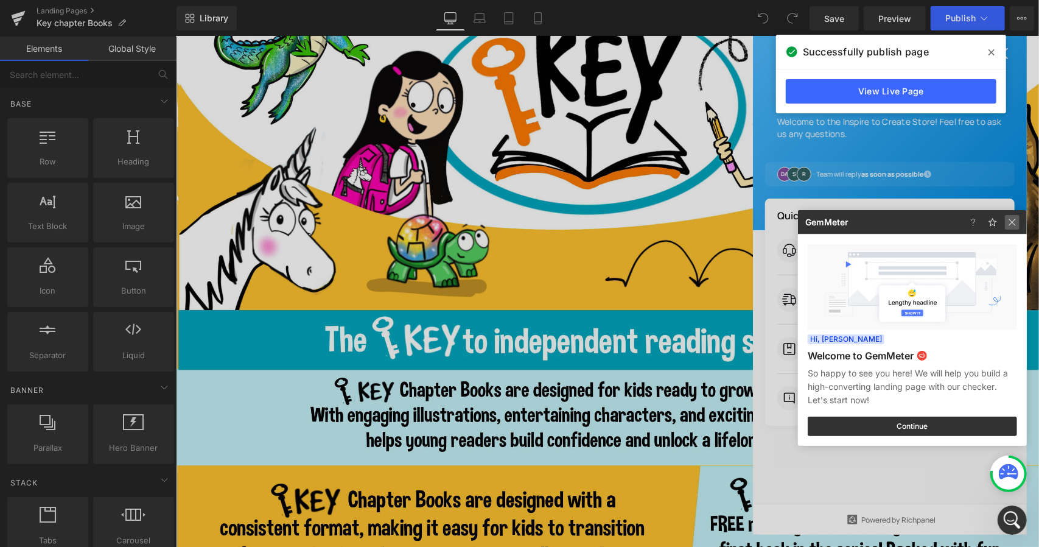
click at [1007, 219] on img at bounding box center [1012, 222] width 15 height 15
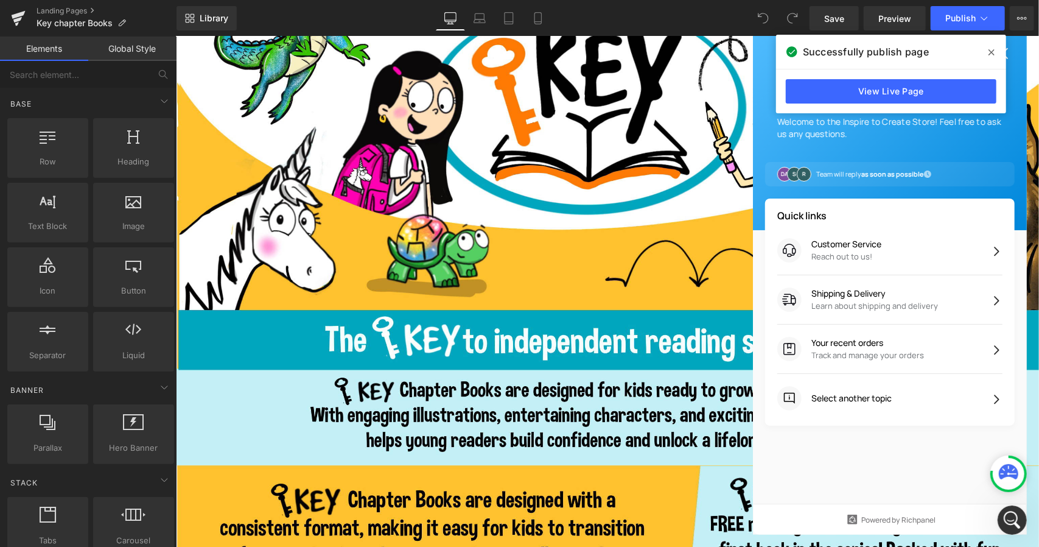
click at [907, 179] on strong "as soon as possible" at bounding box center [892, 174] width 63 height 10
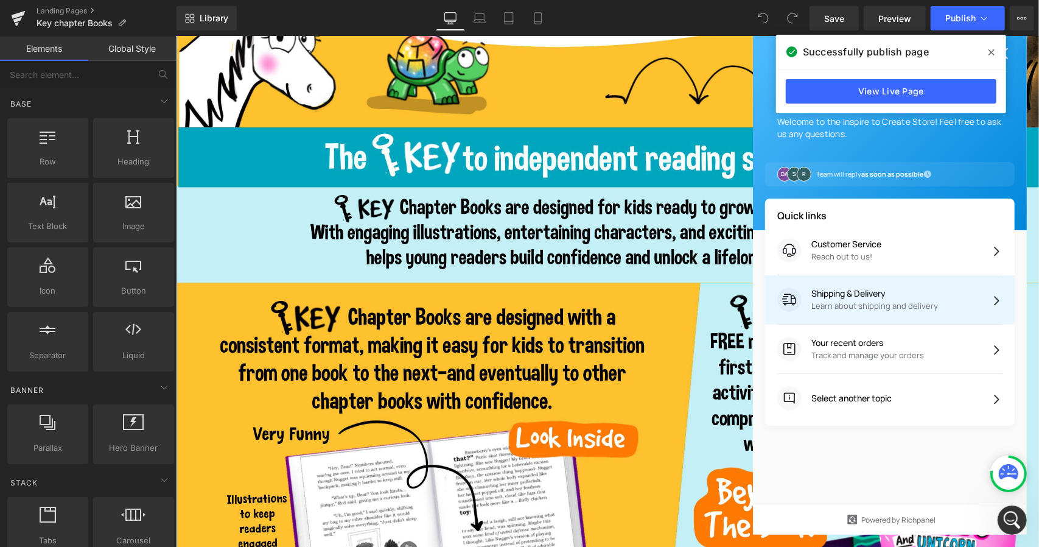
scroll to position [183, 0]
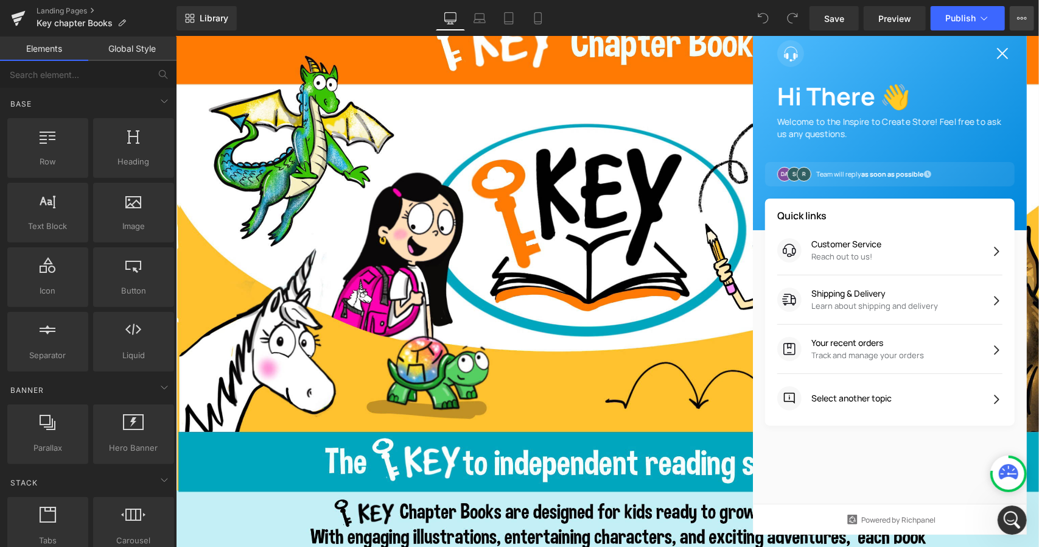
click at [1025, 19] on icon at bounding box center [1022, 18] width 10 height 10
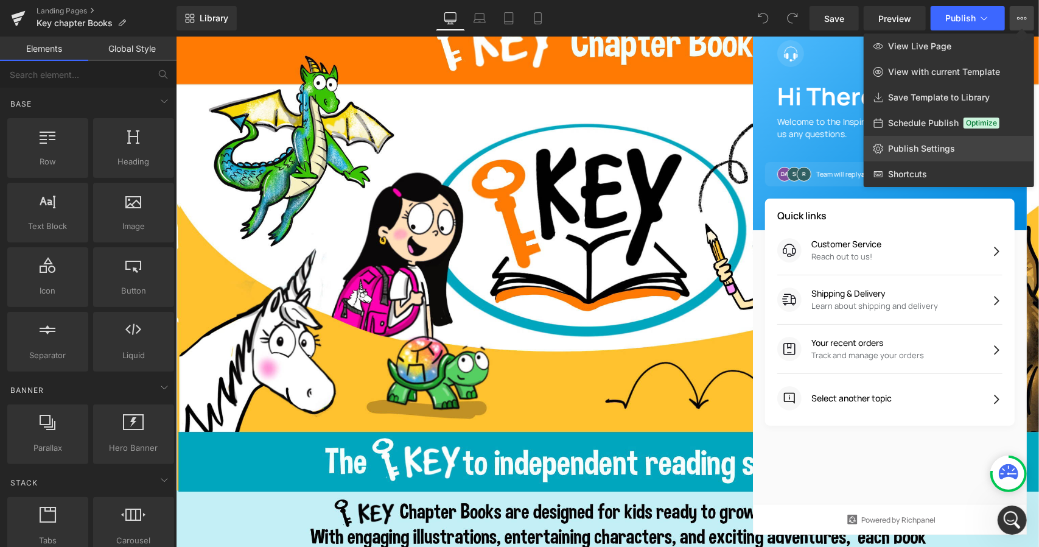
click at [918, 153] on span "Publish Settings" at bounding box center [921, 148] width 67 height 11
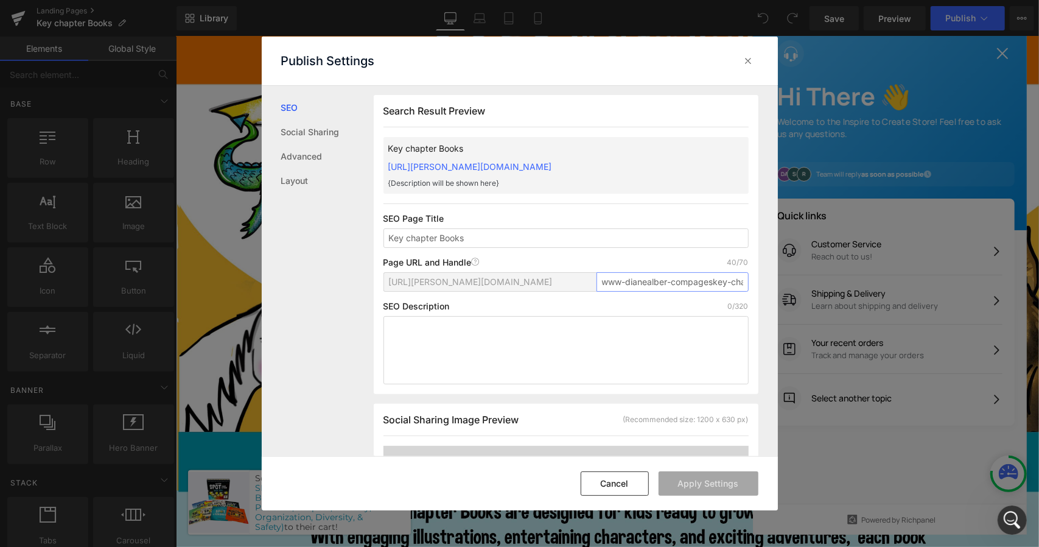
scroll to position [0, 51]
drag, startPoint x: 597, startPoint y: 294, endPoint x: 865, endPoint y: 298, distance: 268.5
click at [0, 0] on div "Publish Settings SEO Social Sharing Advanced Layout Search Result Preview Key c…" at bounding box center [0, 0] width 0 height 0
click at [653, 292] on input "www-dianealber-compageskey-chapter-books" at bounding box center [673, 281] width 152 height 19
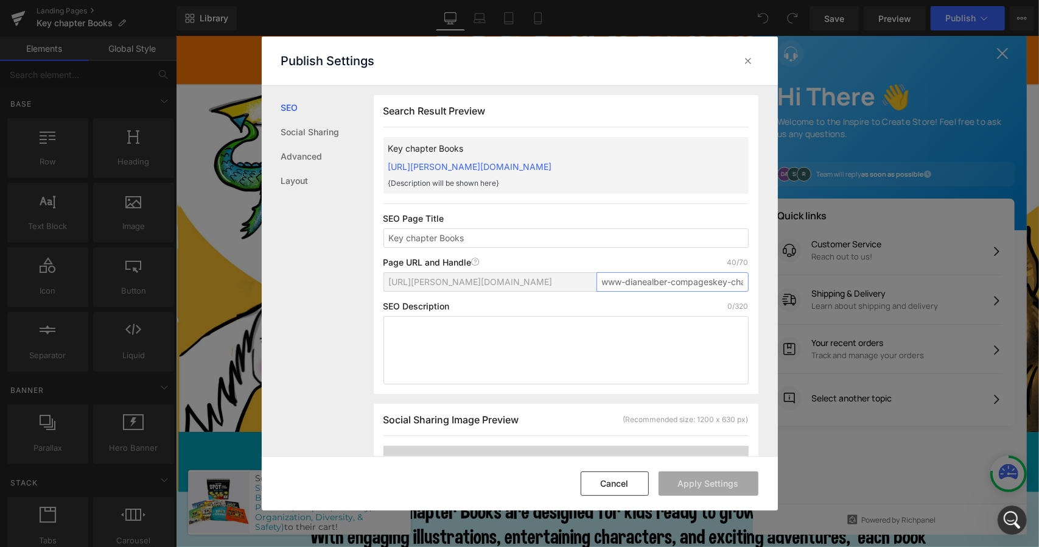
drag, startPoint x: 660, startPoint y: 292, endPoint x: 532, endPoint y: 281, distance: 128.3
click at [532, 281] on div "Page URL and Handle Page URL Address 40/70 https://diane-alber.myshopify.com/pa…" at bounding box center [566, 280] width 365 height 44
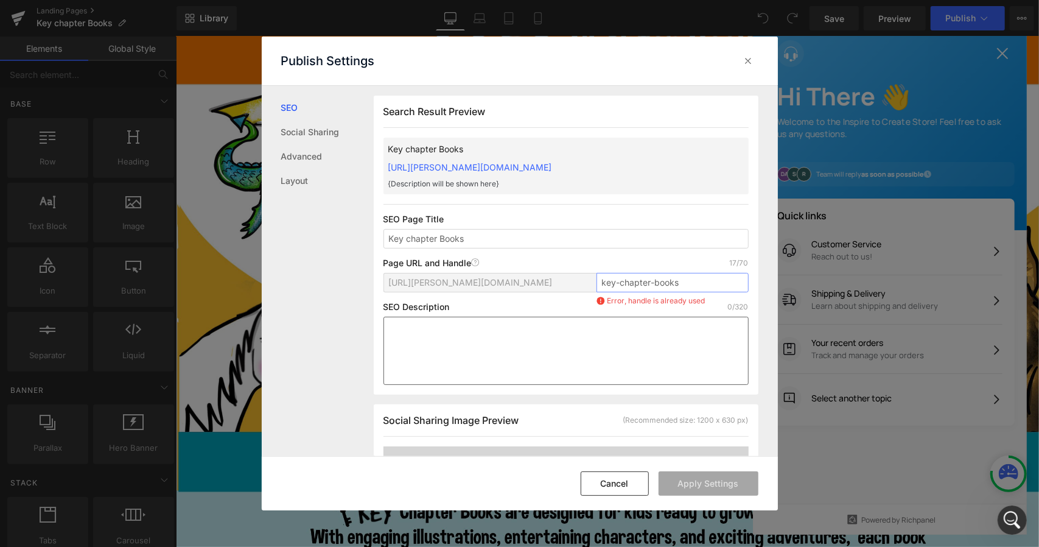
type input "key-chapter-books"
click at [0, 0] on textarea "To enrich screen reader interactions, please activate Accessibility in Grammarl…" at bounding box center [0, 0] width 0 height 0
click at [552, 169] on link "https://diane-alber.myshopify.com/pages/key-chapter-books" at bounding box center [470, 167] width 164 height 10
drag, startPoint x: 712, startPoint y: 290, endPoint x: 543, endPoint y: 279, distance: 169.6
click at [0, 0] on div "https://diane-alber.myshopify.com/pages/ key-chapter-books Error, handle is alr…" at bounding box center [0, 0] width 0 height 0
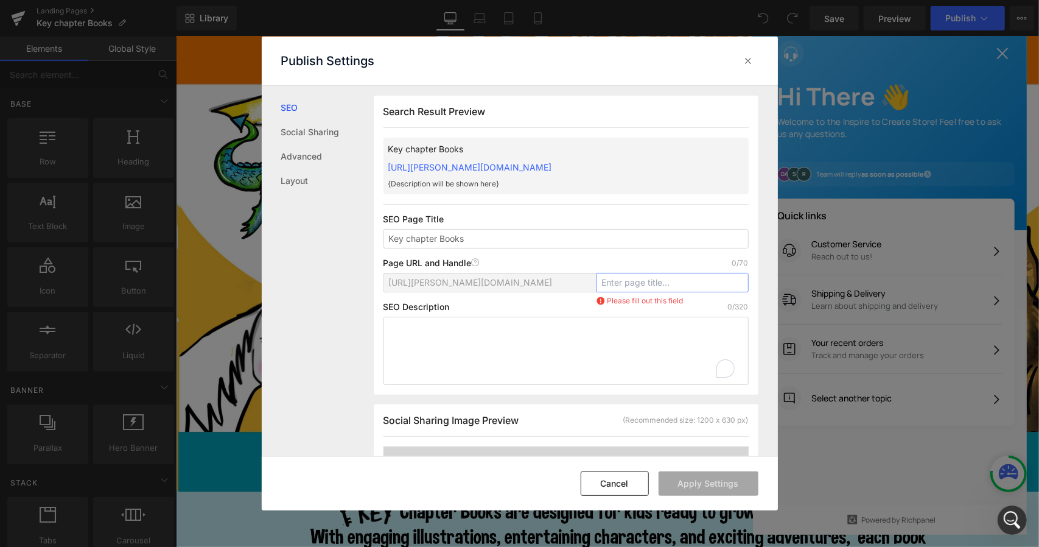
paste input "https://www.dianealber.com/pages/key-chapter-books"
drag, startPoint x: 662, startPoint y: 295, endPoint x: 508, endPoint y: 276, distance: 155.2
click at [508, 276] on div "Page URL and Handle Page URL Address 50/70 https://diane-alber.myshopify.com/pa…" at bounding box center [566, 280] width 365 height 44
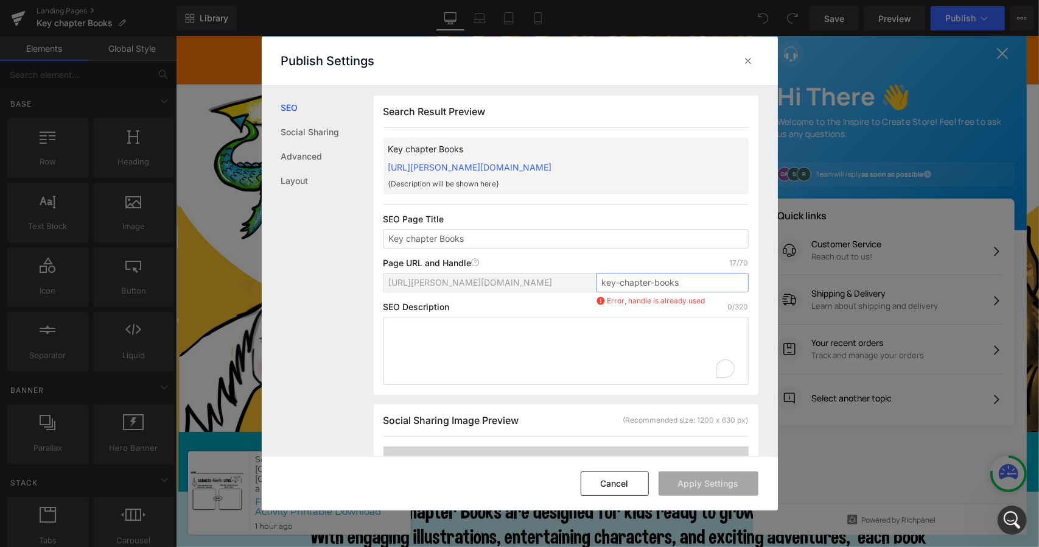
click at [619, 279] on input "key-chapter-books" at bounding box center [673, 282] width 152 height 19
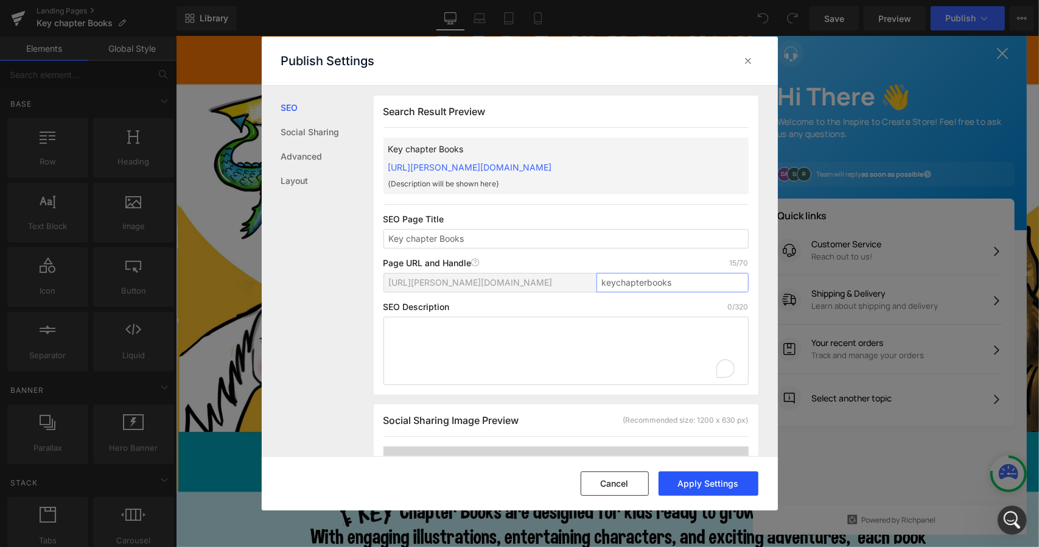
type input "keychapterbooks"
click at [0, 0] on button "Apply Settings" at bounding box center [0, 0] width 0 height 0
click at [746, 61] on icon at bounding box center [749, 61] width 12 height 12
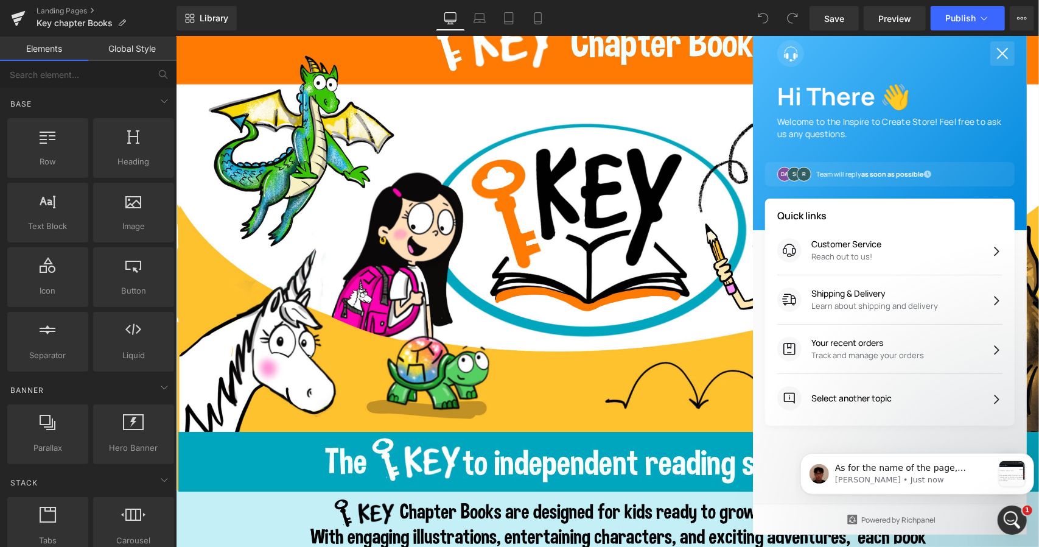
click at [993, 63] on icon at bounding box center [1002, 53] width 18 height 18
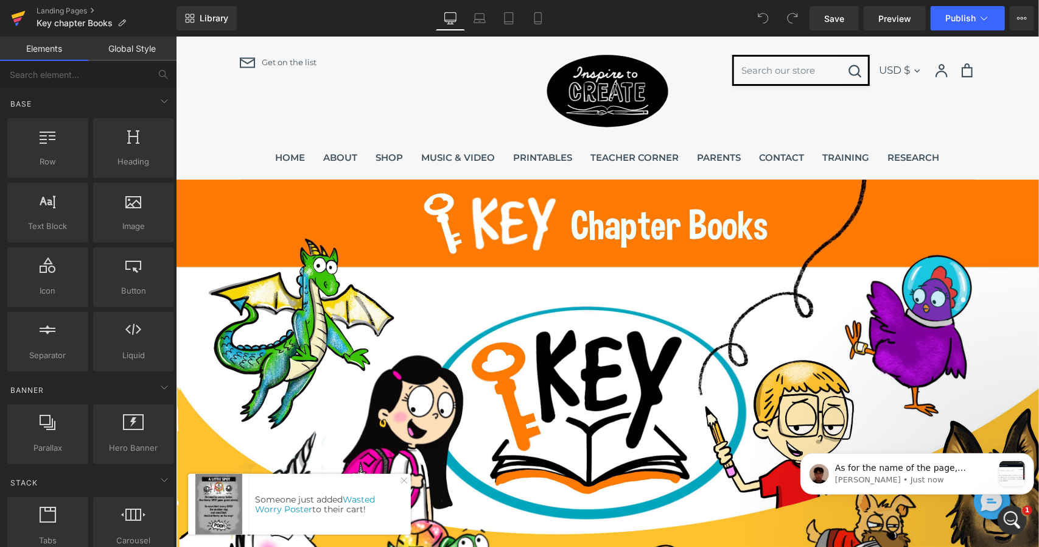
click at [21, 20] on icon at bounding box center [18, 18] width 15 height 30
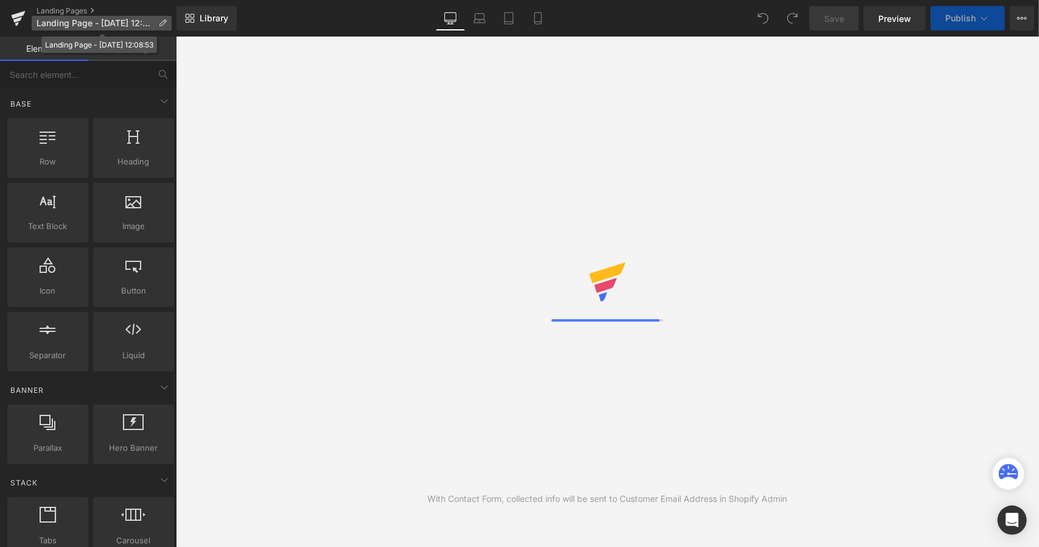
click at [83, 16] on p "Landing Page - [DATE] 12:08:53" at bounding box center [102, 23] width 140 height 15
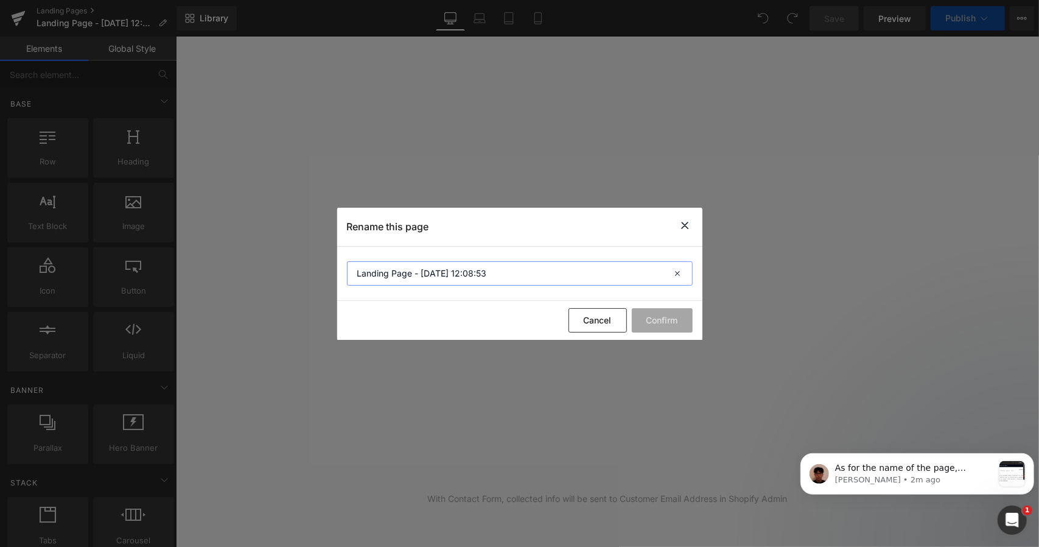
drag, startPoint x: 519, startPoint y: 272, endPoint x: 289, endPoint y: 276, distance: 229.6
click at [289, 276] on div "Rename this page Landing Page - [DATE] 12:08:53 Cancel Confirm" at bounding box center [519, 273] width 1039 height 547
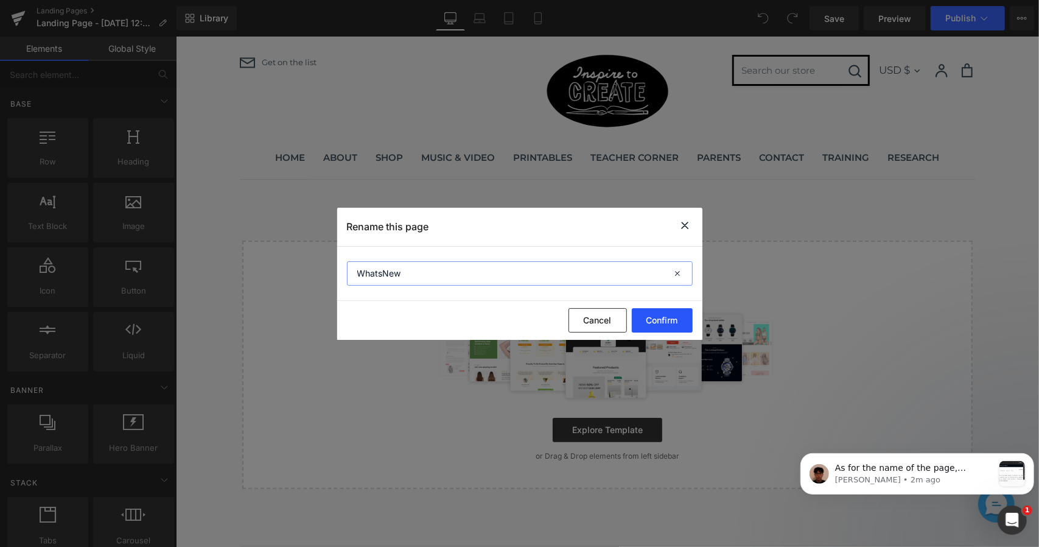
type input "WhatsNew"
click at [0, 0] on button "Confirm" at bounding box center [0, 0] width 0 height 0
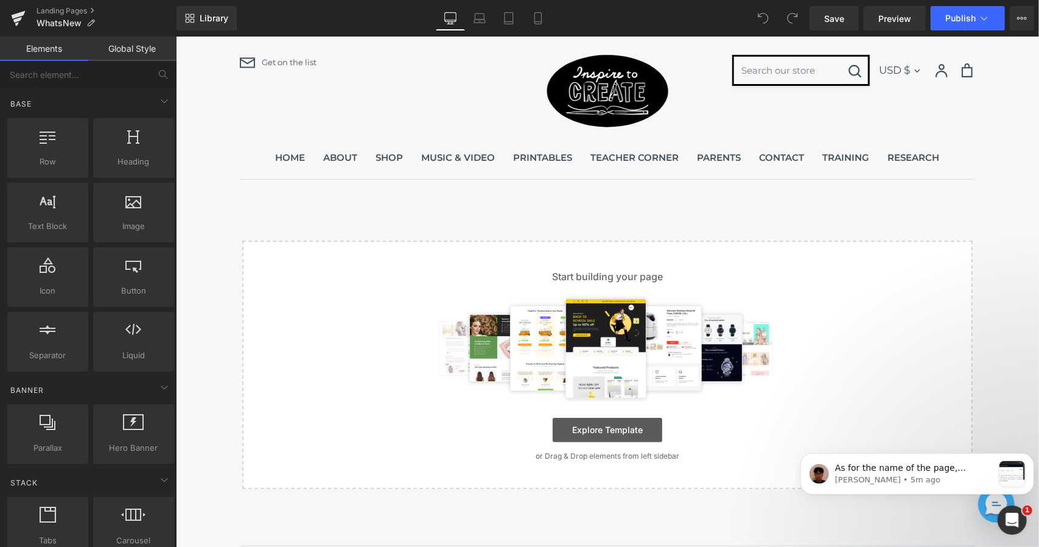
click at [632, 433] on link "Explore Template" at bounding box center [607, 429] width 110 height 24
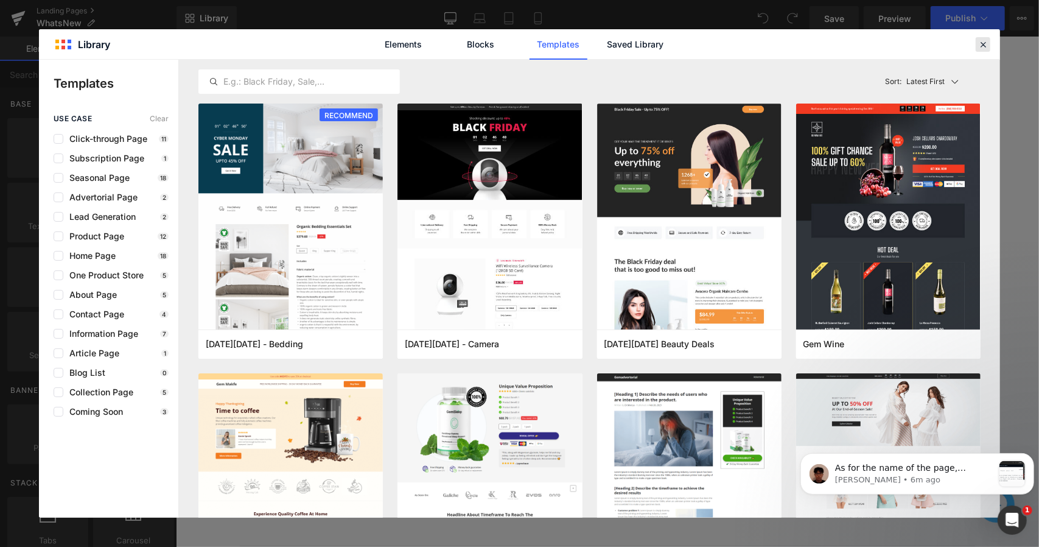
click at [0, 0] on icon at bounding box center [0, 0] width 0 height 0
